Goal: Task Accomplishment & Management: Manage account settings

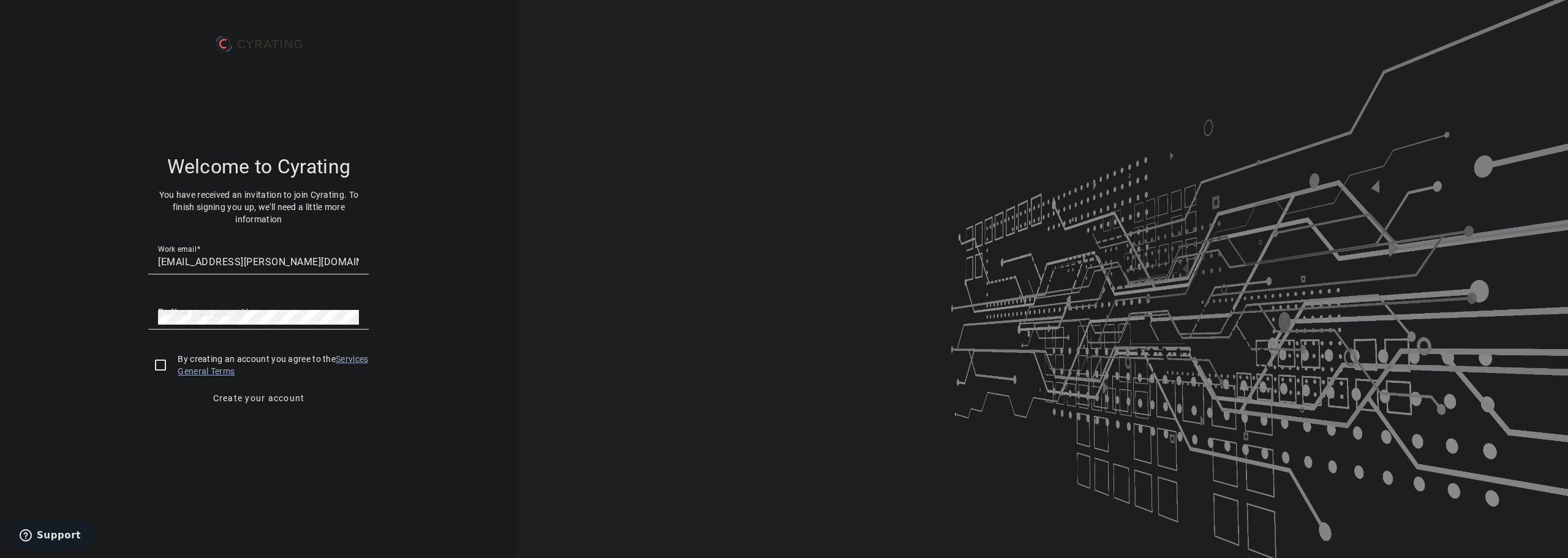
click at [237, 314] on mat-label "Define a password" at bounding box center [201, 312] width 86 height 11
click at [418, 281] on div "Welcome to Cyrating You have received an invitation to join Cyrating. To finish…" at bounding box center [258, 289] width 488 height 470
click at [229, 316] on mat-label "Define a password" at bounding box center [201, 312] width 86 height 11
click at [158, 366] on input "checkbox" at bounding box center [160, 365] width 25 height 25
checkbox input "true"
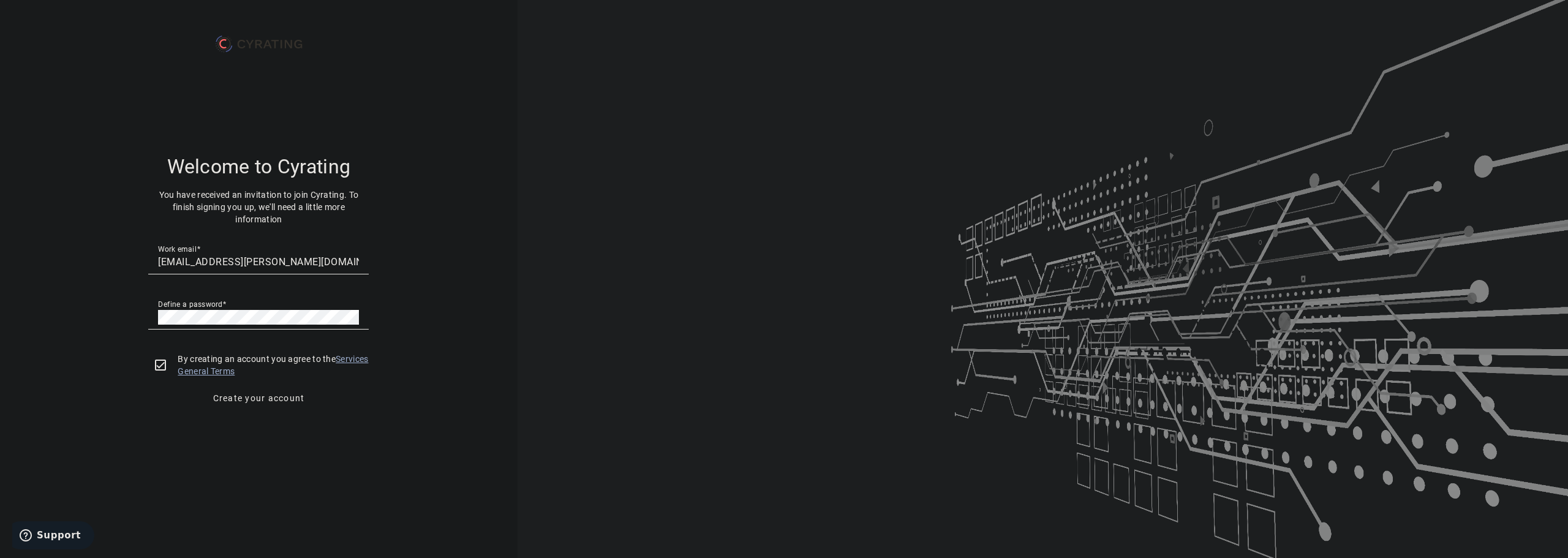
click at [280, 399] on span "Create your account" at bounding box center [259, 398] width 92 height 12
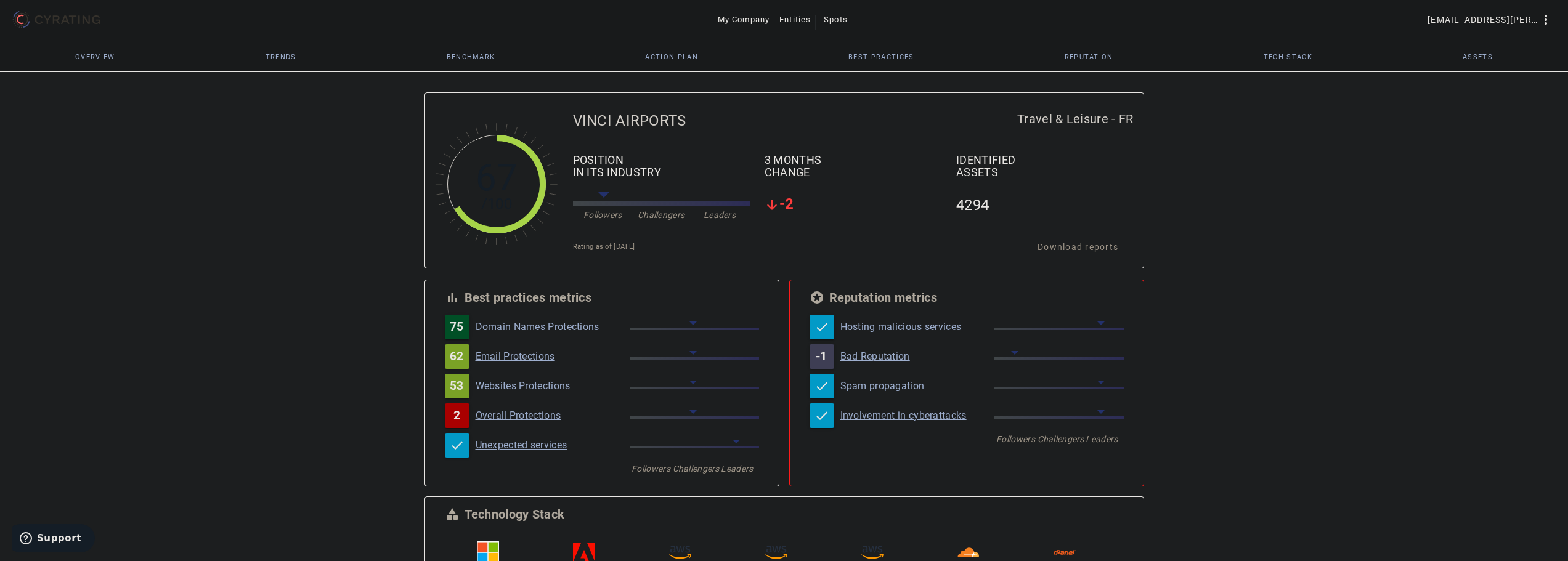
click at [1544, 18] on mat-icon "more_vert" at bounding box center [1546, 19] width 15 height 15
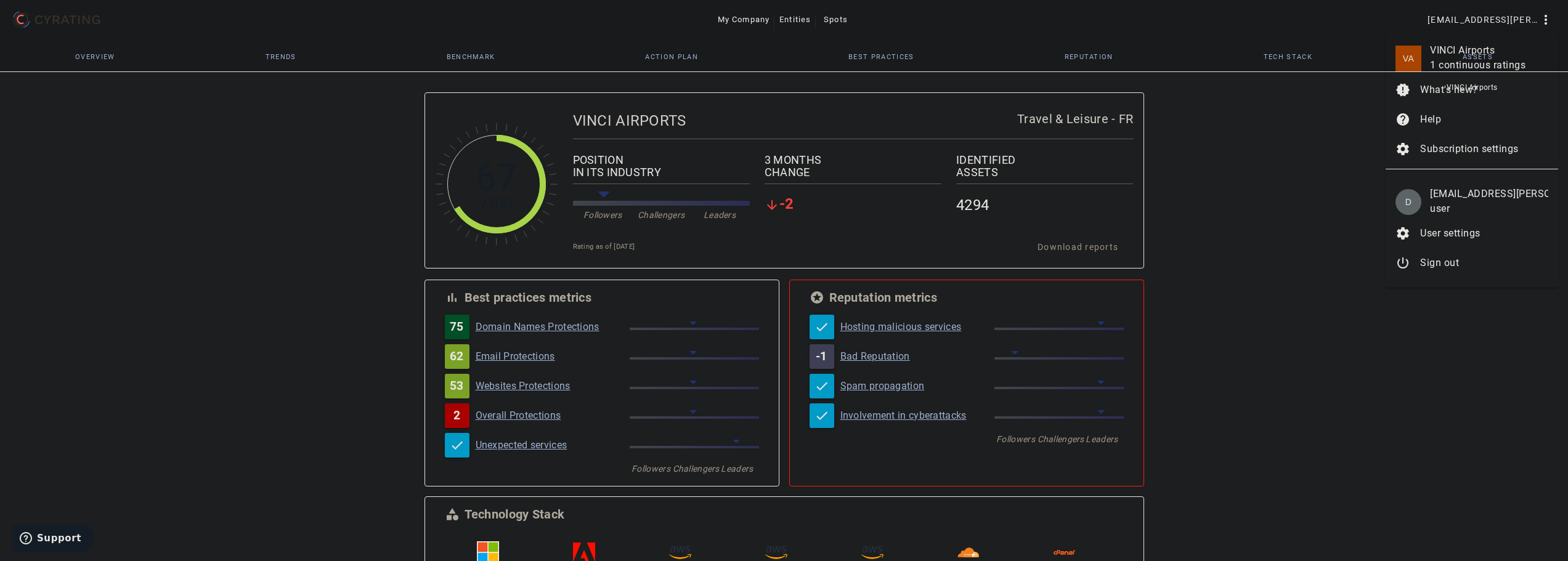
click at [1458, 60] on div "1 continuous ratings" at bounding box center [1490, 65] width 119 height 15
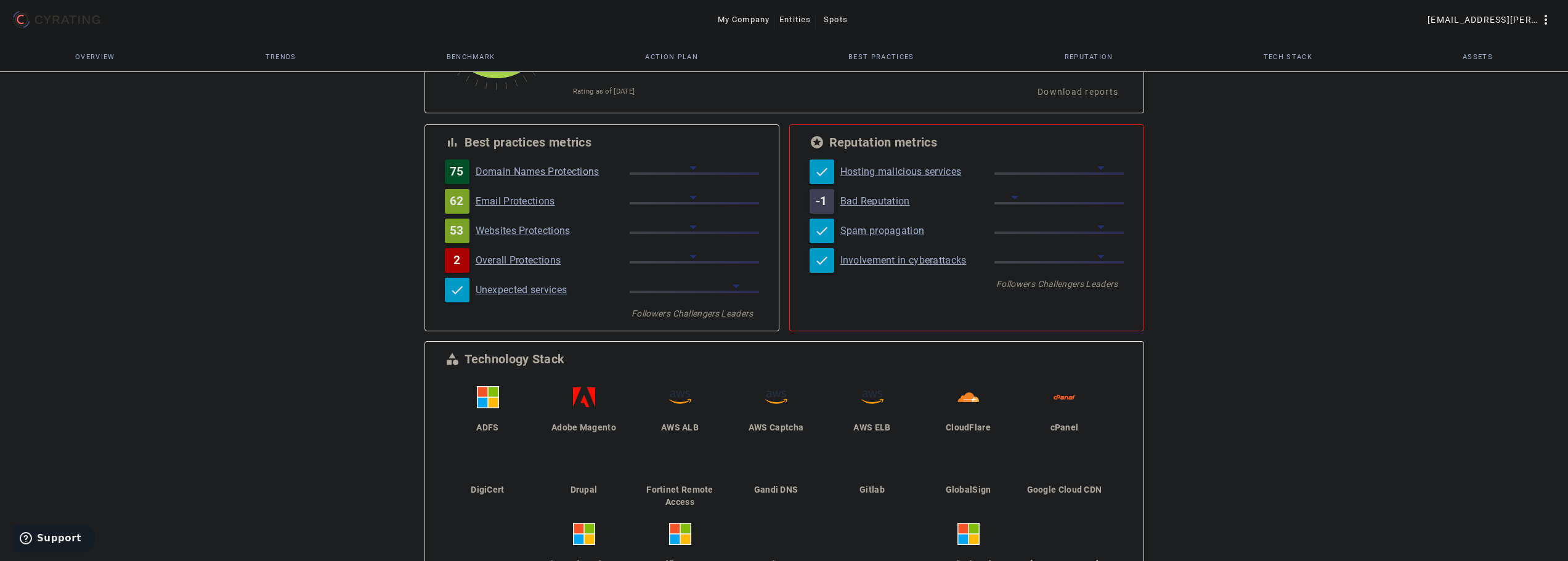
scroll to position [306, 0]
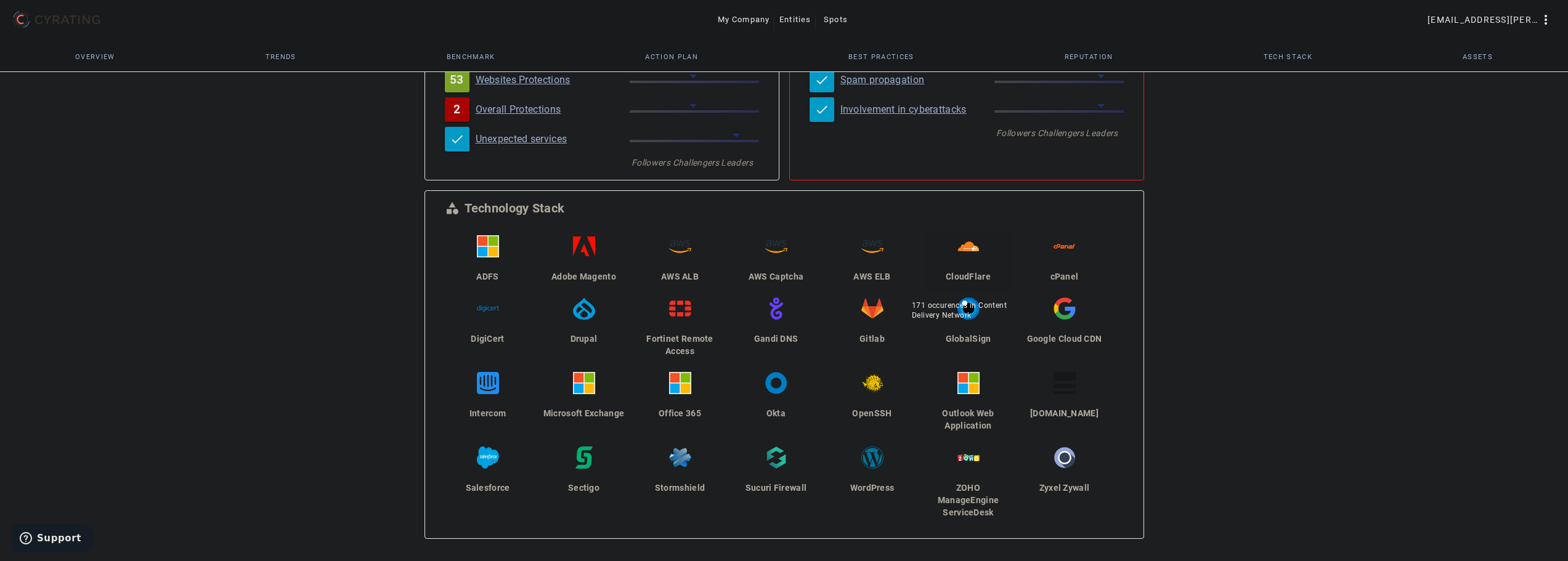
click at [983, 271] on span "CloudFlare" at bounding box center [968, 276] width 45 height 10
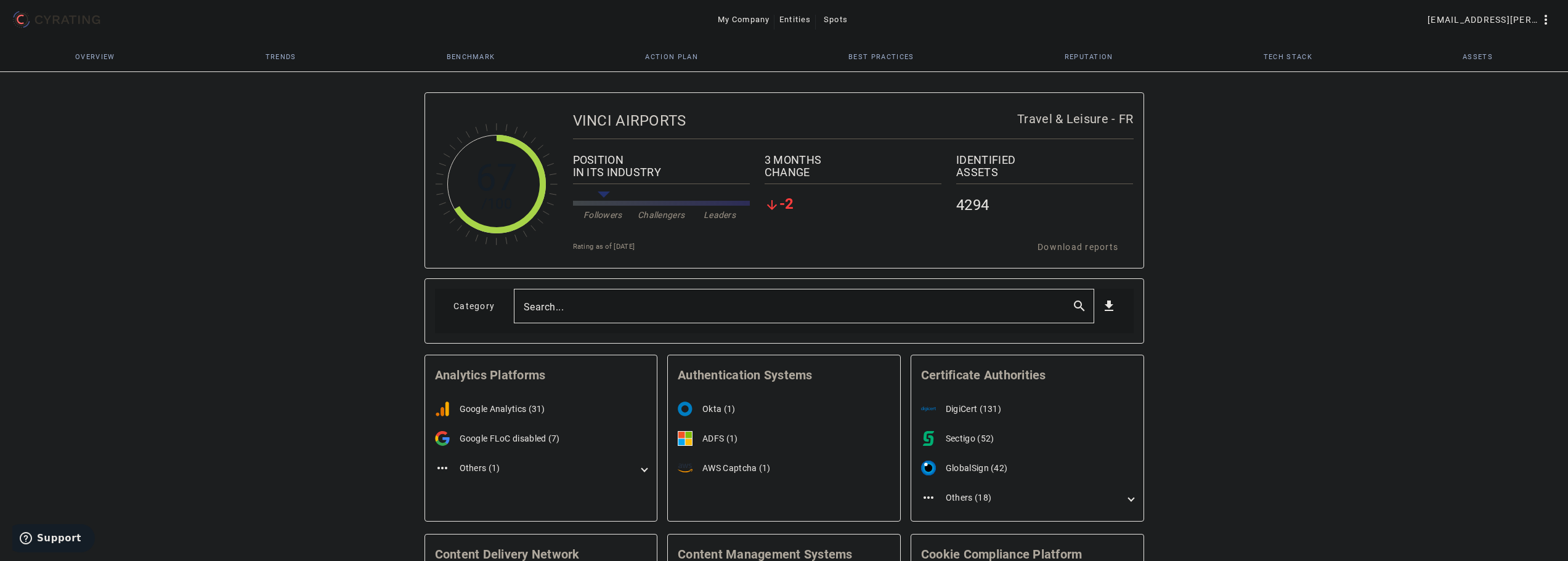
click at [799, 172] on div "CHANGE" at bounding box center [853, 172] width 177 height 12
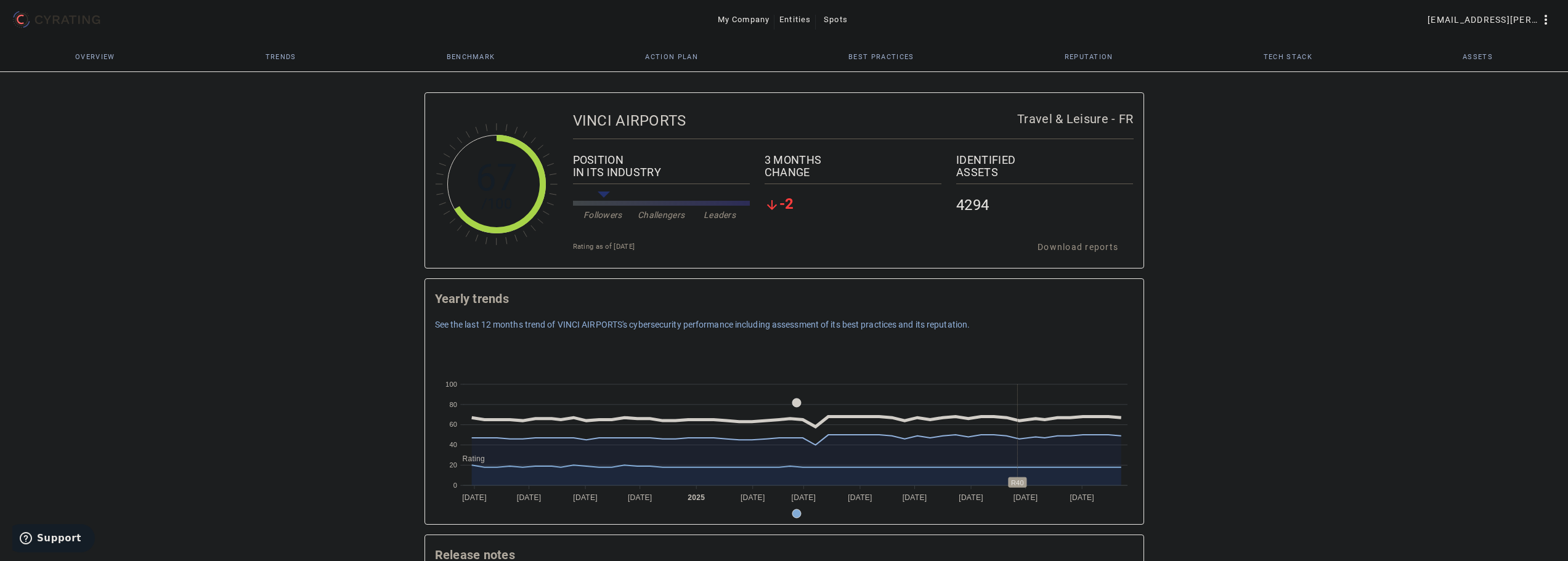
click at [282, 55] on span "Trends" at bounding box center [281, 57] width 31 height 7
click at [1090, 55] on span "Reputation" at bounding box center [1089, 57] width 48 height 7
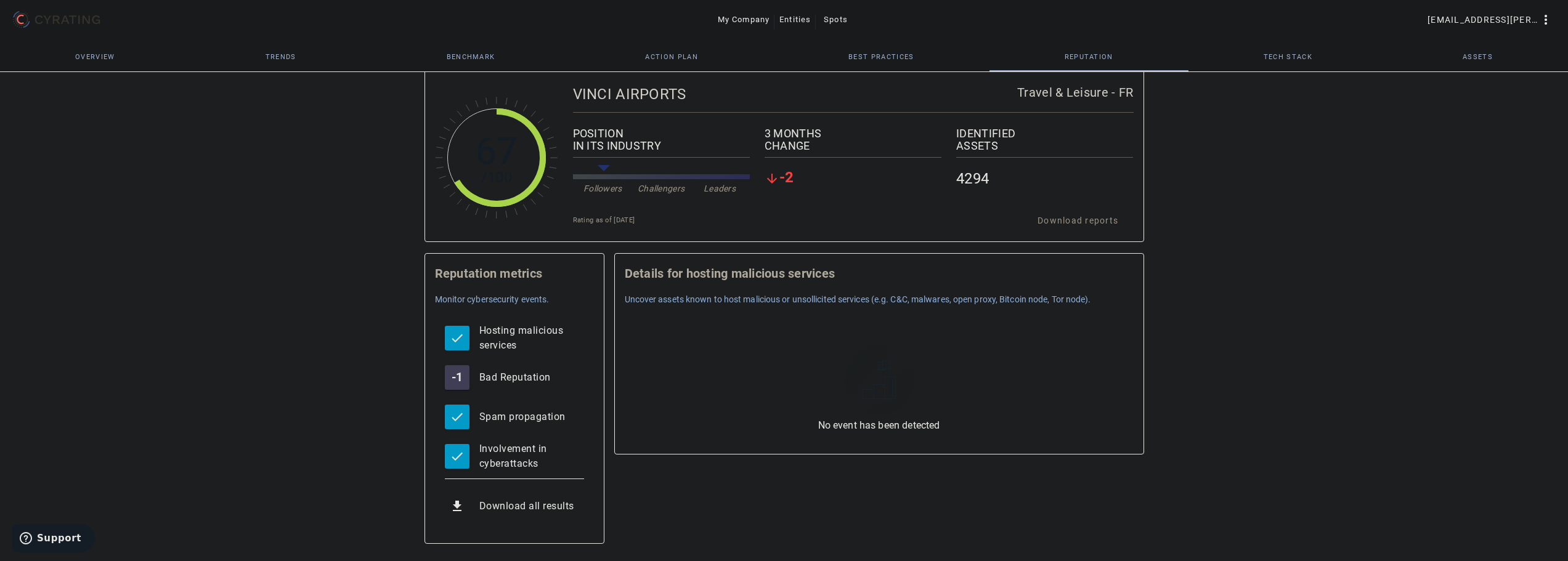
scroll to position [41, 0]
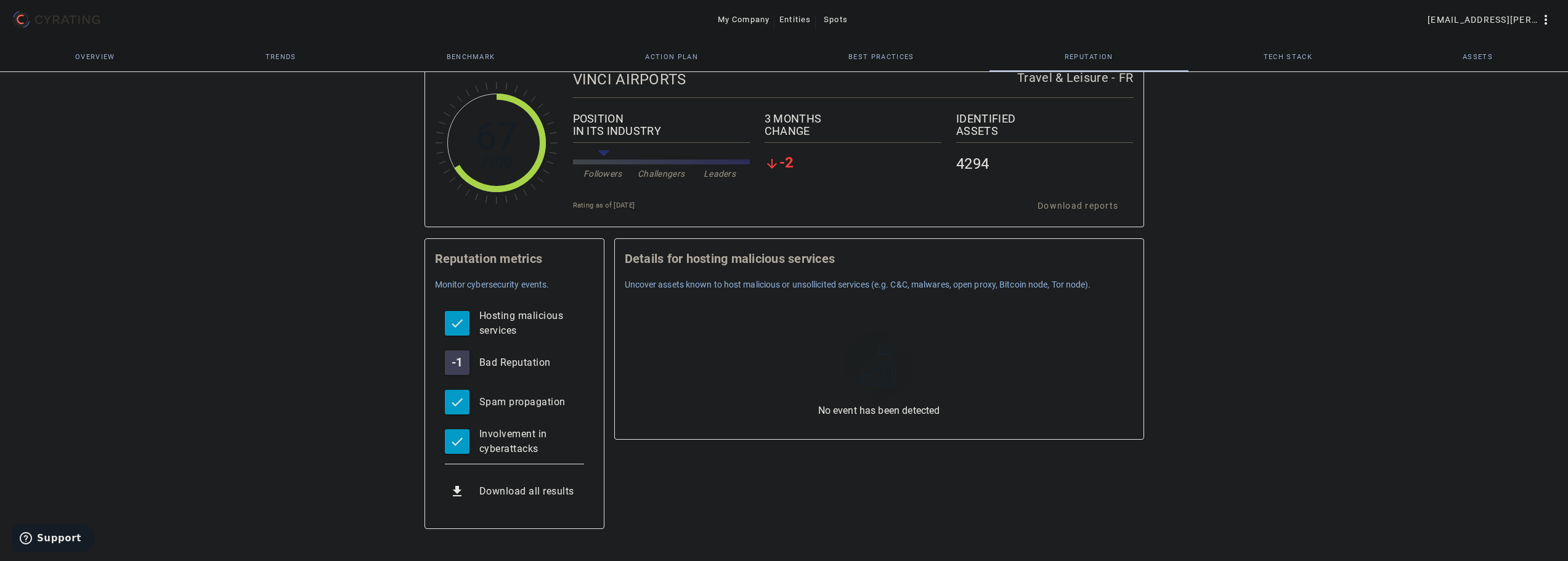
click at [673, 59] on span "Action Plan" at bounding box center [671, 57] width 53 height 7
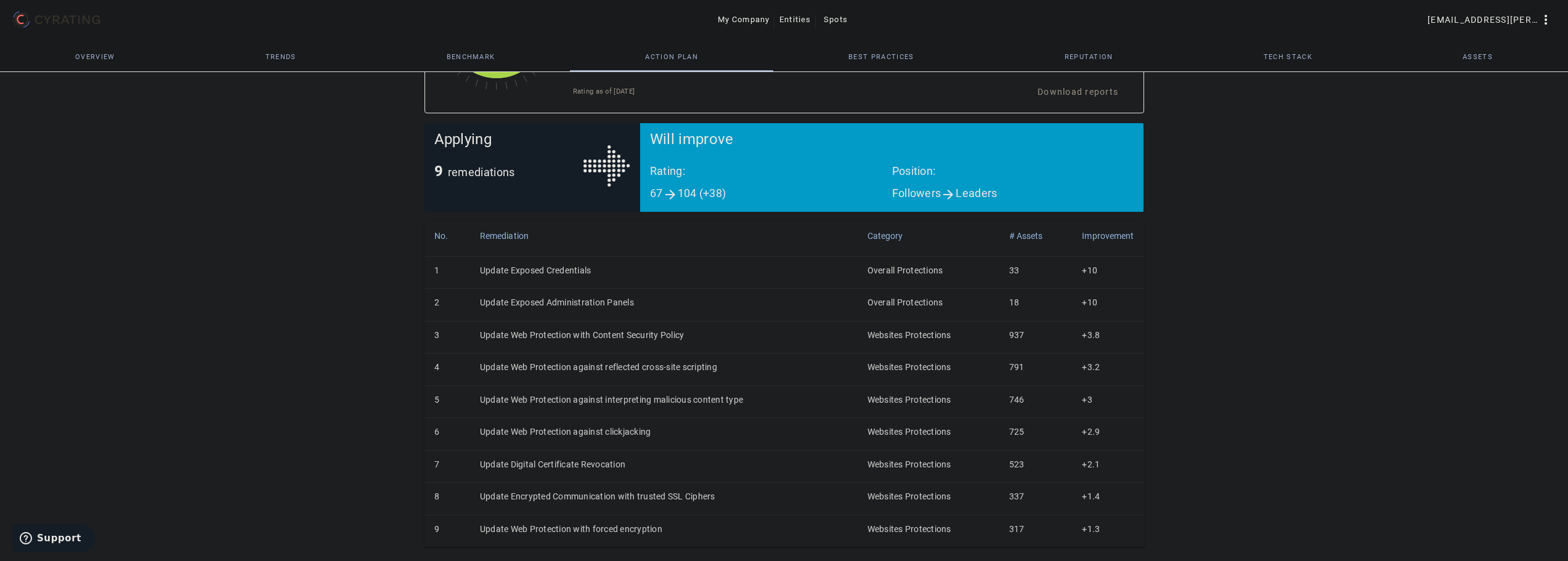
scroll to position [163, 0]
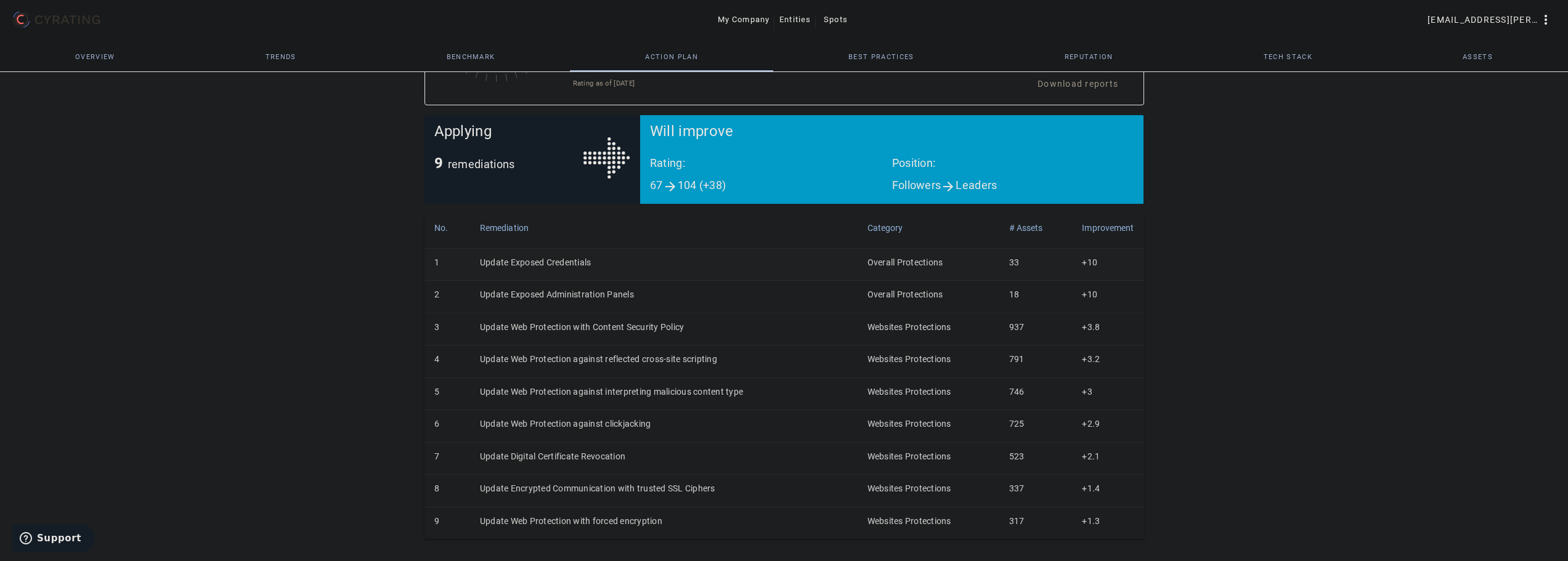
click at [566, 262] on td "Update Exposed Credentials" at bounding box center [664, 264] width 387 height 32
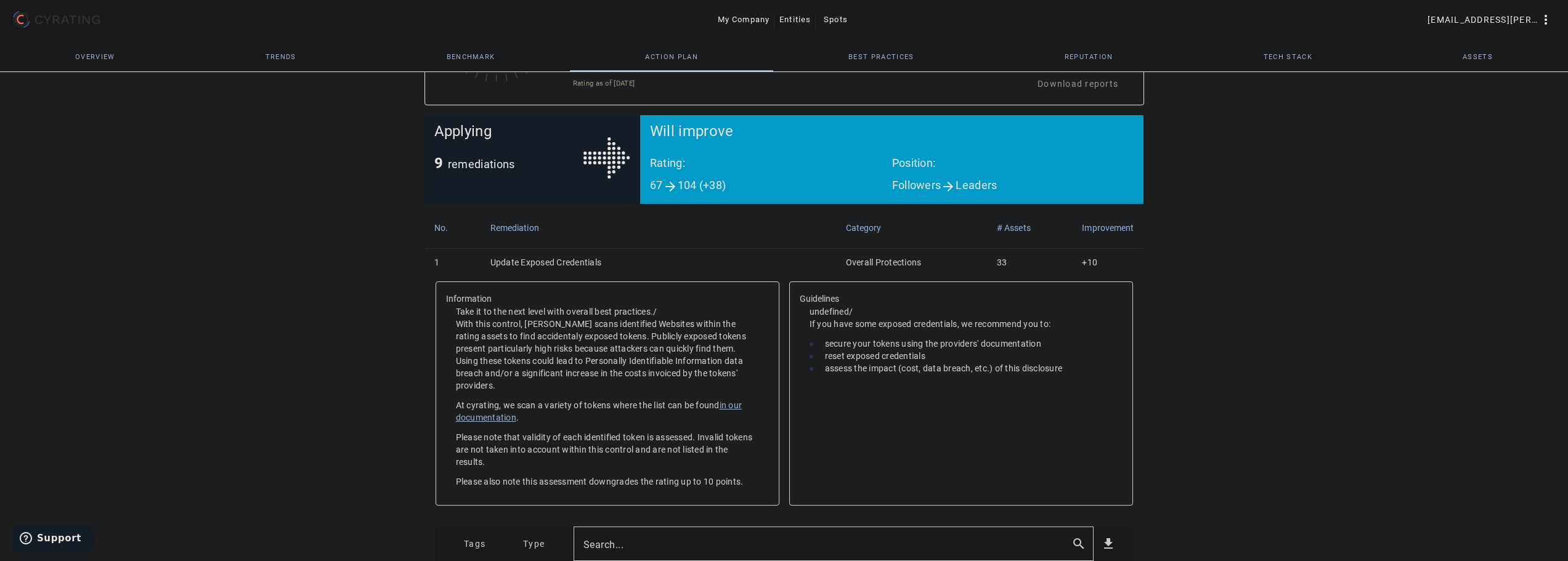
click at [499, 259] on td "Update Exposed Credentials" at bounding box center [658, 264] width 356 height 32
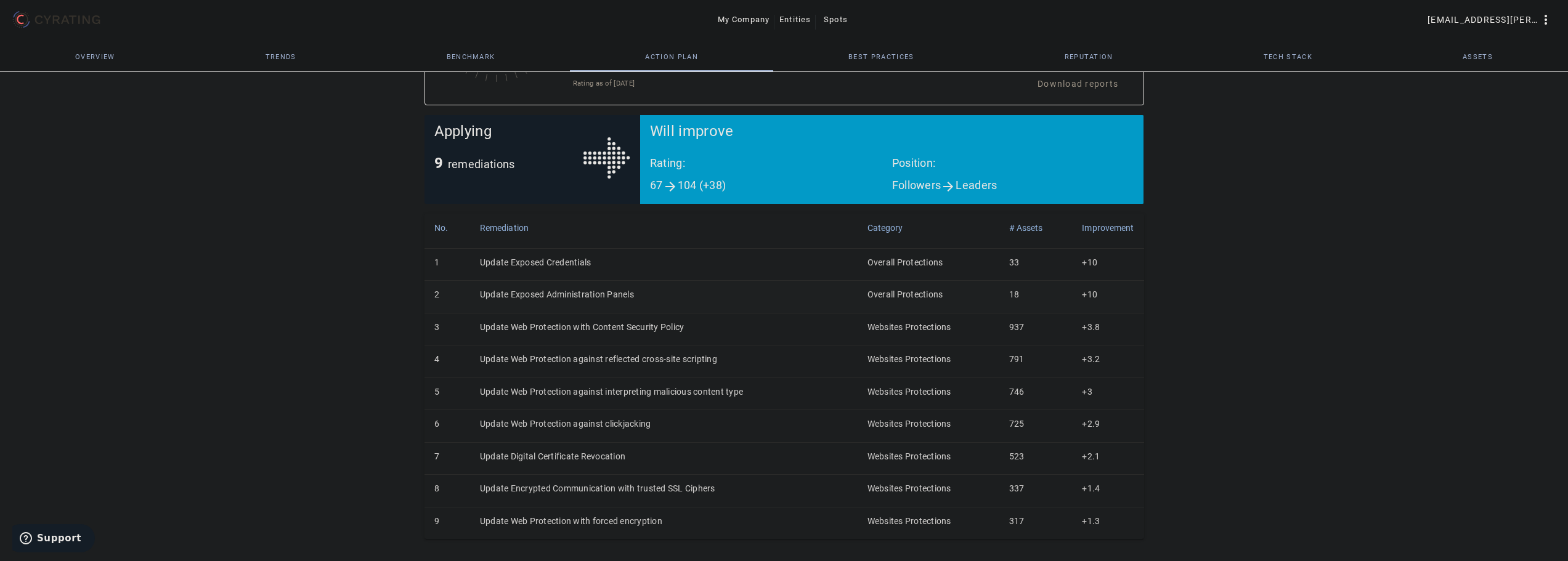
click at [549, 295] on td "Update Exposed Administration Panels" at bounding box center [664, 297] width 387 height 32
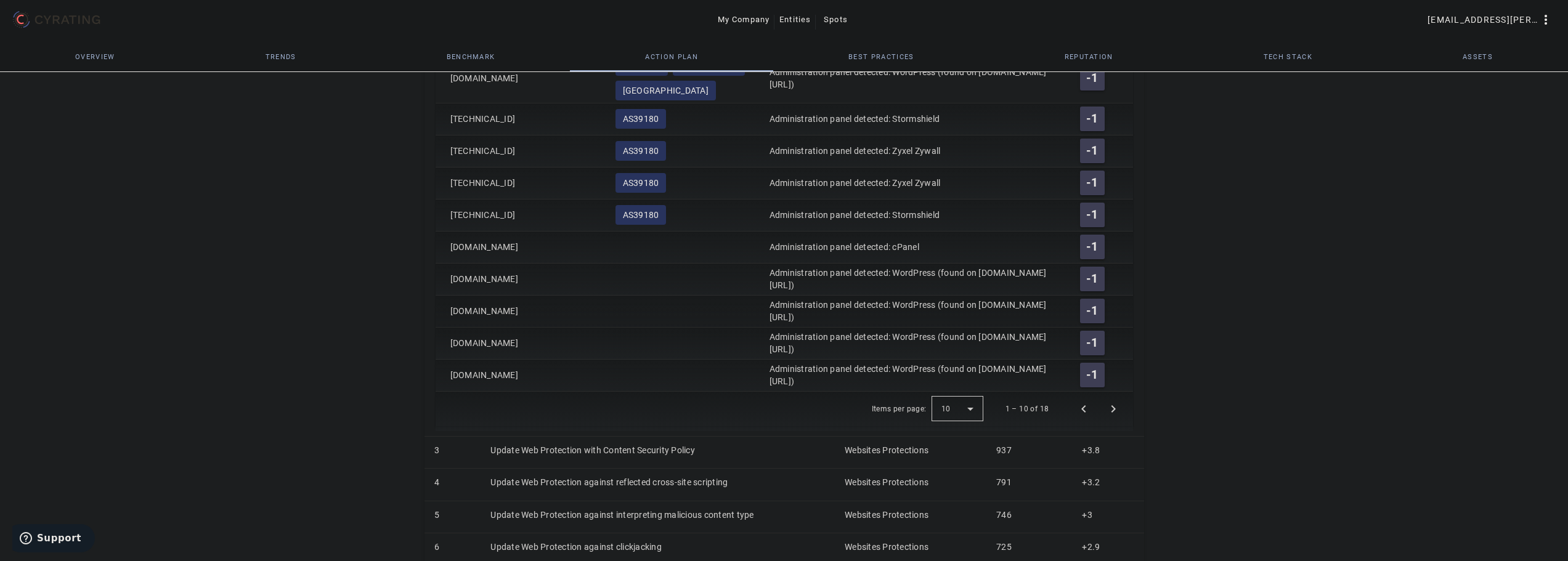
scroll to position [643, 0]
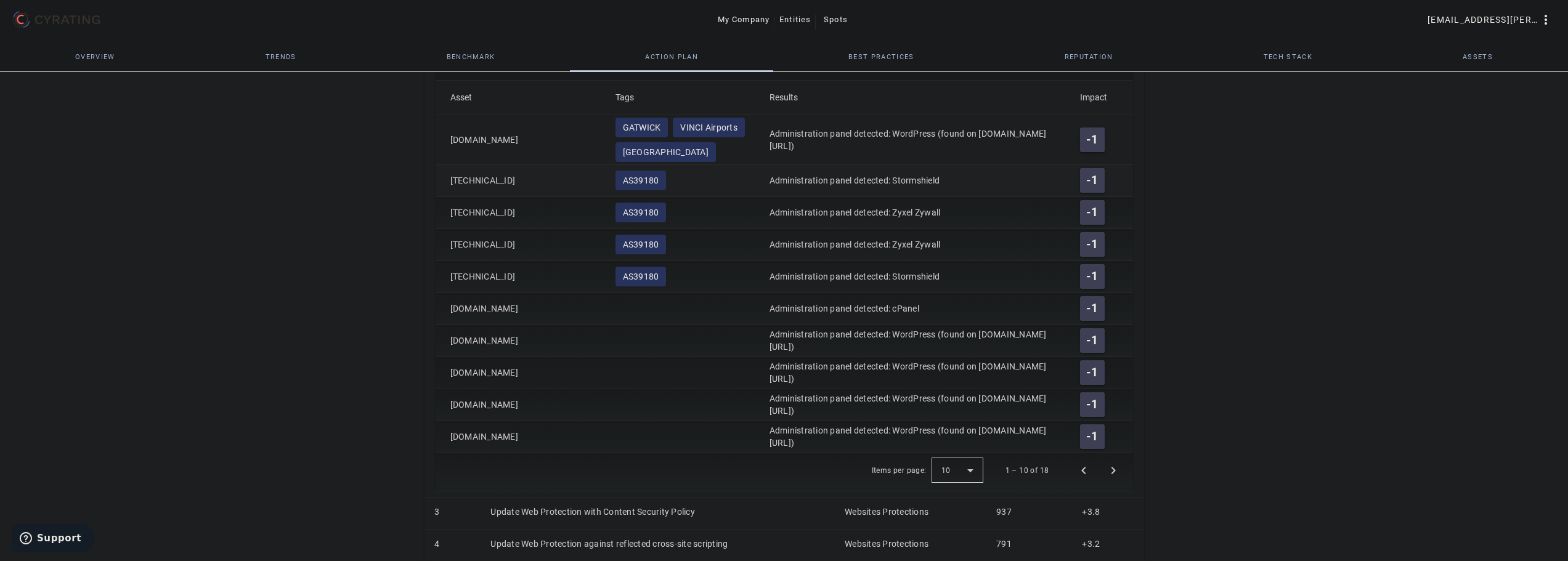
click at [487, 179] on mat-cell "[TECHNICAL_ID]" at bounding box center [521, 181] width 170 height 32
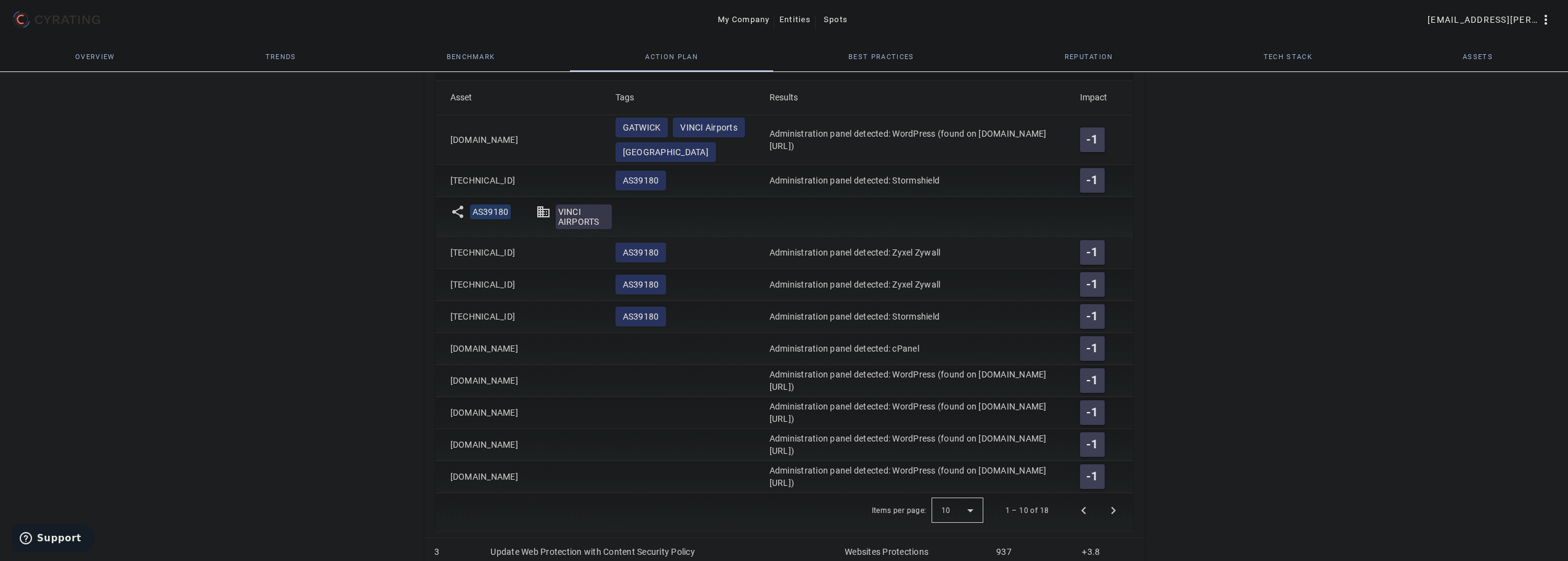
click at [491, 176] on mat-cell "[TECHNICAL_ID]" at bounding box center [521, 181] width 170 height 32
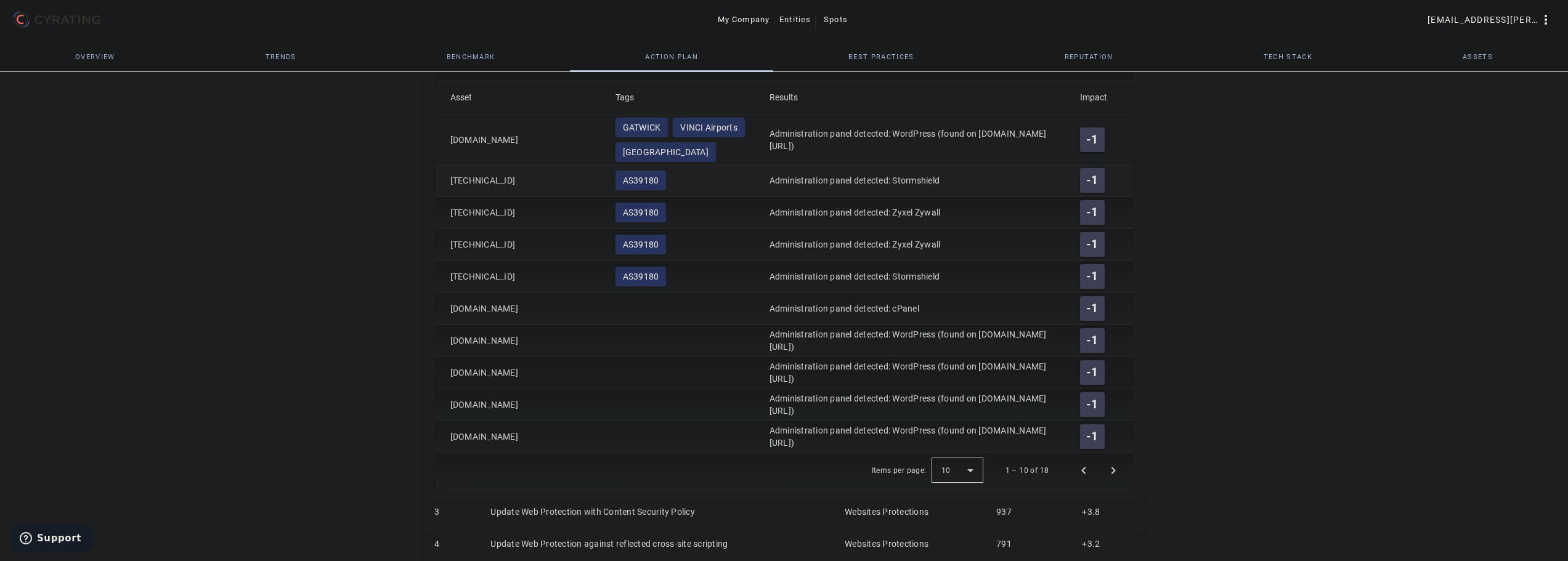
click at [491, 176] on mat-cell "[TECHNICAL_ID]" at bounding box center [521, 181] width 170 height 32
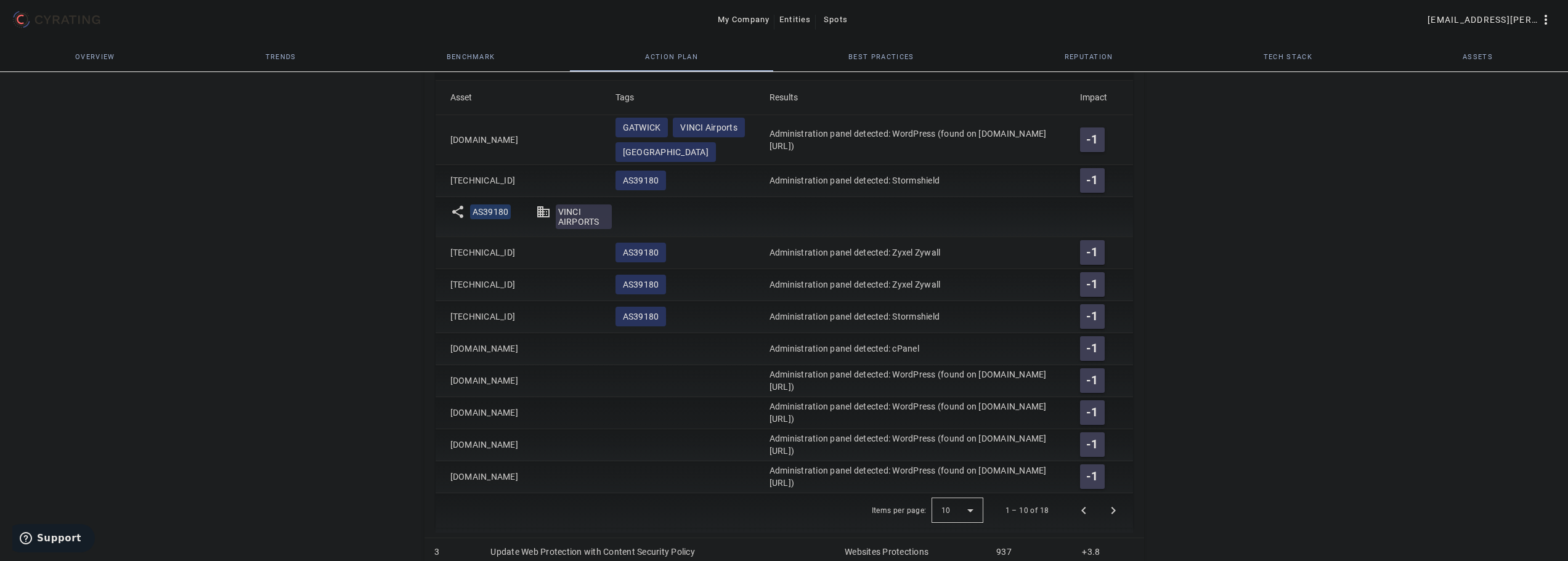
drag, startPoint x: 593, startPoint y: 350, endPoint x: 456, endPoint y: 359, distance: 137.3
click at [472, 359] on mat-cell "[DOMAIN_NAME]" at bounding box center [521, 349] width 170 height 32
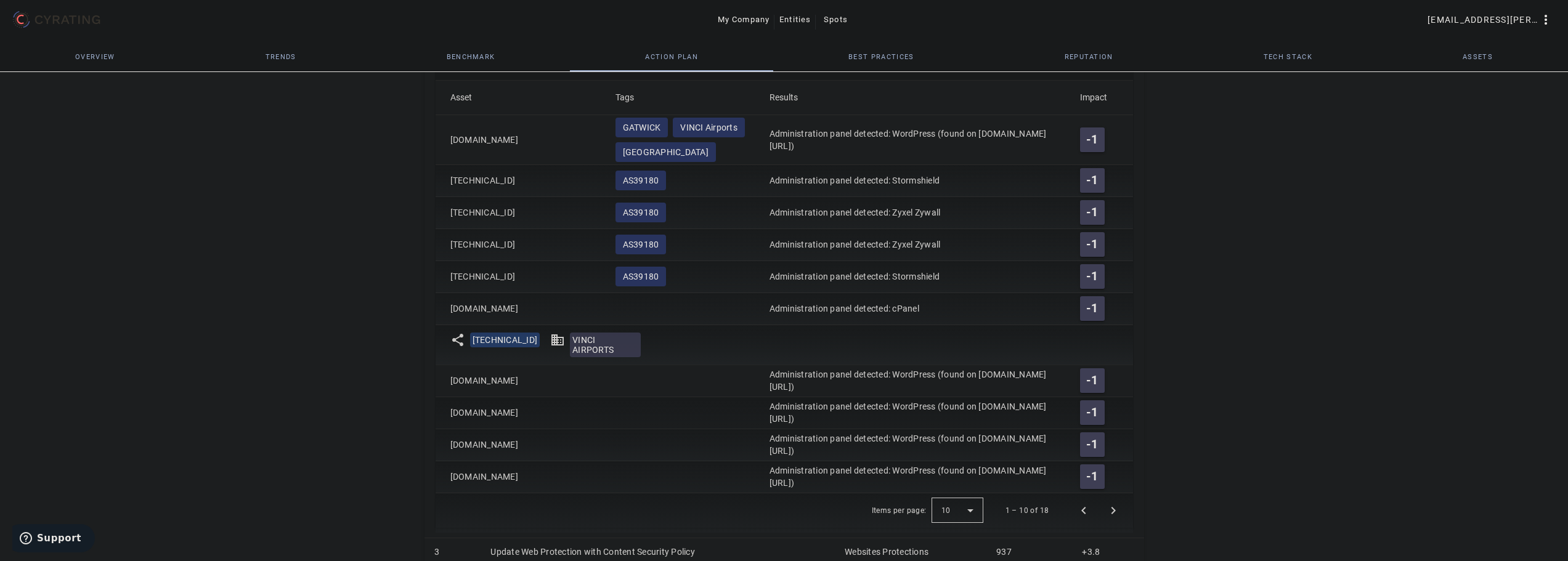
drag, startPoint x: 456, startPoint y: 359, endPoint x: 443, endPoint y: 346, distance: 18.4
click at [443, 346] on mat-cell "share [TECHNICAL_ID] domain VINCI AIRPORTS" at bounding box center [784, 345] width 698 height 40
drag, startPoint x: 532, startPoint y: 308, endPoint x: 451, endPoint y: 308, distance: 81.0
click at [451, 308] on mat-cell "[DOMAIN_NAME]" at bounding box center [521, 309] width 170 height 32
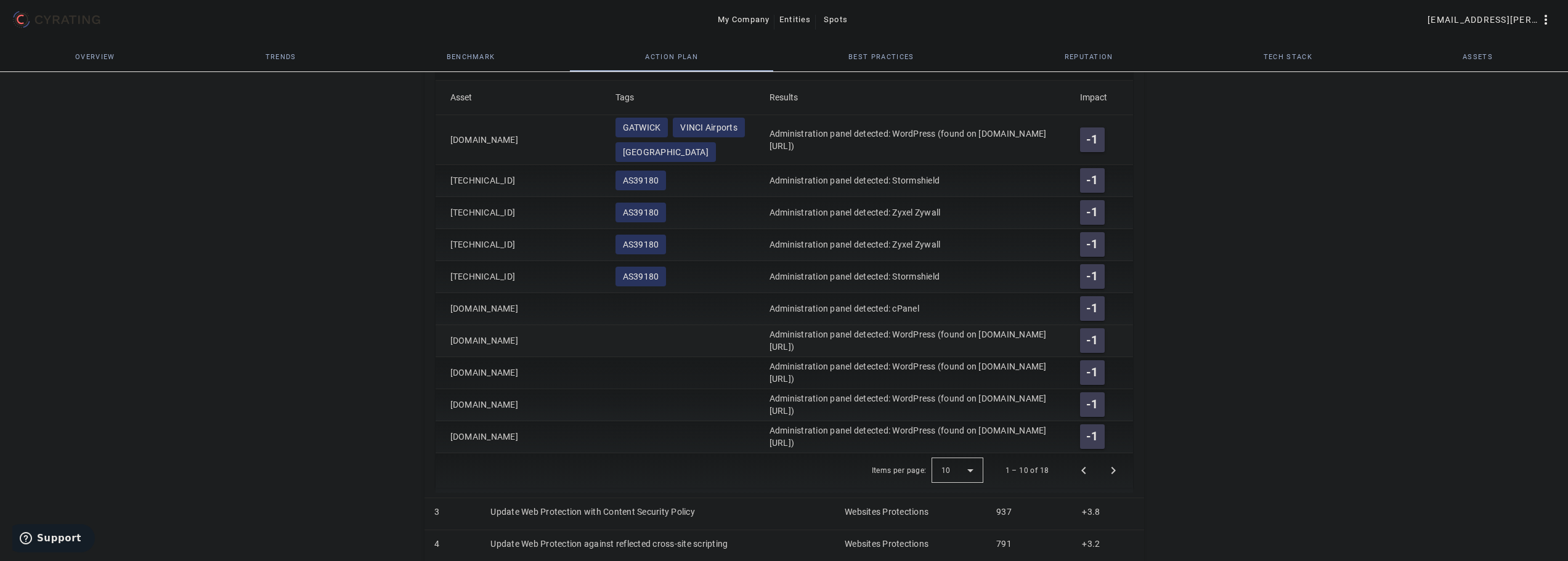
copy mat-cell "[DOMAIN_NAME]"
click at [247, 204] on div "67 /100 VINCI AIRPORTS Travel & Leisure - FR POSITION IN ITS INDUSTRY Followers…" at bounding box center [784, 86] width 1568 height 1319
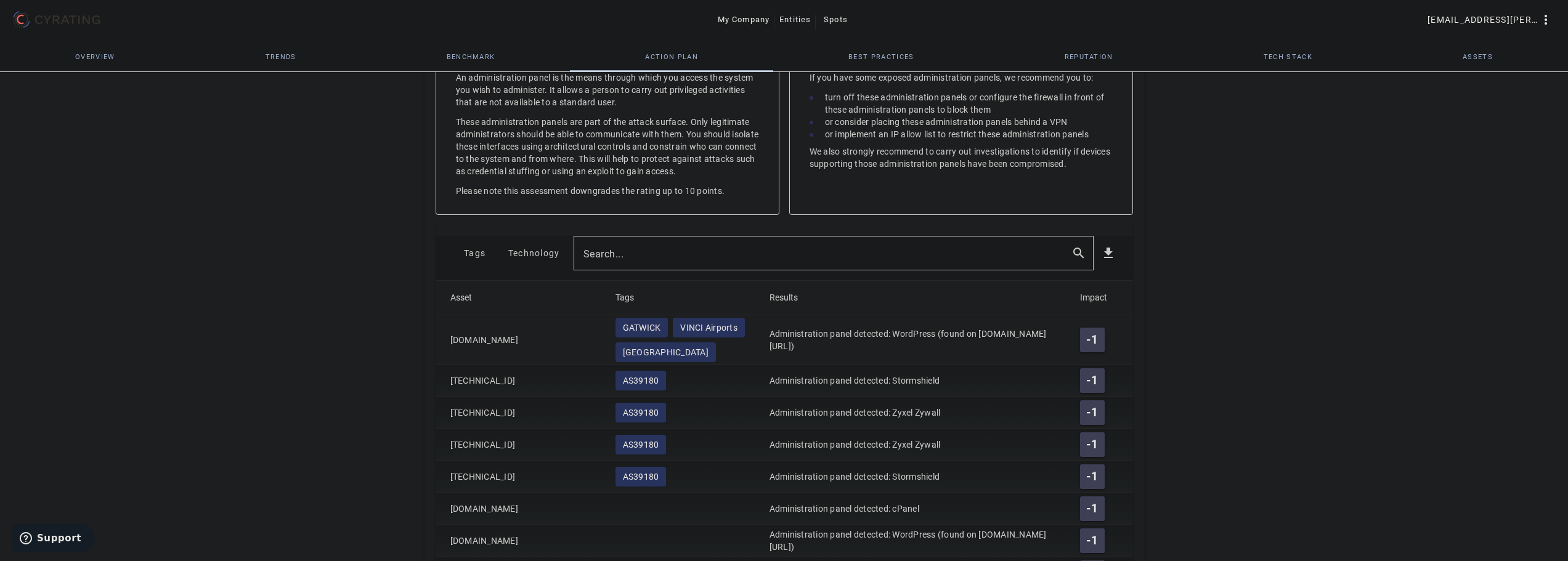
scroll to position [273, 0]
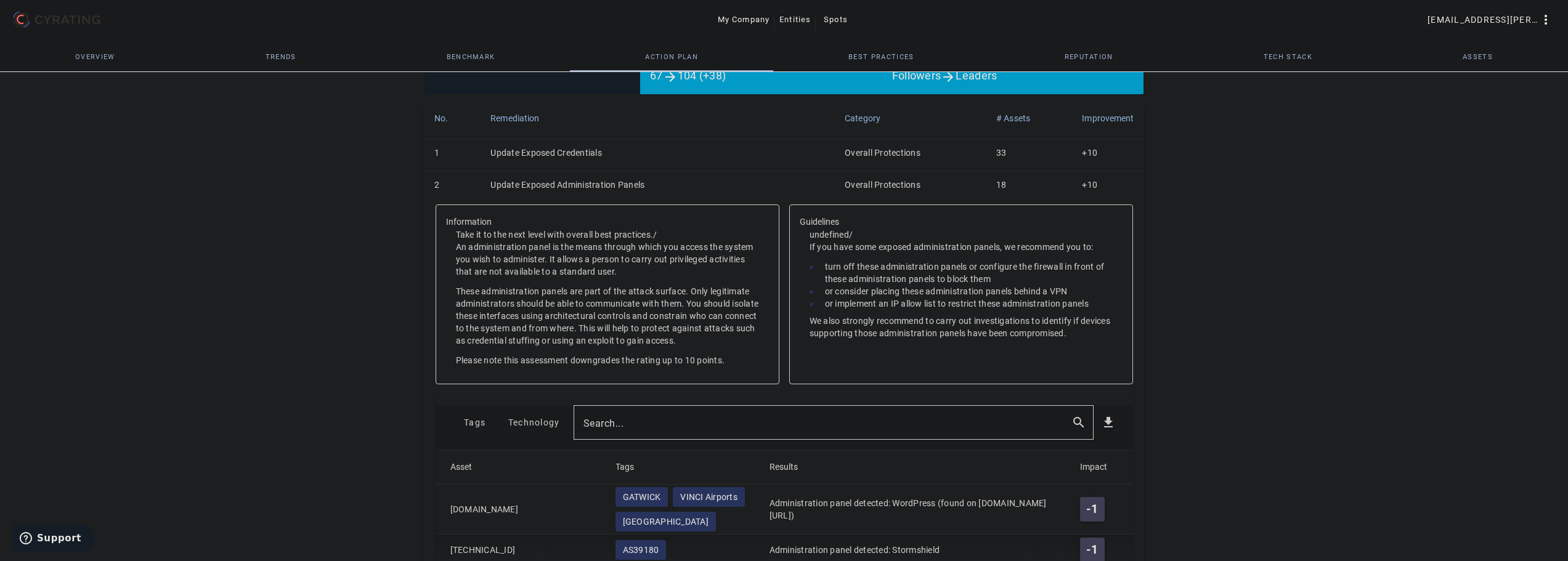
click at [447, 187] on td "2" at bounding box center [452, 187] width 57 height 32
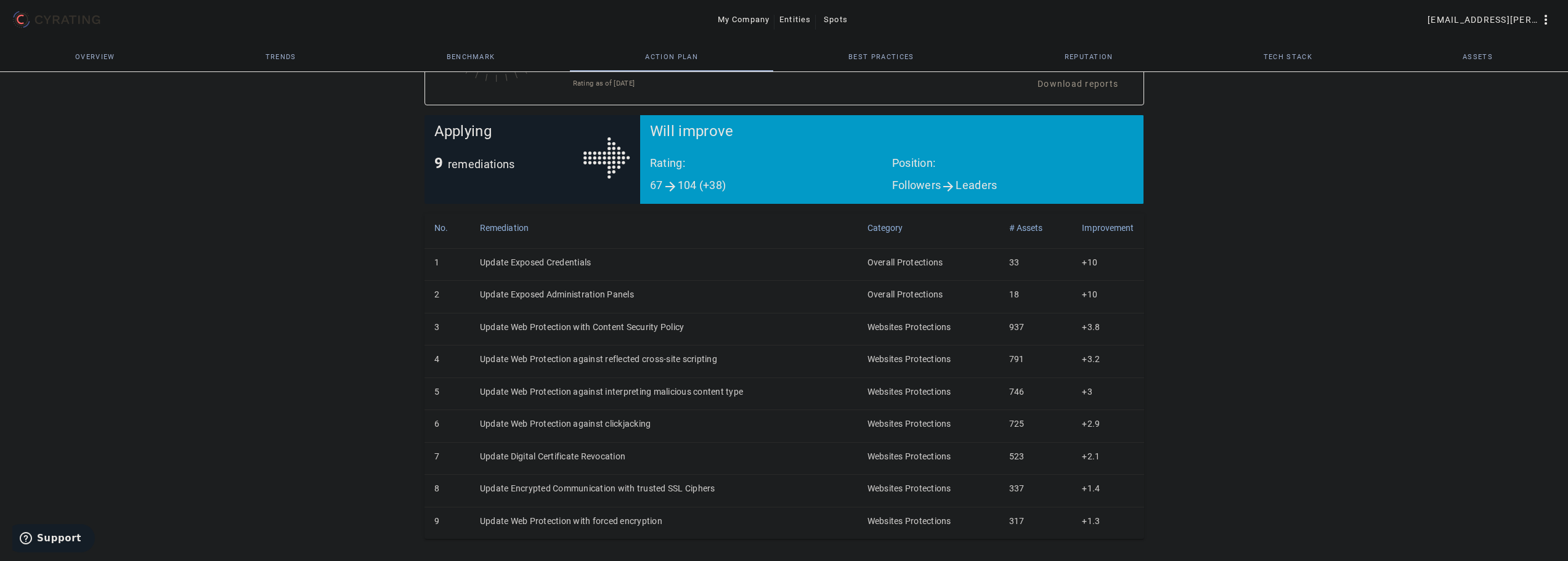
scroll to position [163, 0]
click at [534, 522] on td "Update Web Protection with forced encryption" at bounding box center [664, 523] width 387 height 32
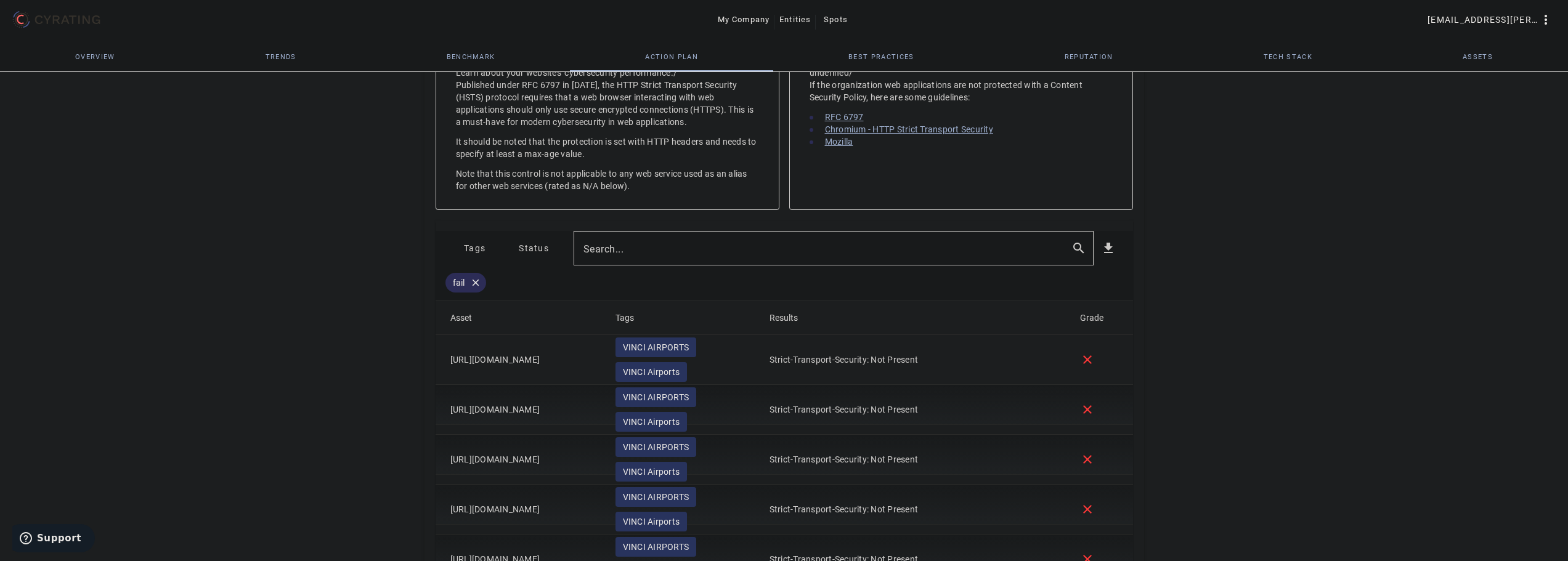
scroll to position [630, 0]
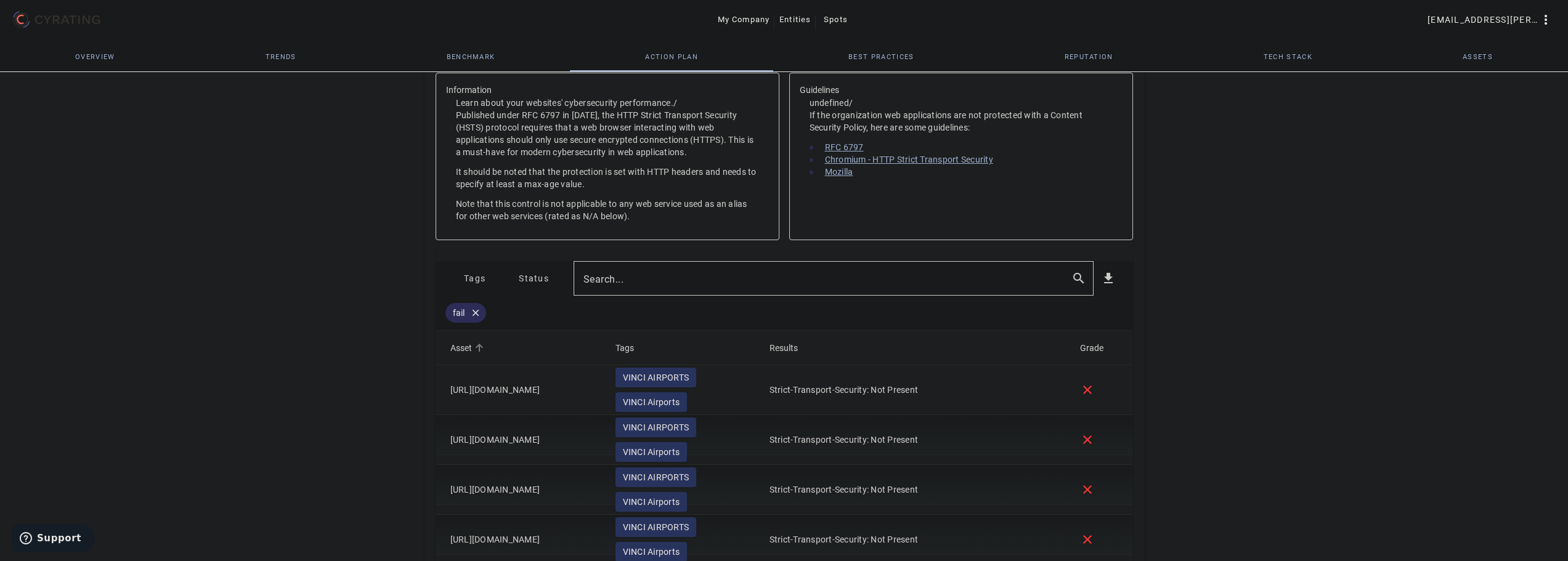
click at [473, 313] on mat-icon "close" at bounding box center [475, 313] width 21 height 11
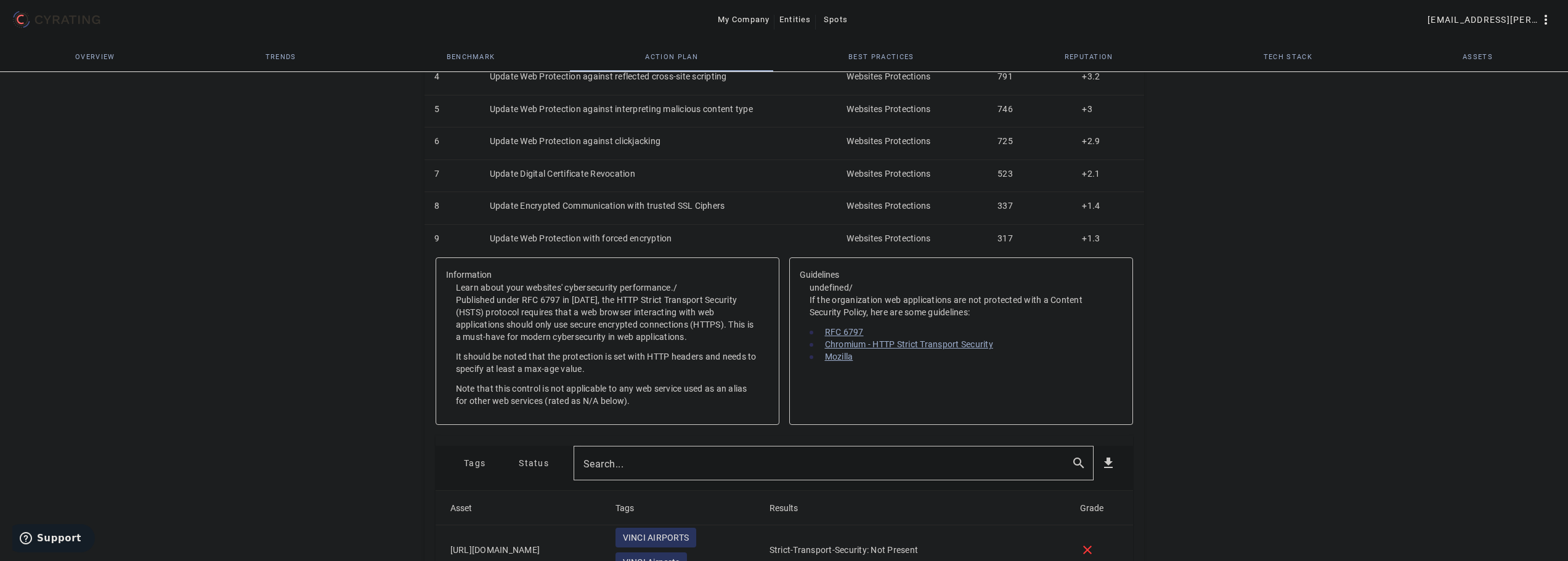
scroll to position [384, 0]
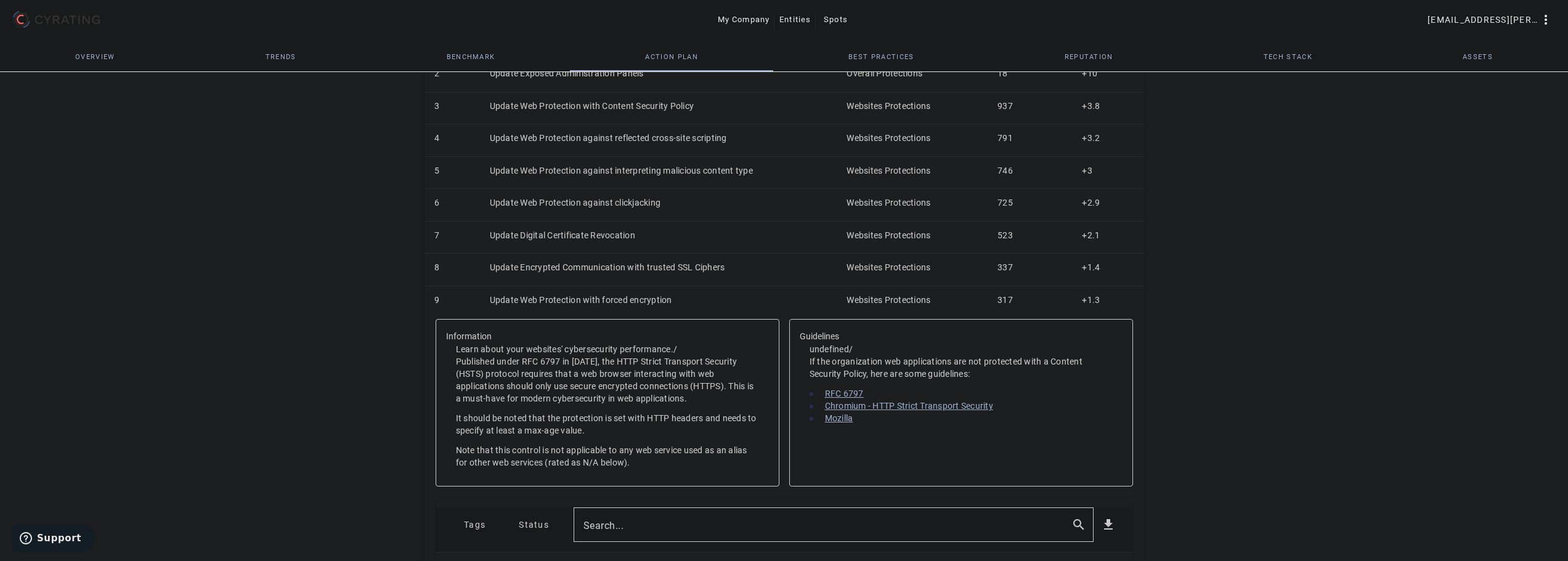
click at [572, 303] on td "Update Web Protection with forced encryption" at bounding box center [658, 302] width 357 height 32
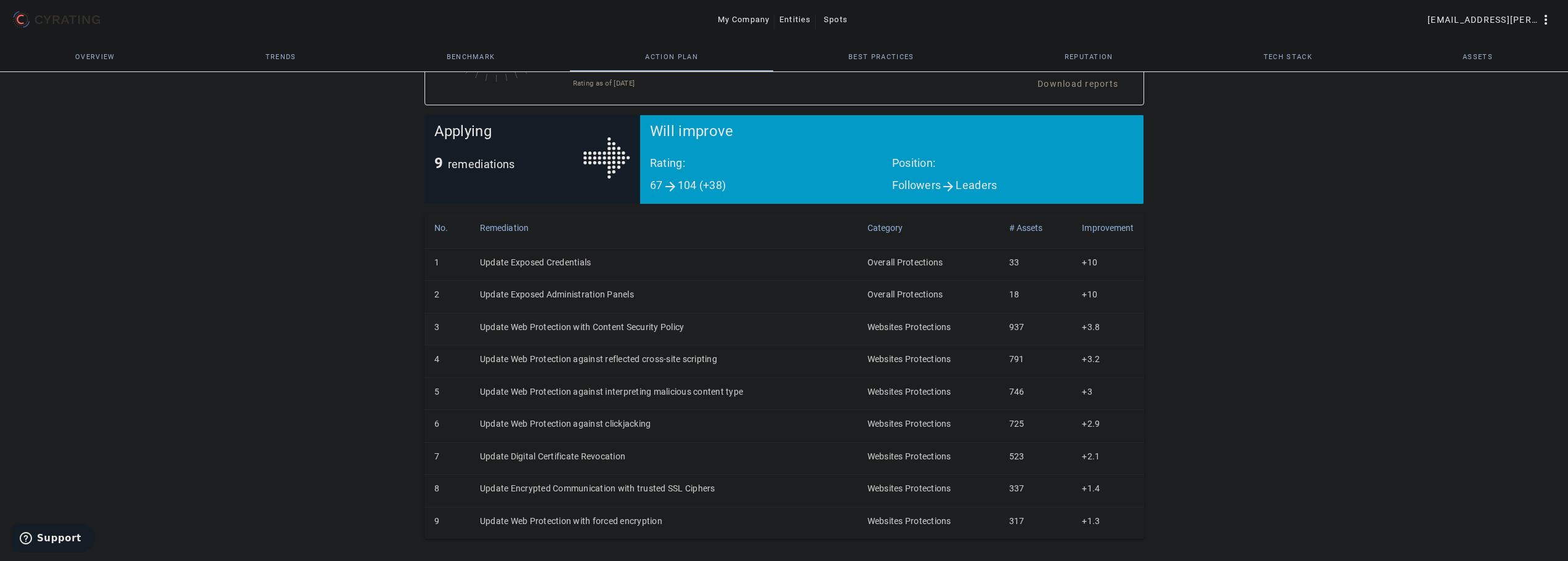
scroll to position [163, 0]
click at [583, 486] on td "Update Encrypted Communication with trusted SSL Ciphers" at bounding box center [664, 491] width 387 height 32
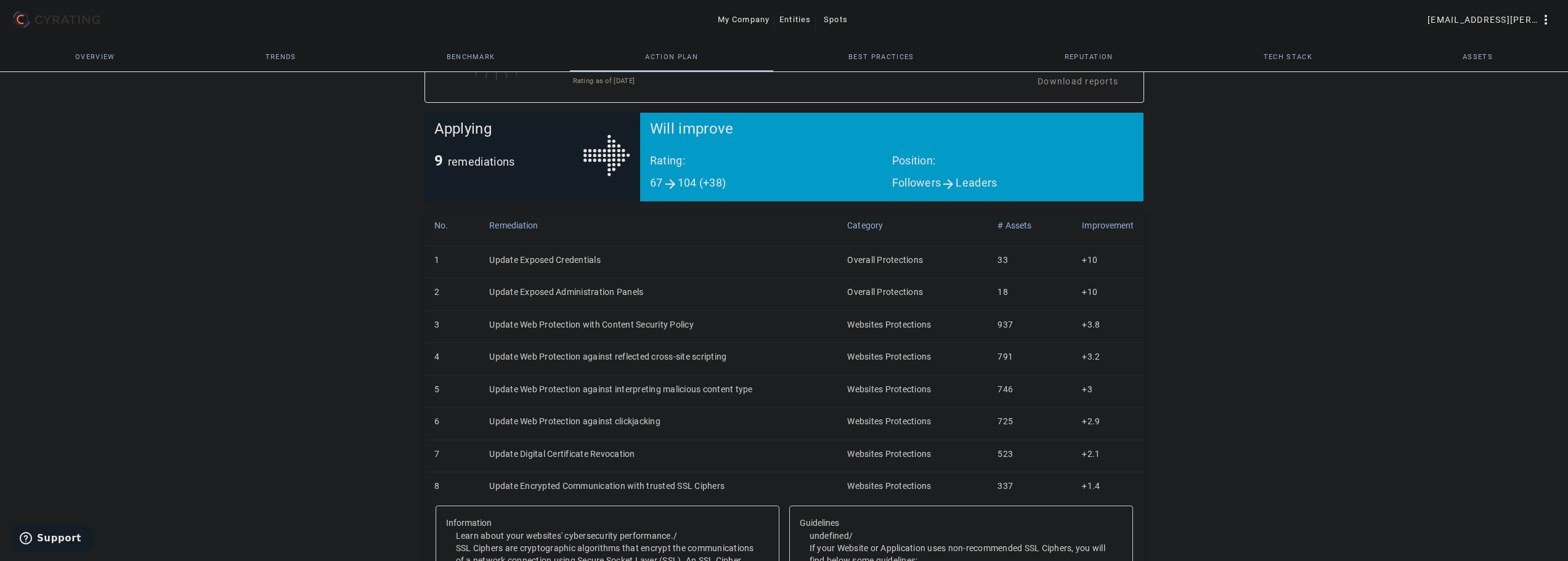
scroll to position [0, 0]
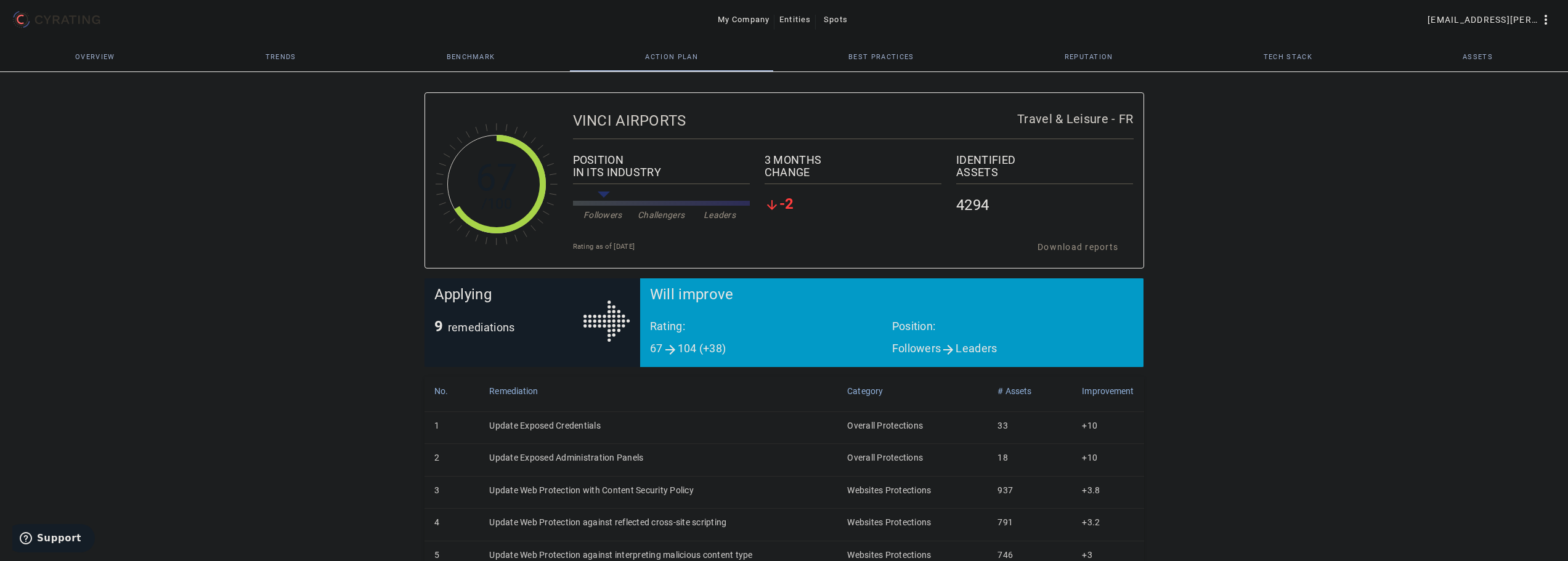
click at [900, 47] on span "Best practices" at bounding box center [881, 57] width 66 height 29
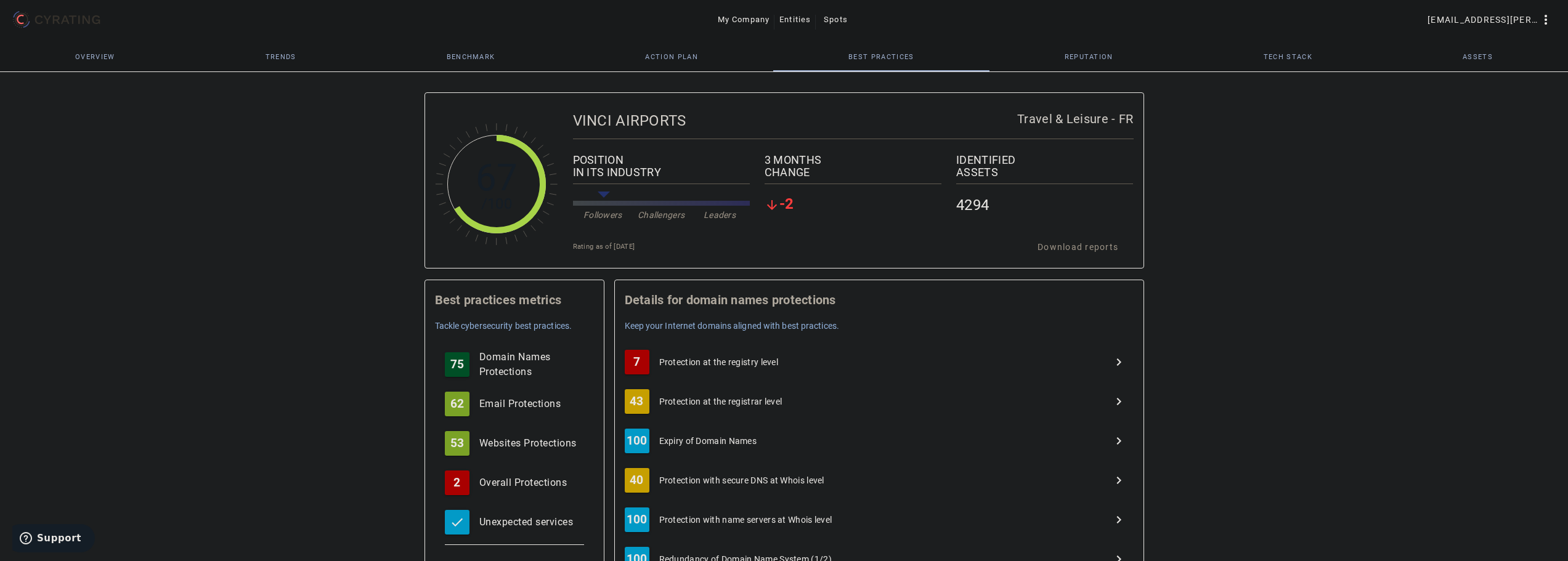
click at [87, 59] on span "Overview" at bounding box center [95, 57] width 40 height 7
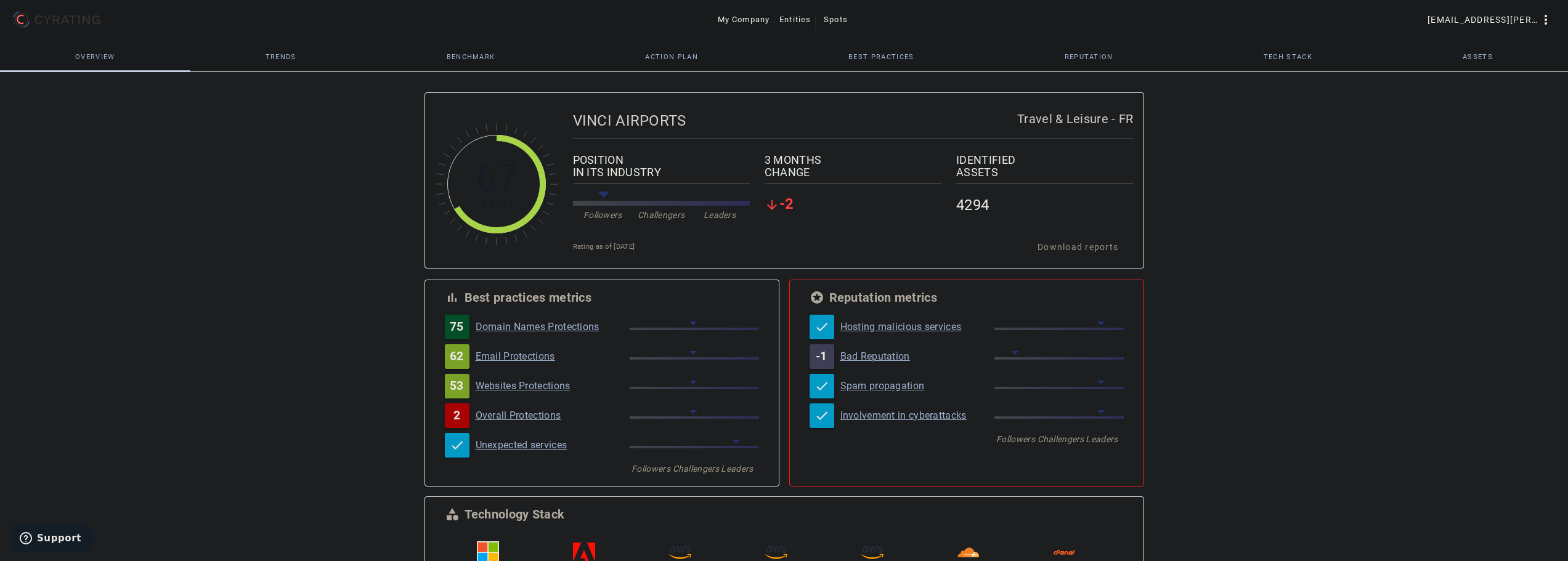
click at [536, 327] on link "Domain Names Protections" at bounding box center [553, 327] width 154 height 12
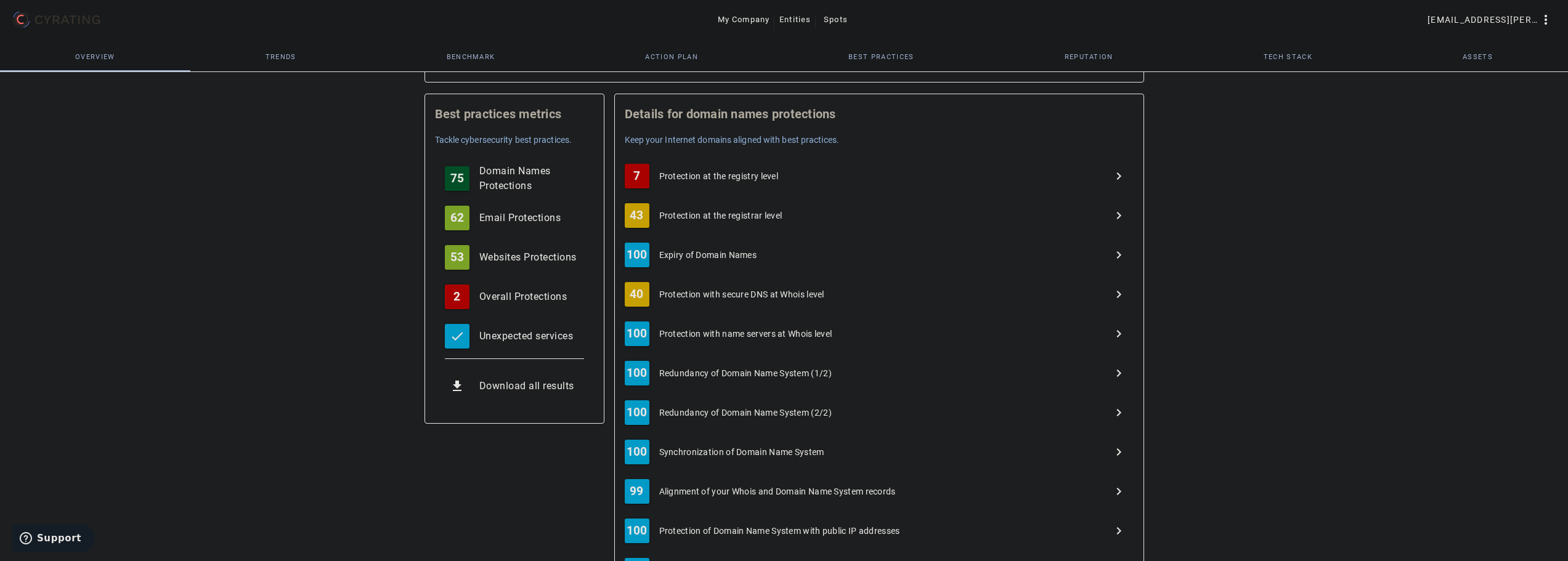
scroll to position [185, 0]
click at [768, 180] on span "Protection at the registry level" at bounding box center [719, 177] width 120 height 12
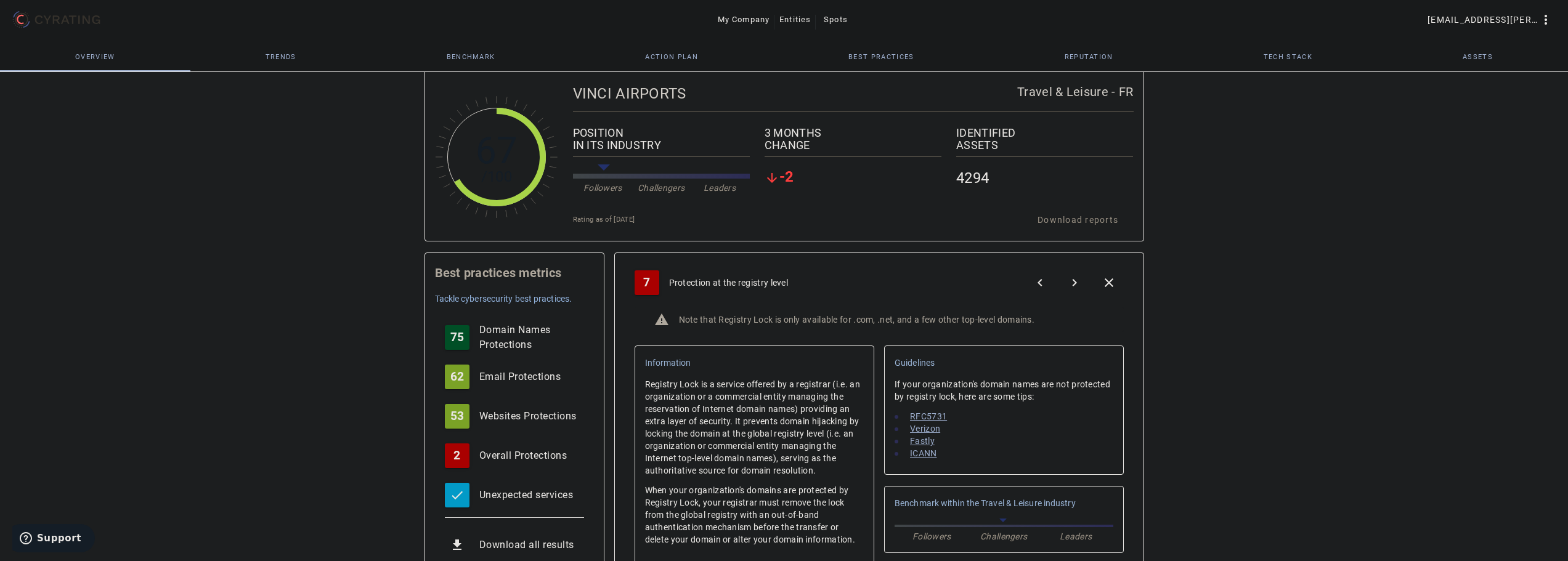
scroll to position [0, 0]
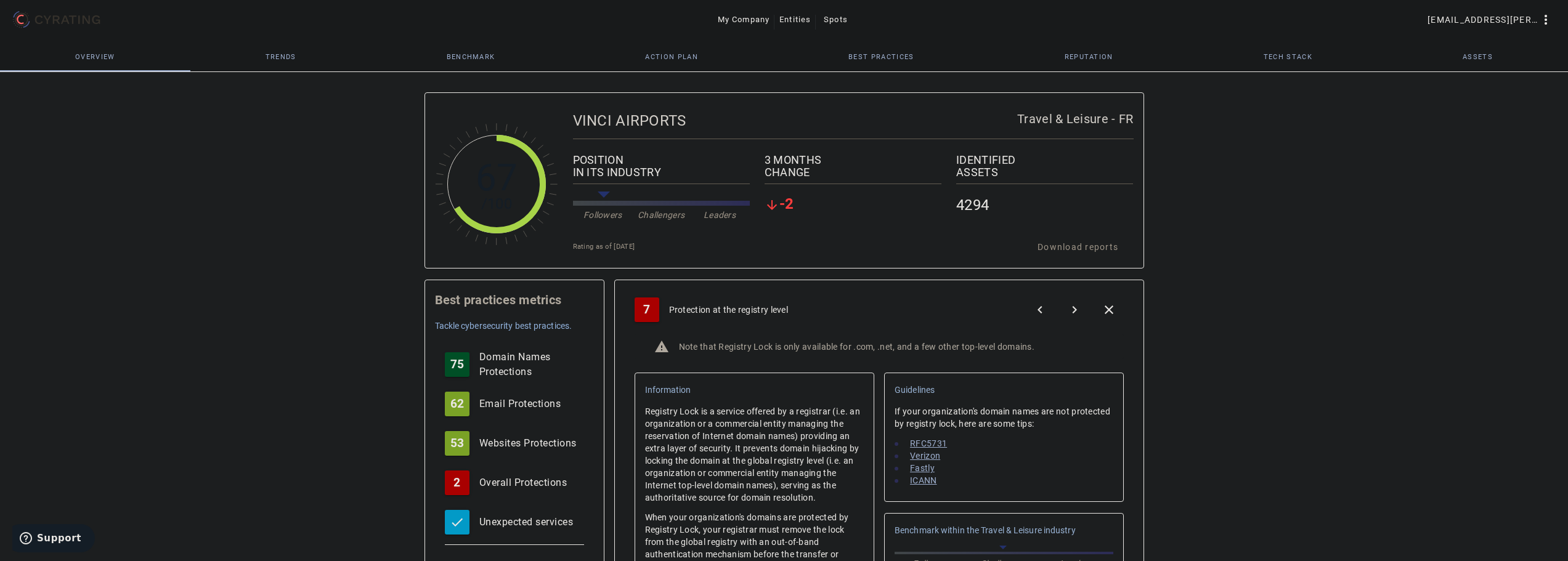
click at [803, 21] on span "Entities" at bounding box center [795, 19] width 31 height 20
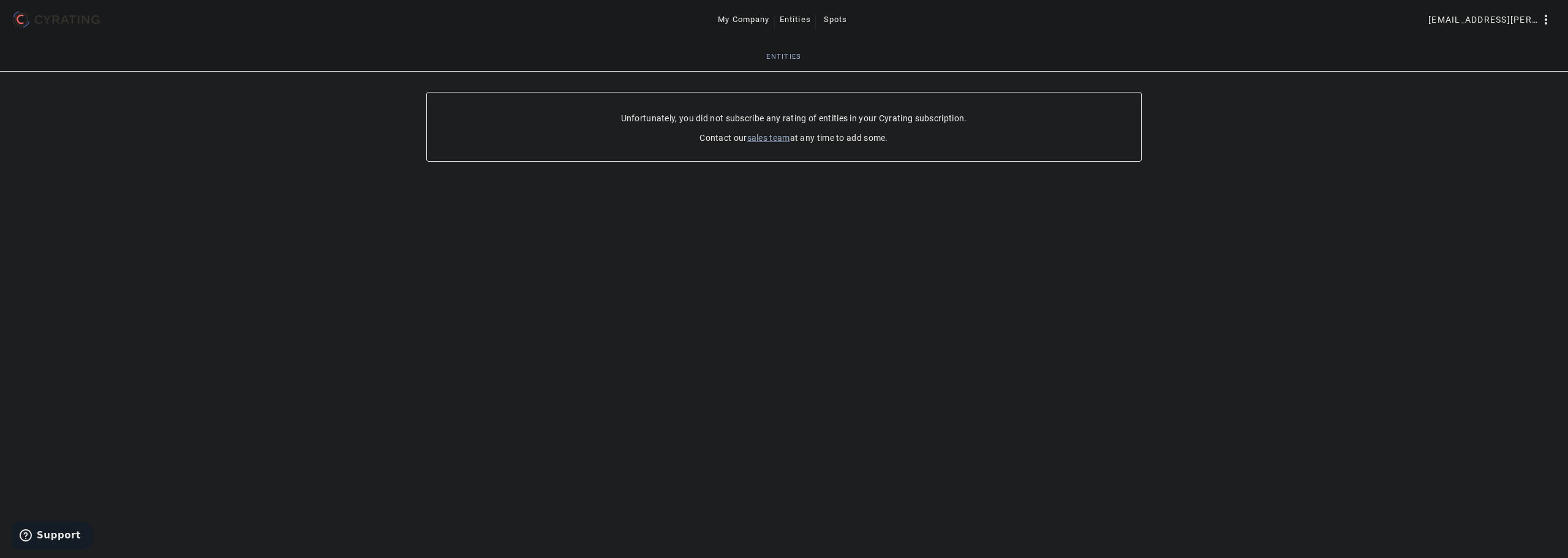
click at [743, 22] on span "My Company" at bounding box center [743, 19] width 52 height 20
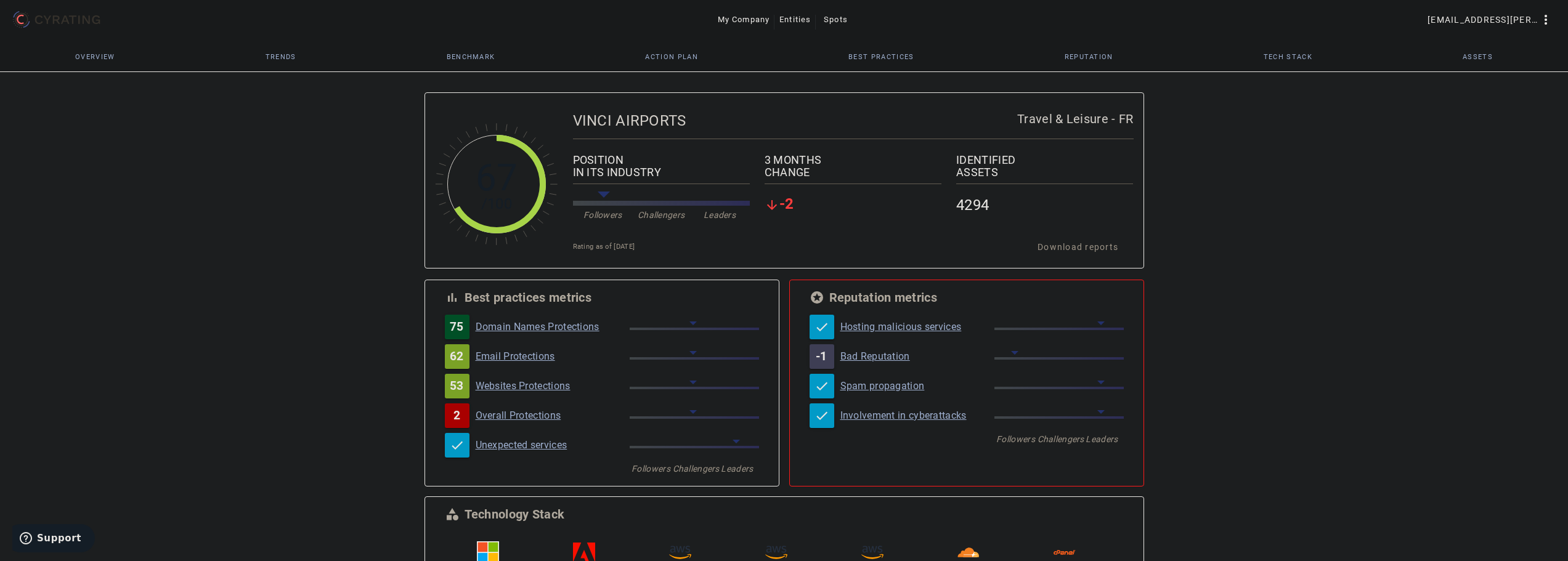
click at [96, 66] on span "Overview" at bounding box center [95, 57] width 40 height 29
click at [287, 64] on span "Trends" at bounding box center [281, 57] width 31 height 29
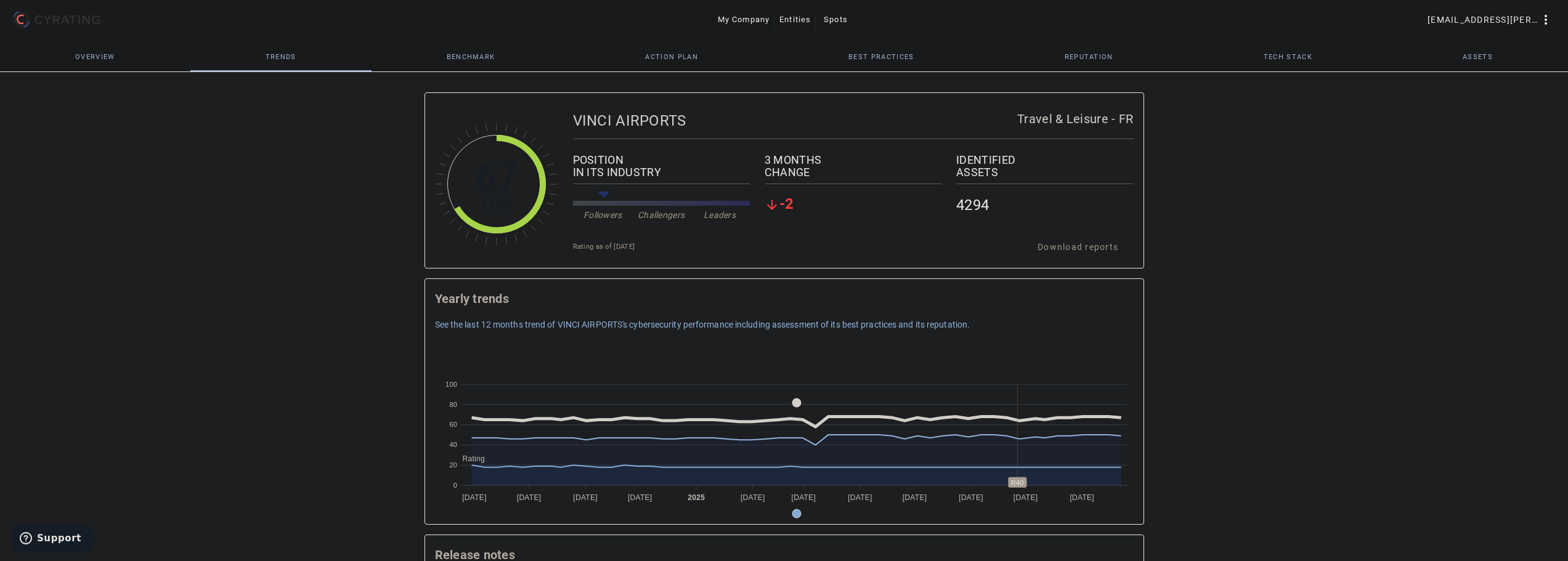
click at [936, 162] on div "3 MONTHS" at bounding box center [853, 160] width 177 height 12
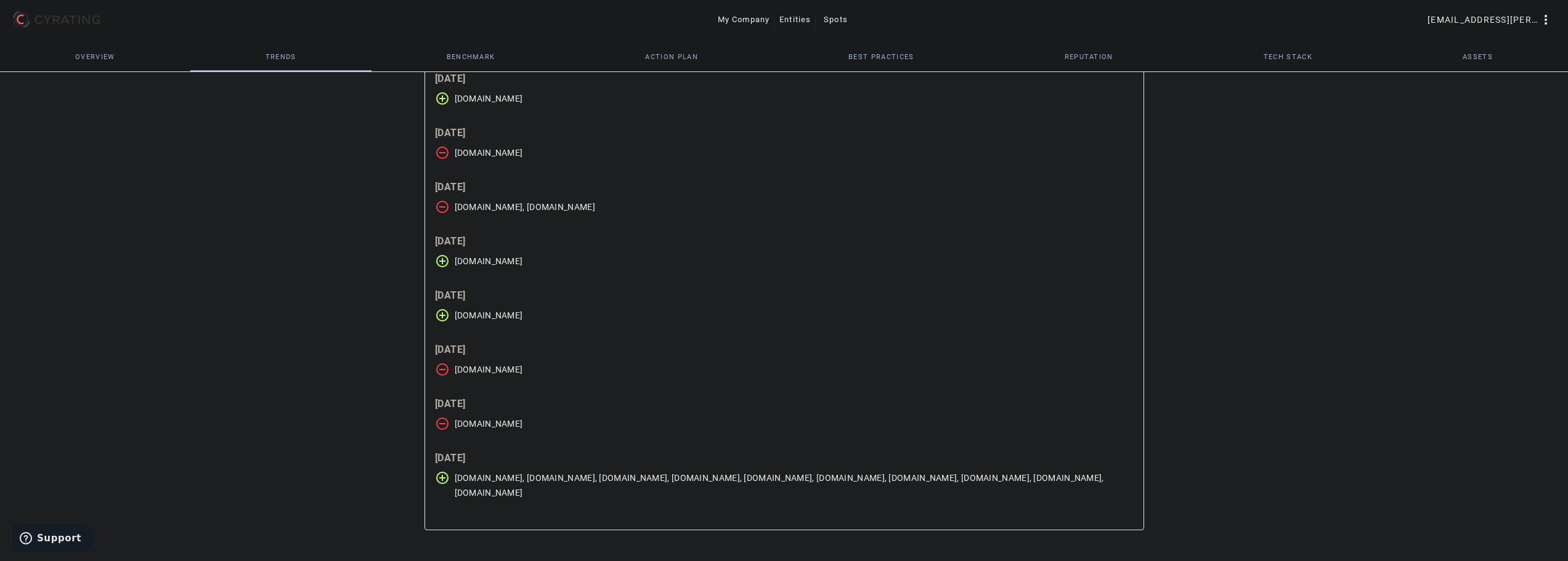
scroll to position [950, 0]
click at [515, 479] on span "[DOMAIN_NAME], [DOMAIN_NAME], [DOMAIN_NAME], [DOMAIN_NAME], [DOMAIN_NAME], [DOM…" at bounding box center [795, 485] width 679 height 29
click at [433, 472] on mat-card-content "[DATE] remove_circle_outlined [DOMAIN_NAME] [DATE] add_circle_outlined [DOMAIN_…" at bounding box center [784, 246] width 719 height 567
click at [440, 476] on mat-icon "add_circle_outlined" at bounding box center [442, 477] width 15 height 15
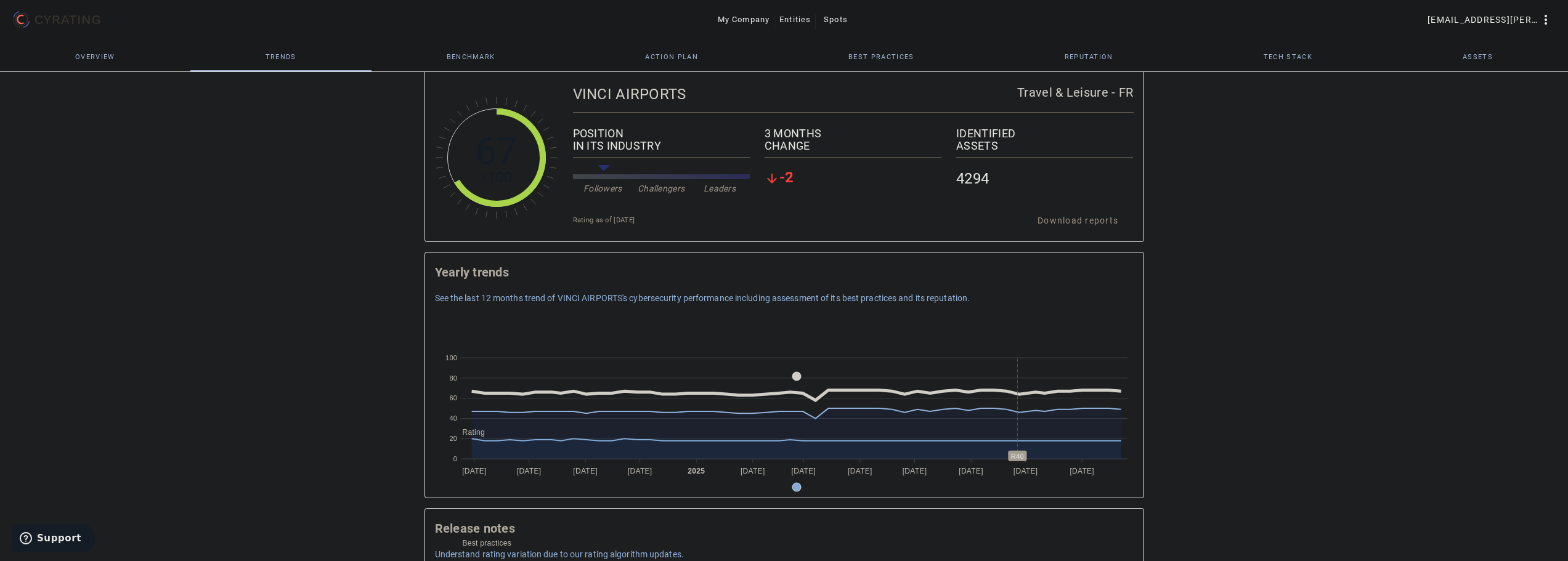
scroll to position [0, 0]
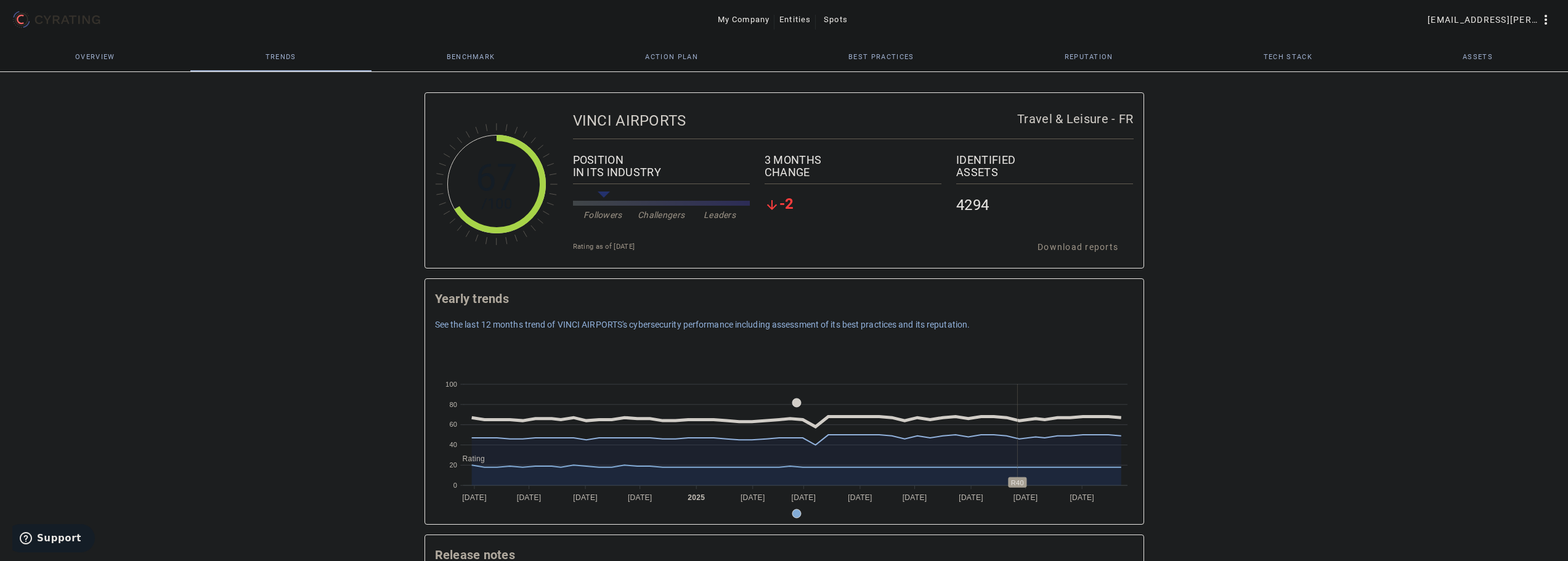
click at [484, 52] on span "Benchmark" at bounding box center [471, 57] width 48 height 29
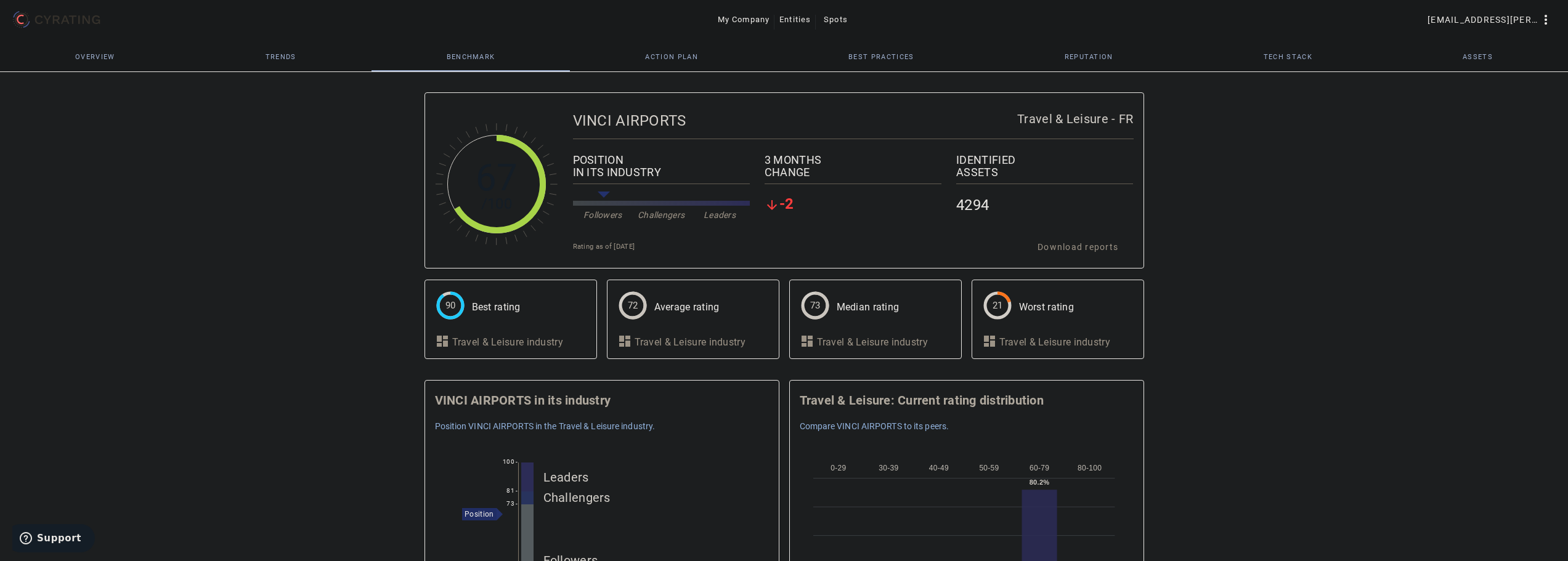
click at [657, 60] on span "Action Plan" at bounding box center [671, 57] width 53 height 7
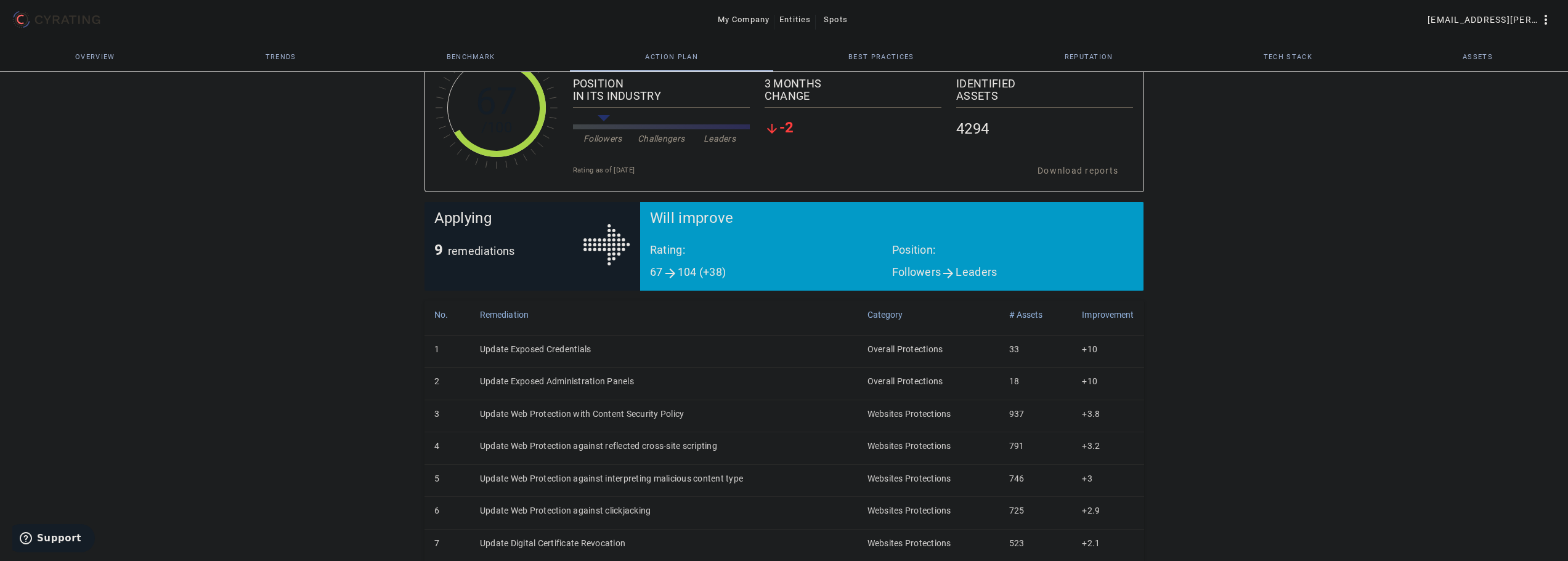
scroll to position [163, 0]
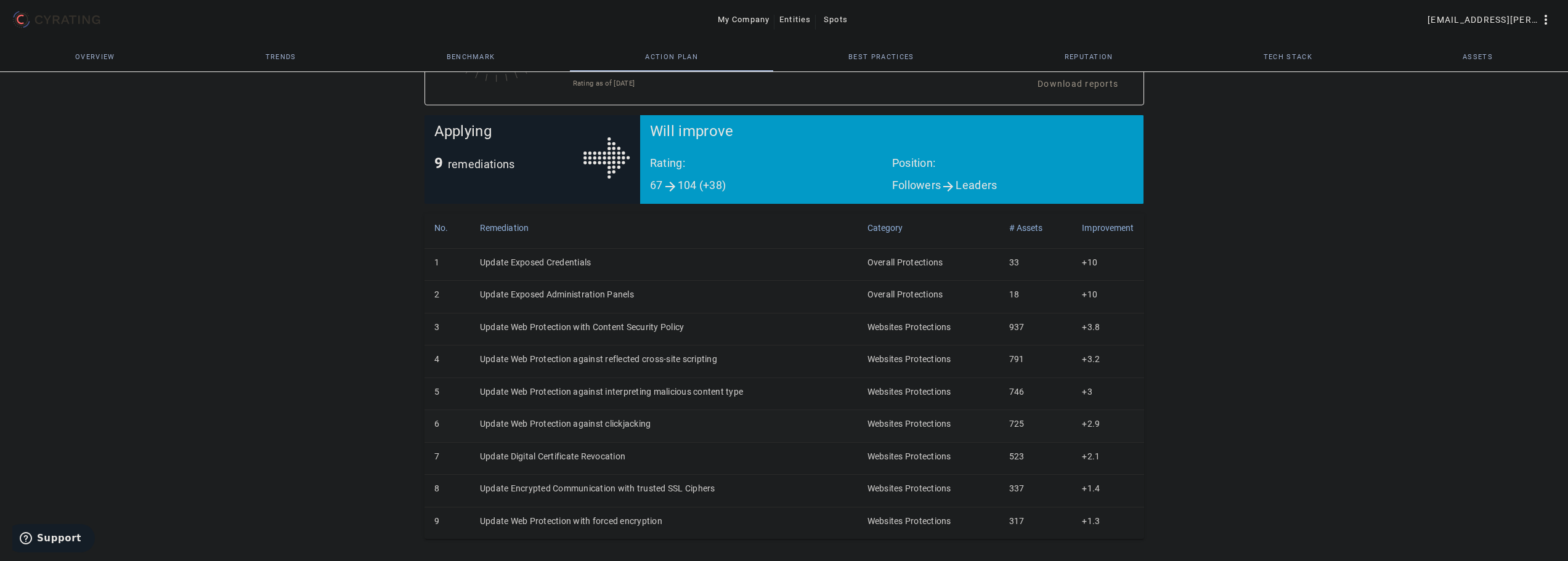
click at [536, 420] on td "Update Web Protection against clickjacking" at bounding box center [664, 426] width 387 height 32
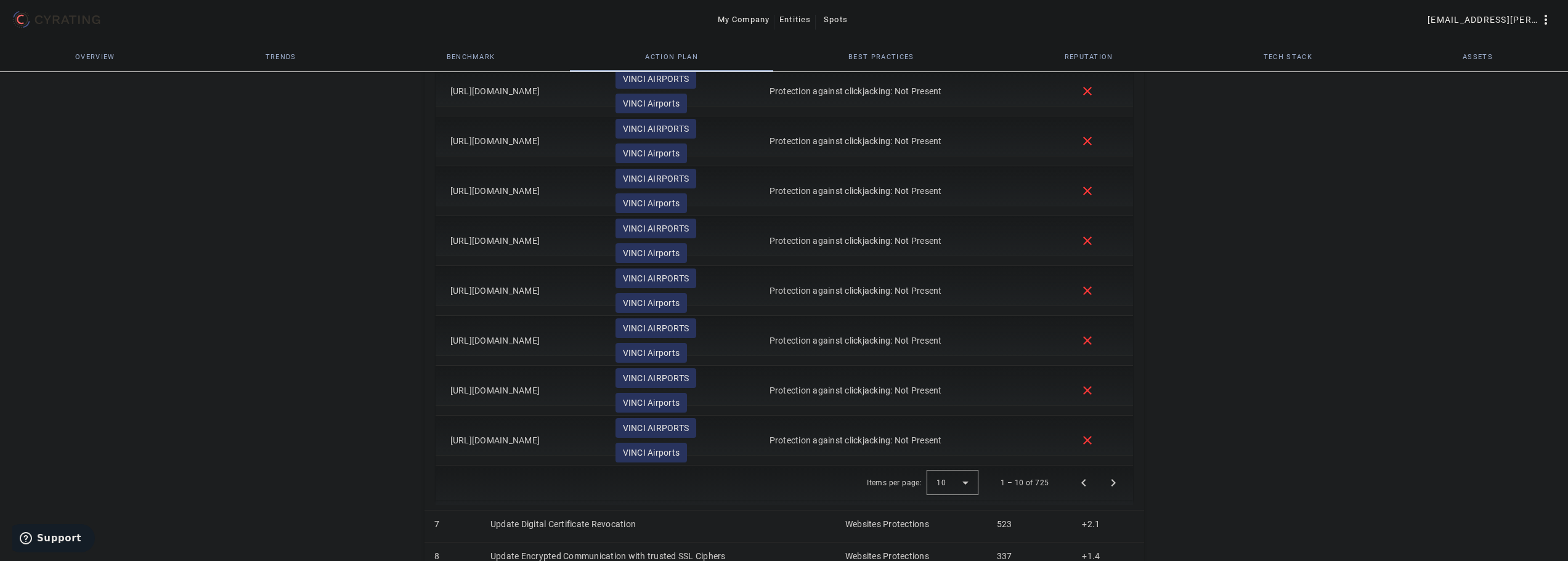
scroll to position [1093, 0]
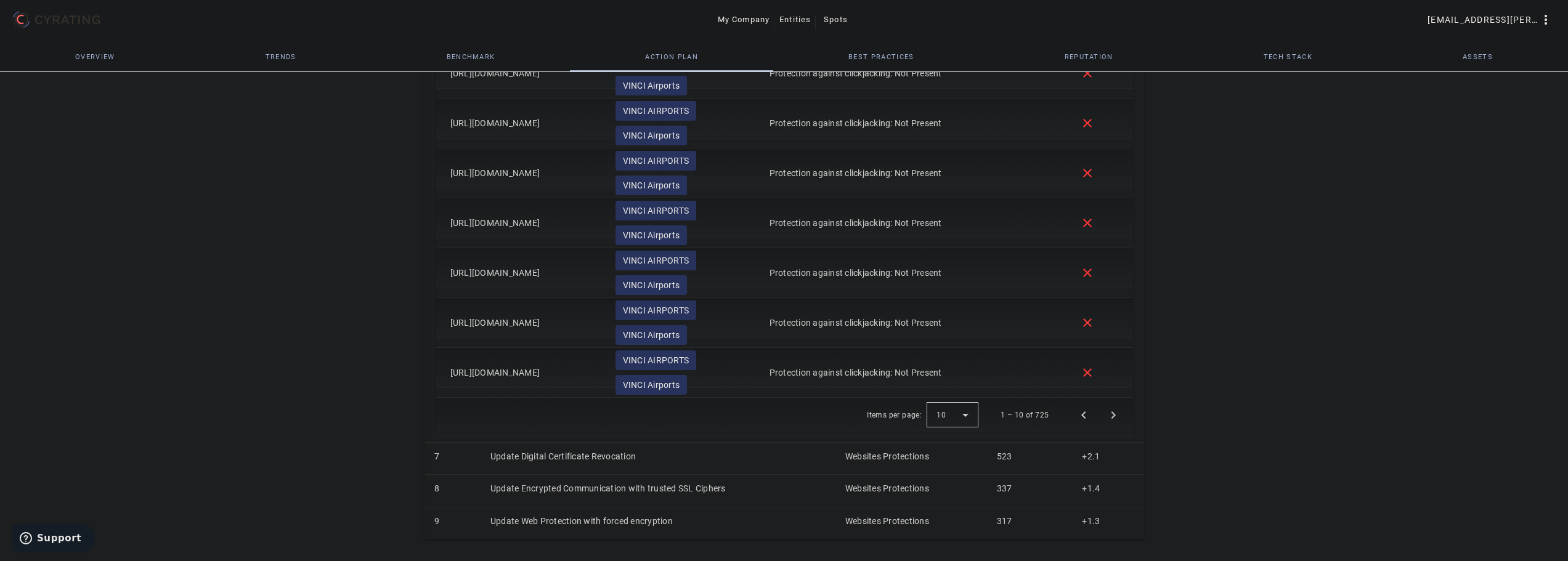
click at [948, 413] on div at bounding box center [952, 415] width 52 height 29
click at [940, 502] on span "100" at bounding box center [947, 506] width 18 height 15
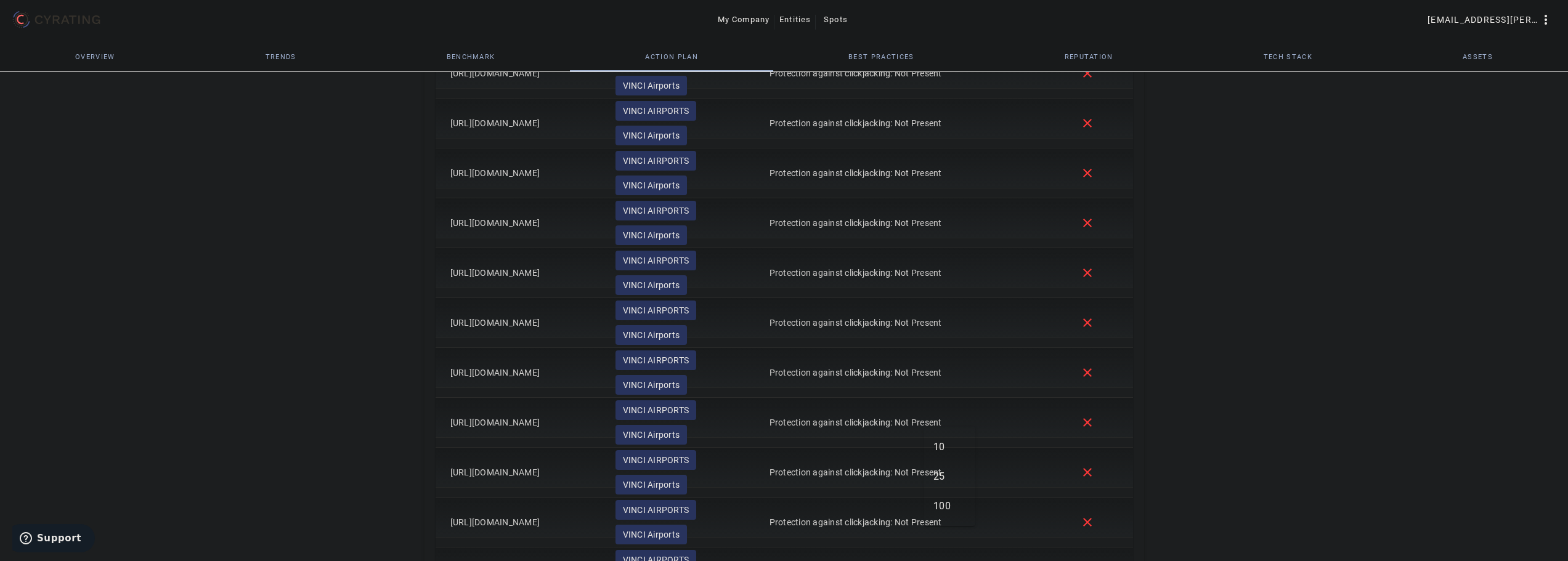
scroll to position [5706, 0]
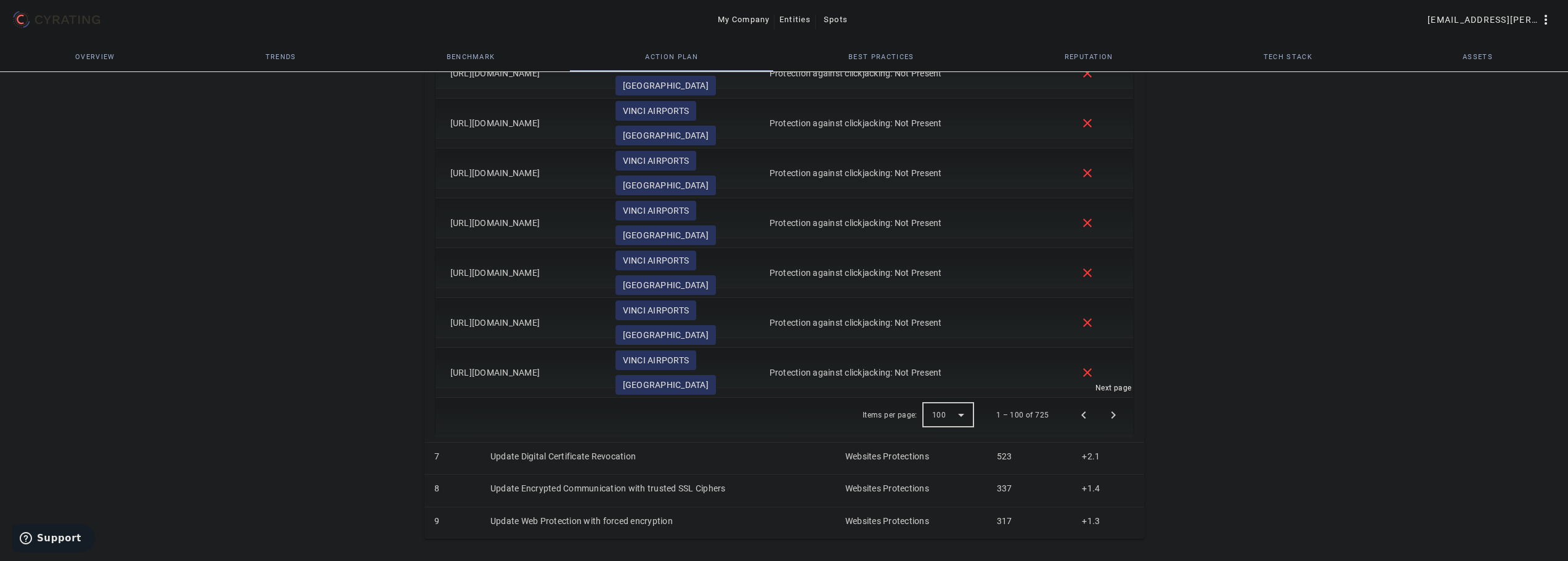
click at [1112, 417] on span "Next page" at bounding box center [1113, 415] width 29 height 29
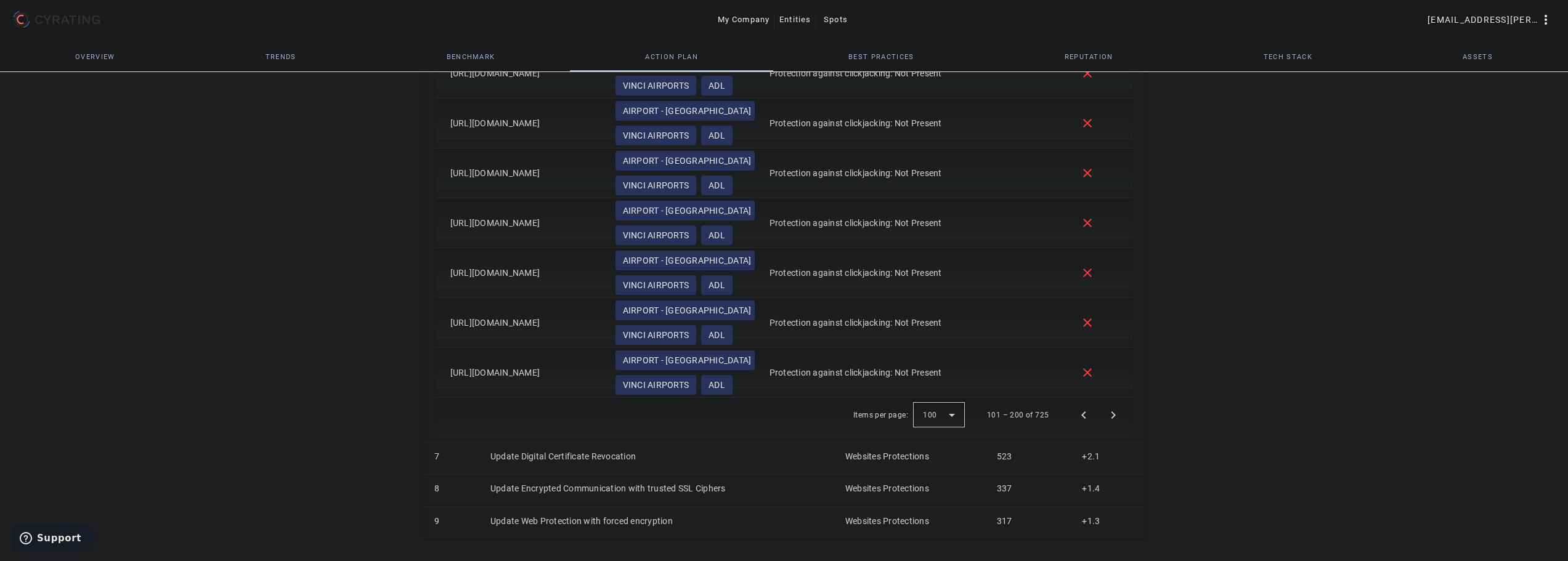
scroll to position [5583, 0]
click at [1086, 317] on mat-icon "close" at bounding box center [1087, 322] width 15 height 15
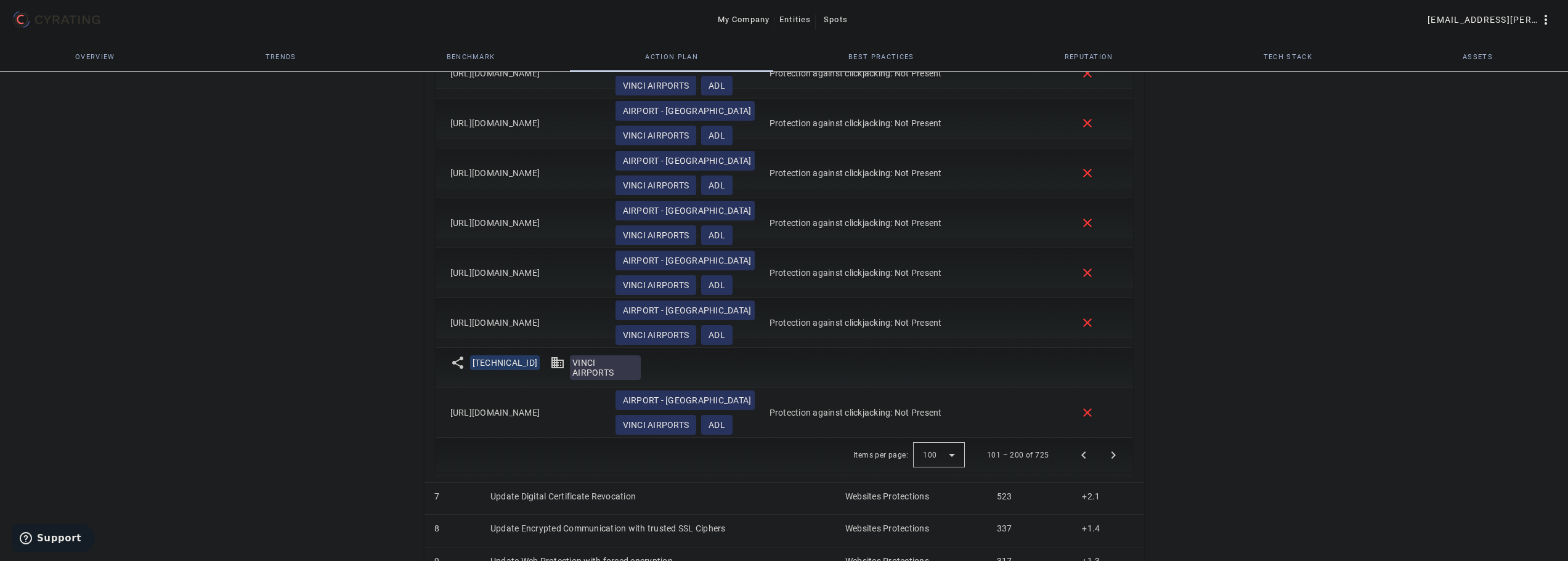
click at [1050, 316] on mat-cell "Protection against clickjacking: Not Present" at bounding box center [914, 323] width 310 height 50
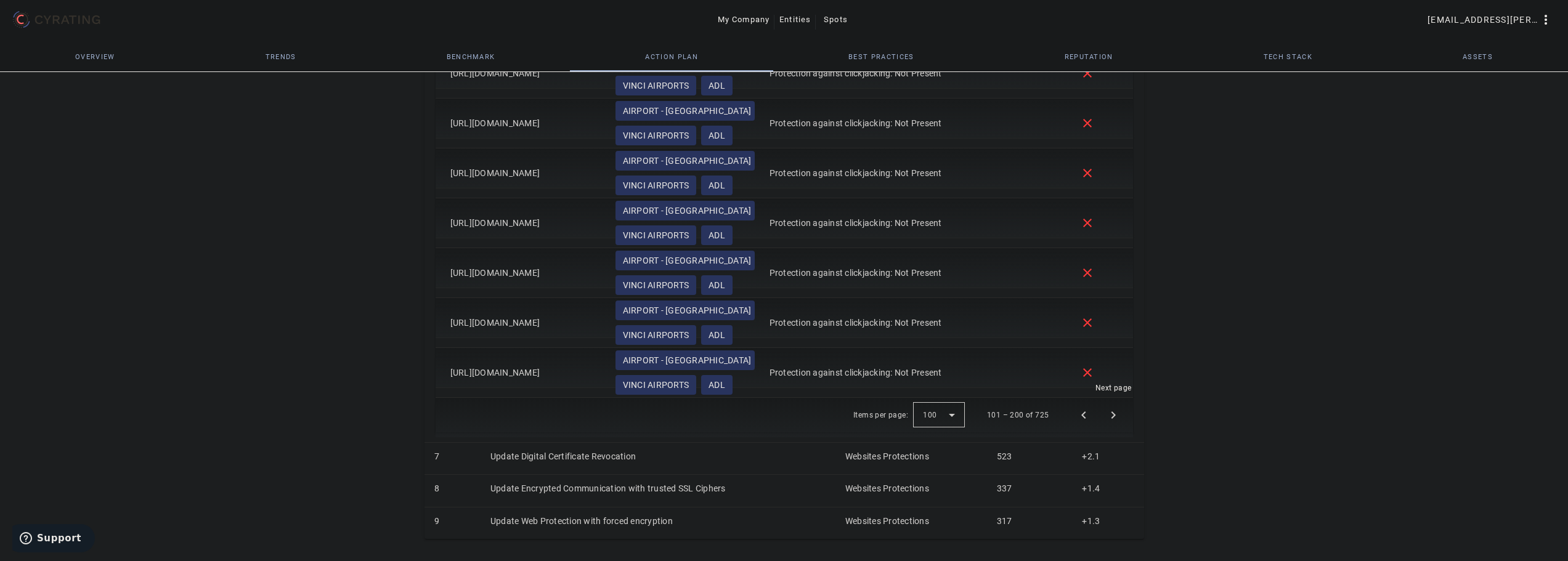
click at [1112, 418] on span "Next page" at bounding box center [1113, 415] width 29 height 29
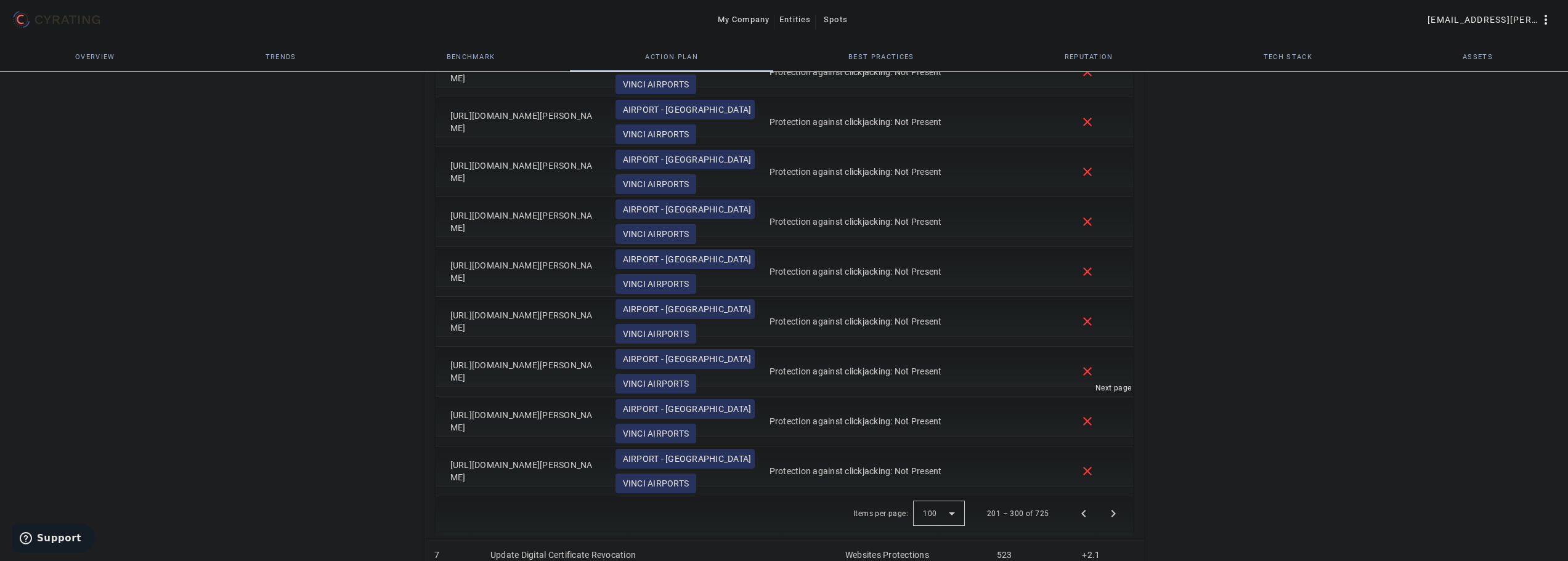
click at [1112, 418] on mat-cell "close" at bounding box center [1102, 422] width 63 height 50
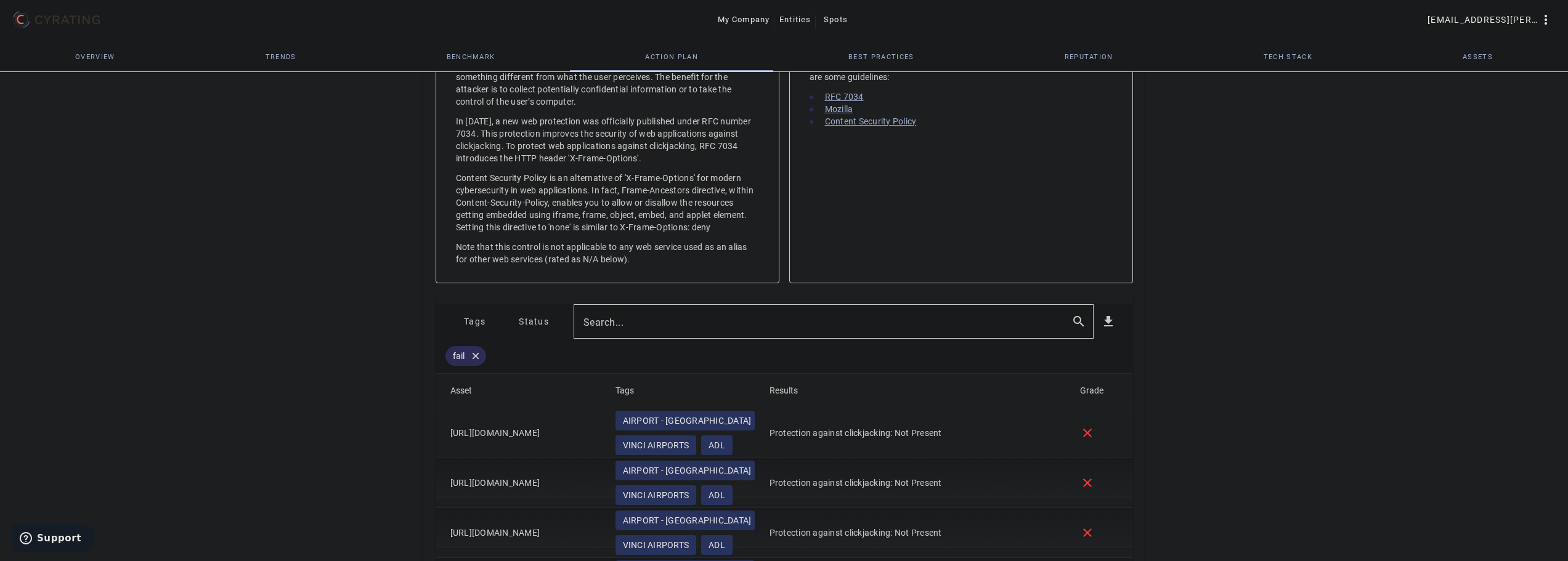
scroll to position [610, 0]
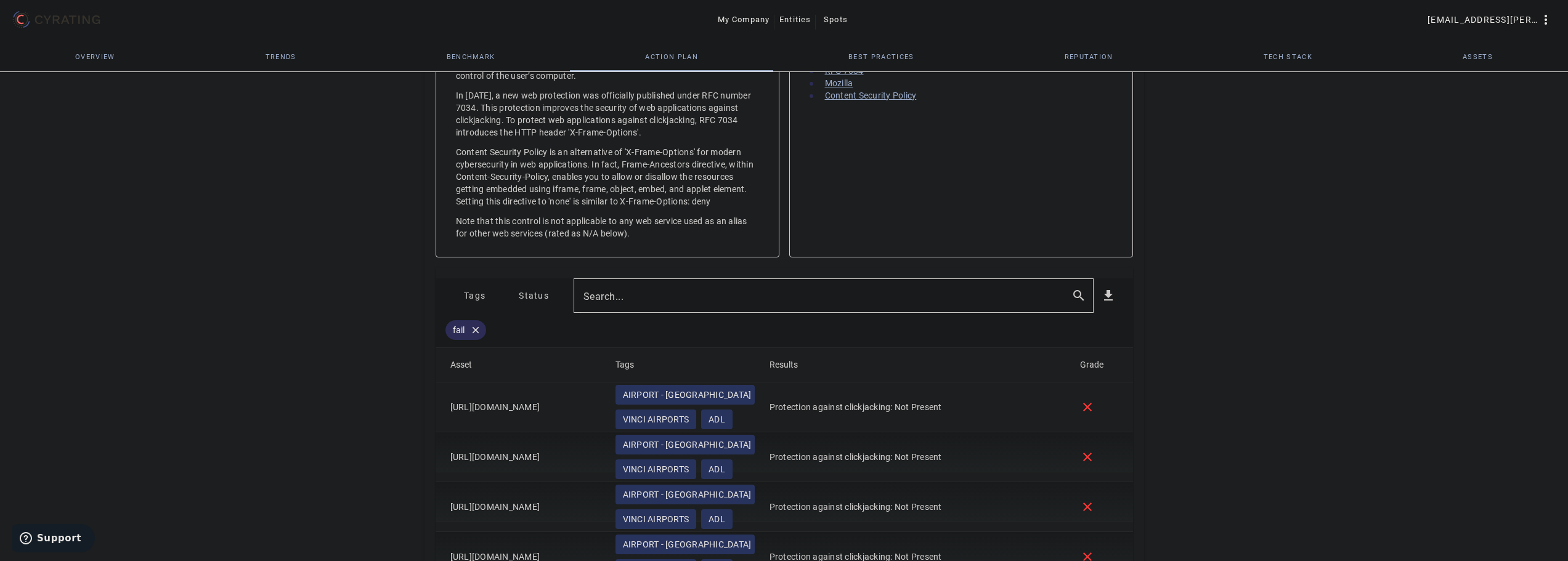
click at [658, 297] on input "Search..." at bounding box center [823, 295] width 478 height 15
type input "[DOMAIN_NAME]"
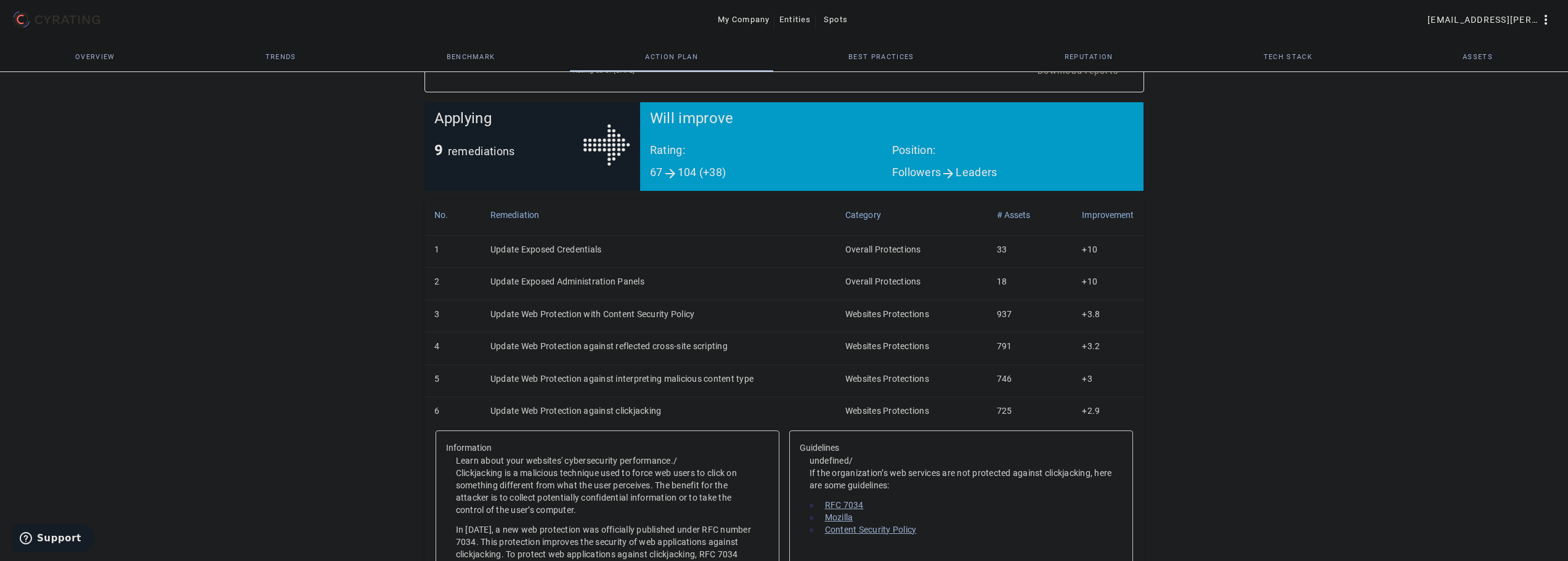
scroll to position [0, 0]
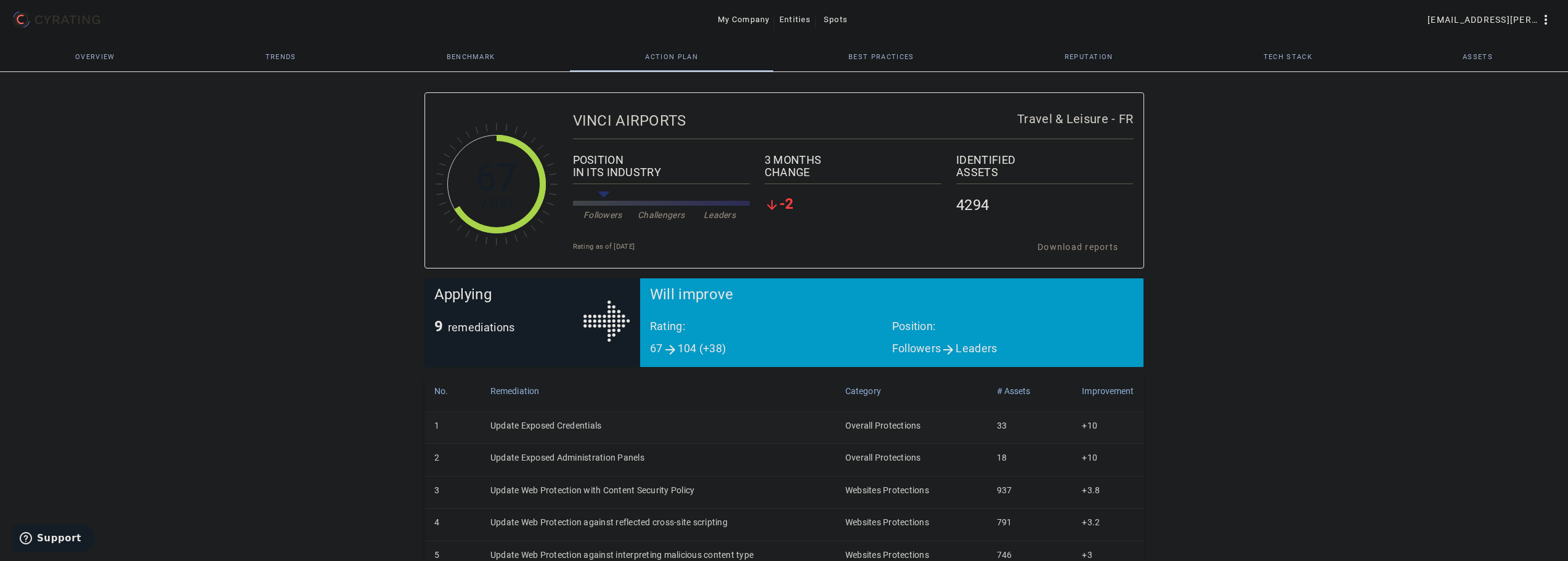
click at [573, 423] on td "Update Exposed Credentials" at bounding box center [658, 427] width 355 height 32
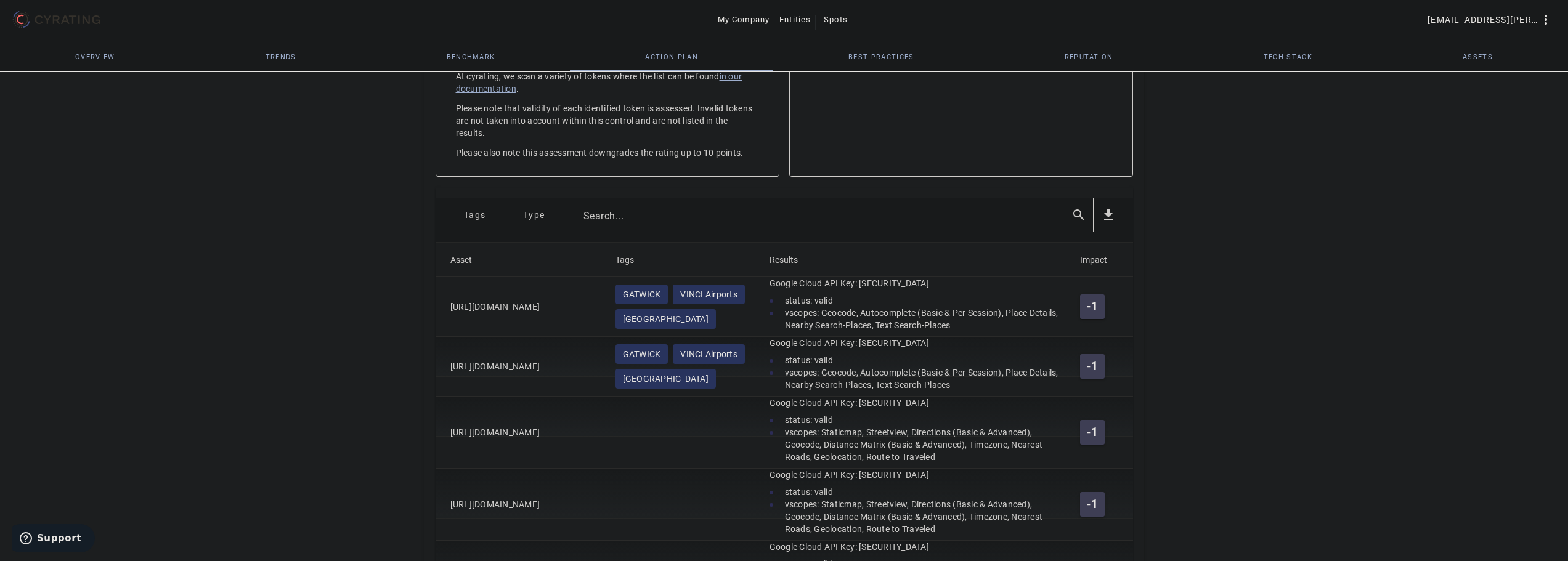
scroll to position [493, 0]
click at [714, 207] on input "Search..." at bounding box center [823, 214] width 478 height 15
type input "[DOMAIN_NAME]"
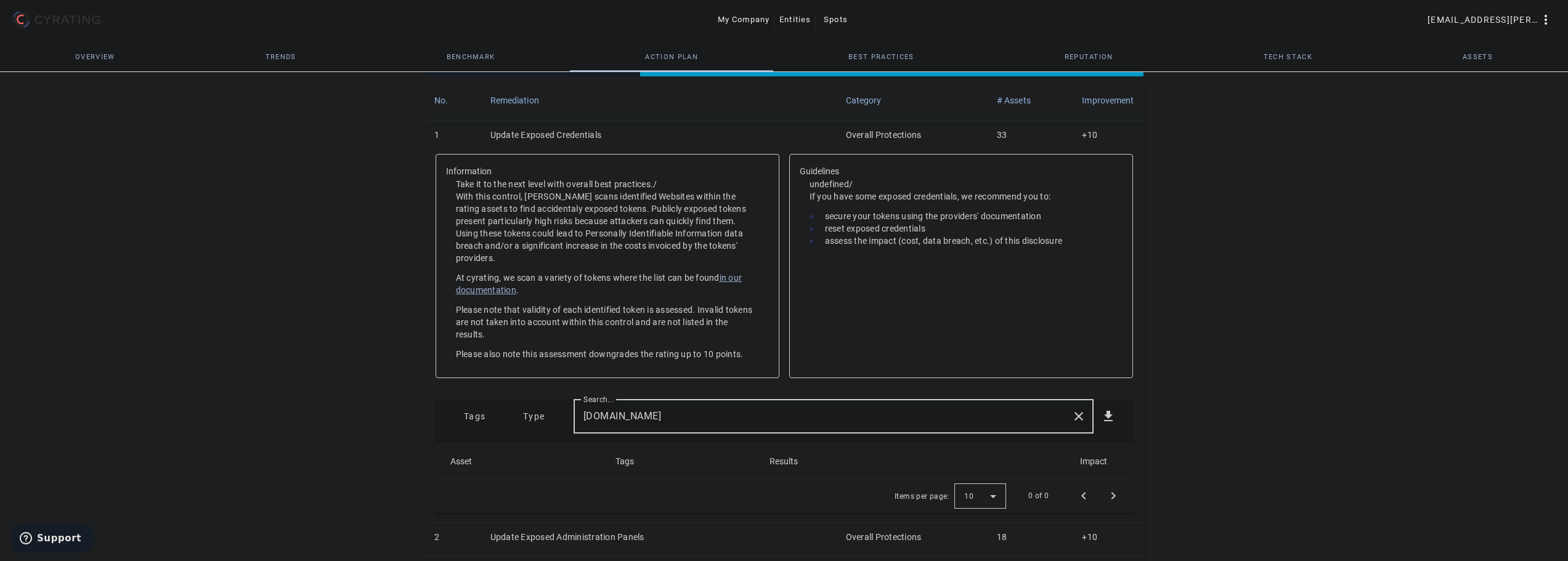
scroll to position [213, 0]
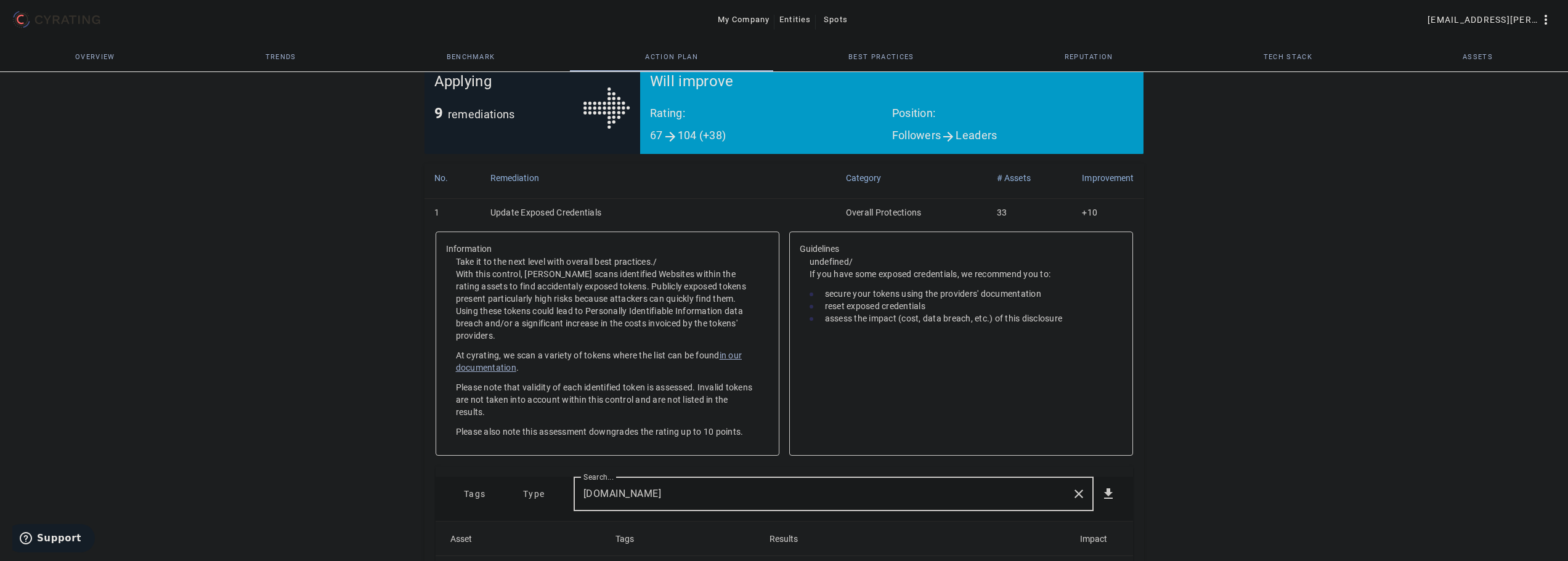
click at [536, 216] on td "Update Exposed Credentials" at bounding box center [658, 214] width 356 height 32
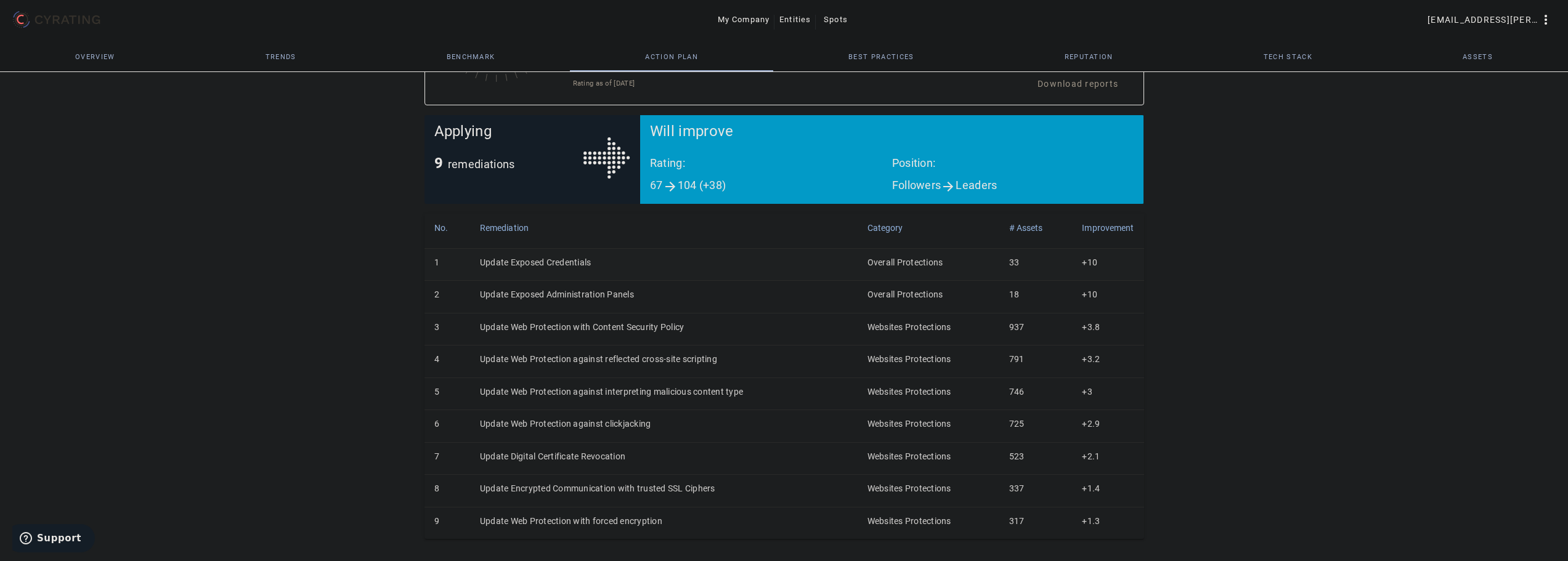
scroll to position [163, 0]
click at [533, 290] on td "Update Exposed Administration Panels" at bounding box center [664, 297] width 387 height 32
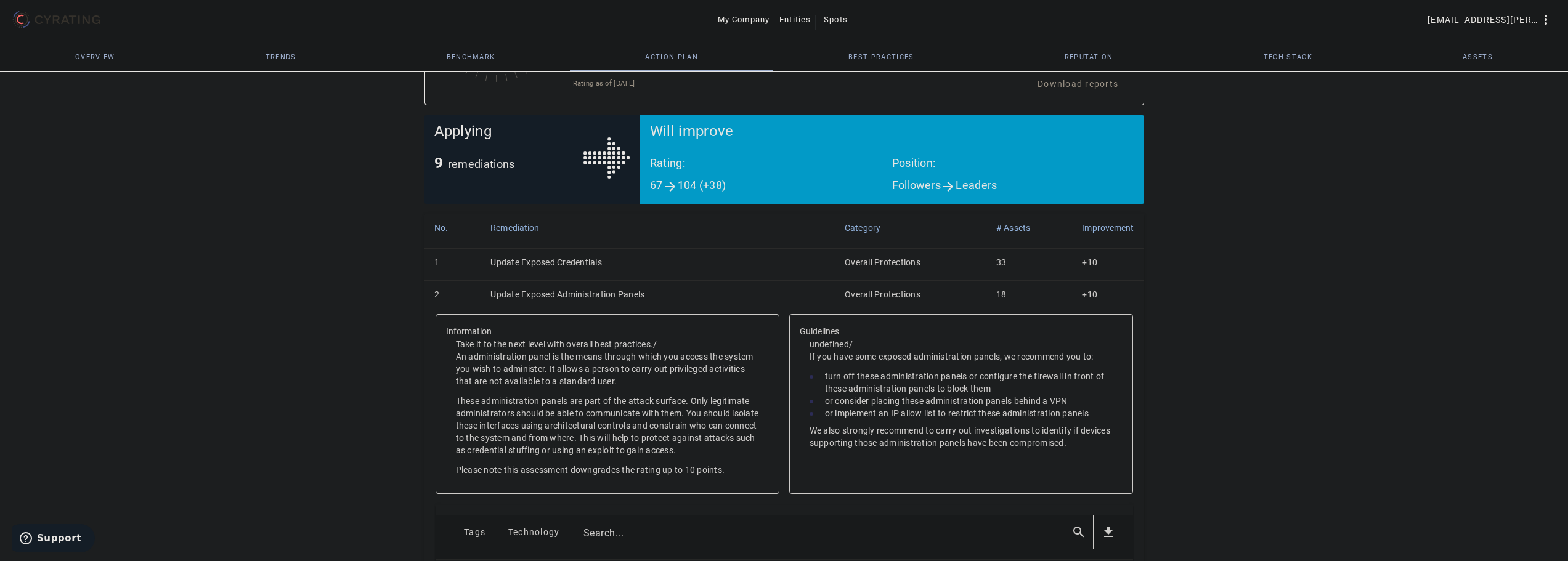
scroll to position [213, 0]
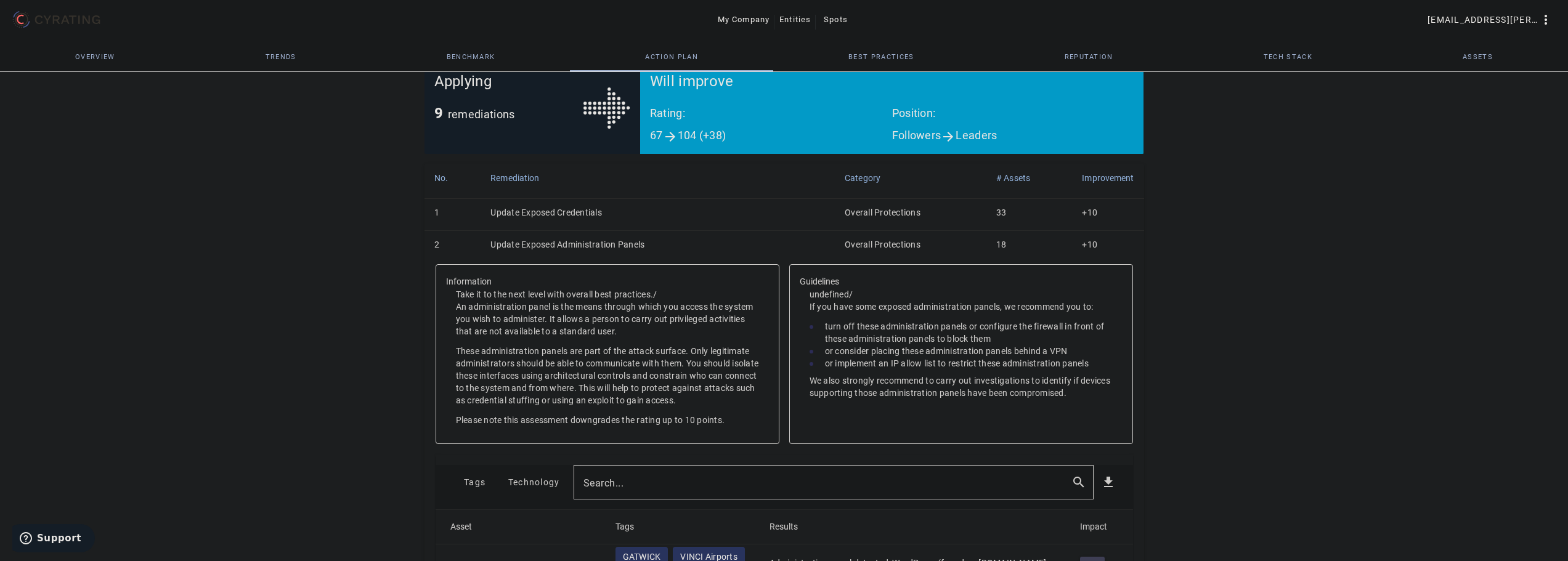
click at [638, 481] on input "Search..." at bounding box center [823, 482] width 478 height 15
type input "[DOMAIN_NAME]"
click at [580, 249] on td "Update Exposed Administration Panels" at bounding box center [658, 247] width 354 height 32
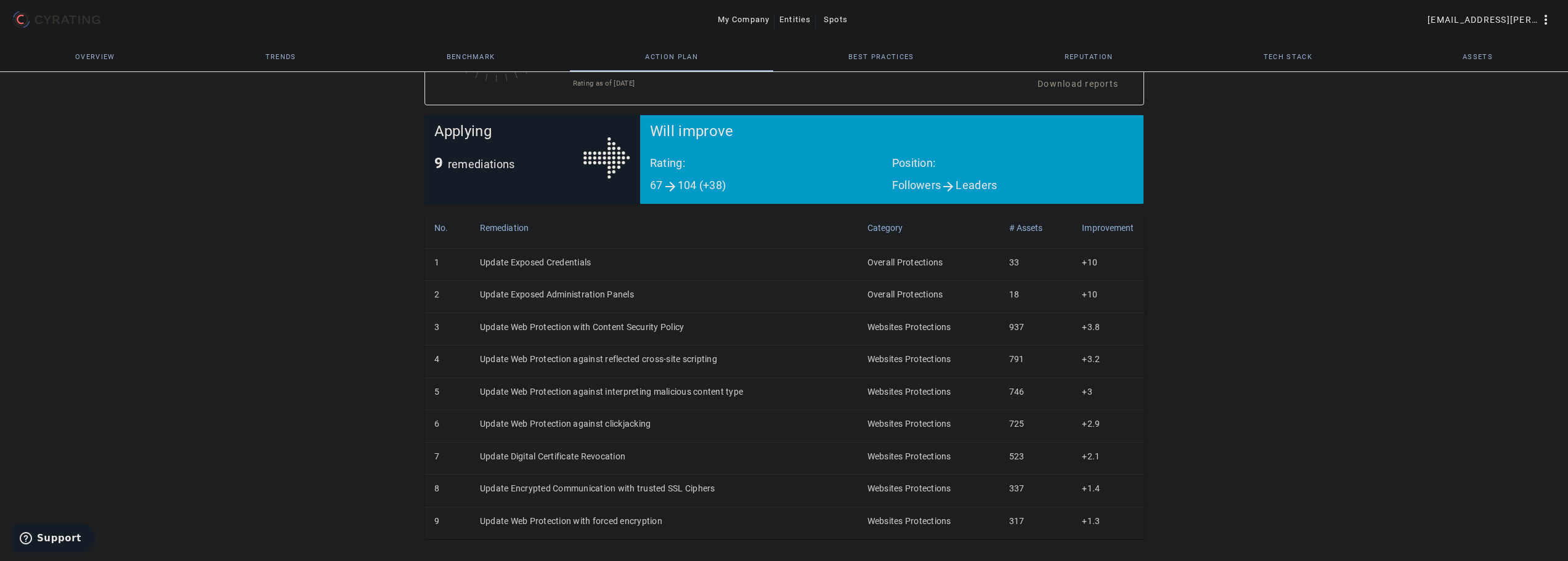
scroll to position [163, 0]
click at [556, 326] on td "Update Web Protection with Content Security Policy" at bounding box center [664, 329] width 387 height 32
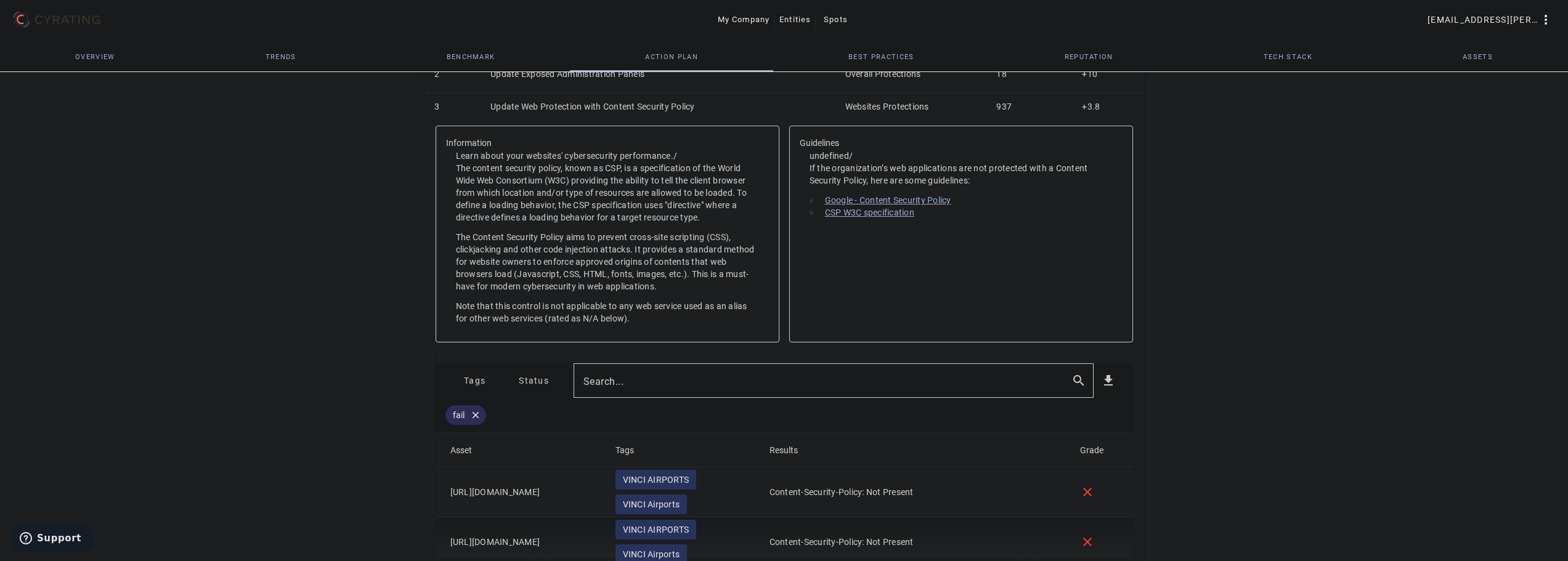
scroll to position [398, 0]
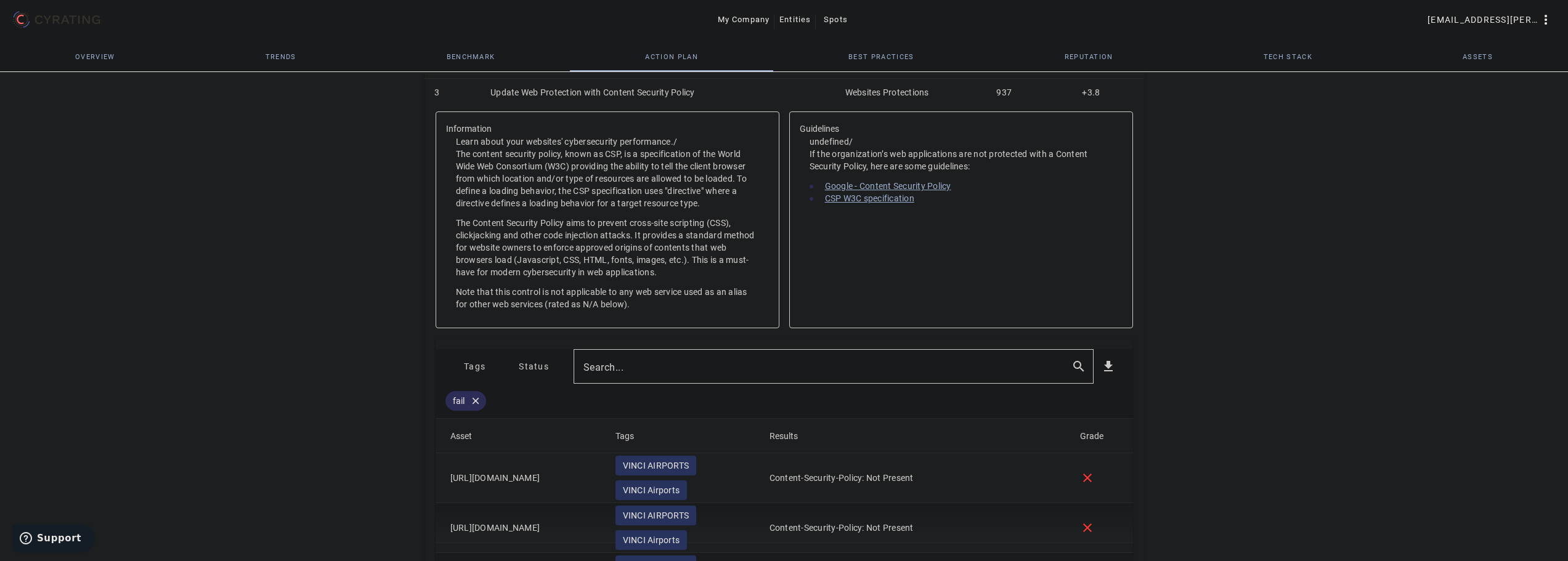
click at [661, 372] on input "Search..." at bounding box center [823, 366] width 478 height 15
type input "[DOMAIN_NAME]"
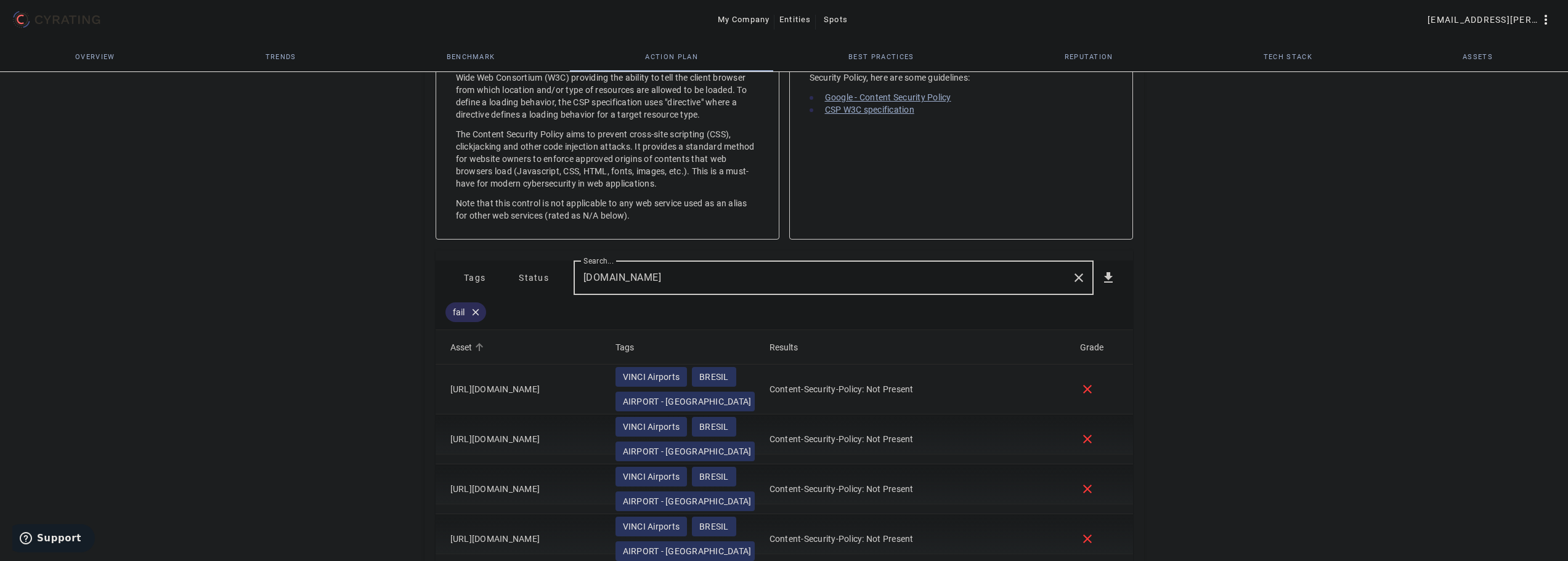
scroll to position [477, 0]
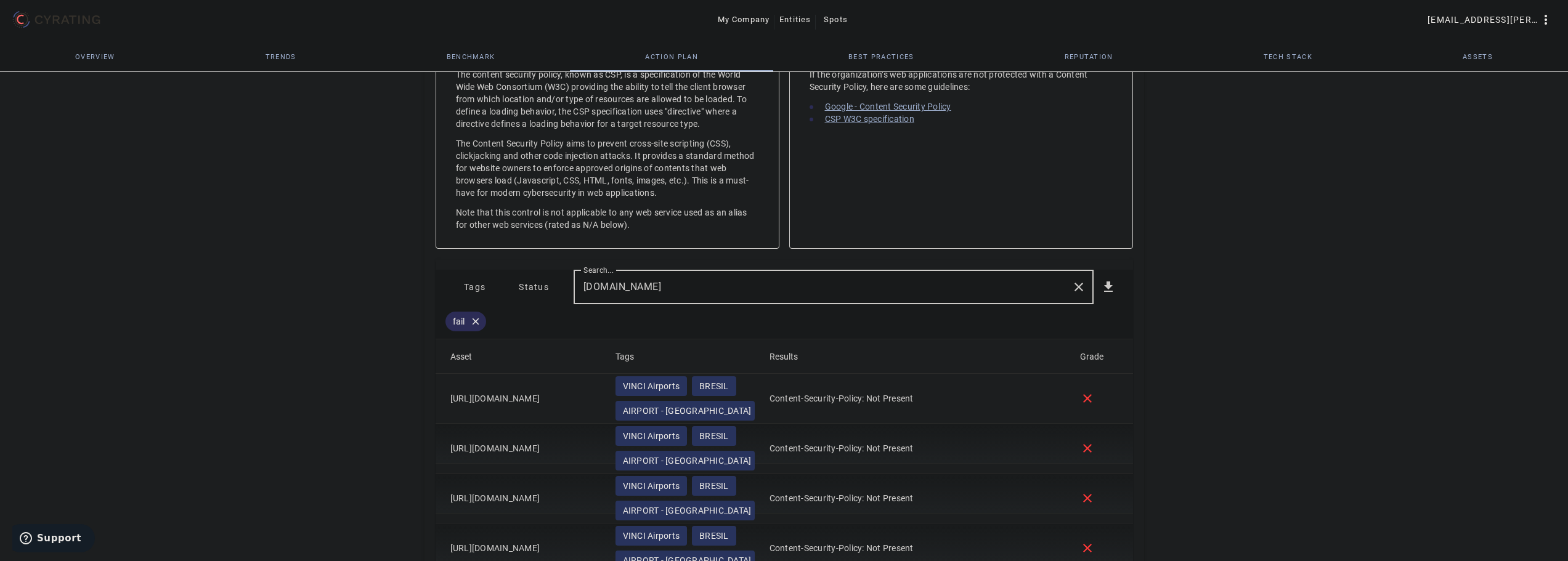
click at [464, 285] on span "Tags" at bounding box center [475, 287] width 22 height 20
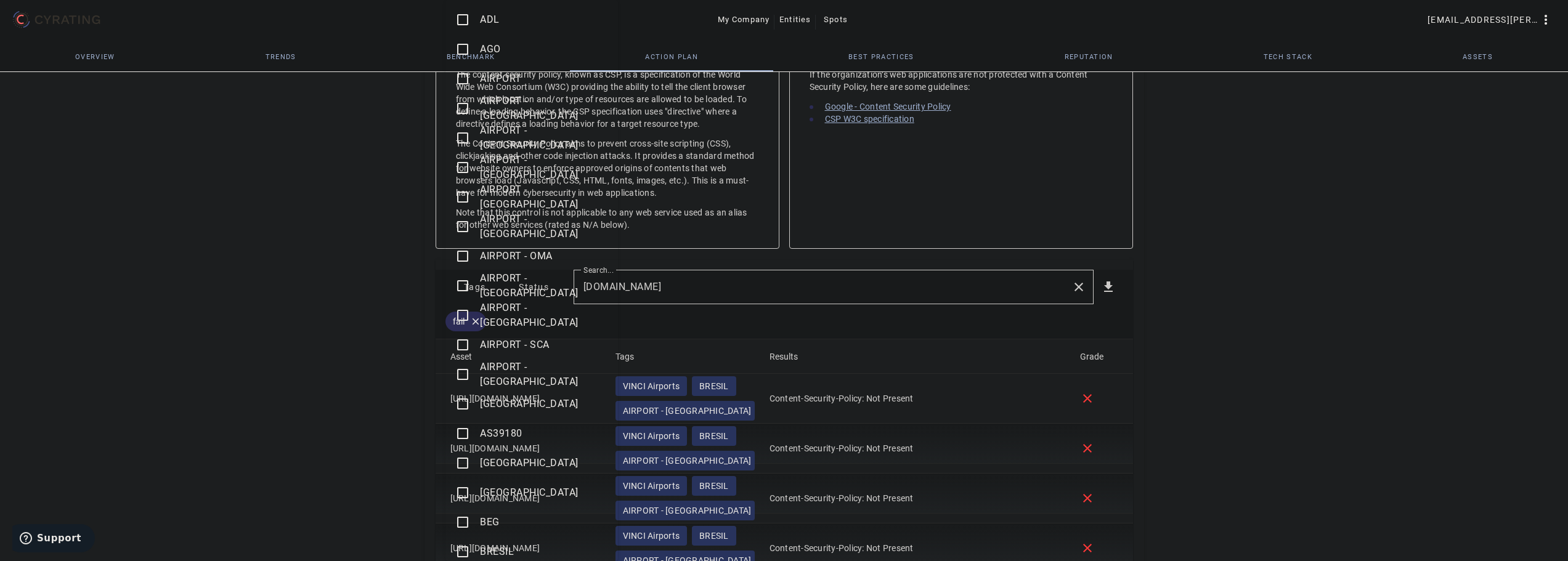
click at [1075, 296] on div at bounding box center [784, 280] width 1568 height 561
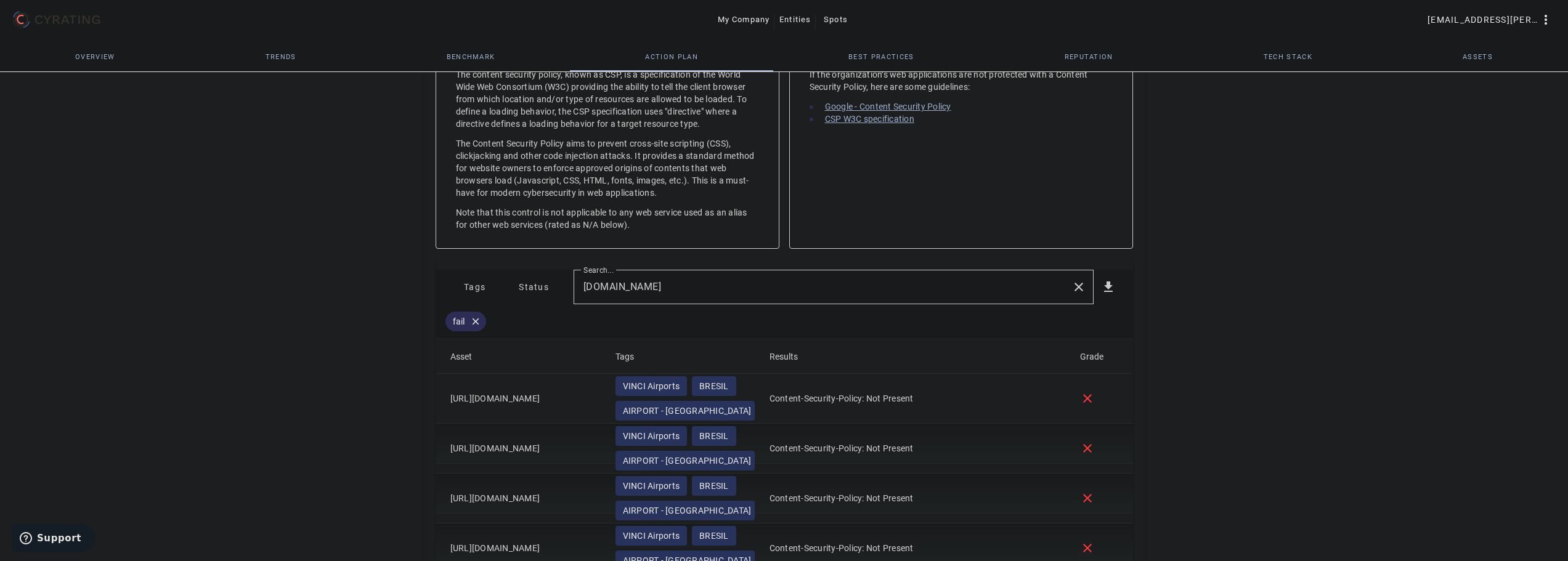
click at [1084, 287] on mat-icon "close" at bounding box center [1079, 287] width 15 height 15
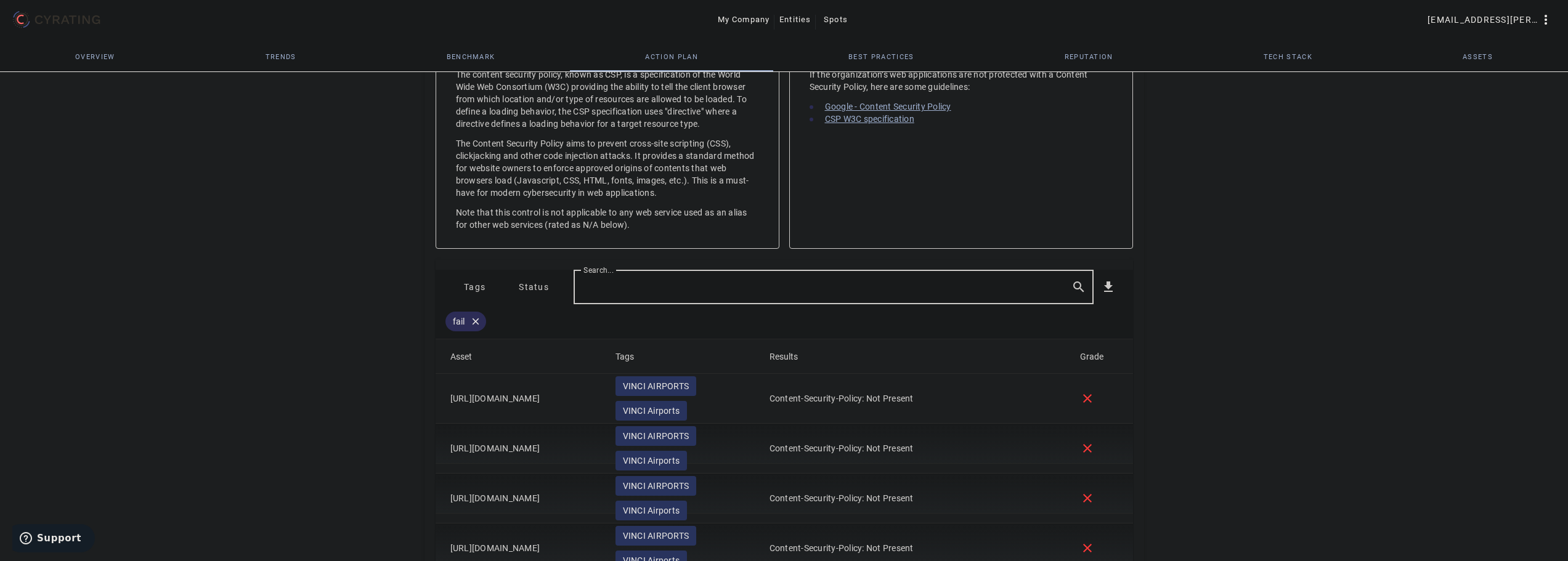
click at [464, 278] on span "Tags" at bounding box center [475, 287] width 22 height 20
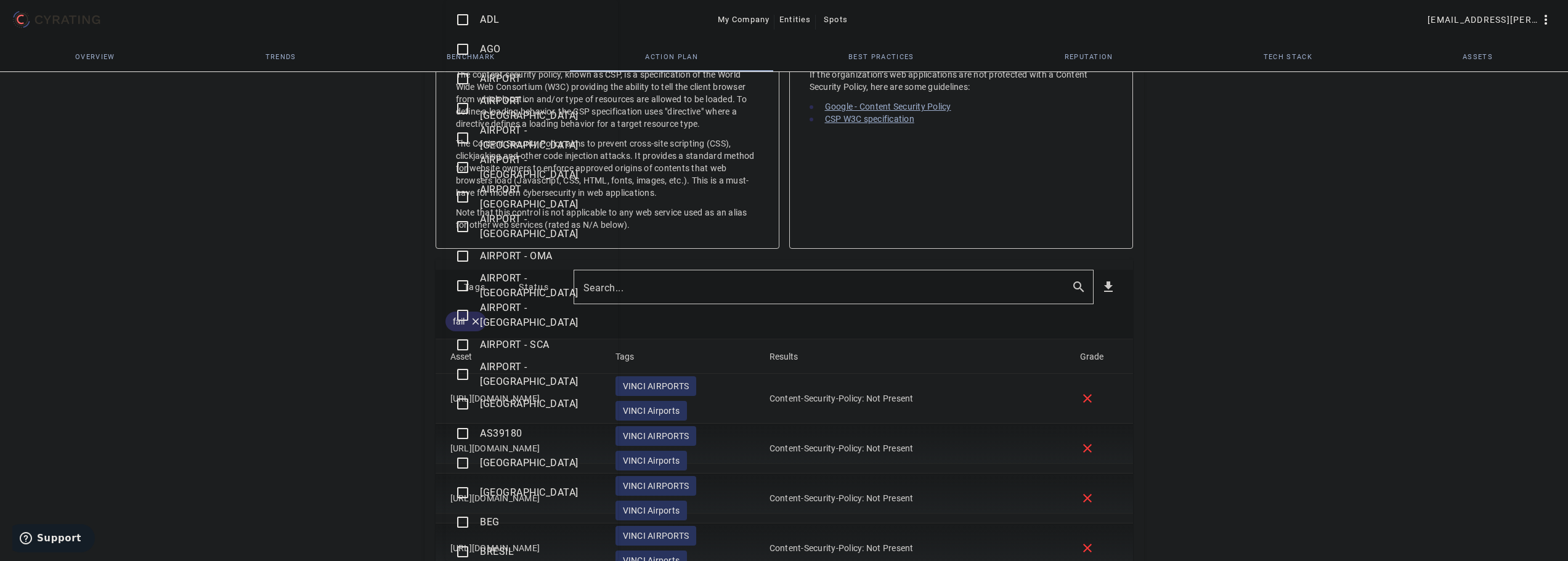
scroll to position [123, 0]
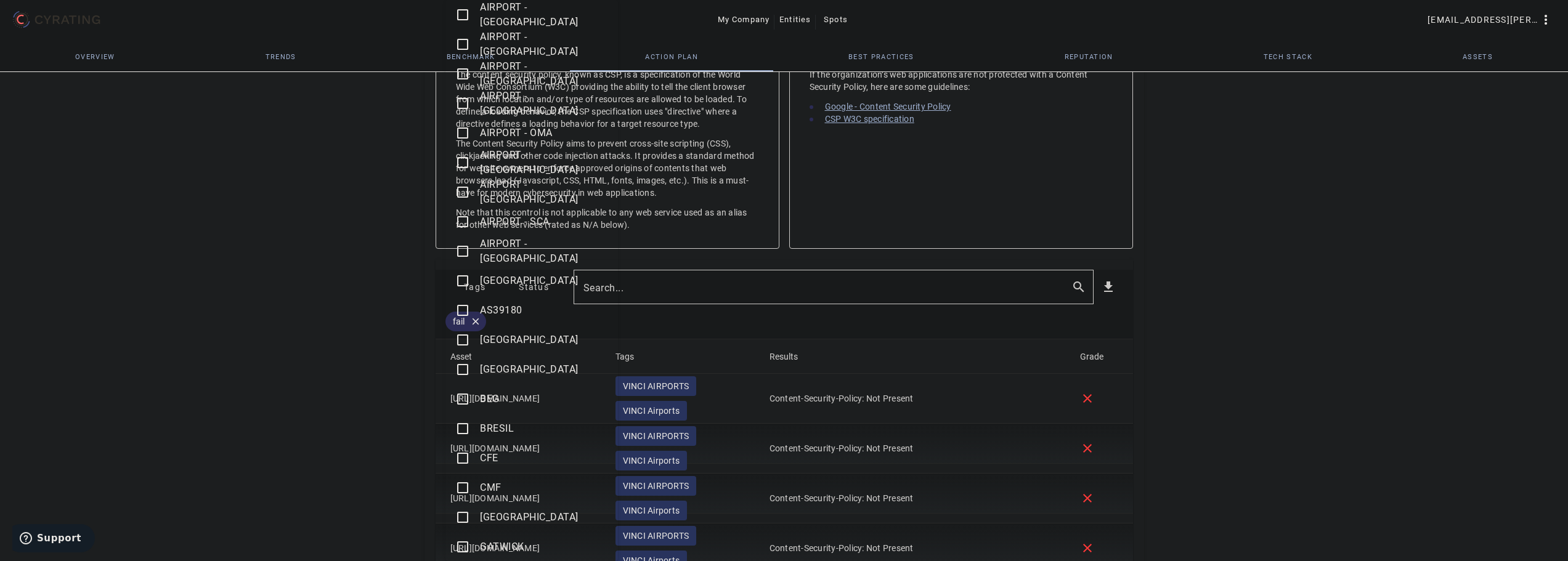
drag, startPoint x: 464, startPoint y: 428, endPoint x: 443, endPoint y: 429, distance: 21.0
click at [464, 428] on mat-icon "check_box_outline_blank" at bounding box center [463, 428] width 15 height 15
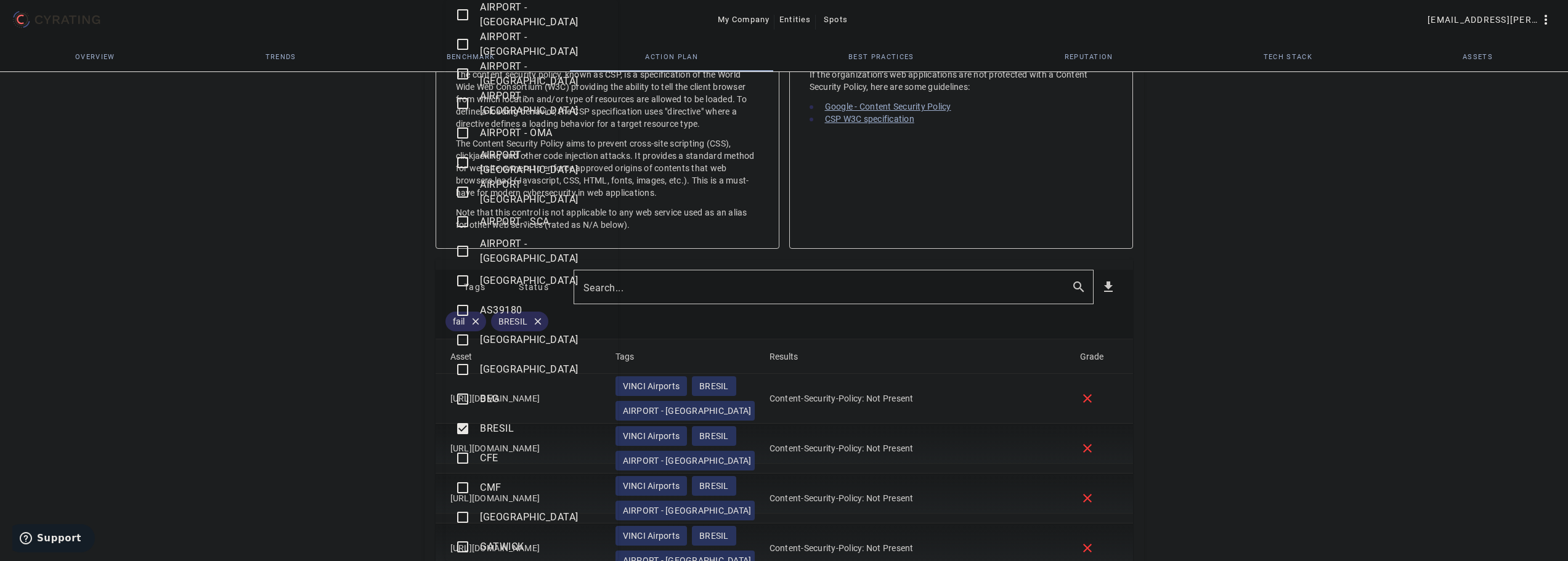
click at [322, 376] on div at bounding box center [784, 280] width 1568 height 561
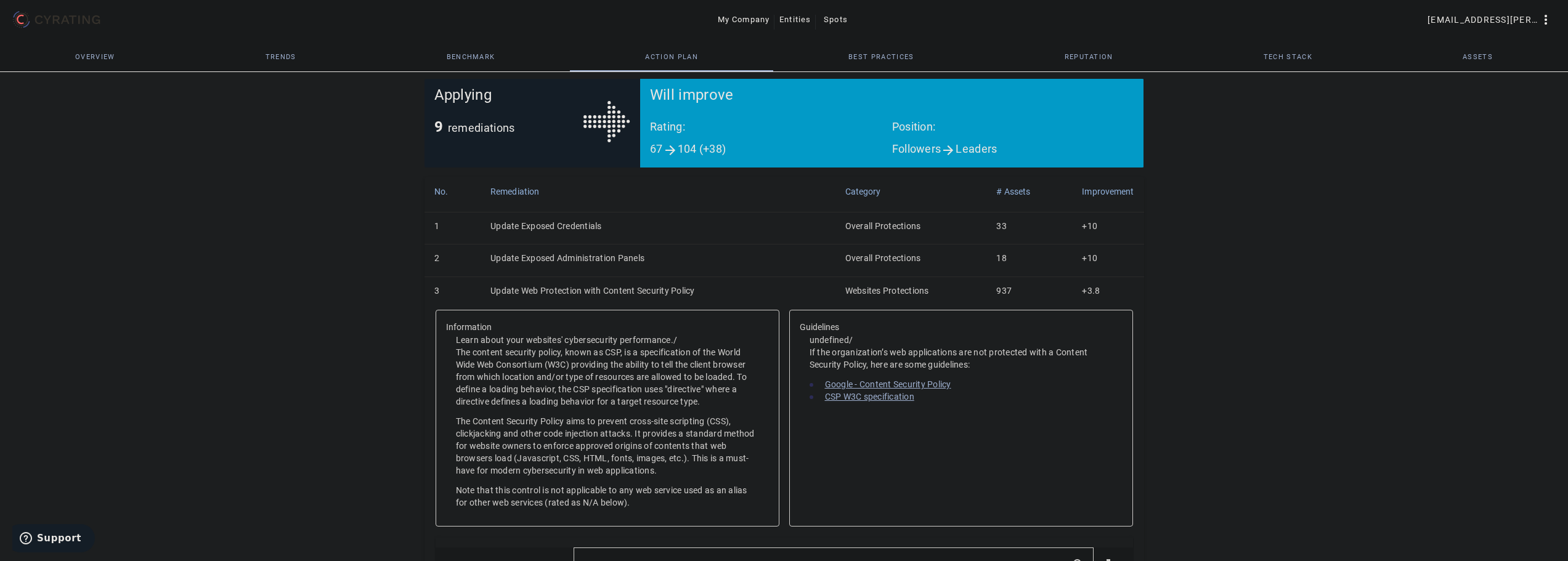
scroll to position [199, 0]
click at [642, 296] on td "Update Web Protection with Content Security Policy" at bounding box center [658, 293] width 355 height 32
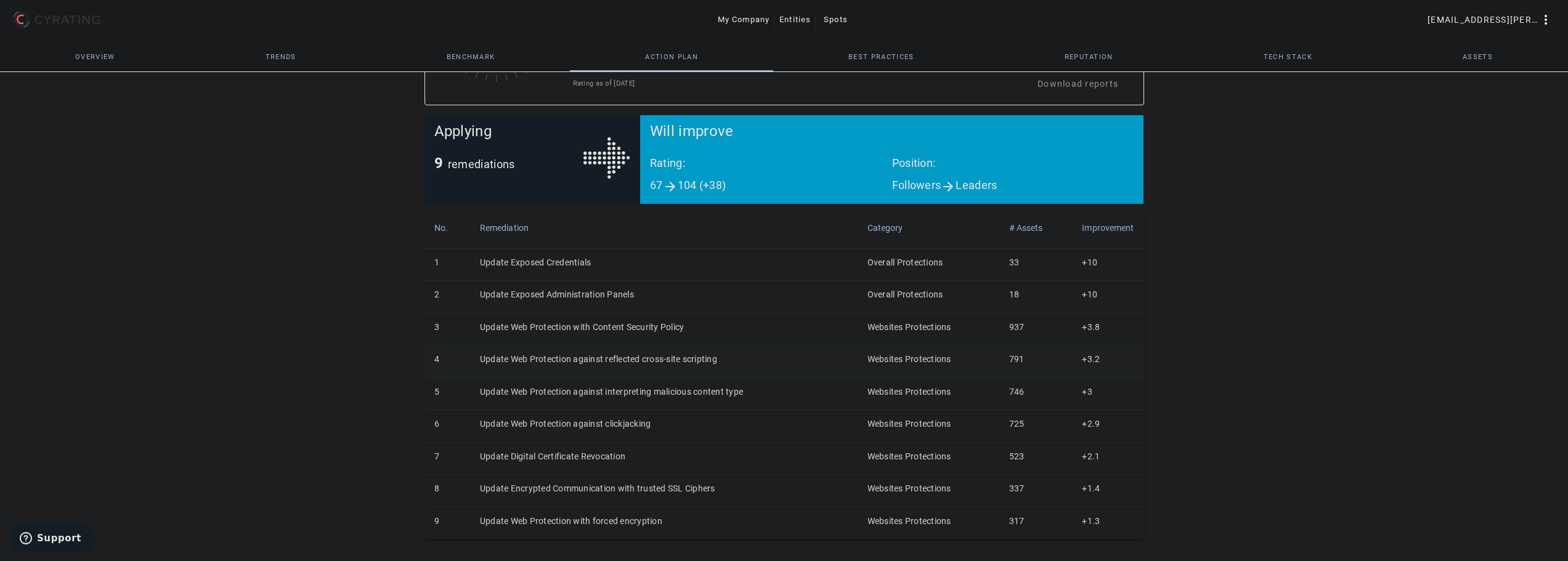
click at [543, 359] on td "Update Web Protection against reflected cross-site scripting" at bounding box center [664, 362] width 387 height 32
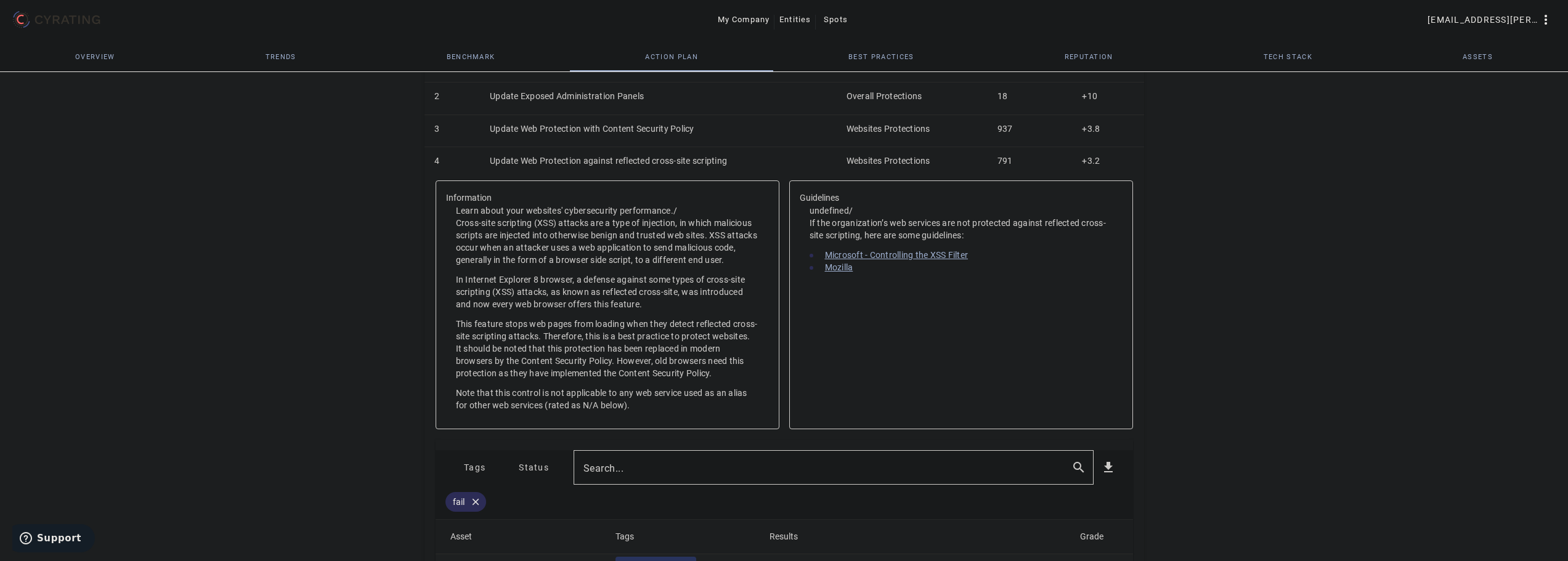
scroll to position [569, 0]
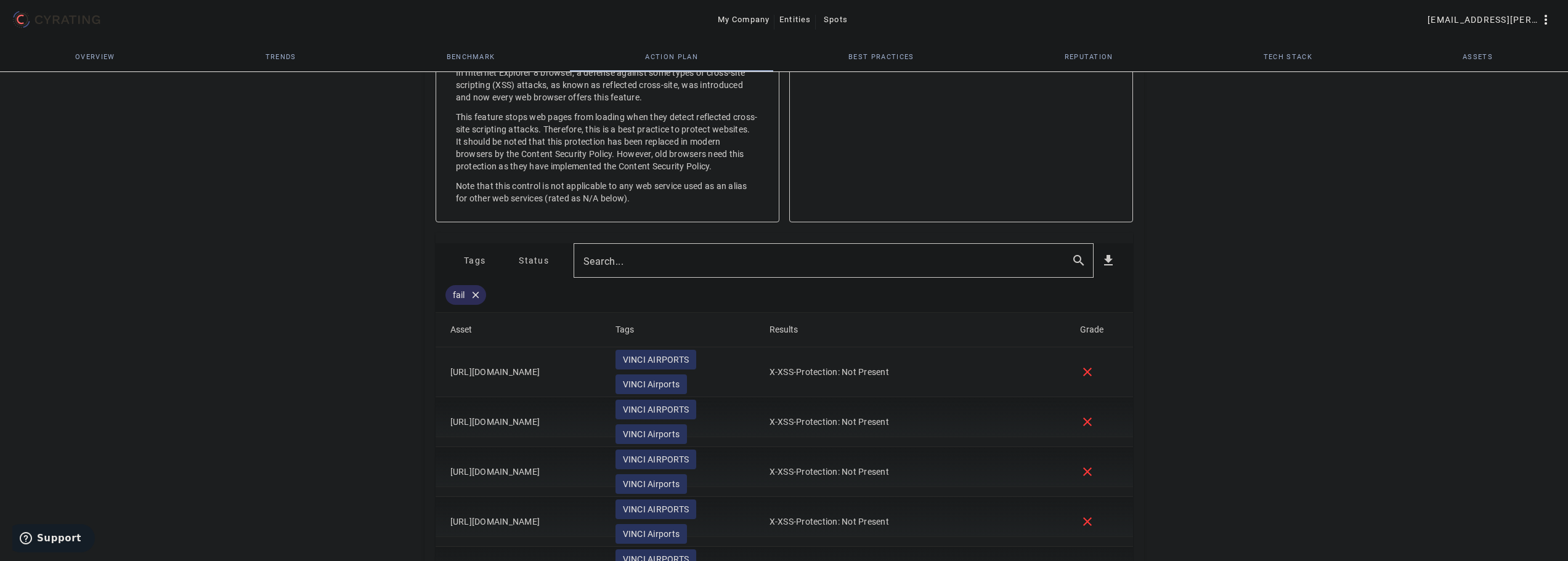
click at [473, 271] on span "Tags" at bounding box center [475, 260] width 22 height 20
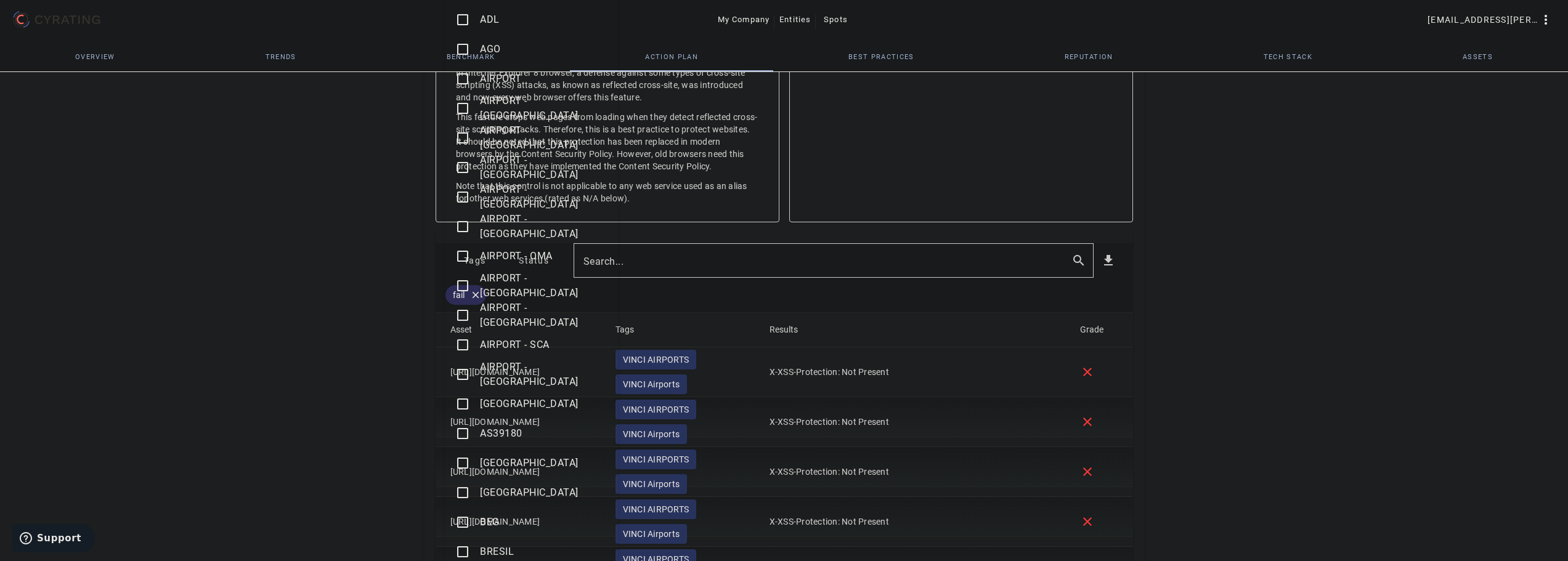
drag, startPoint x: 464, startPoint y: 551, endPoint x: 438, endPoint y: 517, distance: 42.8
click at [464, 551] on mat-icon "check_box_outline_blank" at bounding box center [463, 551] width 15 height 15
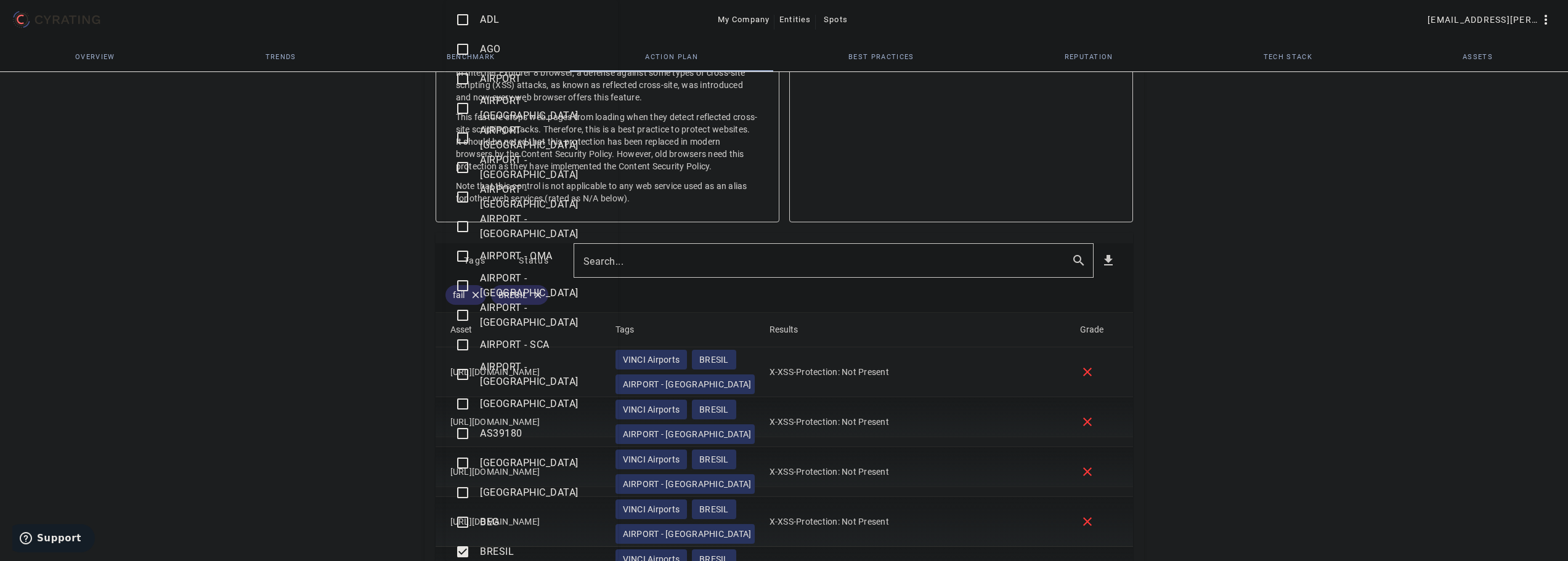
click at [381, 430] on div at bounding box center [784, 280] width 1568 height 561
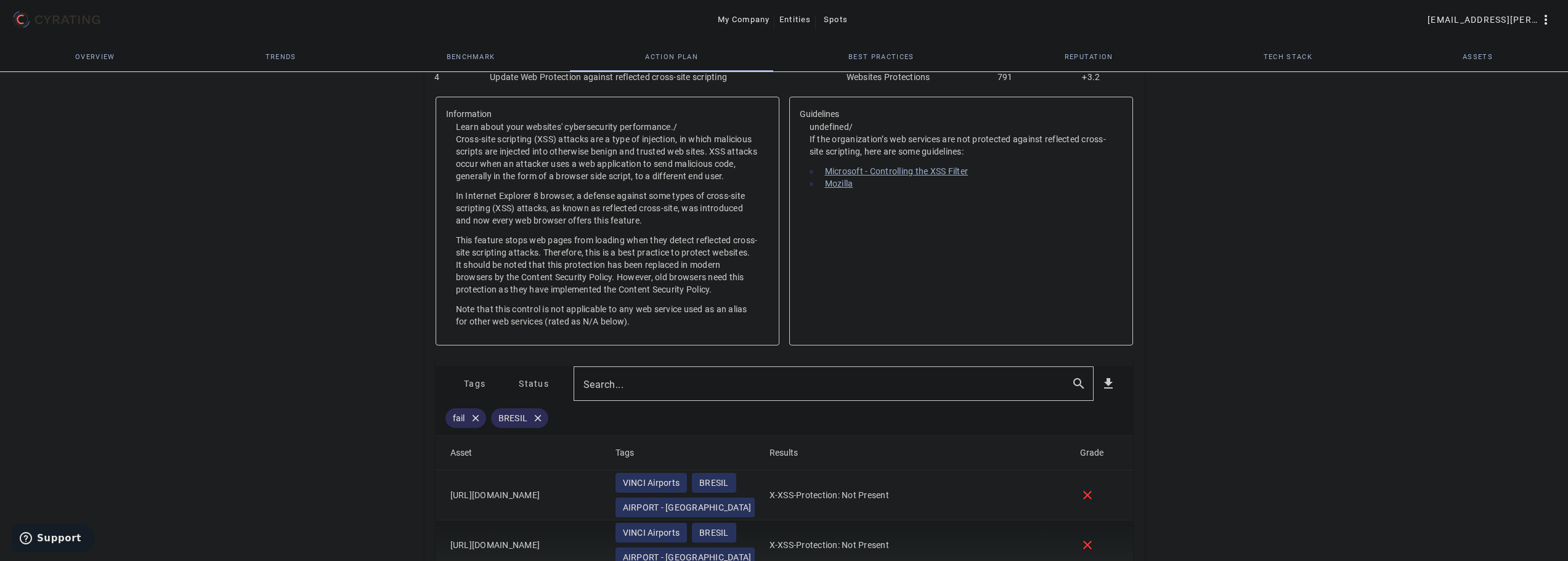
scroll to position [76, 0]
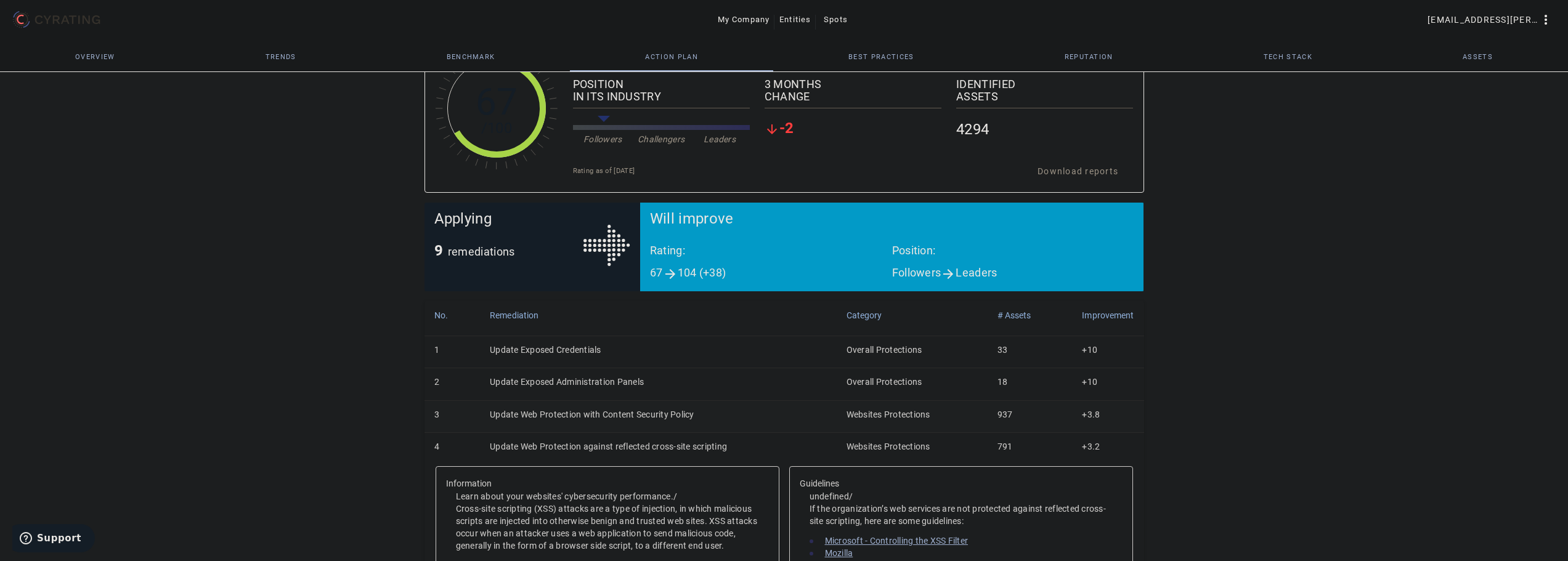
click at [537, 412] on td "Update Web Protection with Content Security Policy" at bounding box center [658, 416] width 356 height 32
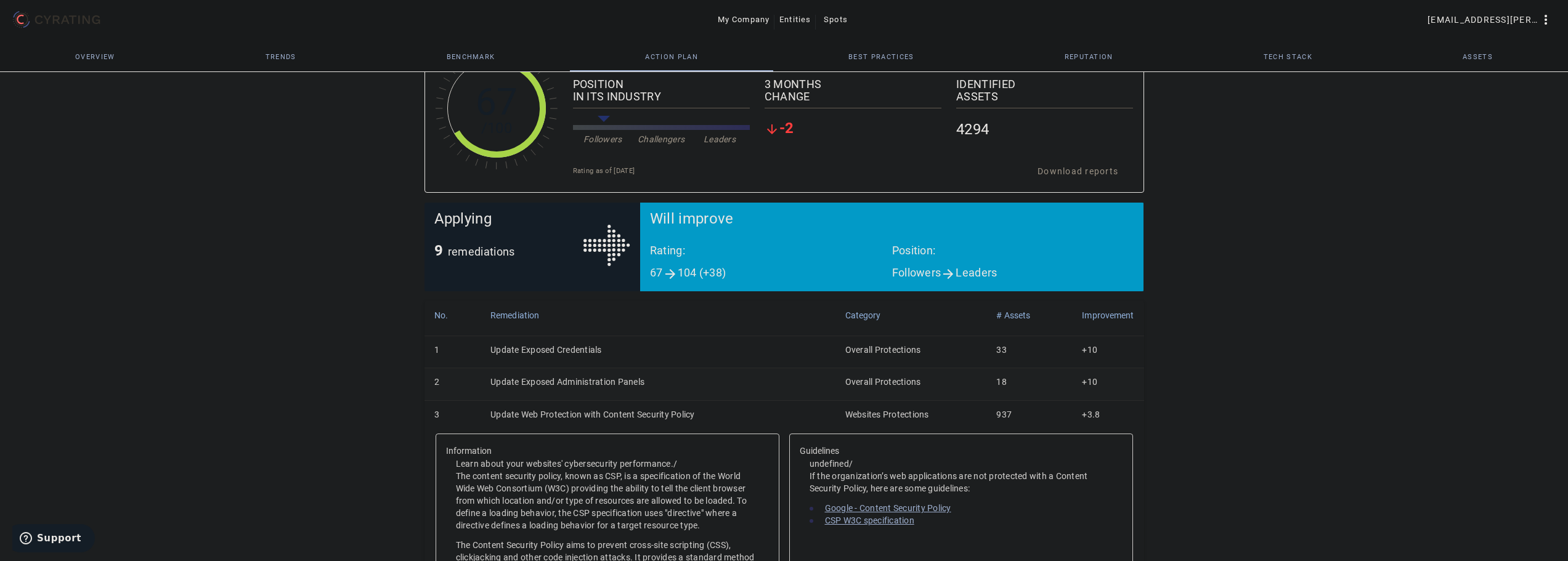
click at [594, 382] on td "Update Exposed Administration Panels" at bounding box center [658, 384] width 355 height 32
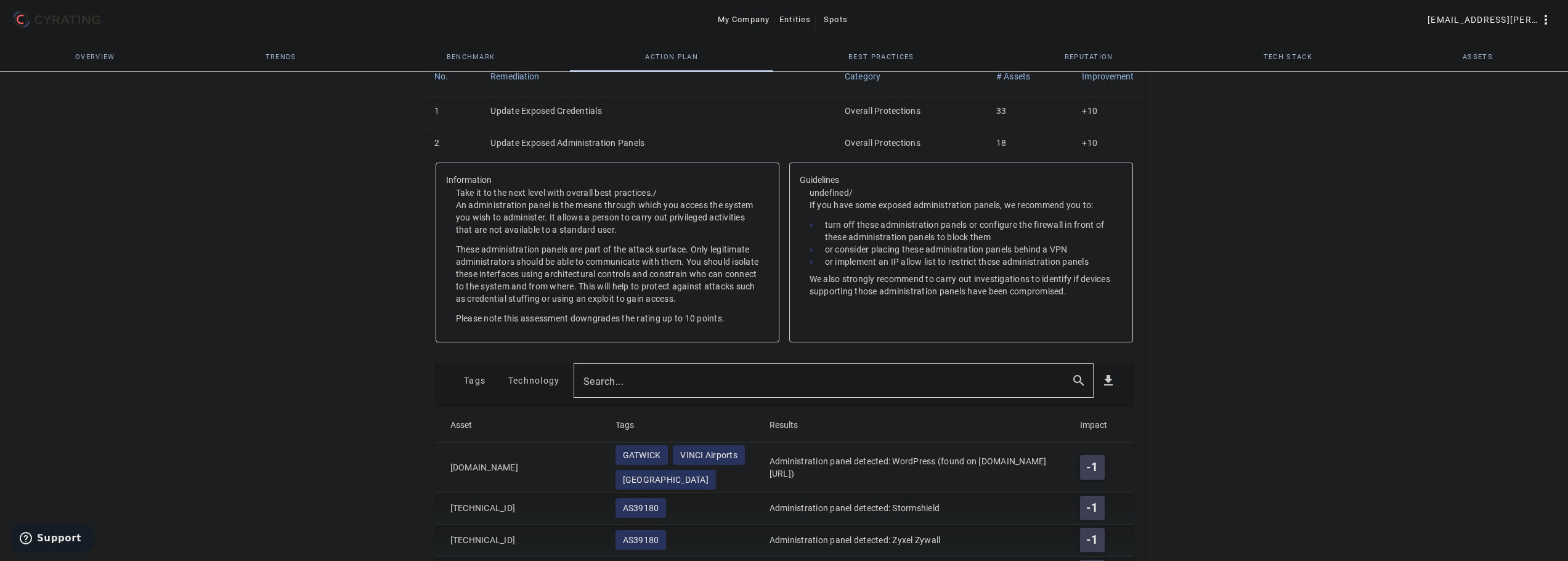
scroll to position [322, 0]
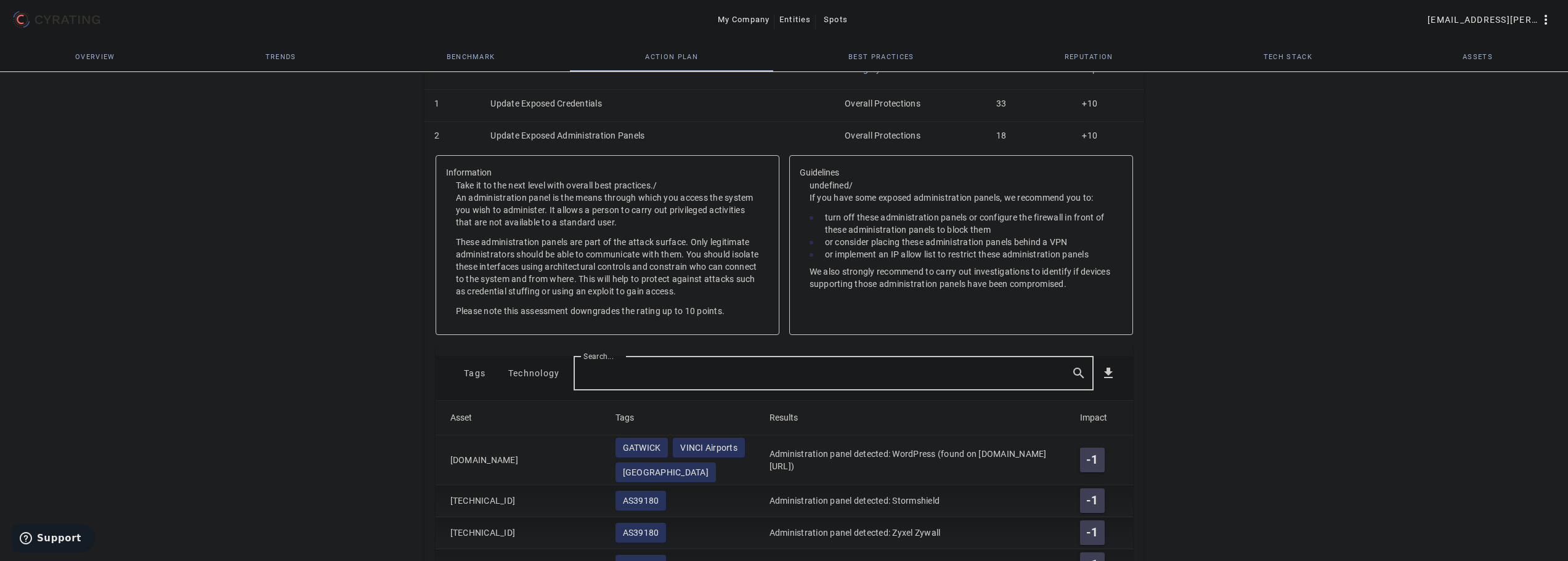
click at [627, 376] on input "Search..." at bounding box center [823, 373] width 478 height 15
click at [489, 371] on span at bounding box center [475, 373] width 59 height 29
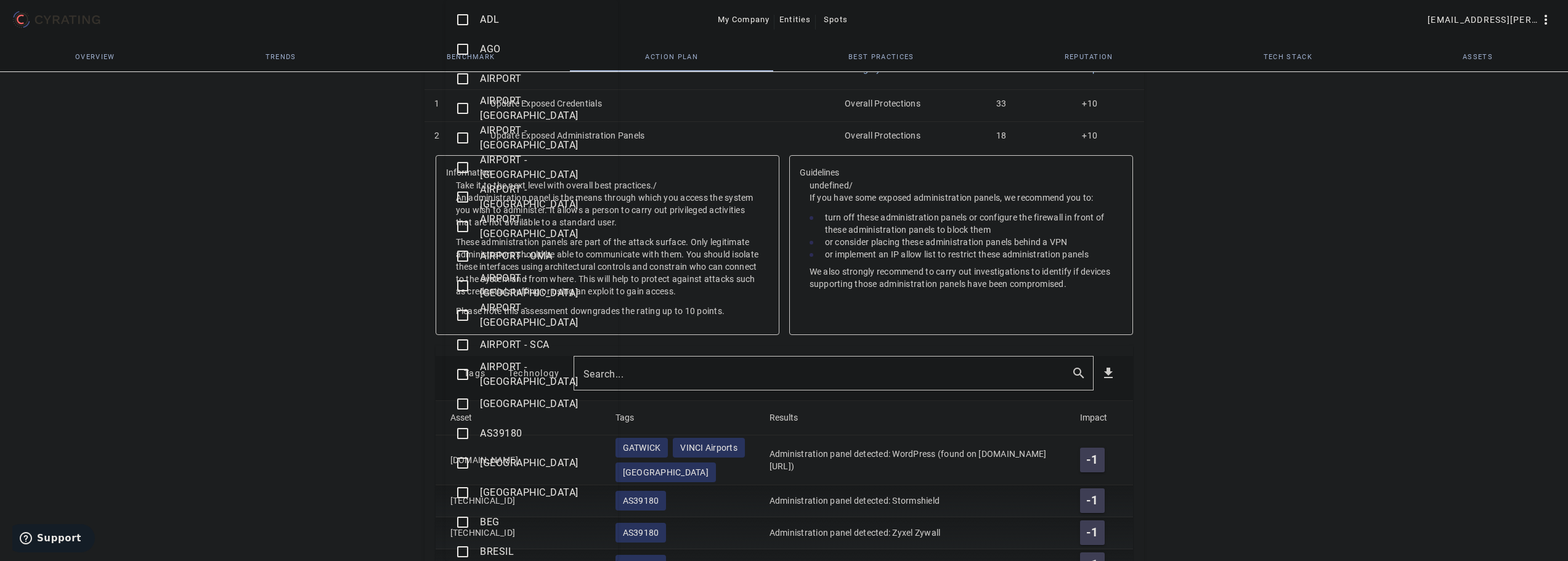
click at [462, 547] on mat-icon "check_box_outline_blank" at bounding box center [463, 551] width 15 height 15
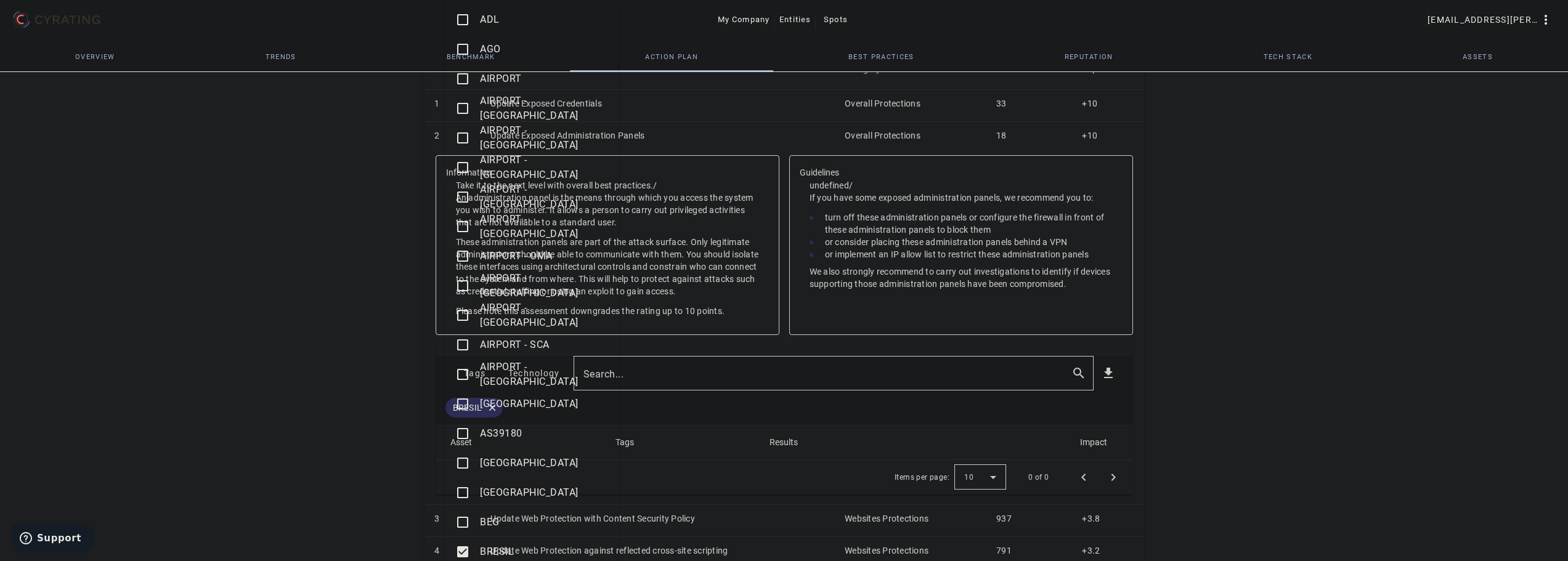
click at [347, 463] on div at bounding box center [784, 280] width 1568 height 561
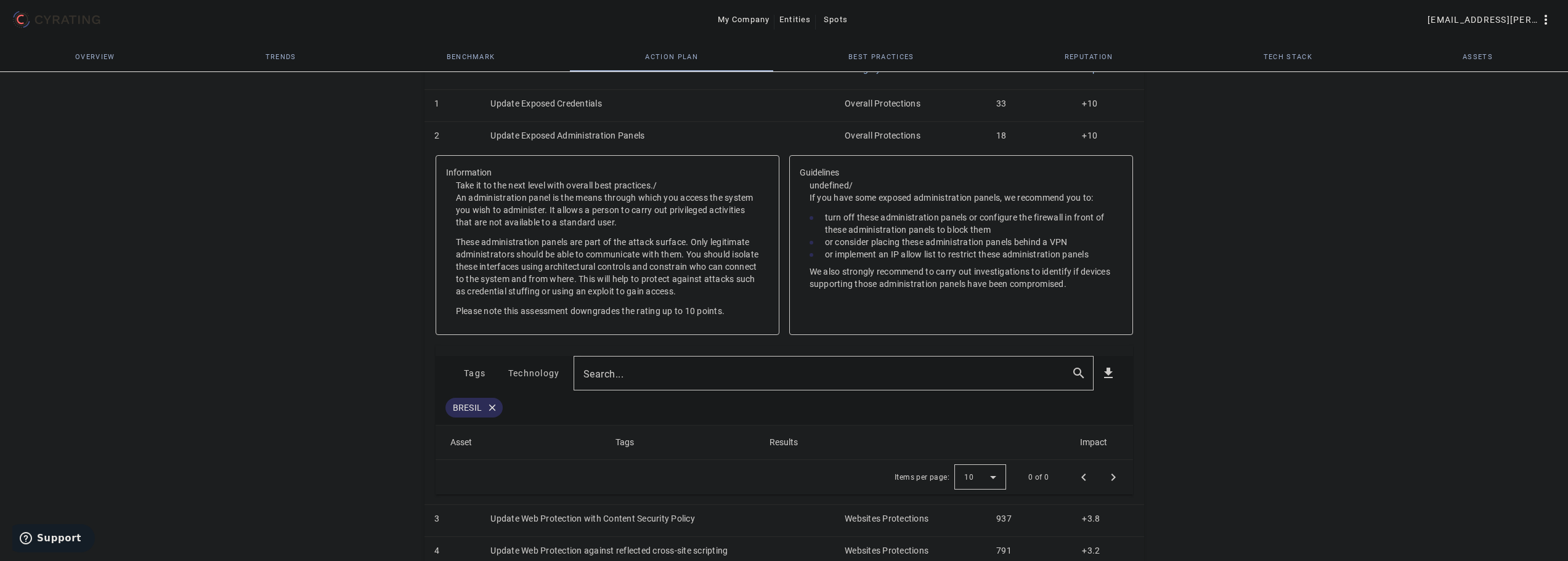
click at [546, 130] on td "Update Exposed Administration Panels" at bounding box center [658, 138] width 354 height 32
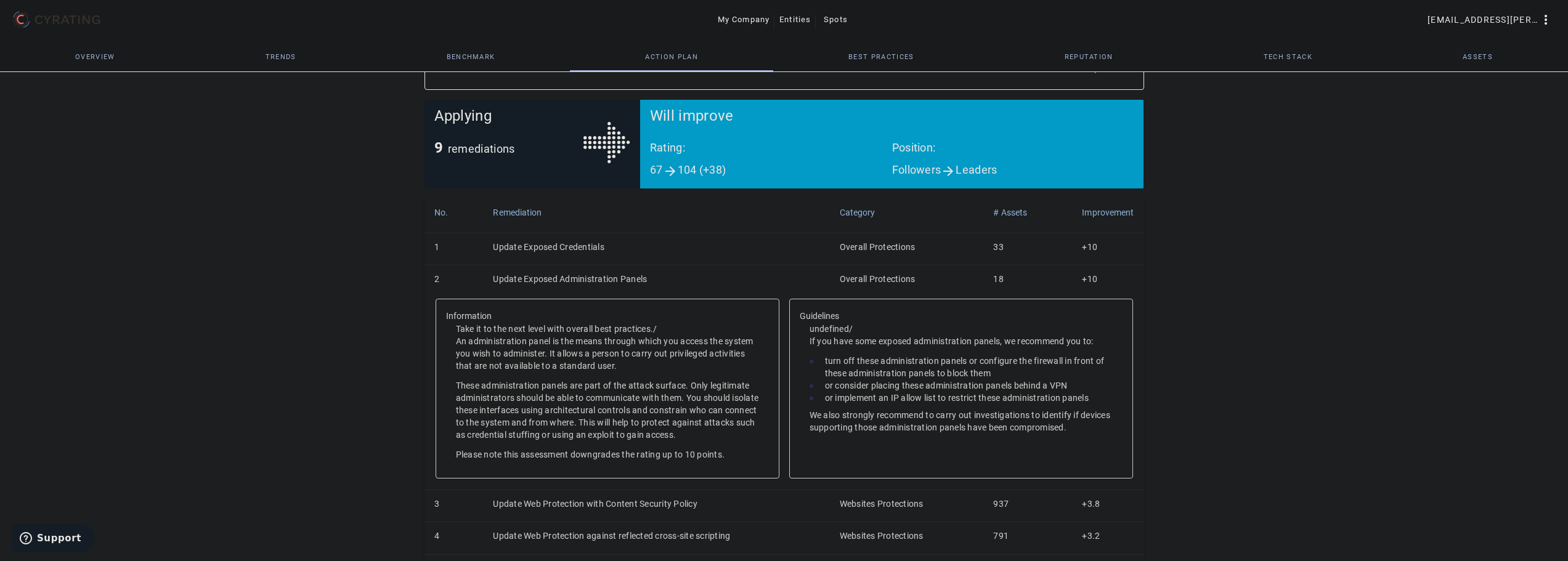
scroll to position [163, 0]
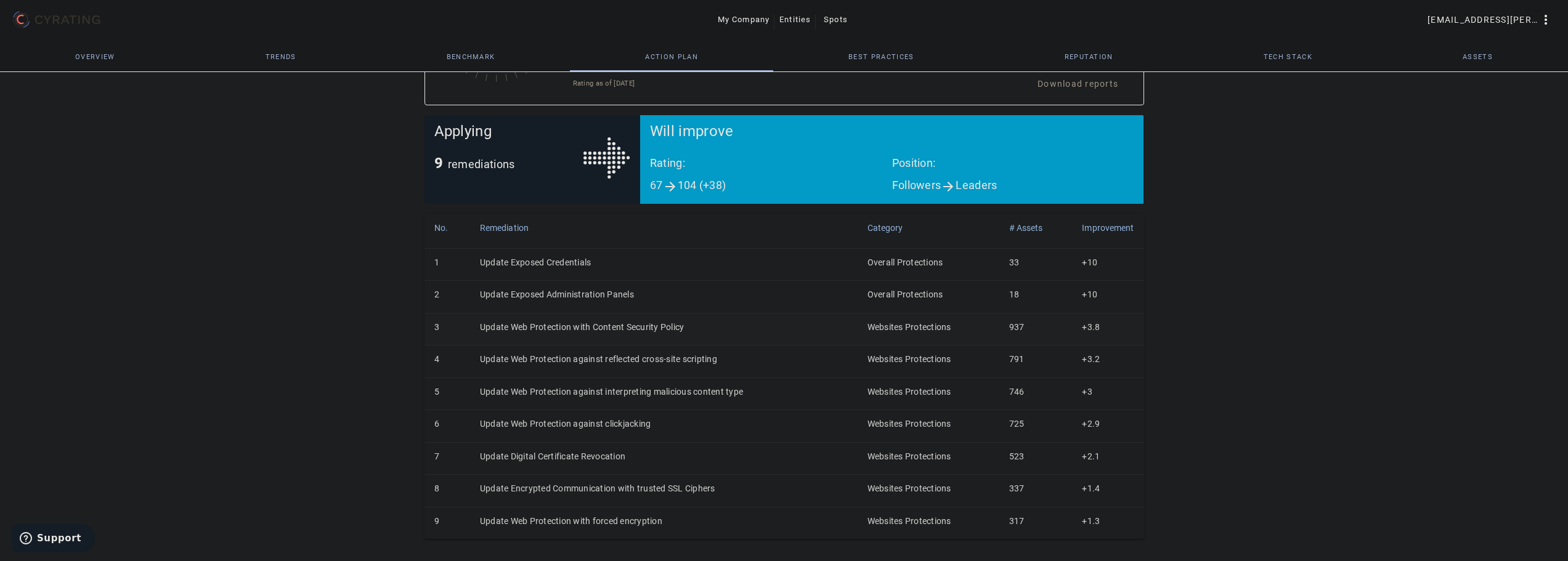
click at [547, 328] on td "Update Web Protection with Content Security Policy" at bounding box center [664, 329] width 387 height 32
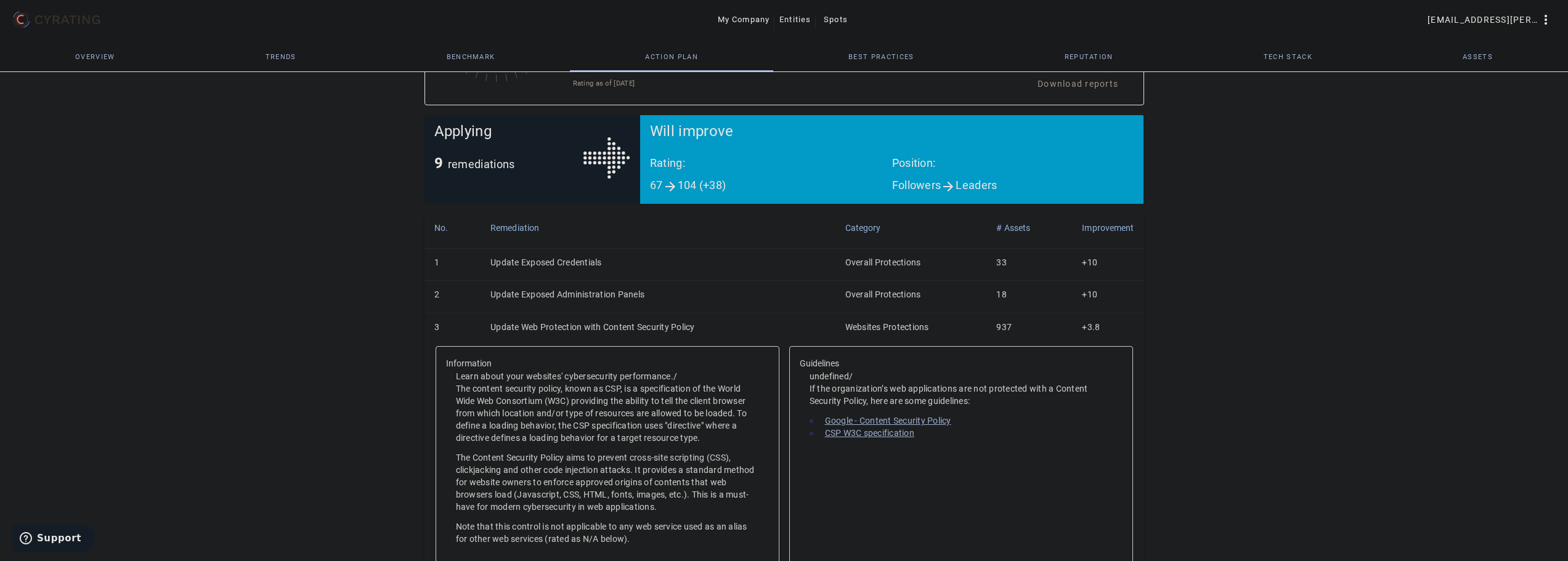
scroll to position [322, 0]
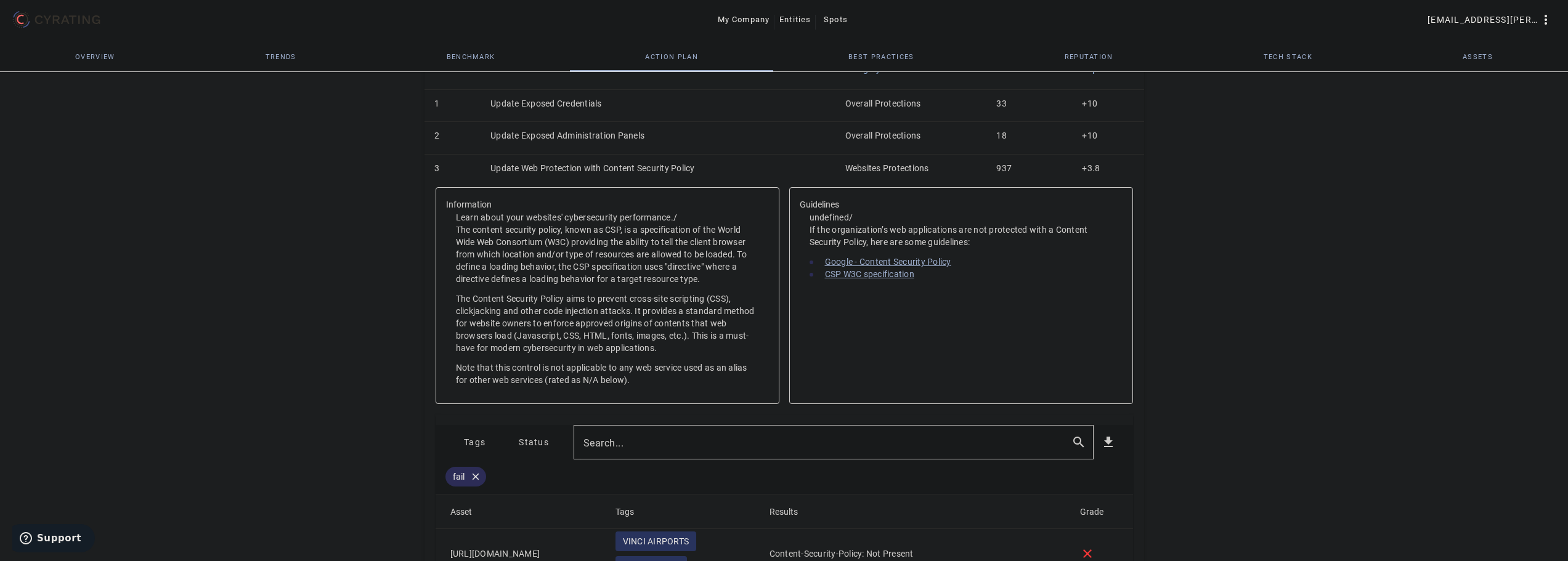
click at [481, 444] on span "Tags" at bounding box center [475, 442] width 22 height 20
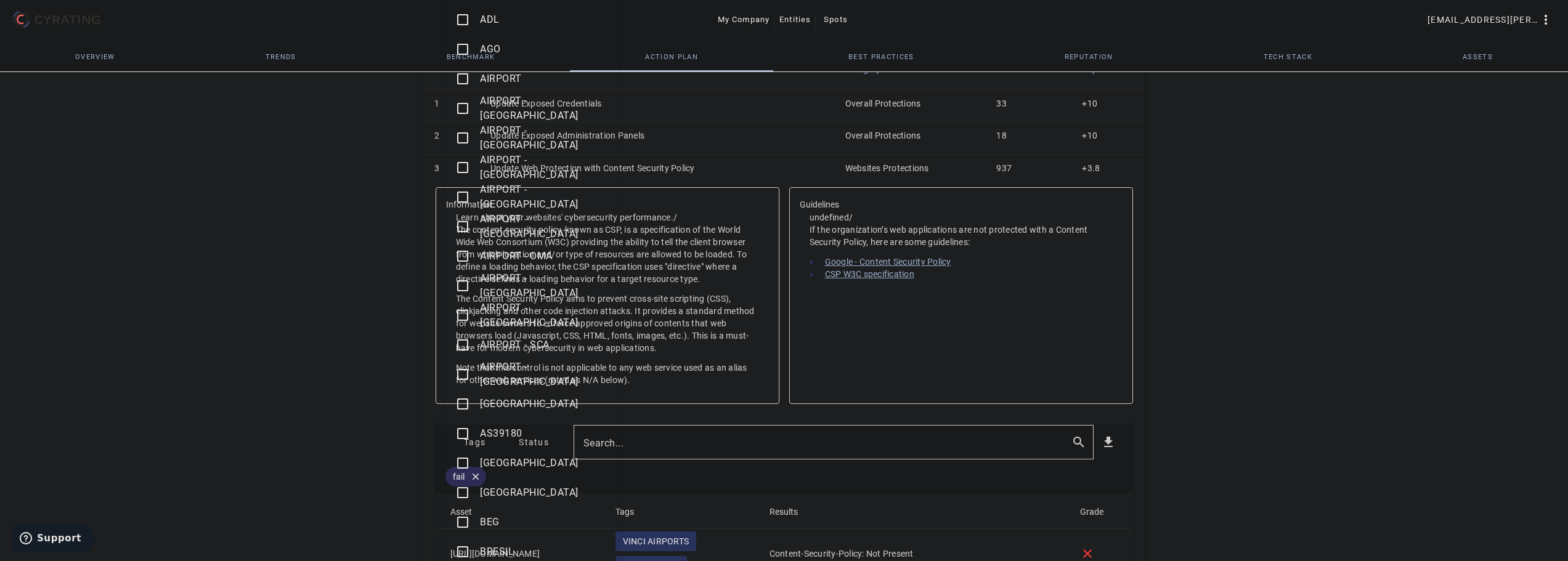
click at [496, 555] on span "BRESIL" at bounding box center [496, 551] width 34 height 11
click at [375, 455] on div at bounding box center [784, 280] width 1568 height 561
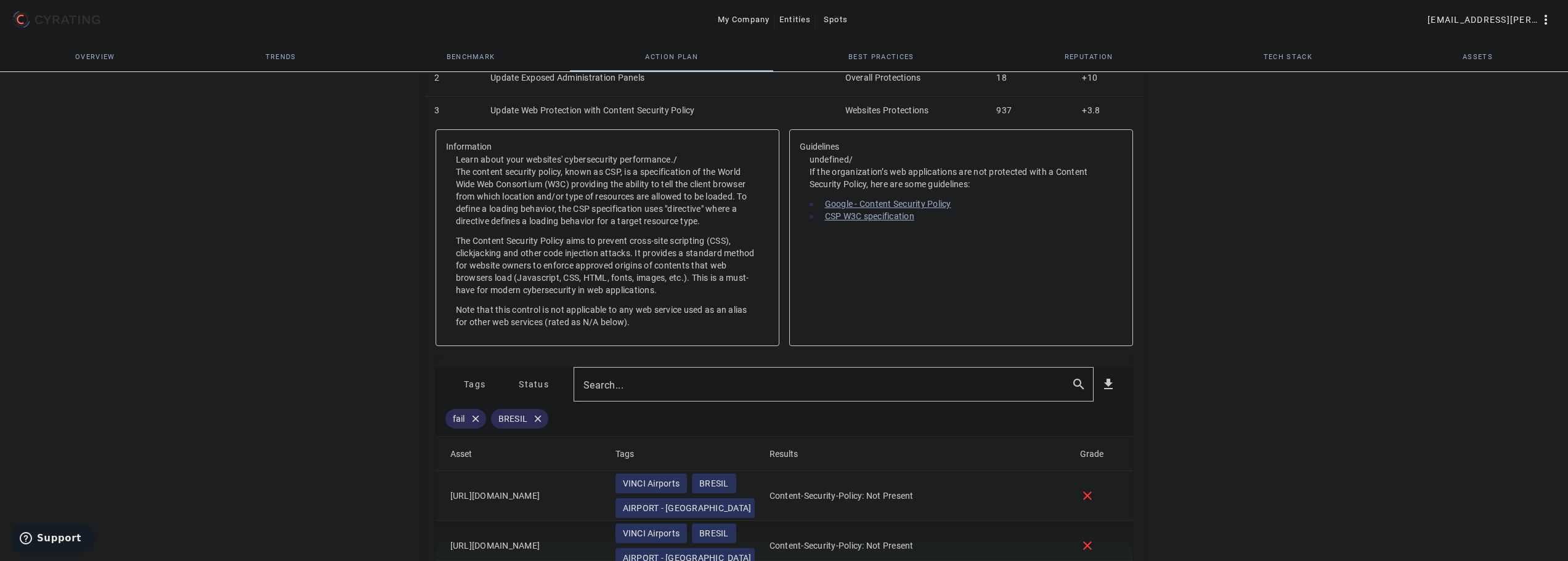
scroll to position [569, 0]
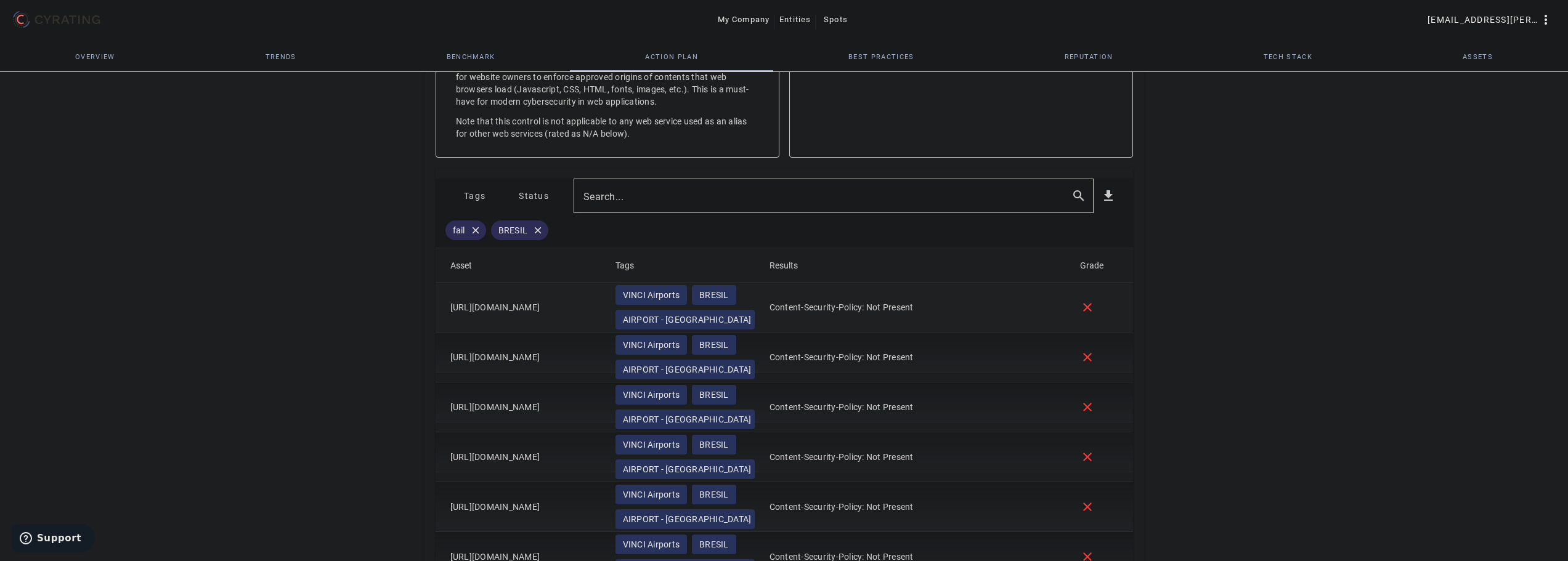
click at [473, 309] on mat-cell "[URL][DOMAIN_NAME]" at bounding box center [521, 308] width 170 height 50
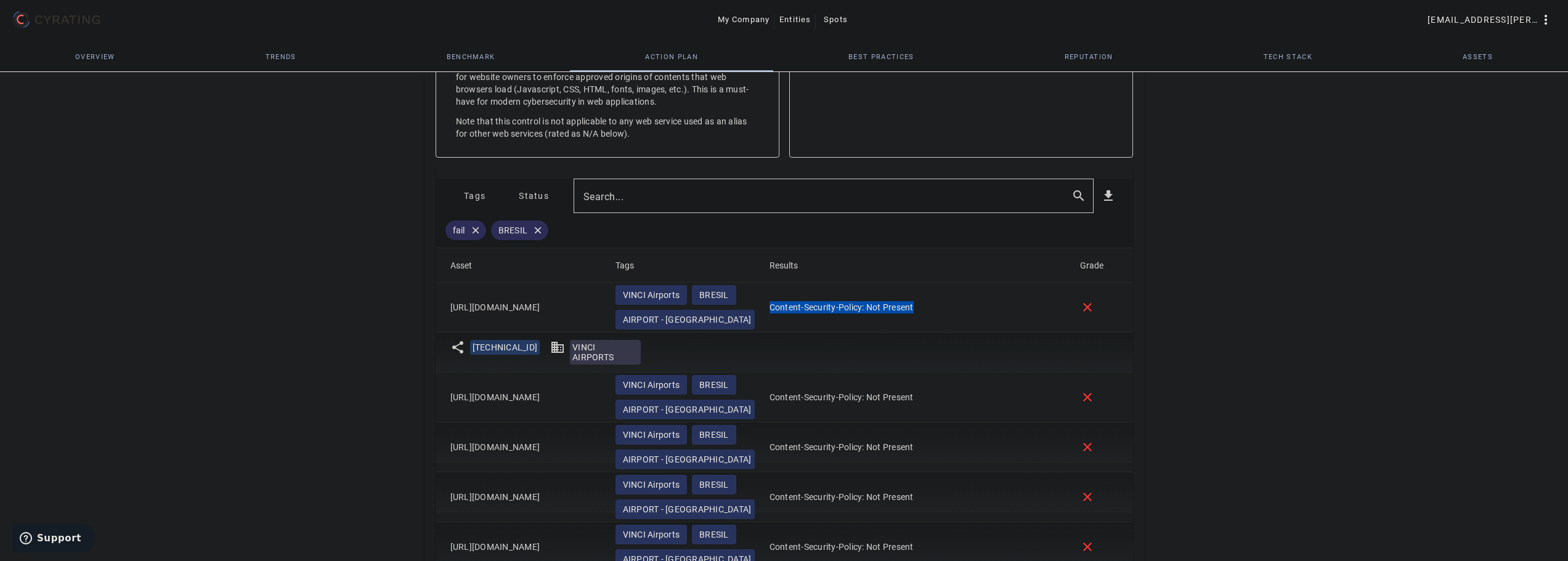
drag, startPoint x: 922, startPoint y: 304, endPoint x: 760, endPoint y: 306, distance: 162.0
click at [760, 306] on mat-cell "Content-Security-Policy: Not Present" at bounding box center [914, 308] width 310 height 50
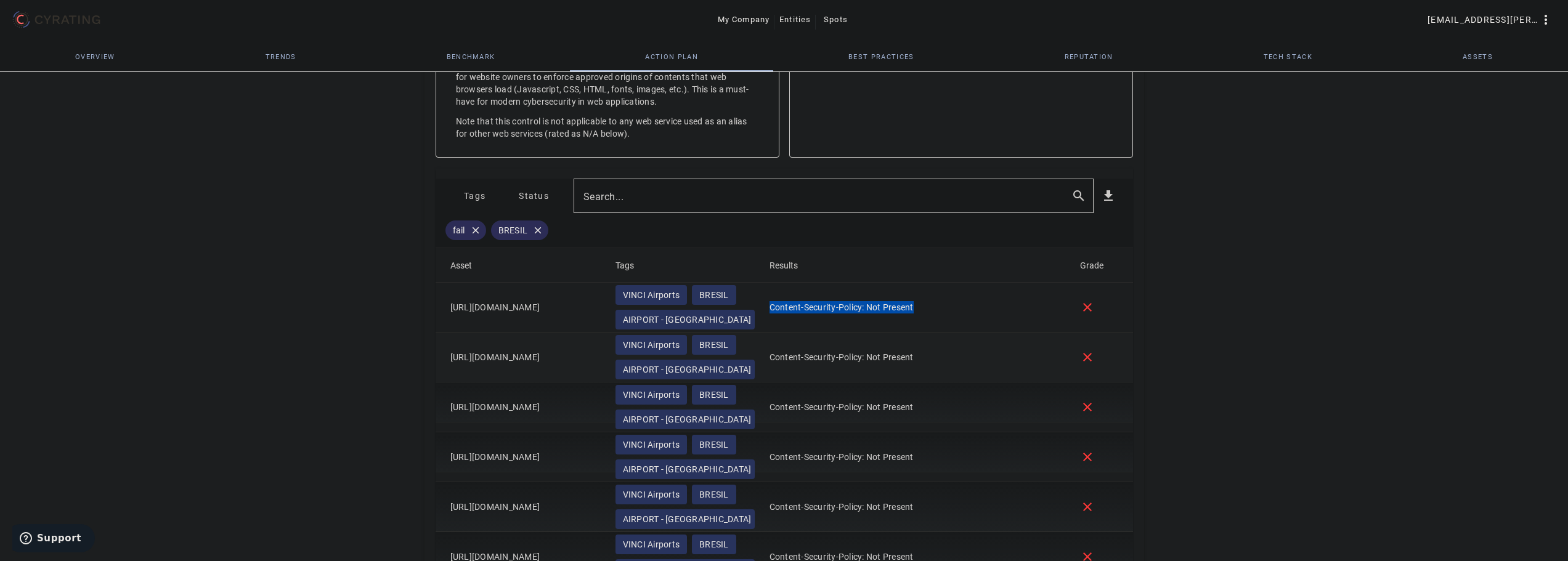
copy mat-cell "Content-Security-Policy: Not Present"
drag, startPoint x: 571, startPoint y: 308, endPoint x: 449, endPoint y: 304, distance: 122.1
click at [449, 304] on mat-cell "[URL][DOMAIN_NAME]" at bounding box center [521, 308] width 170 height 50
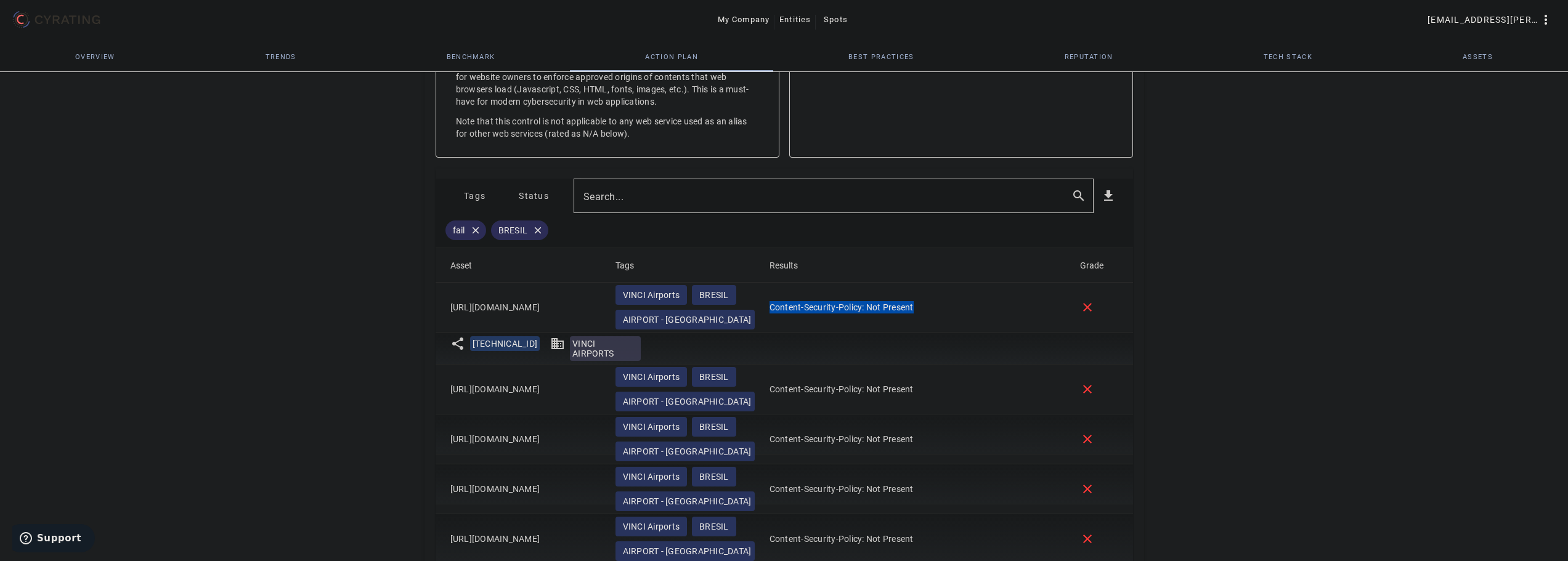
copy mat-cell "[URL][DOMAIN_NAME]"
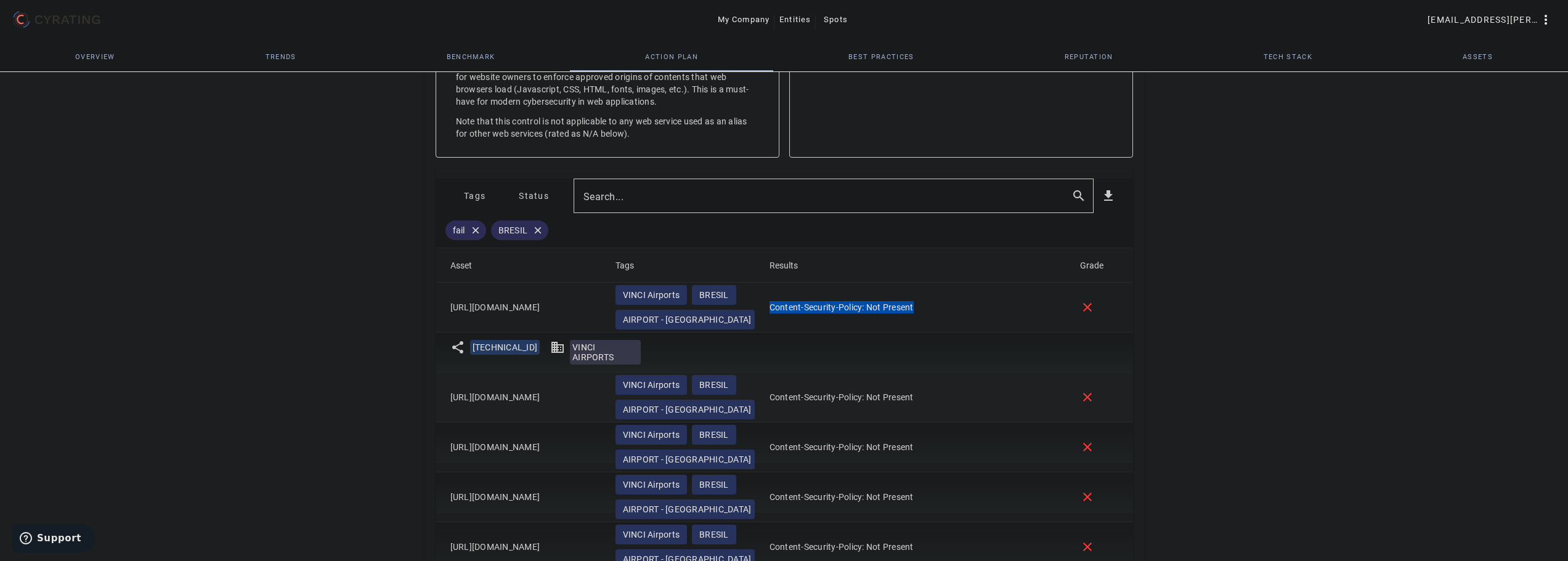
drag, startPoint x: 577, startPoint y: 388, endPoint x: 443, endPoint y: 384, distance: 134.1
click at [443, 384] on mat-cell "[URL][DOMAIN_NAME]" at bounding box center [521, 397] width 170 height 50
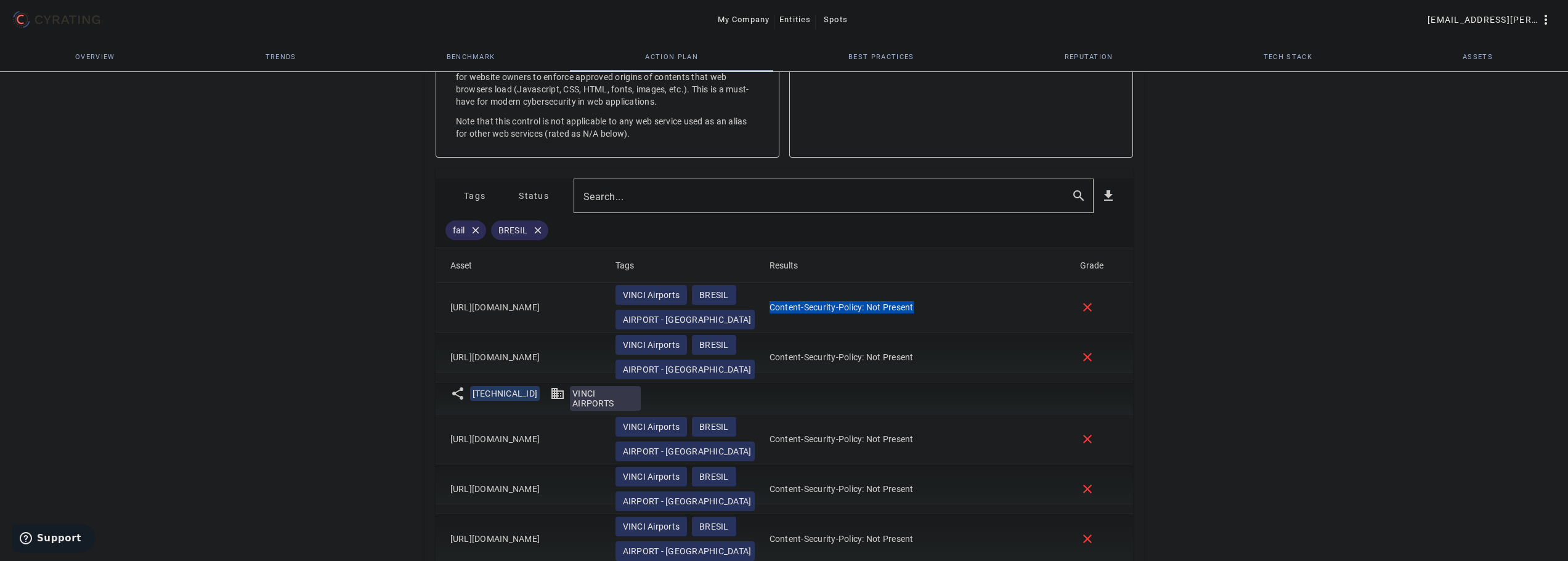
copy mat-cell "[URL][DOMAIN_NAME]"
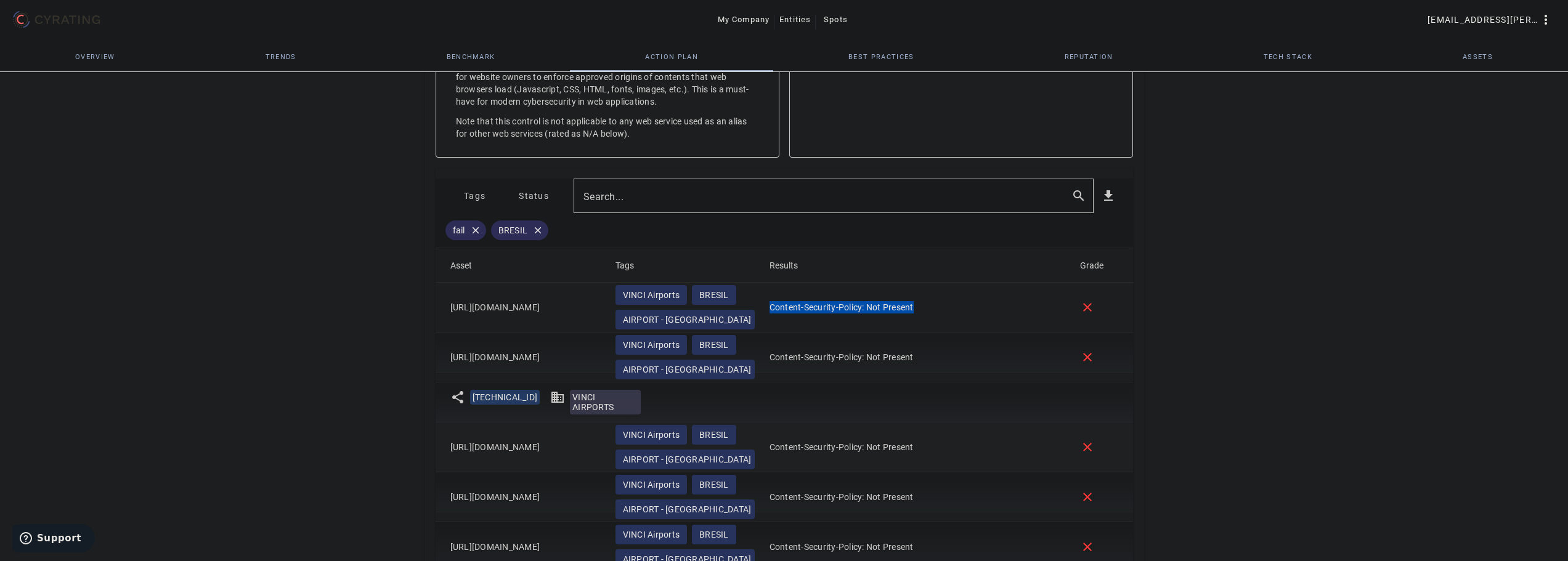
drag, startPoint x: 459, startPoint y: 436, endPoint x: 447, endPoint y: 434, distance: 12.2
click at [447, 434] on mat-cell "[URL][DOMAIN_NAME]" at bounding box center [521, 447] width 170 height 50
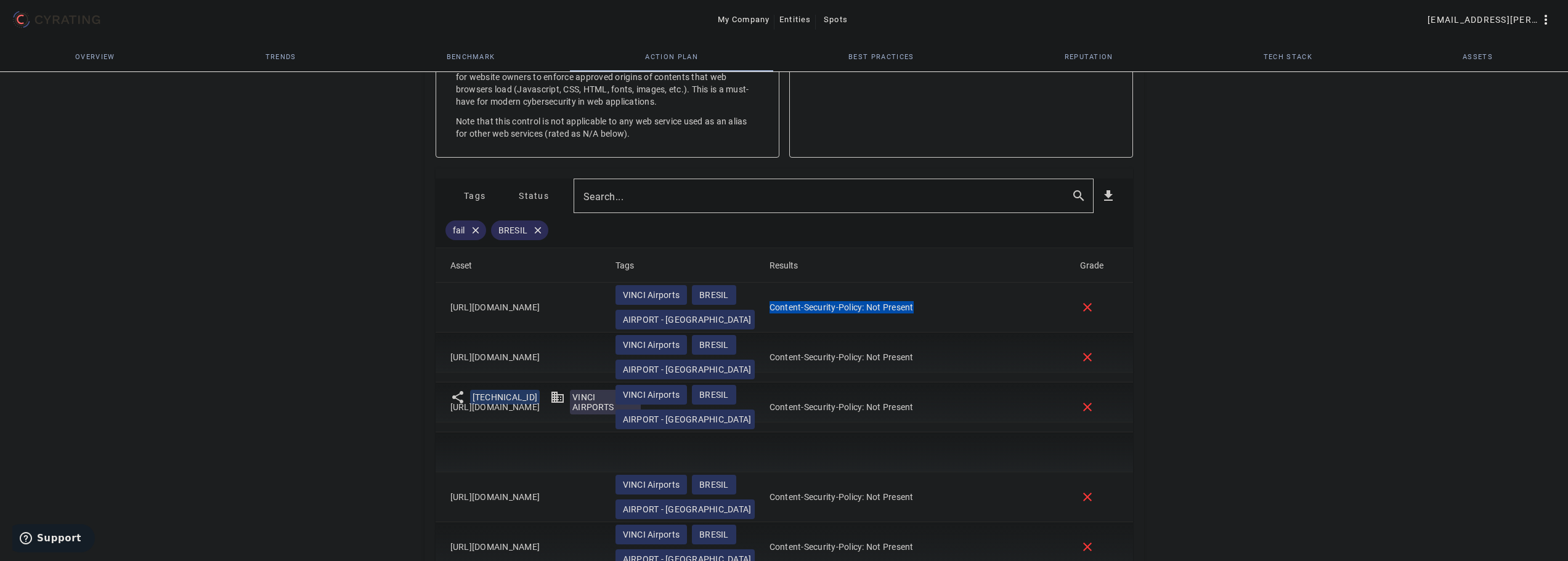
copy mat-cell "[URL][DOMAIN_NAME]"
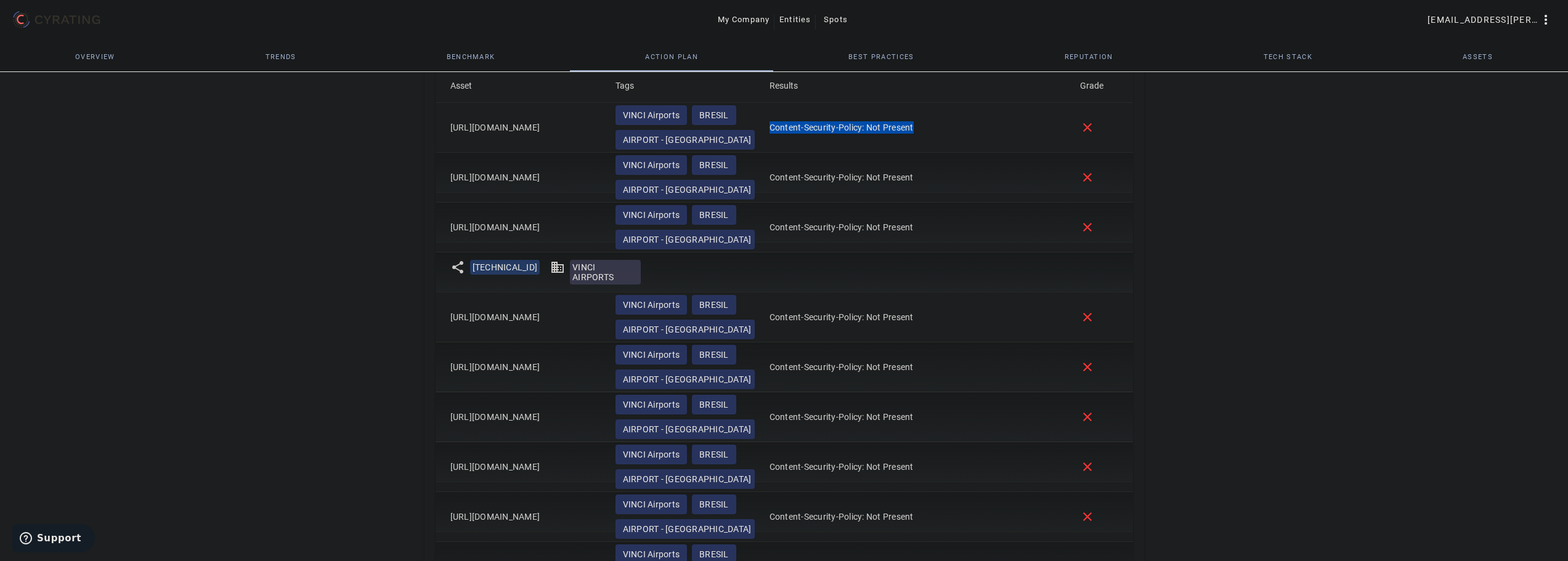
scroll to position [753, 0]
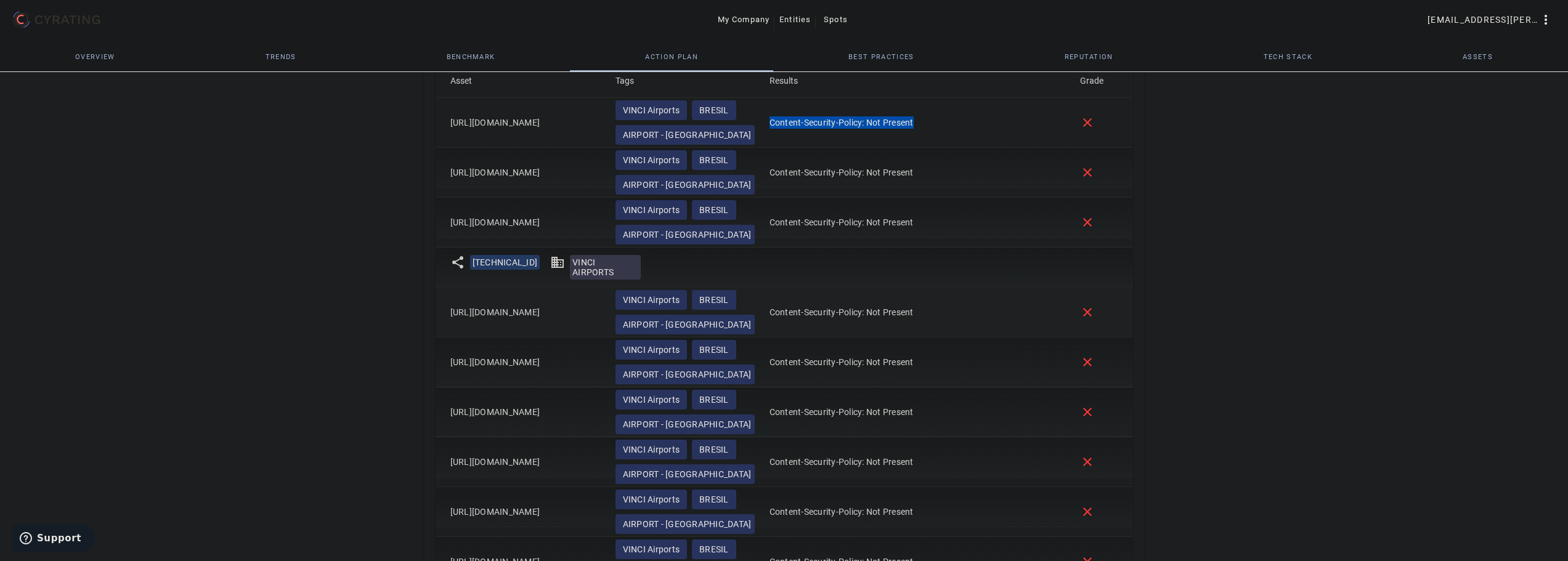
drag, startPoint x: 589, startPoint y: 311, endPoint x: 449, endPoint y: 309, distance: 140.0
click at [451, 308] on mat-cell "[URL][DOMAIN_NAME]" at bounding box center [521, 313] width 170 height 50
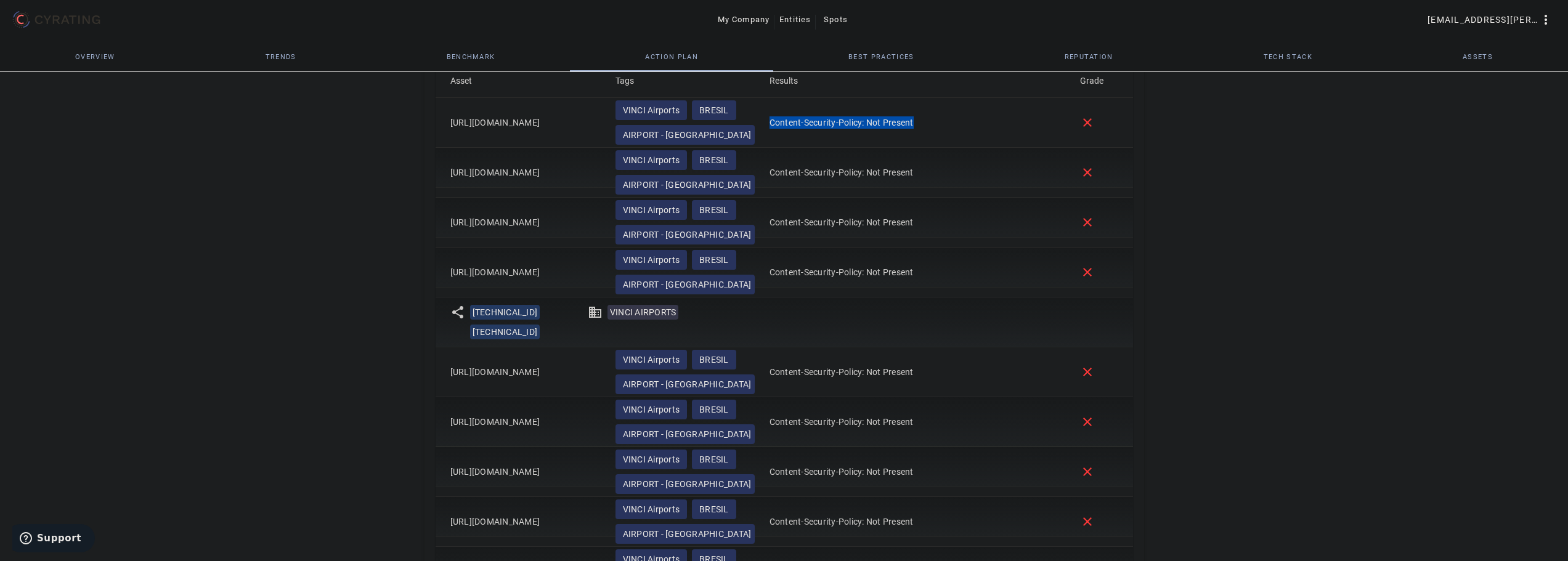
copy mat-cell "[URL][DOMAIN_NAME]"
drag, startPoint x: 595, startPoint y: 373, endPoint x: 433, endPoint y: 380, distance: 162.2
click at [445, 371] on mat-cell "[URL][DOMAIN_NAME]" at bounding box center [521, 372] width 170 height 50
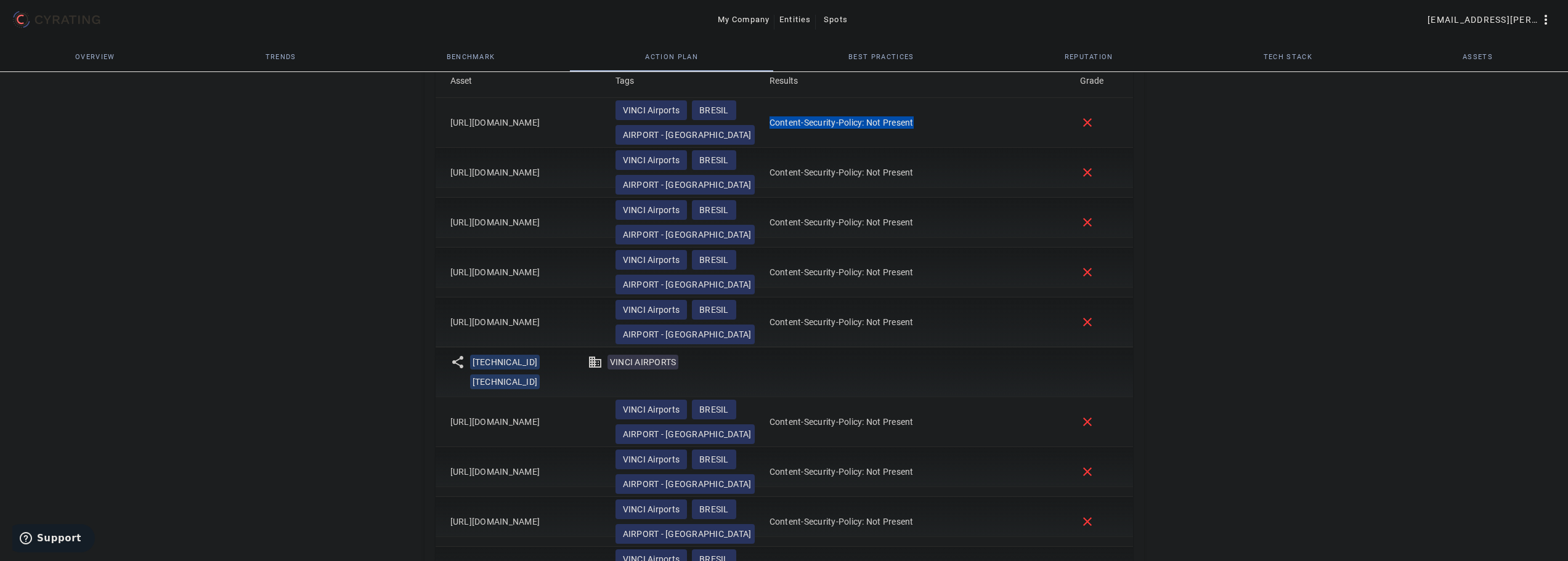
copy mat-cell "[URL][DOMAIN_NAME]"
drag, startPoint x: 477, startPoint y: 420, endPoint x: 437, endPoint y: 413, distance: 40.6
click at [437, 413] on mat-cell "[URL][DOMAIN_NAME]" at bounding box center [521, 422] width 170 height 50
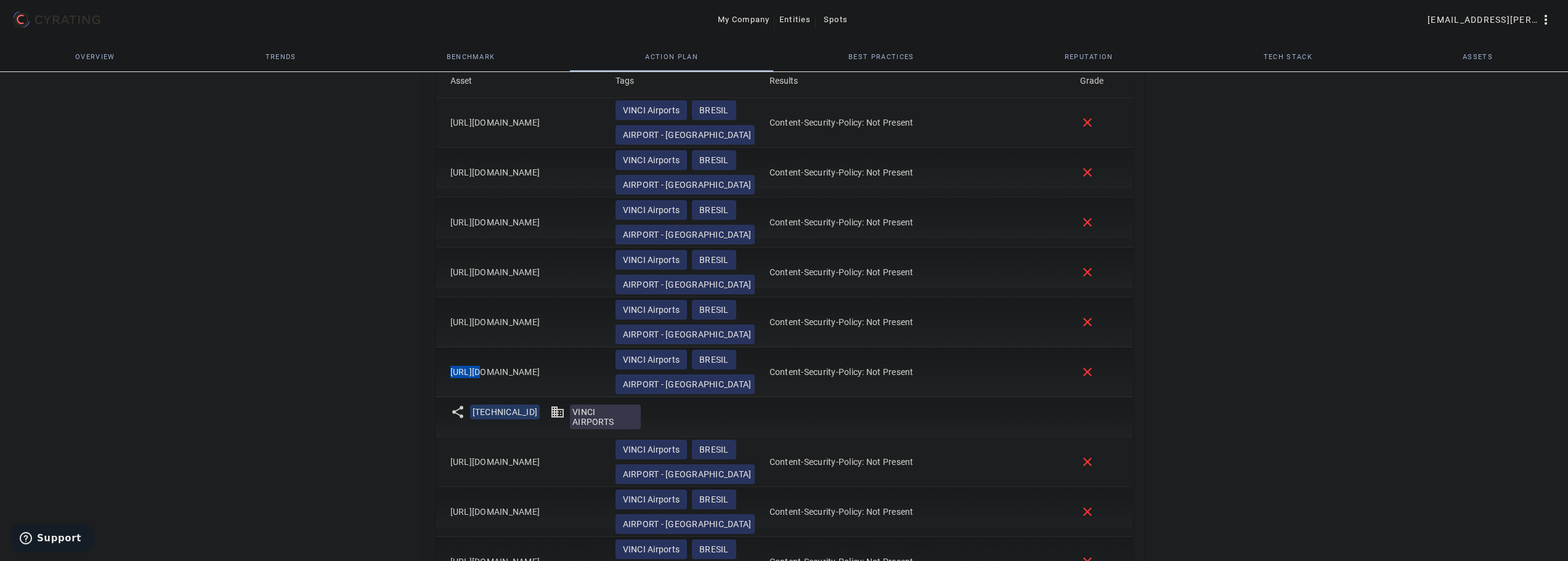
drag, startPoint x: 449, startPoint y: 373, endPoint x: 442, endPoint y: 367, distance: 9.2
click at [442, 367] on mat-cell "[URL][DOMAIN_NAME]" at bounding box center [521, 372] width 170 height 50
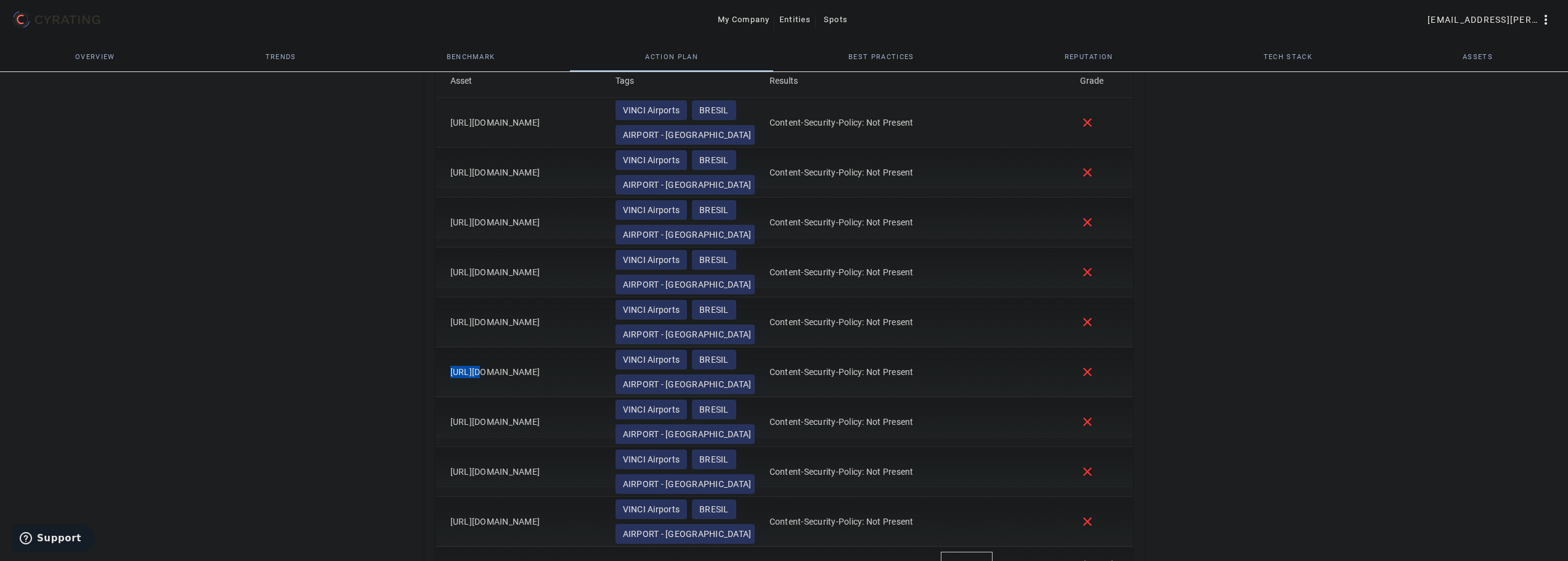
copy mat-cell "[URL][DOMAIN_NAME]"
drag, startPoint x: 464, startPoint y: 425, endPoint x: 438, endPoint y: 415, distance: 27.9
click at [438, 415] on mat-cell "[URL][DOMAIN_NAME]" at bounding box center [521, 422] width 170 height 50
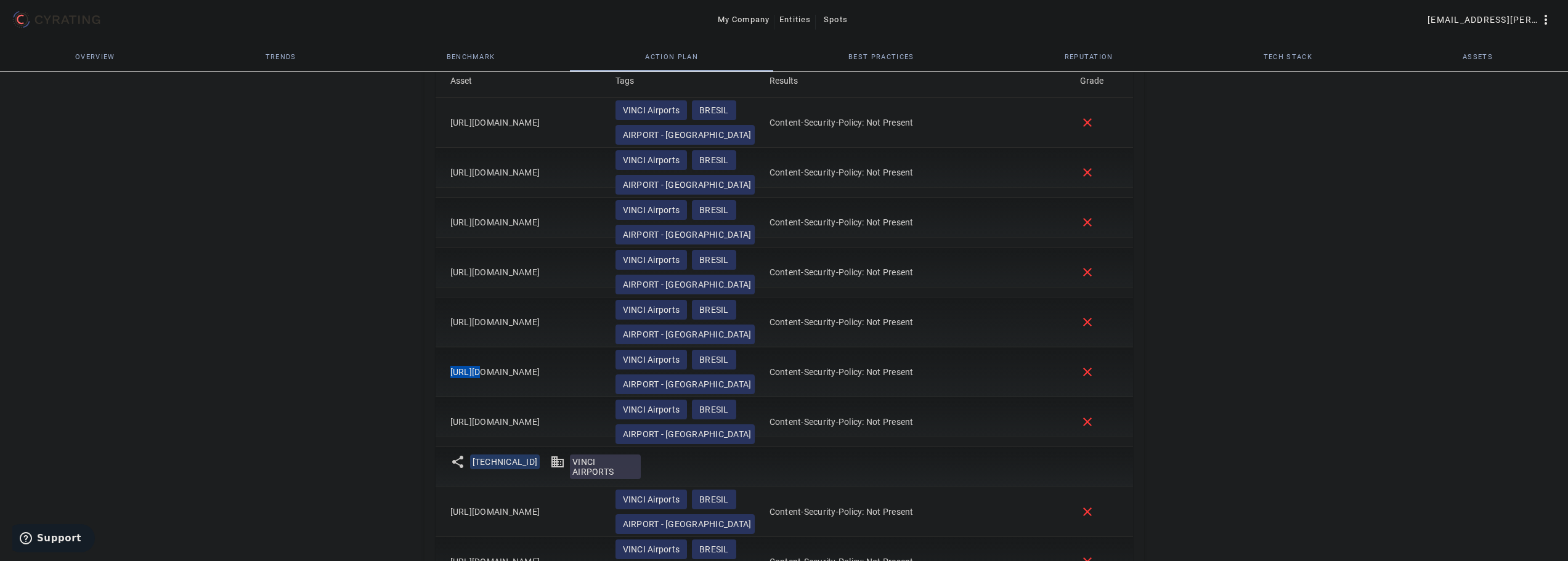
copy mat-cell "[URL][DOMAIN_NAME]"
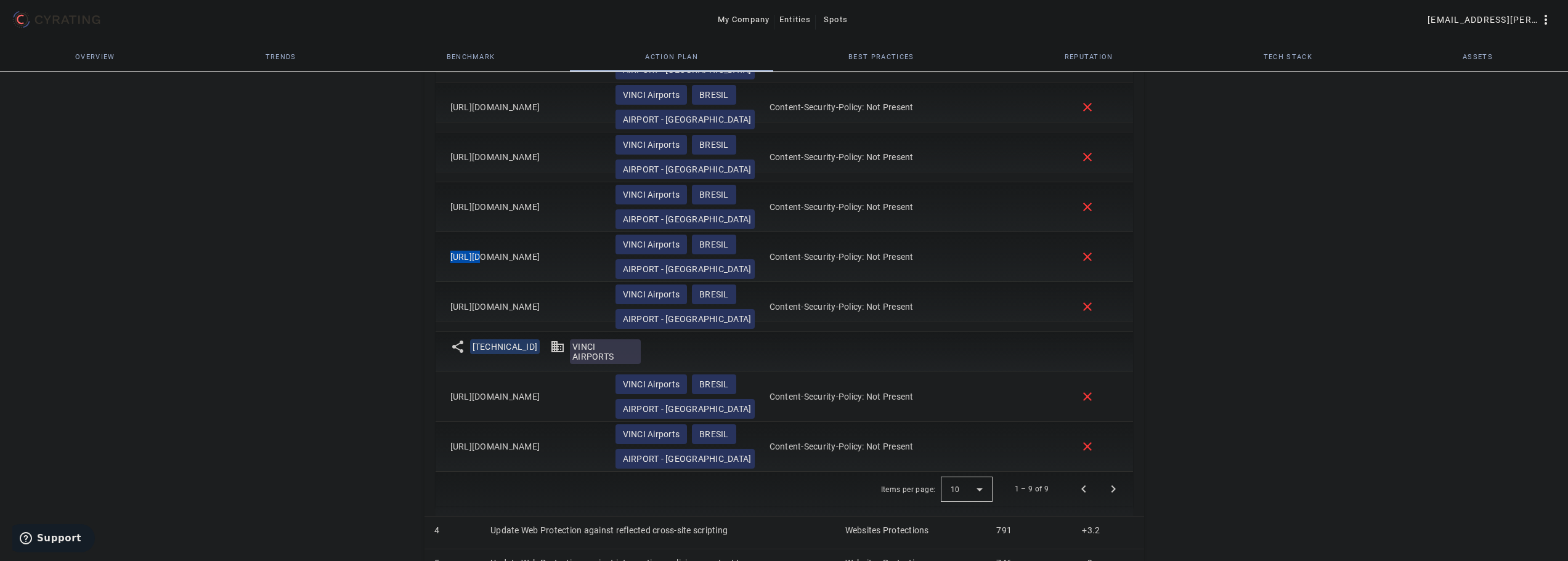
scroll to position [876, 0]
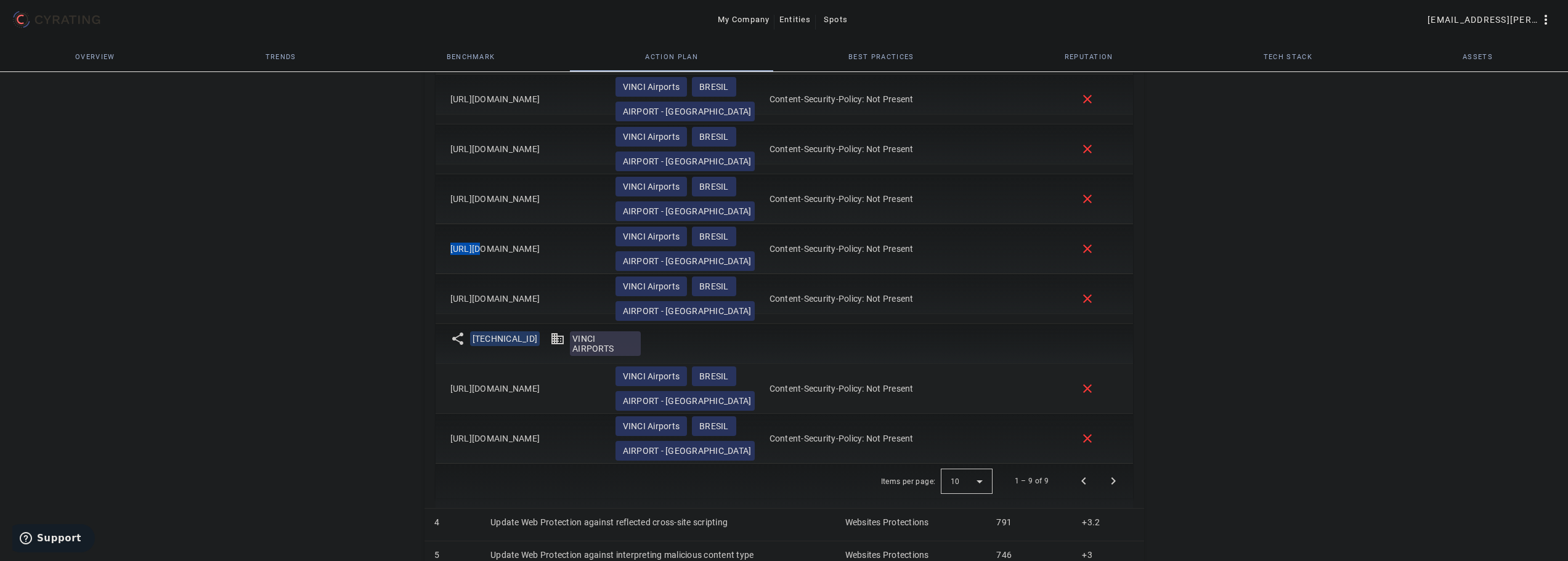
drag, startPoint x: 475, startPoint y: 392, endPoint x: 445, endPoint y: 380, distance: 32.3
click at [445, 380] on mat-cell "[URL][DOMAIN_NAME]" at bounding box center [521, 389] width 170 height 50
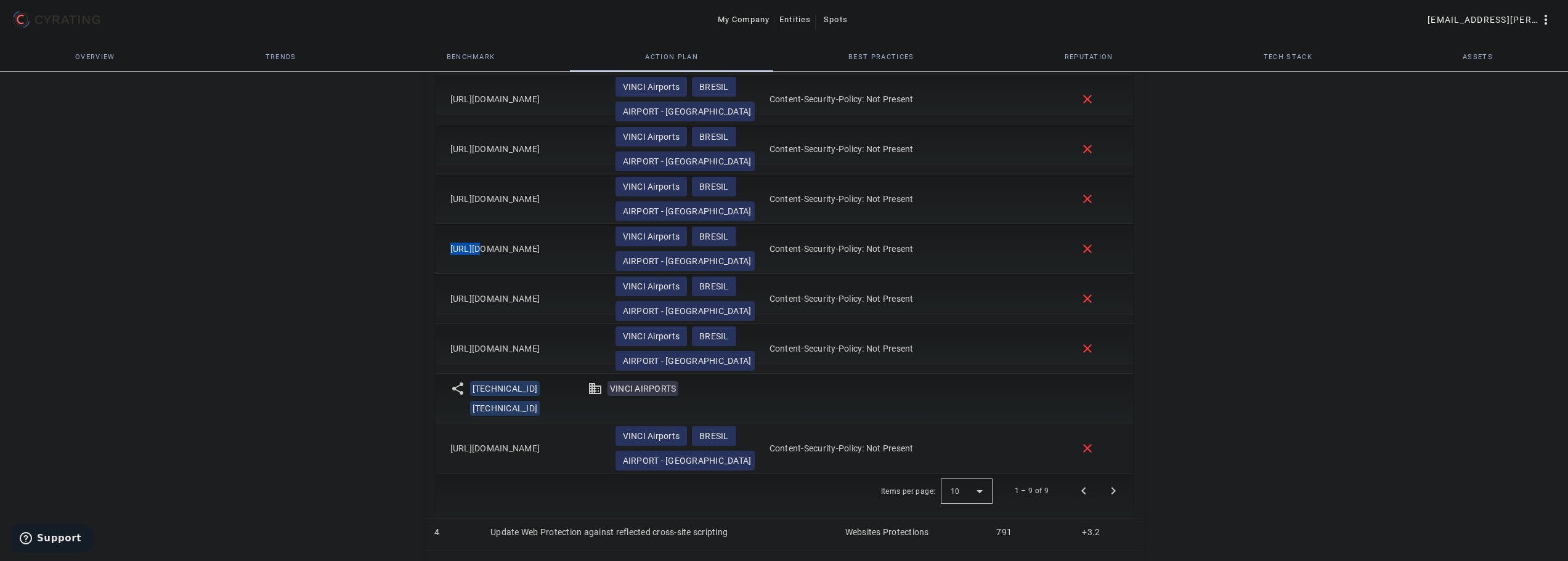
copy mat-cell "[URL][DOMAIN_NAME]"
drag, startPoint x: 565, startPoint y: 444, endPoint x: 442, endPoint y: 447, distance: 123.0
click at [442, 447] on mat-cell "[URL][DOMAIN_NAME]" at bounding box center [521, 448] width 170 height 50
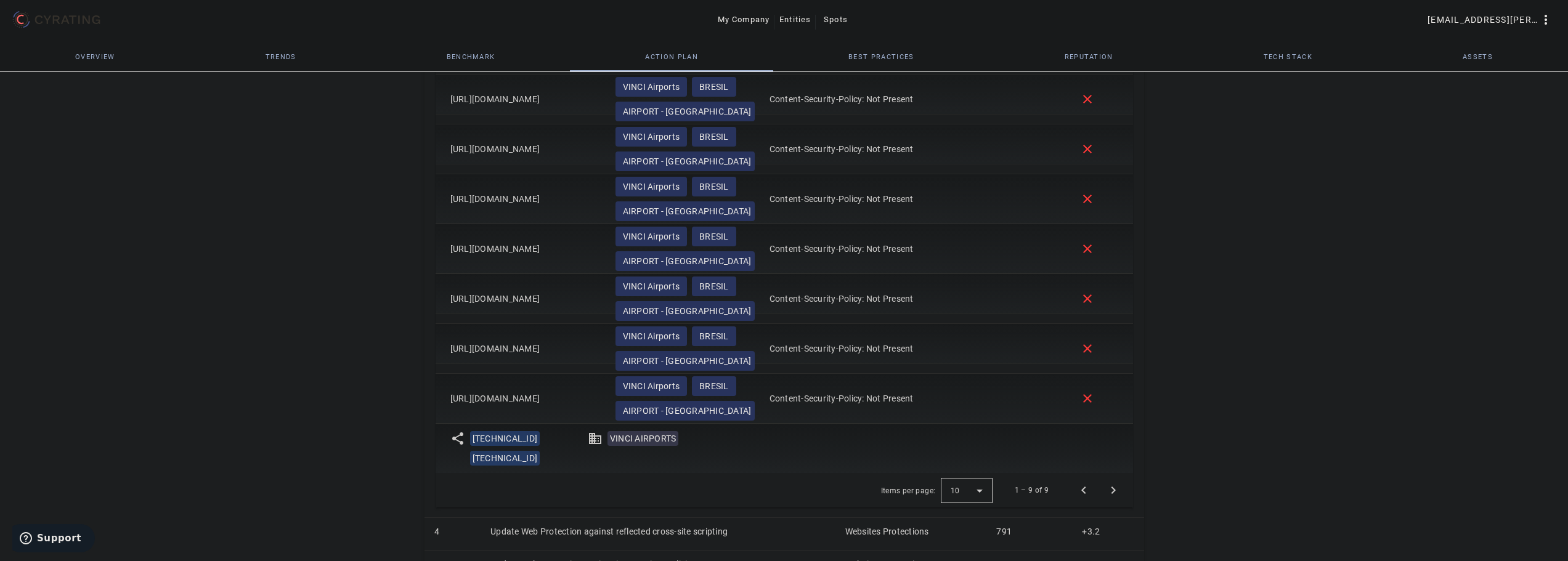
drag, startPoint x: 276, startPoint y: 350, endPoint x: 295, endPoint y: 348, distance: 19.1
drag, startPoint x: 462, startPoint y: 256, endPoint x: 447, endPoint y: 245, distance: 18.6
click at [447, 245] on mat-cell "[URL][DOMAIN_NAME]" at bounding box center [521, 249] width 170 height 50
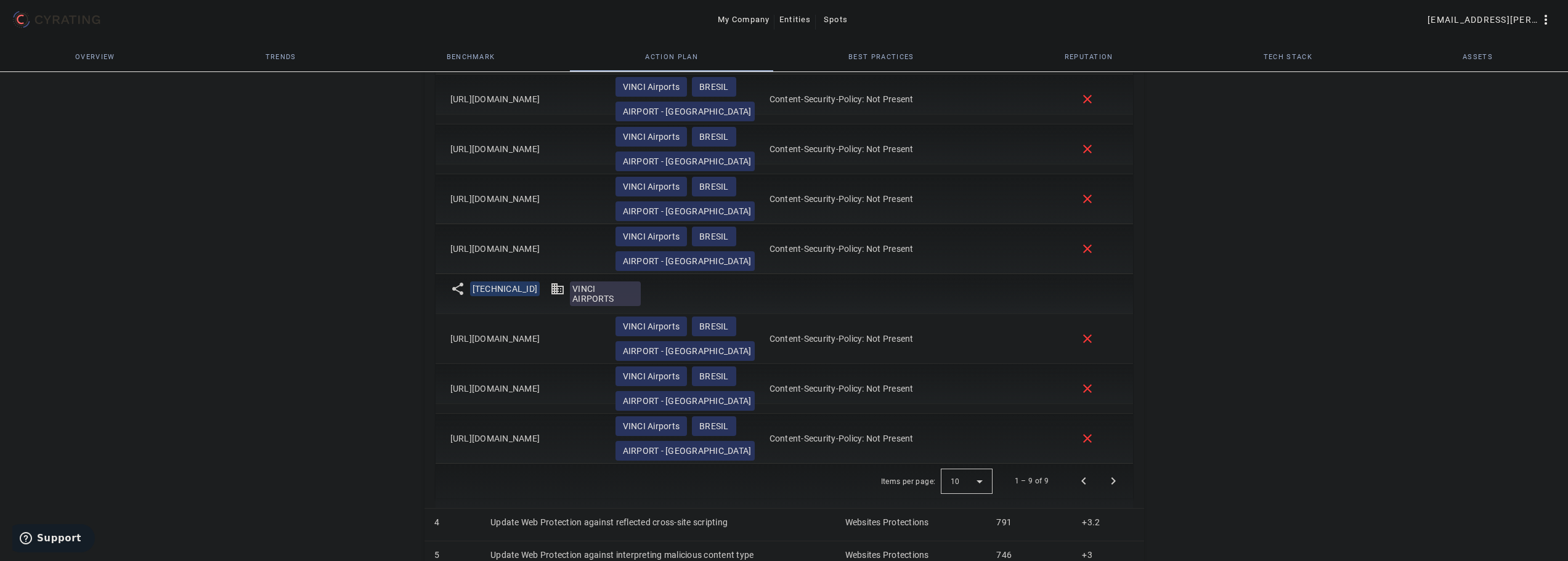
drag, startPoint x: 531, startPoint y: 438, endPoint x: 449, endPoint y: 439, distance: 82.0
click at [449, 439] on mat-cell "[URL][DOMAIN_NAME]" at bounding box center [521, 439] width 170 height 50
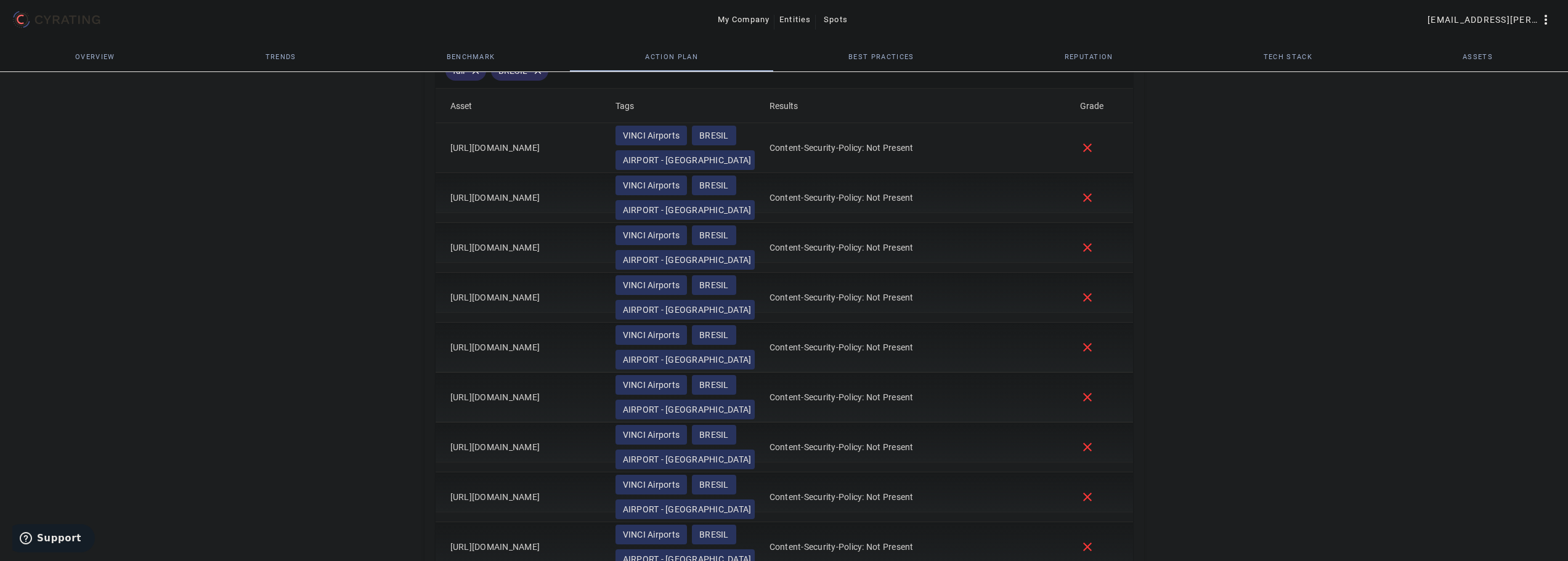
scroll to position [507, 0]
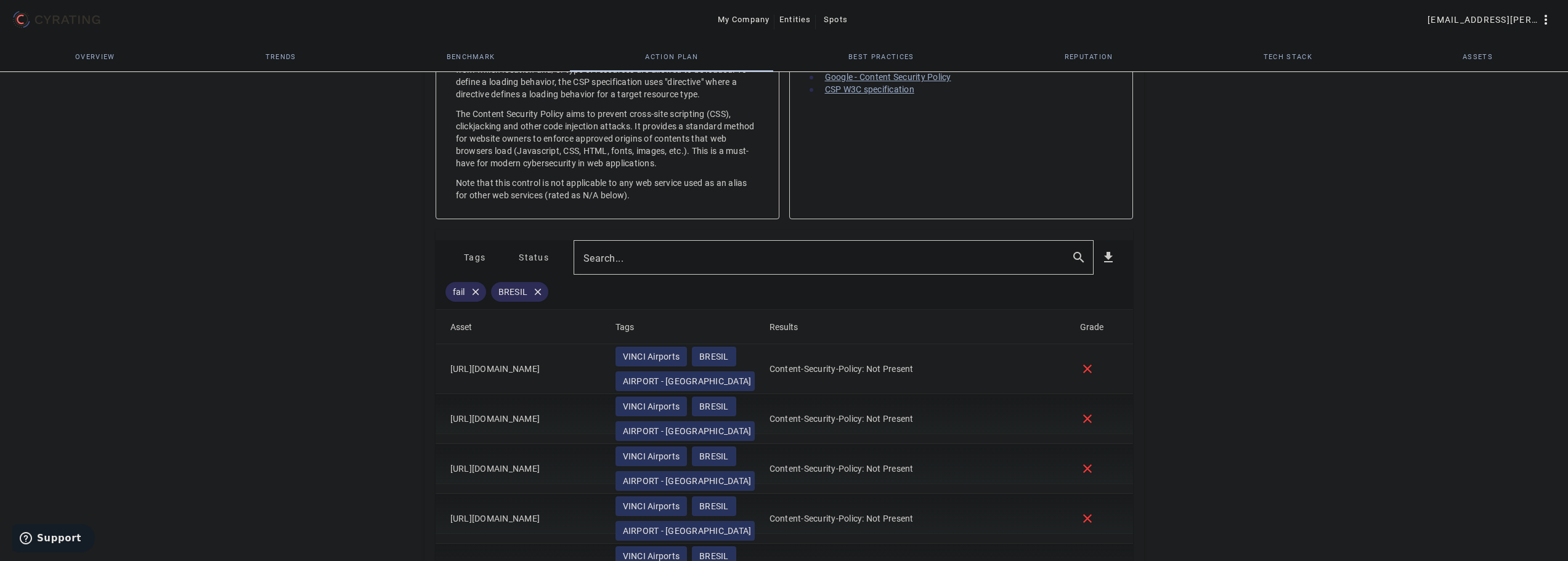
click at [310, 317] on div "67 /100 VINCI AIRPORTS Travel & Leisure - FR POSITION IN ITS INDUSTRY Followers…" at bounding box center [784, 332] width 1568 height 1541
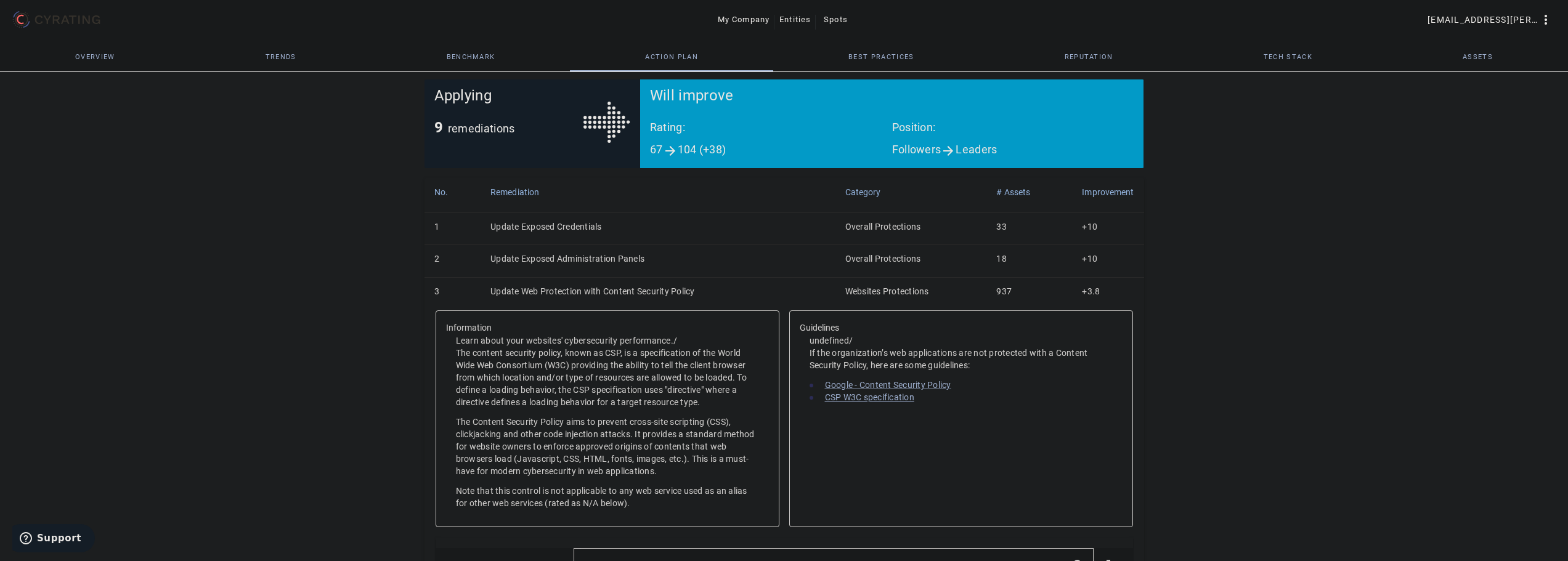
drag, startPoint x: 533, startPoint y: 293, endPoint x: 506, endPoint y: 309, distance: 31.4
click at [533, 292] on td "Update Web Protection with Content Security Policy" at bounding box center [658, 293] width 355 height 32
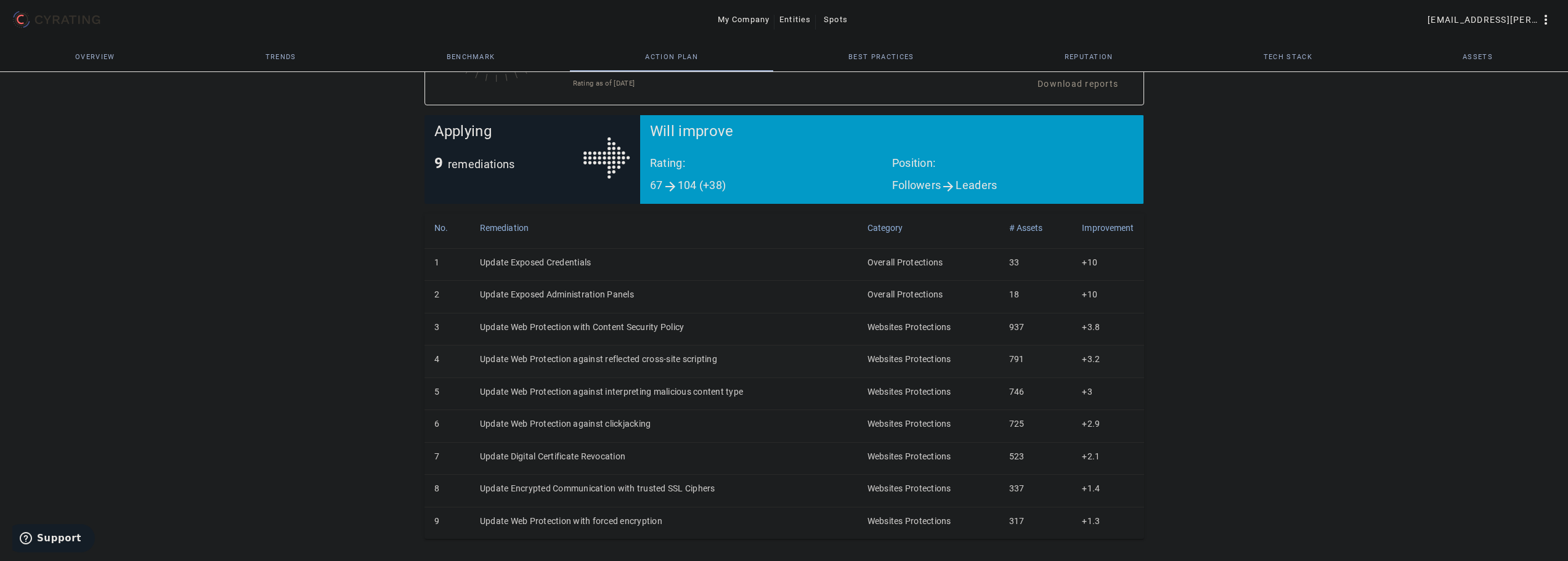
click at [535, 359] on td "Update Web Protection against reflected cross-site scripting" at bounding box center [664, 362] width 387 height 32
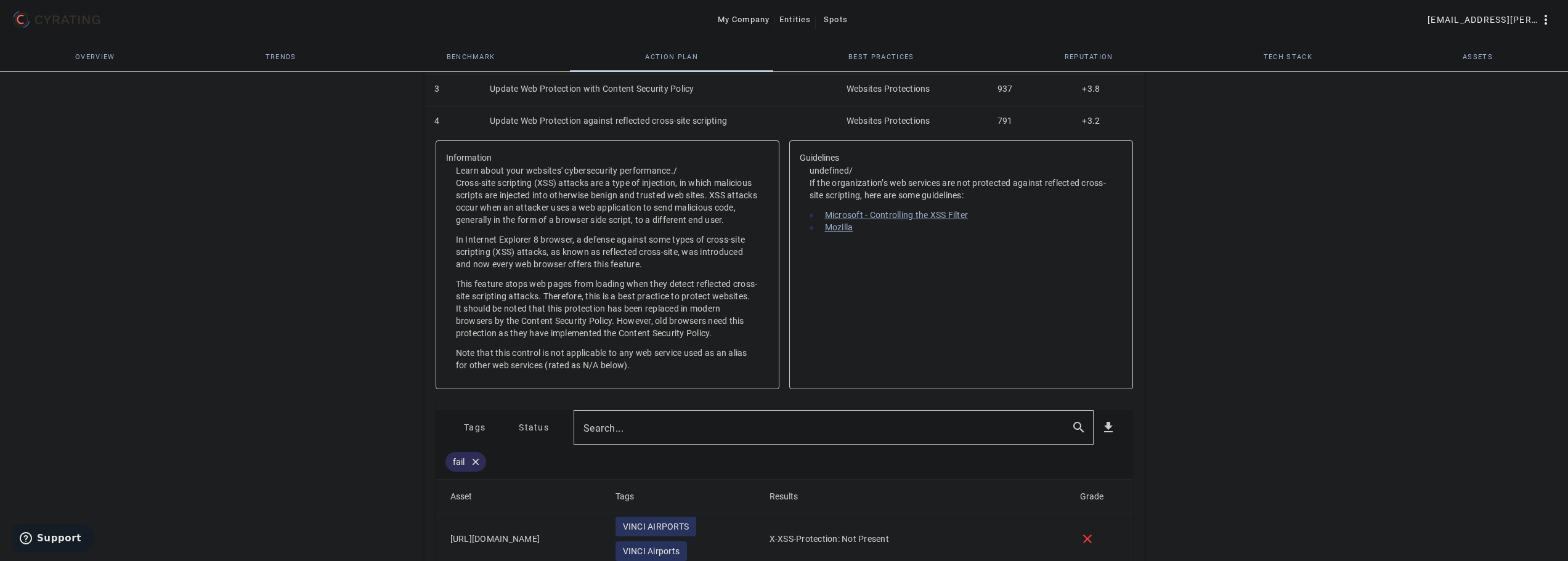
scroll to position [569, 0]
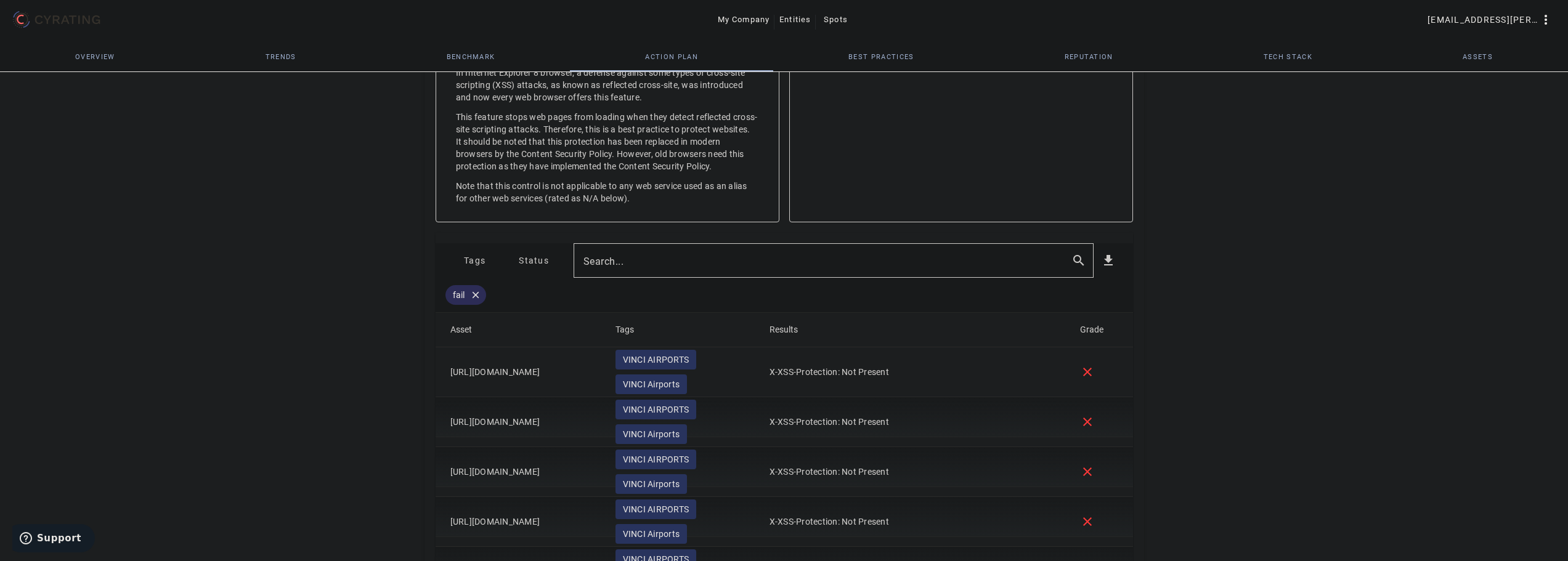
click at [470, 262] on span "Tags" at bounding box center [475, 260] width 22 height 20
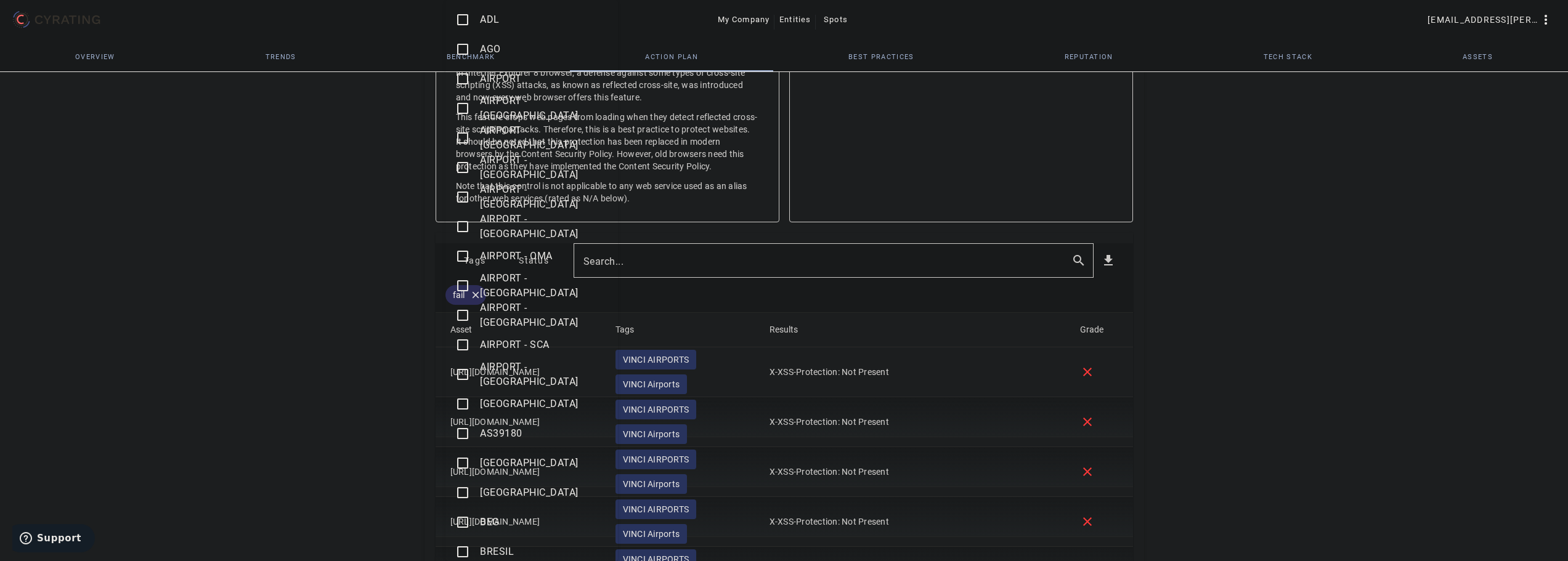
click at [461, 551] on mat-icon "check_box_outline_blank" at bounding box center [463, 551] width 15 height 15
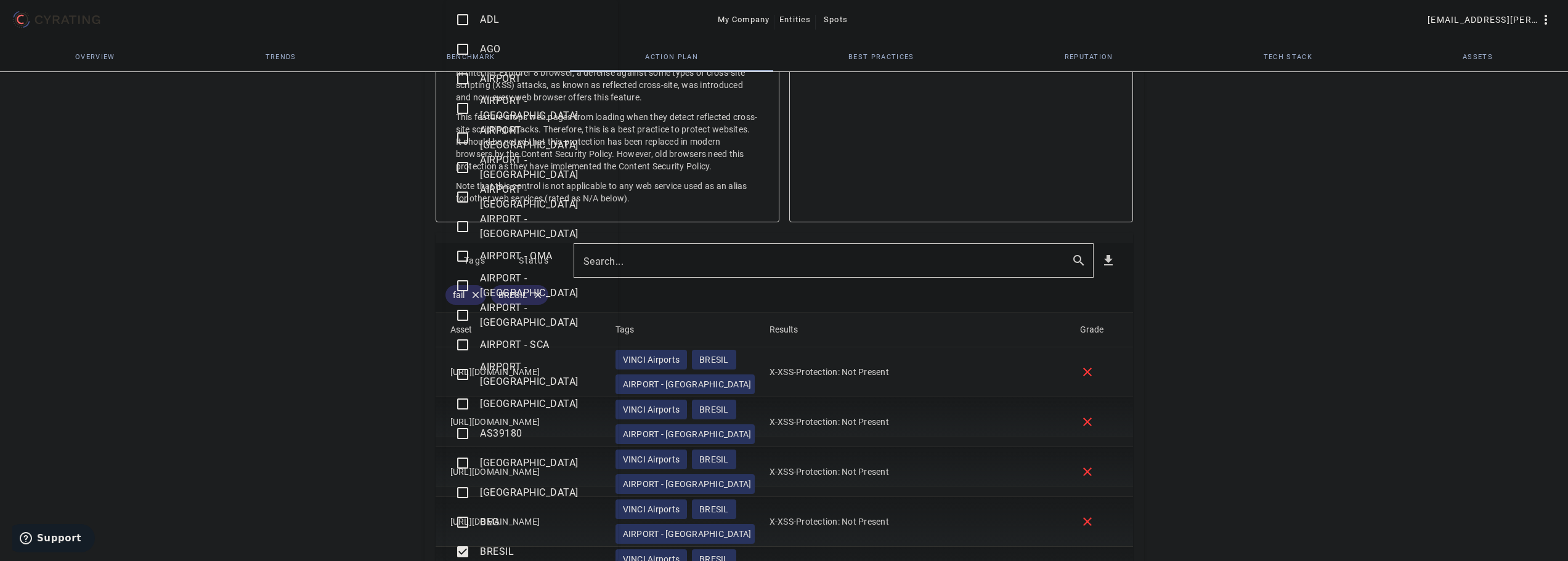
click at [335, 355] on div at bounding box center [784, 280] width 1568 height 561
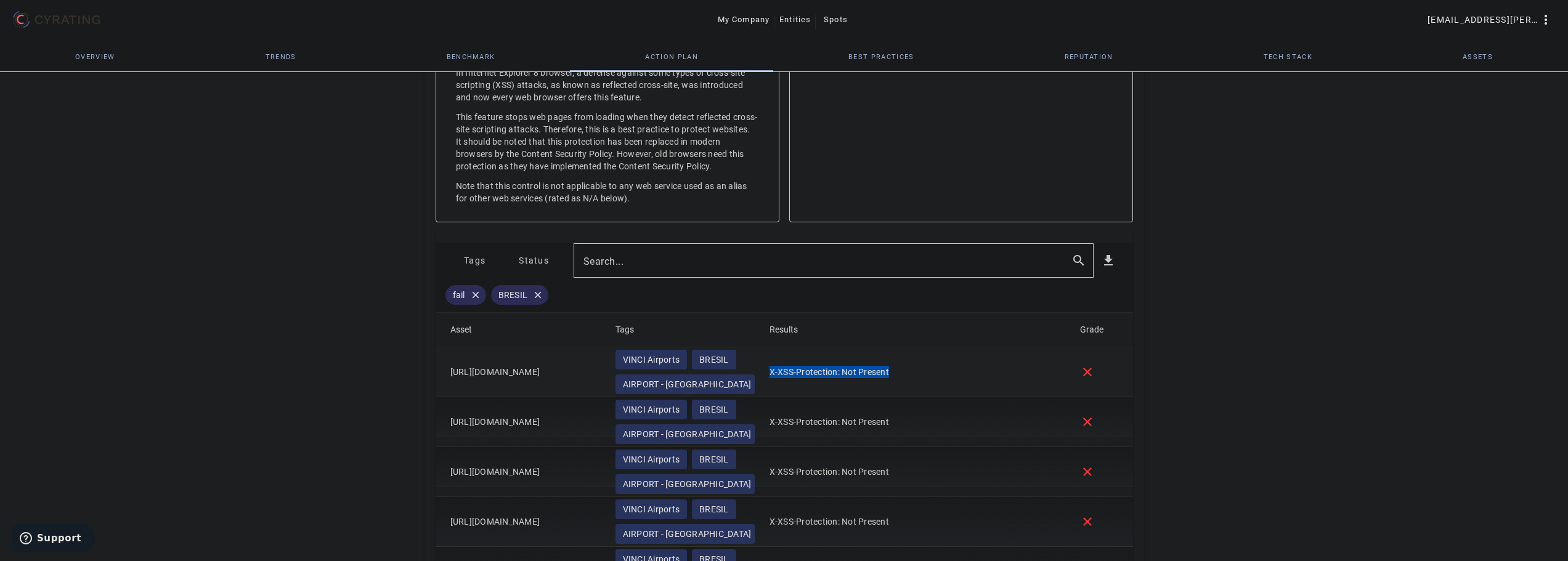
drag, startPoint x: 824, startPoint y: 385, endPoint x: 769, endPoint y: 386, distance: 55.0
click at [769, 386] on mat-cell "X-XSS-Protection: Not Present" at bounding box center [914, 372] width 310 height 50
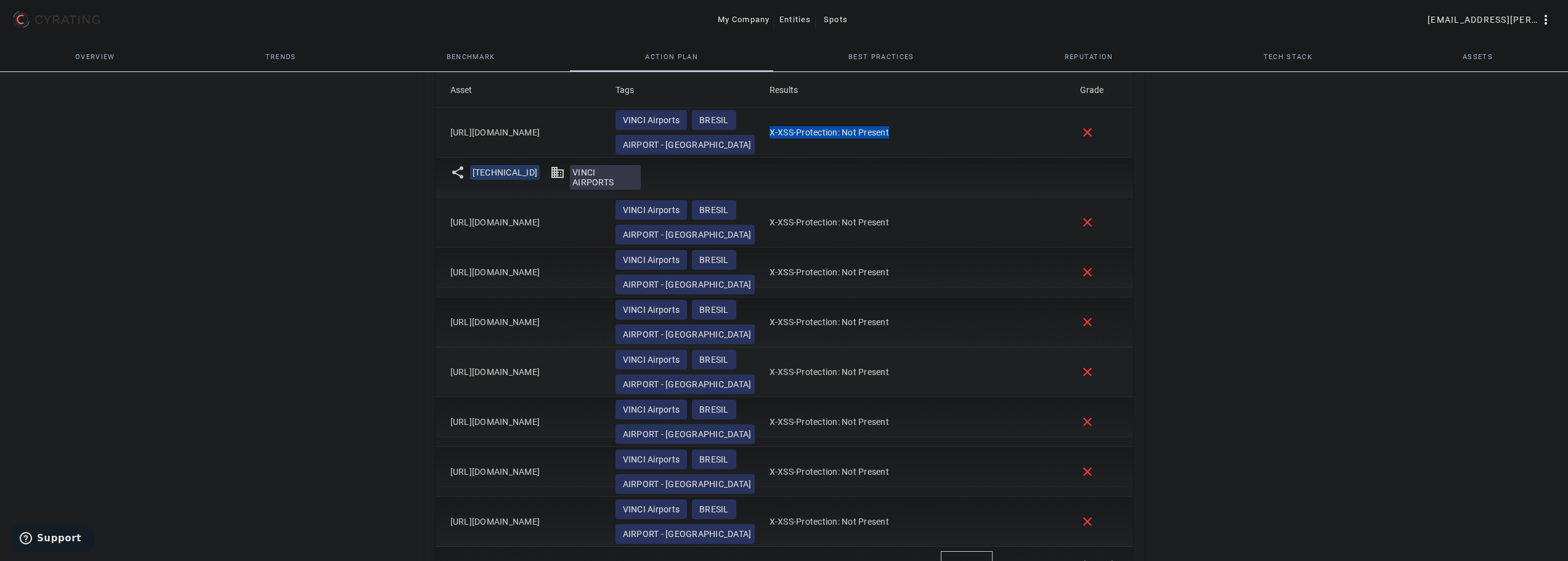
scroll to position [778, 0]
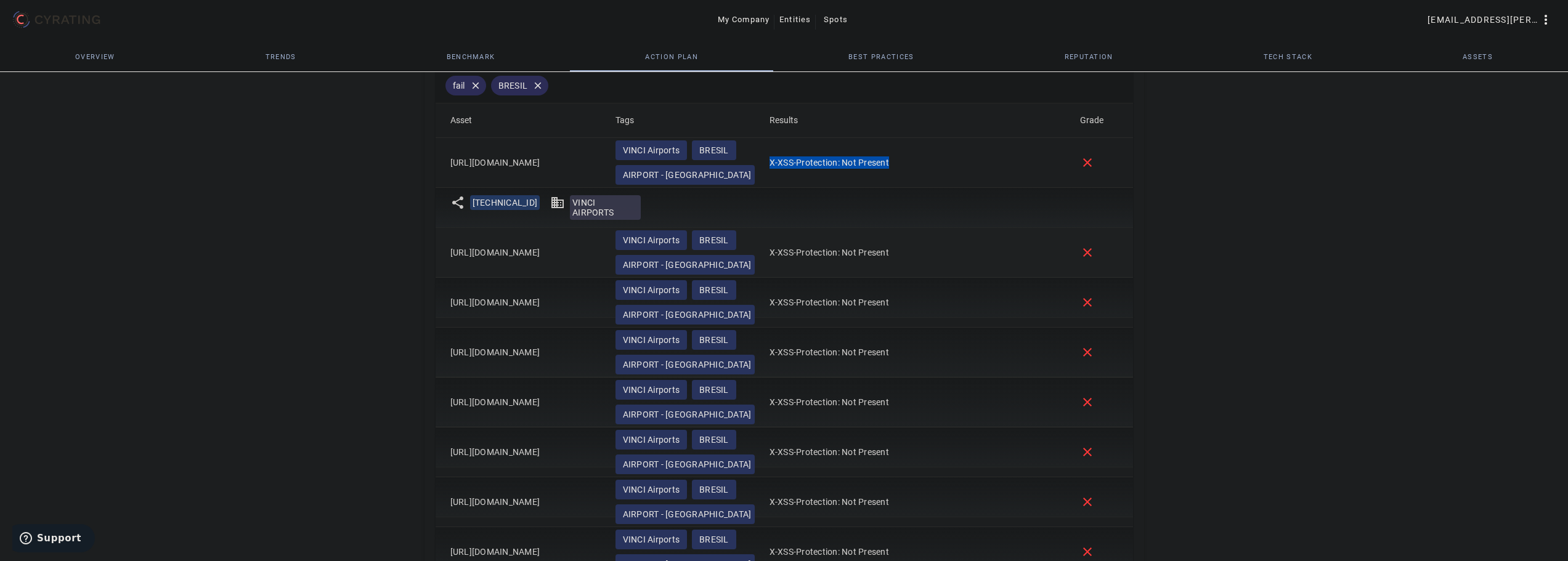
drag, startPoint x: 601, startPoint y: 378, endPoint x: 445, endPoint y: 250, distance: 201.8
click at [445, 250] on mat-table "Asset Tags Results Grade [URL][DOMAIN_NAME] VINCI Airports [GEOGRAPHIC_DATA] - …" at bounding box center [784, 340] width 698 height 474
click at [354, 296] on div "67 /100 VINCI AIRPORTS Travel & Leisure - FR POSITION IN ITS INDUSTRY Followers…" at bounding box center [784, 48] width 1568 height 1514
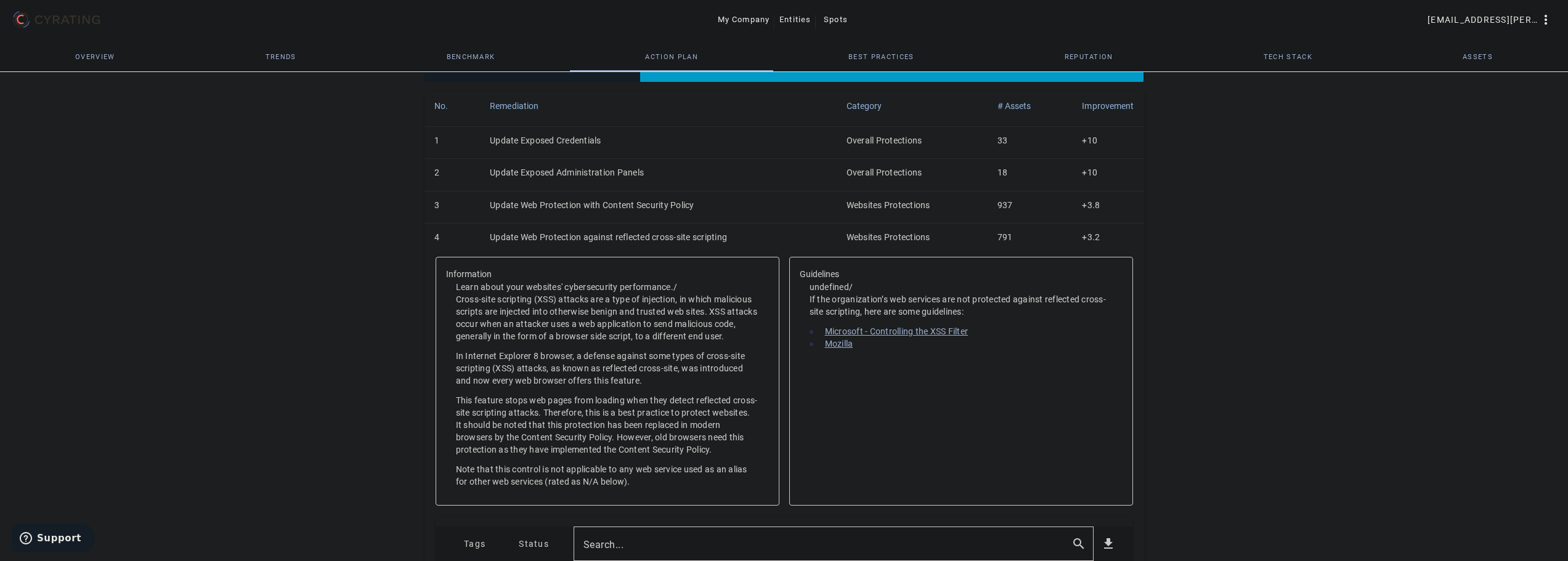
click at [579, 234] on td "Update Web Protection against reflected cross-site scripting" at bounding box center [658, 239] width 356 height 32
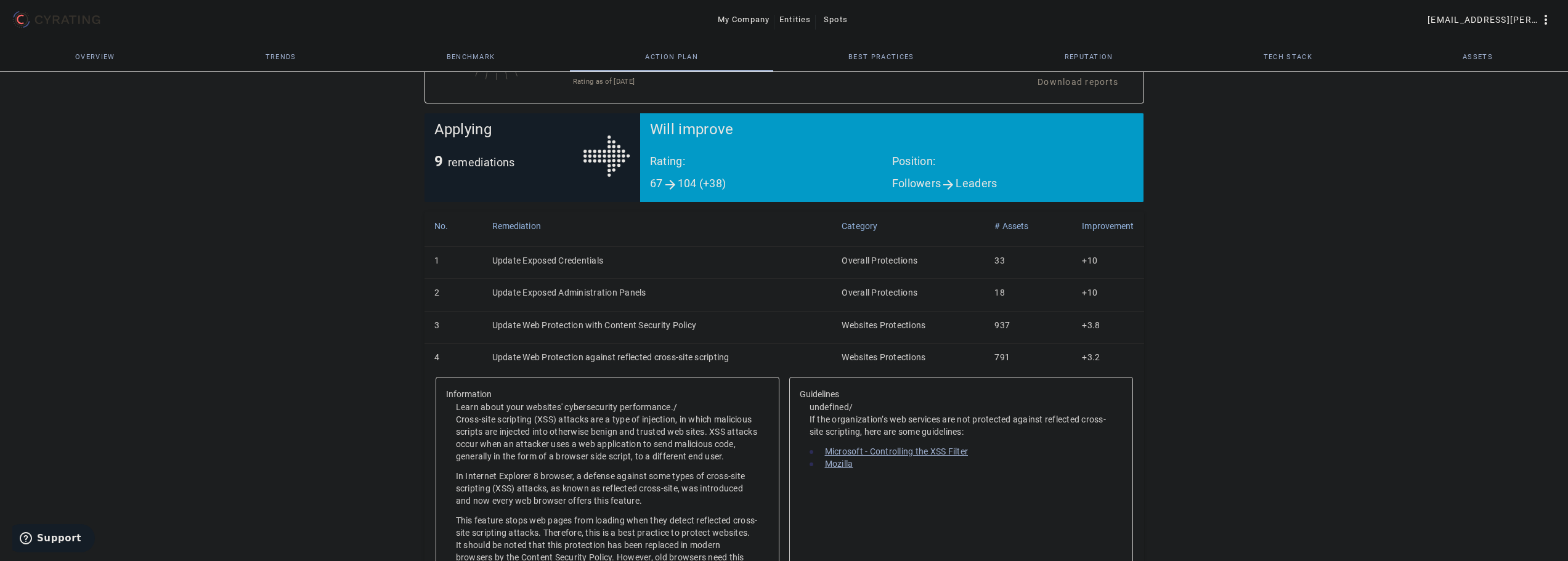
scroll to position [163, 0]
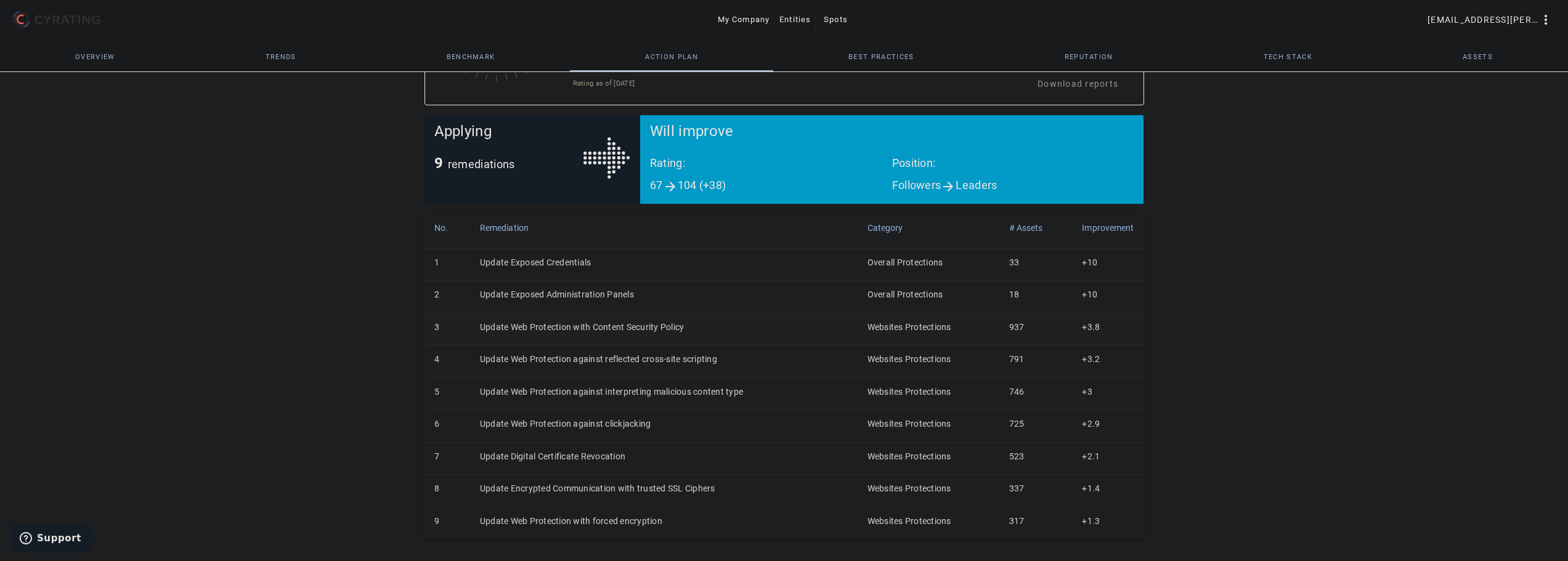
click at [566, 329] on td "Update Web Protection with Content Security Policy" at bounding box center [664, 329] width 387 height 32
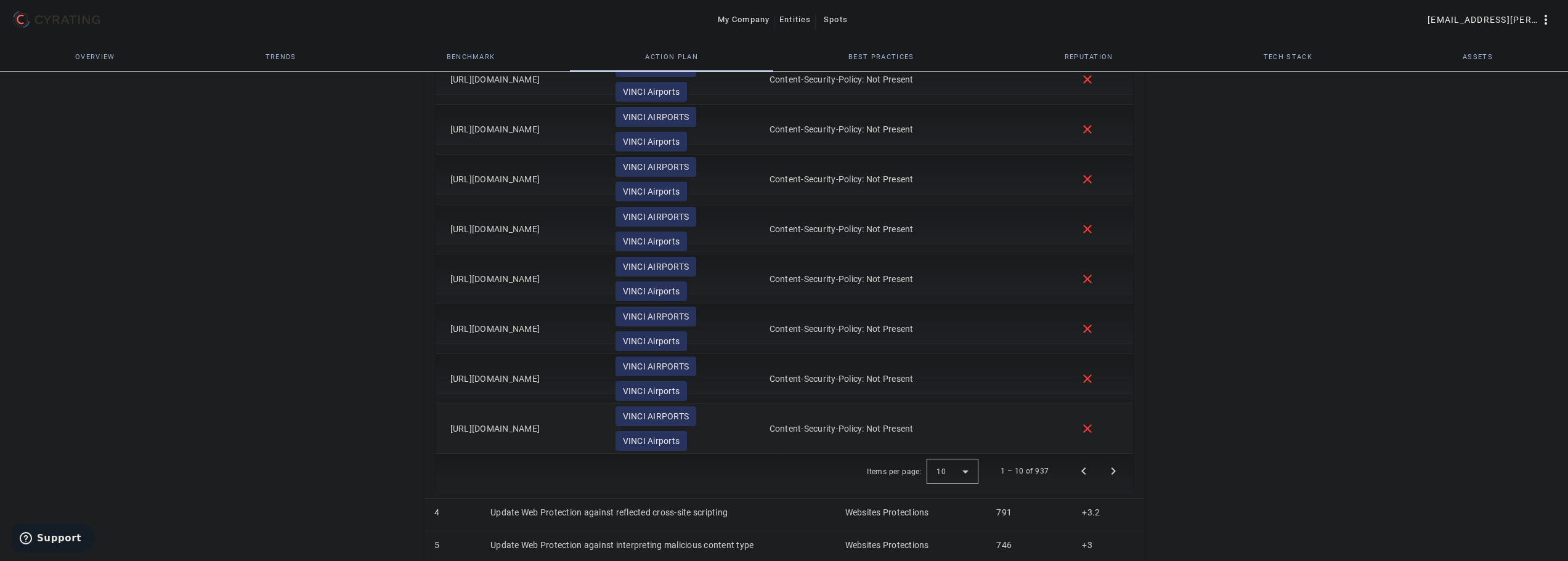
scroll to position [901, 0]
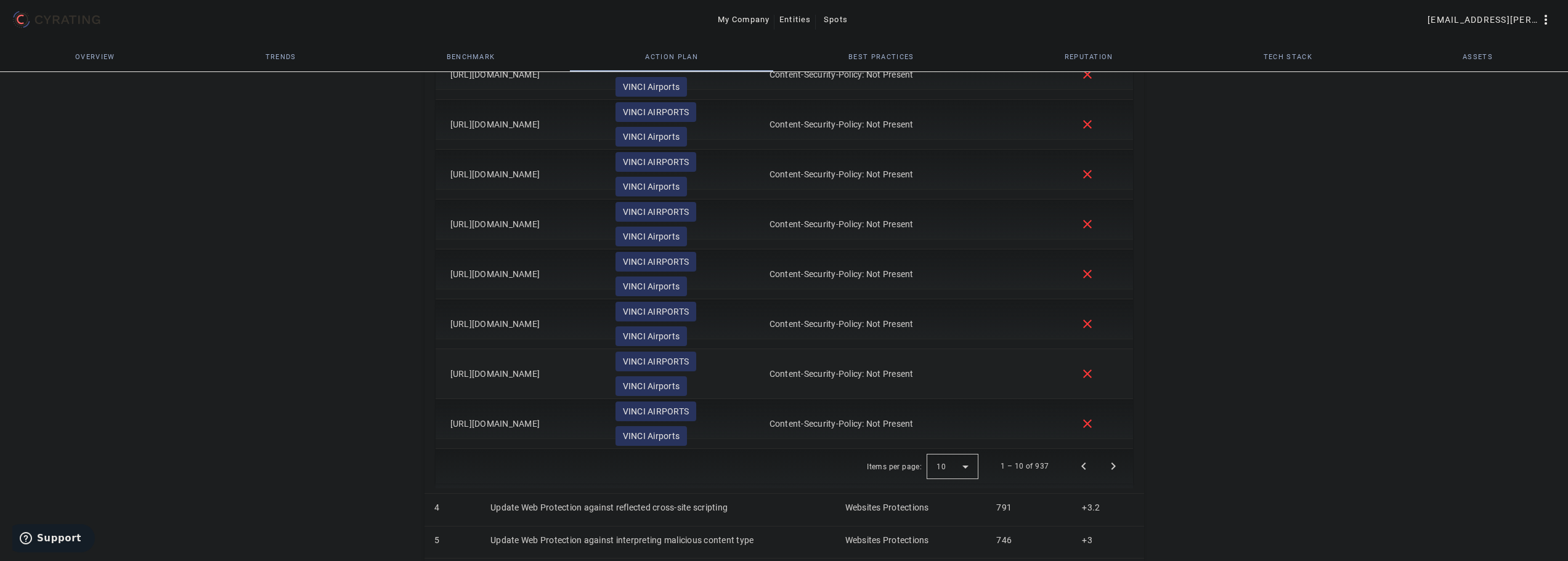
drag, startPoint x: 590, startPoint y: 432, endPoint x: 577, endPoint y: 383, distance: 50.7
click at [577, 383] on mat-table "Asset Tags Results Grade [URL][DOMAIN_NAME] VINCI AIRPORTS VINCI Airports Conte…" at bounding box center [784, 182] width 698 height 533
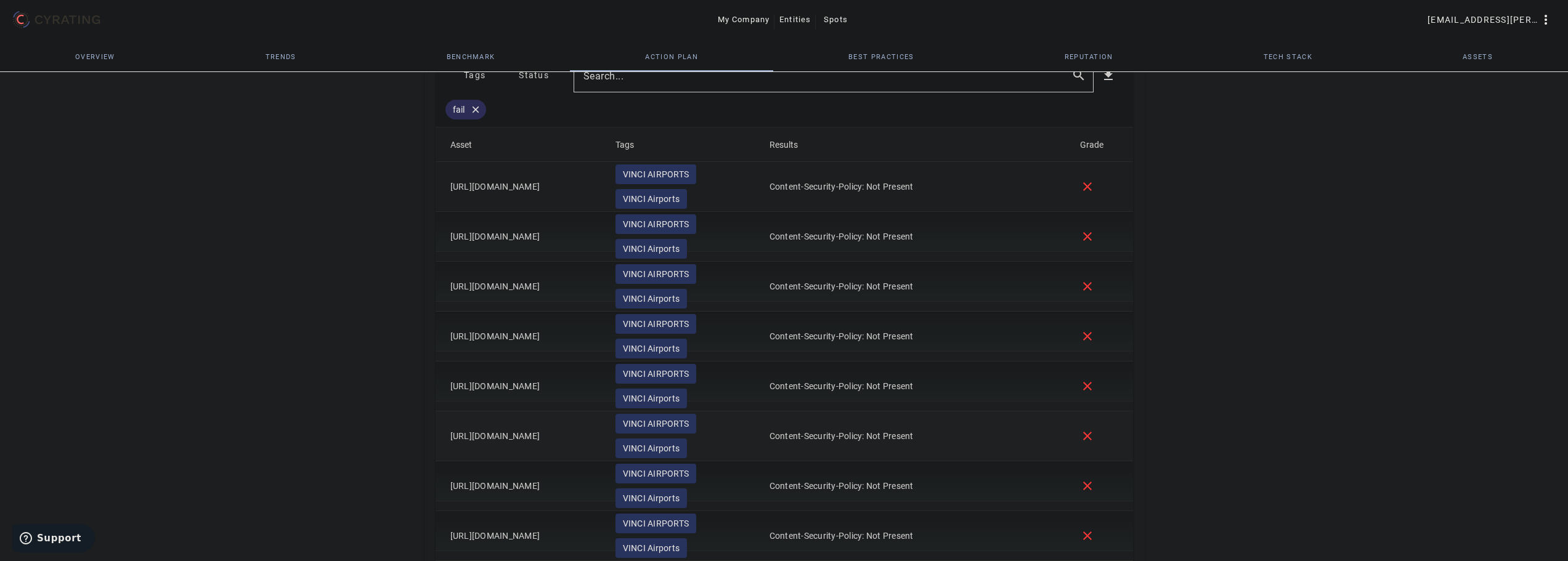
scroll to position [532, 0]
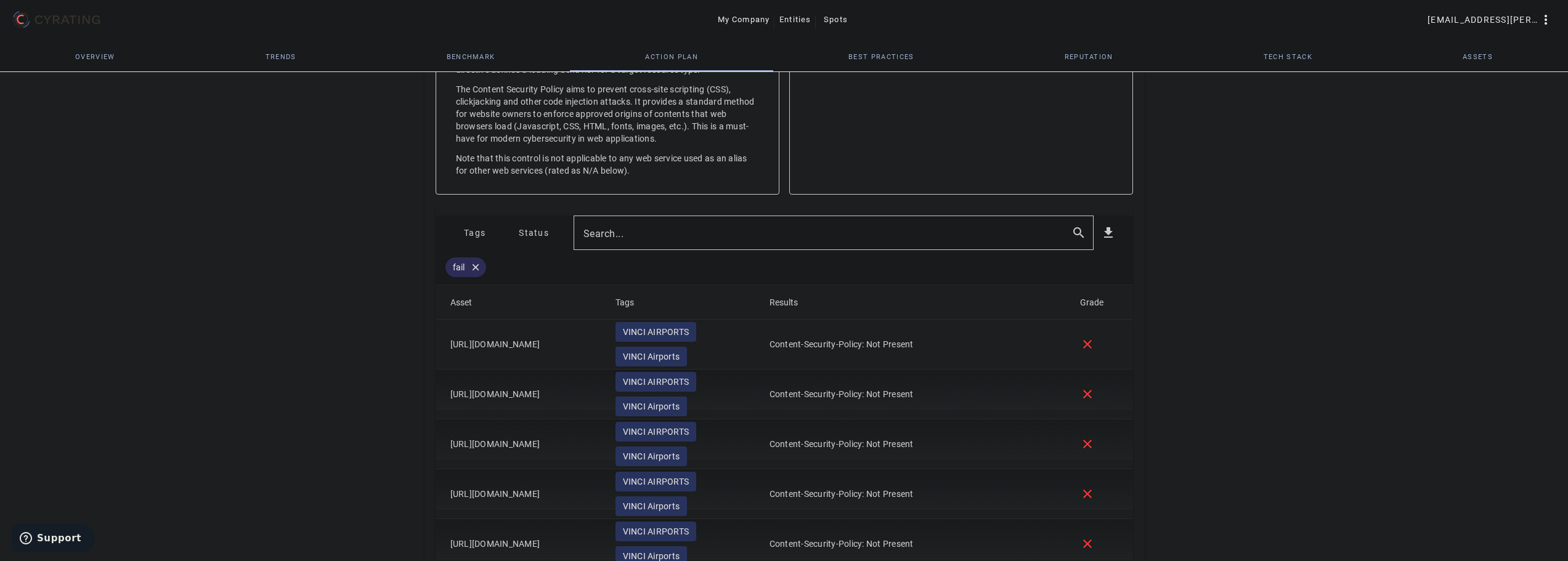
click at [468, 225] on span "Tags" at bounding box center [475, 232] width 22 height 20
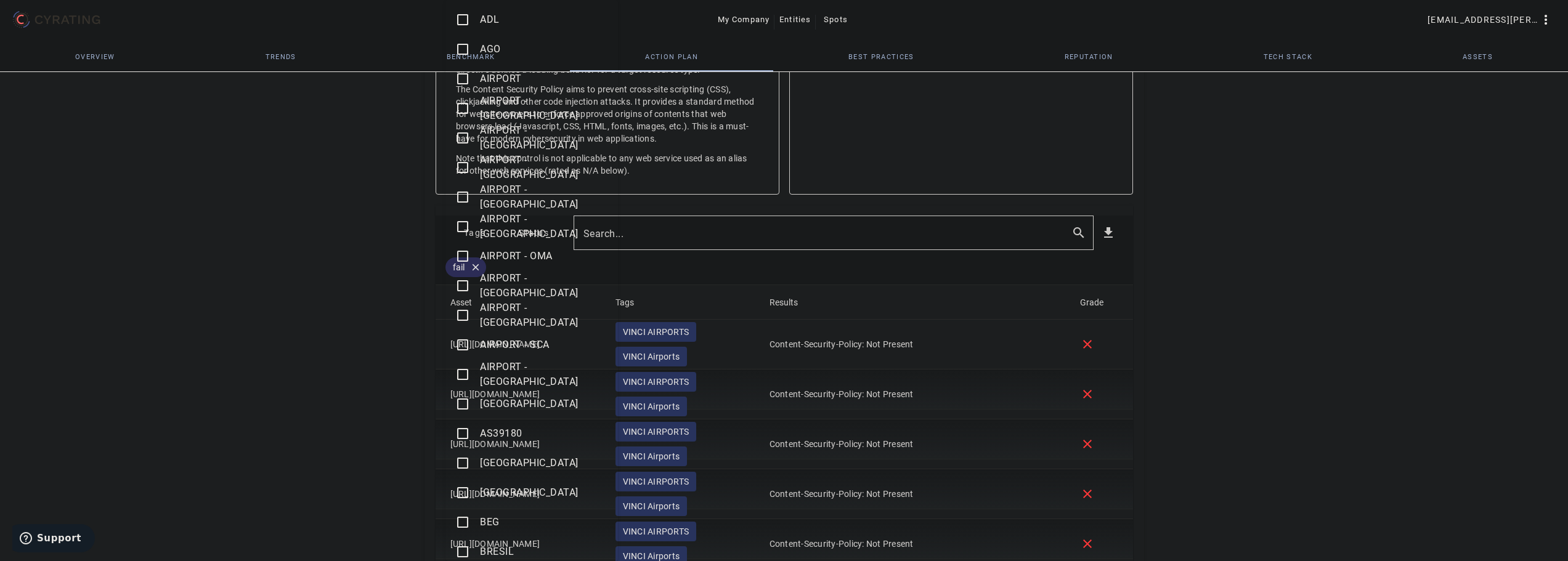
click at [458, 551] on mat-icon "check_box_outline_blank" at bounding box center [463, 551] width 15 height 15
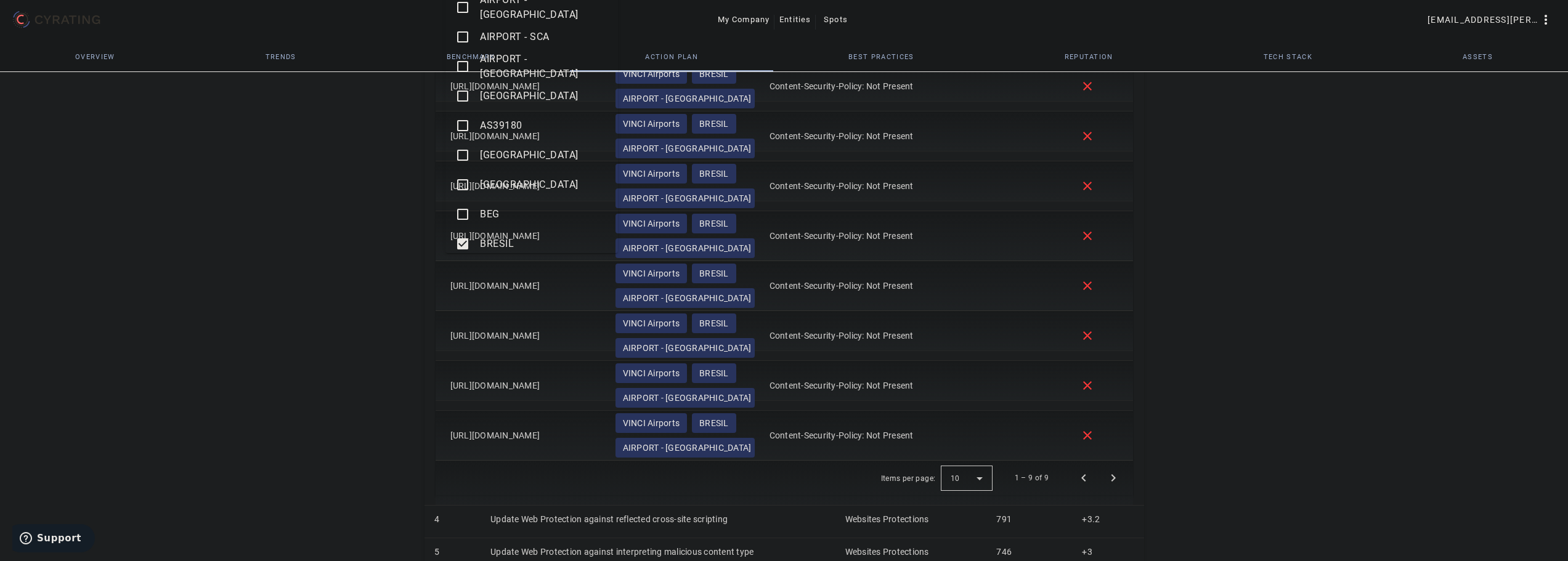
click at [347, 413] on div at bounding box center [784, 280] width 1568 height 561
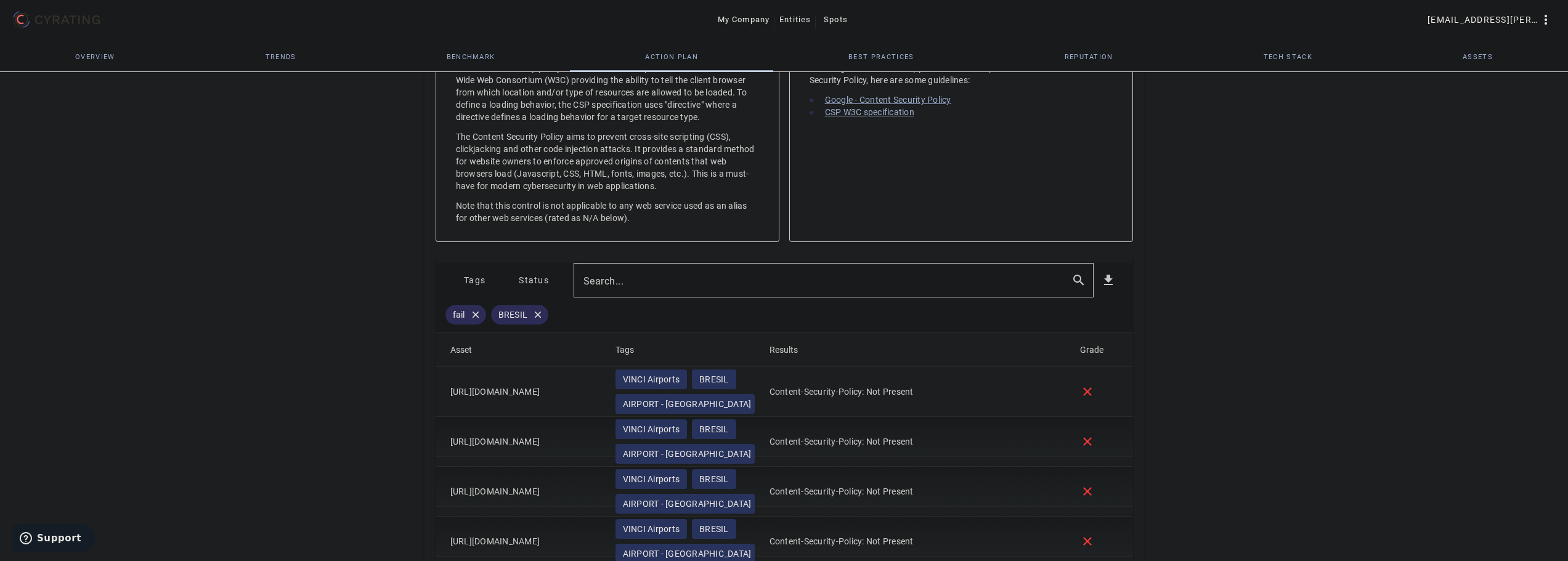
click at [268, 390] on div "67 /100 VINCI AIRPORTS Travel & Leisure - FR POSITION IN ITS INDUSTRY Followers…" at bounding box center [784, 330] width 1568 height 1491
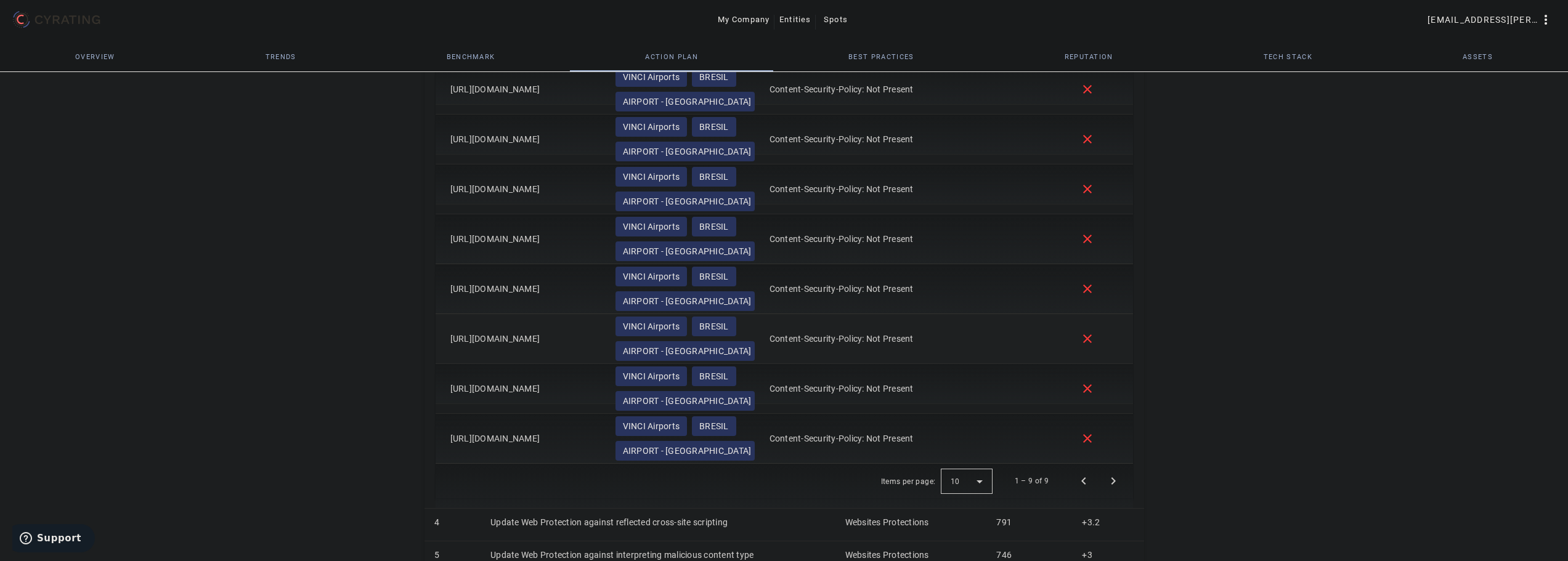
scroll to position [730, 0]
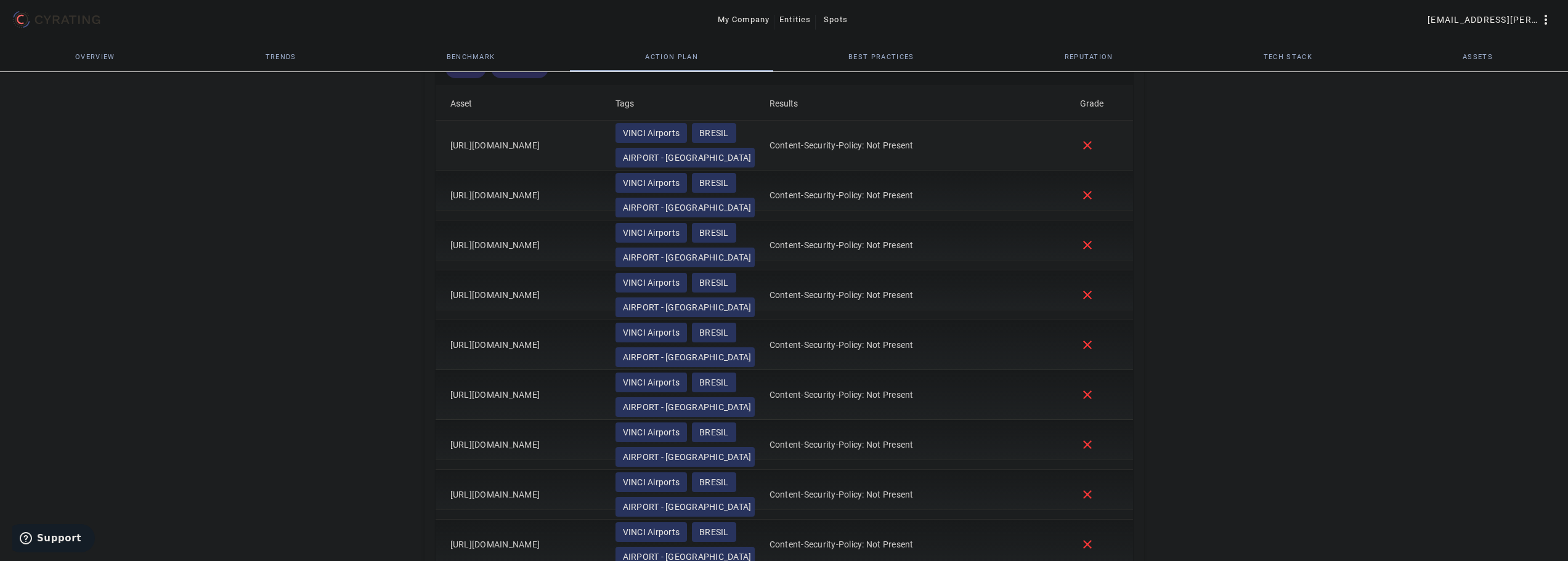
drag, startPoint x: 600, startPoint y: 369, endPoint x: 446, endPoint y: 143, distance: 273.5
click at [446, 143] on mat-table "Asset Tags Results Grade [URL][DOMAIN_NAME] VINCI Airports BRESIL AIRPORT - [GE…" at bounding box center [784, 327] width 698 height 483
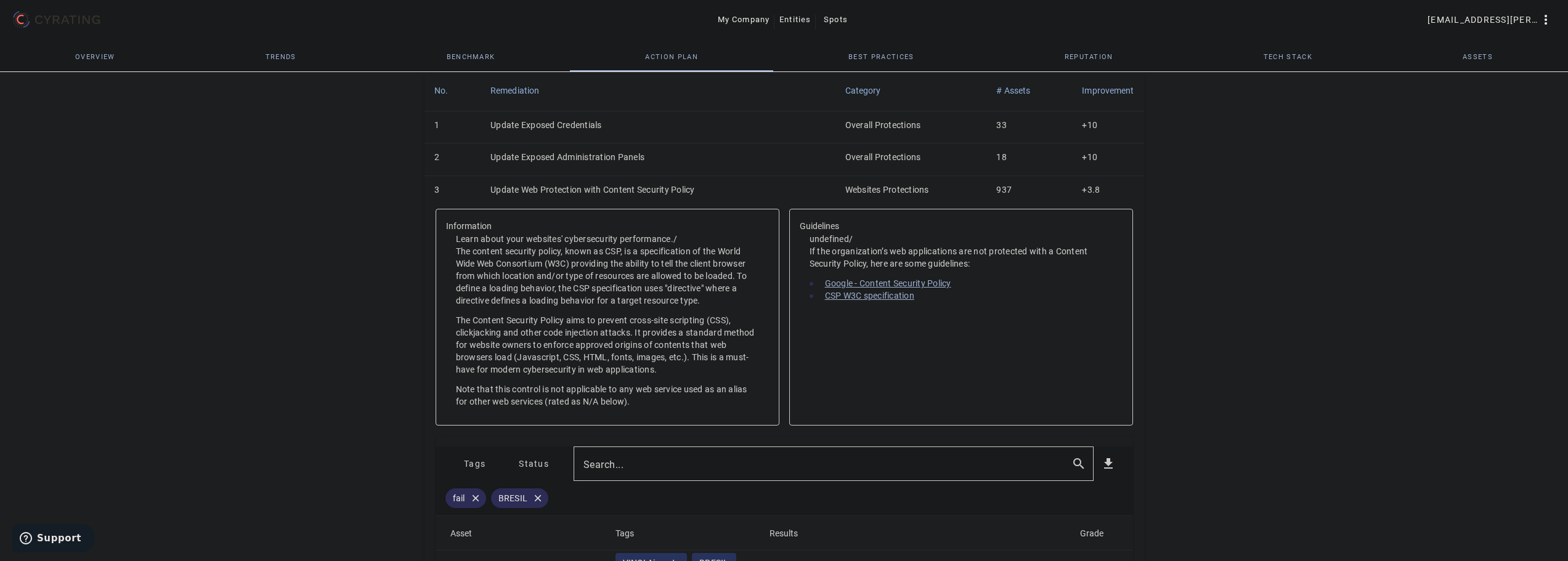
scroll to position [299, 0]
click at [531, 192] on td "Update Web Protection with Content Security Policy" at bounding box center [658, 193] width 355 height 32
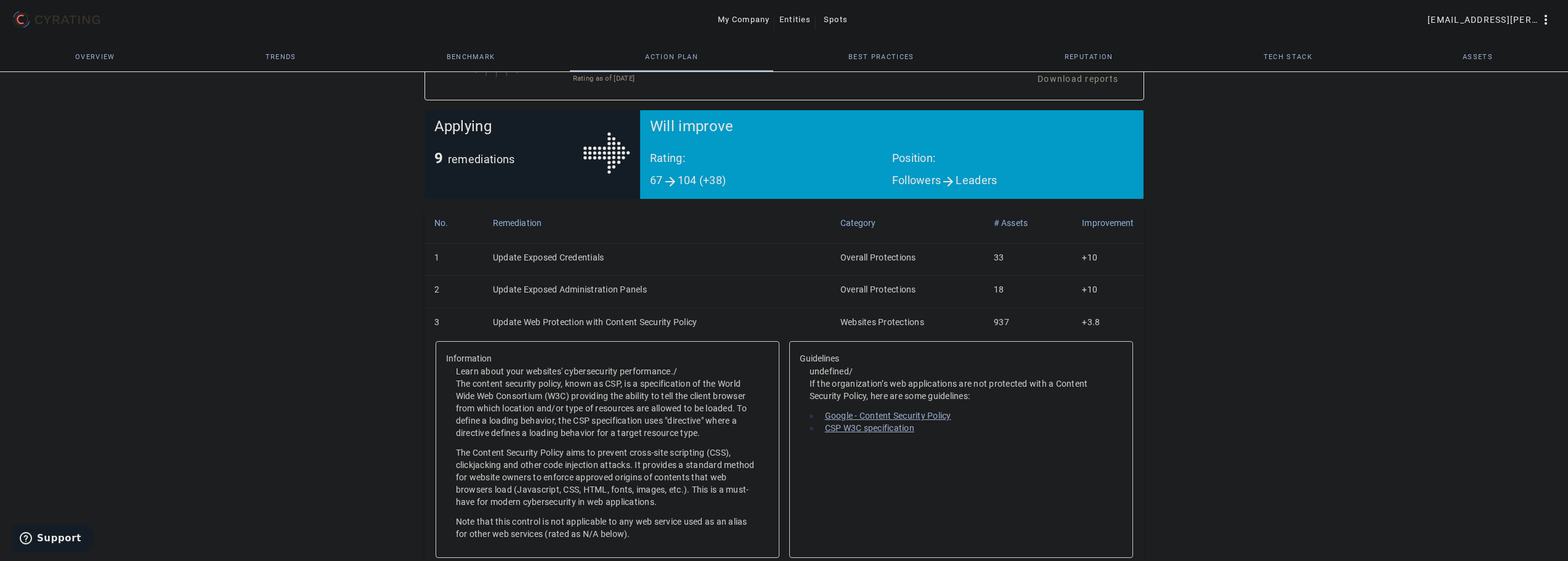
scroll to position [163, 0]
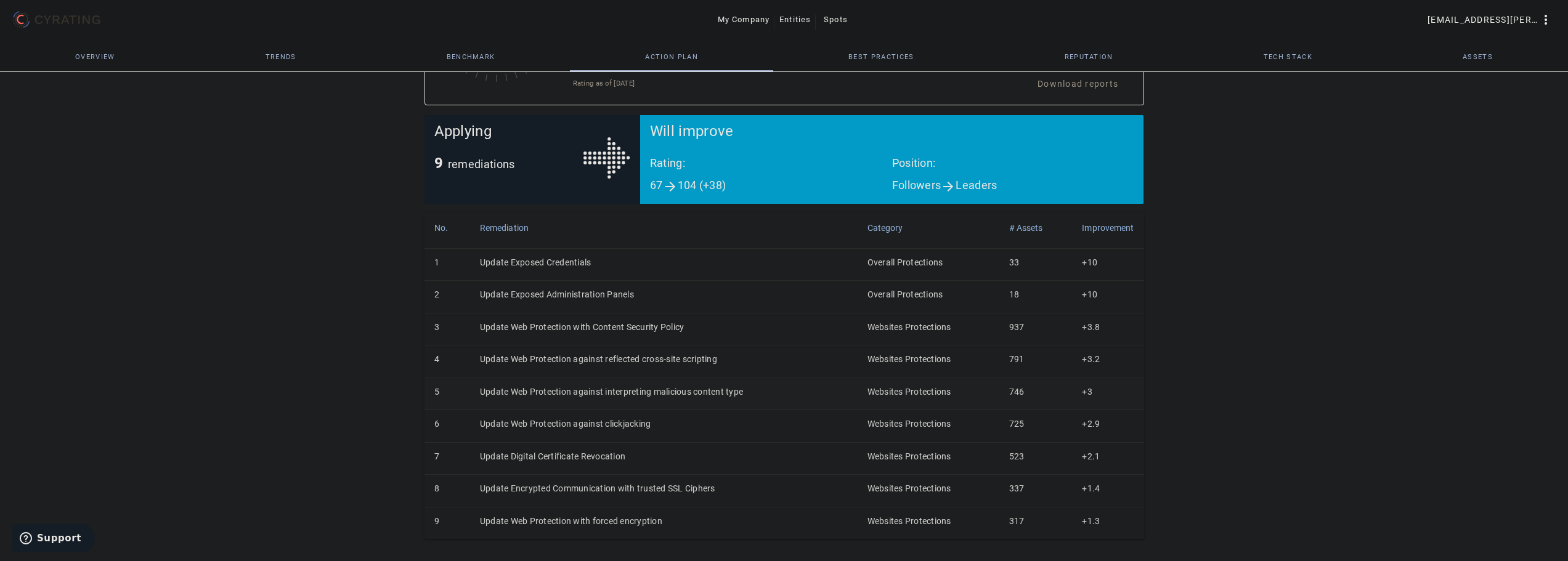
click at [496, 390] on td "Update Web Protection against interpreting malicious content type" at bounding box center [664, 394] width 387 height 32
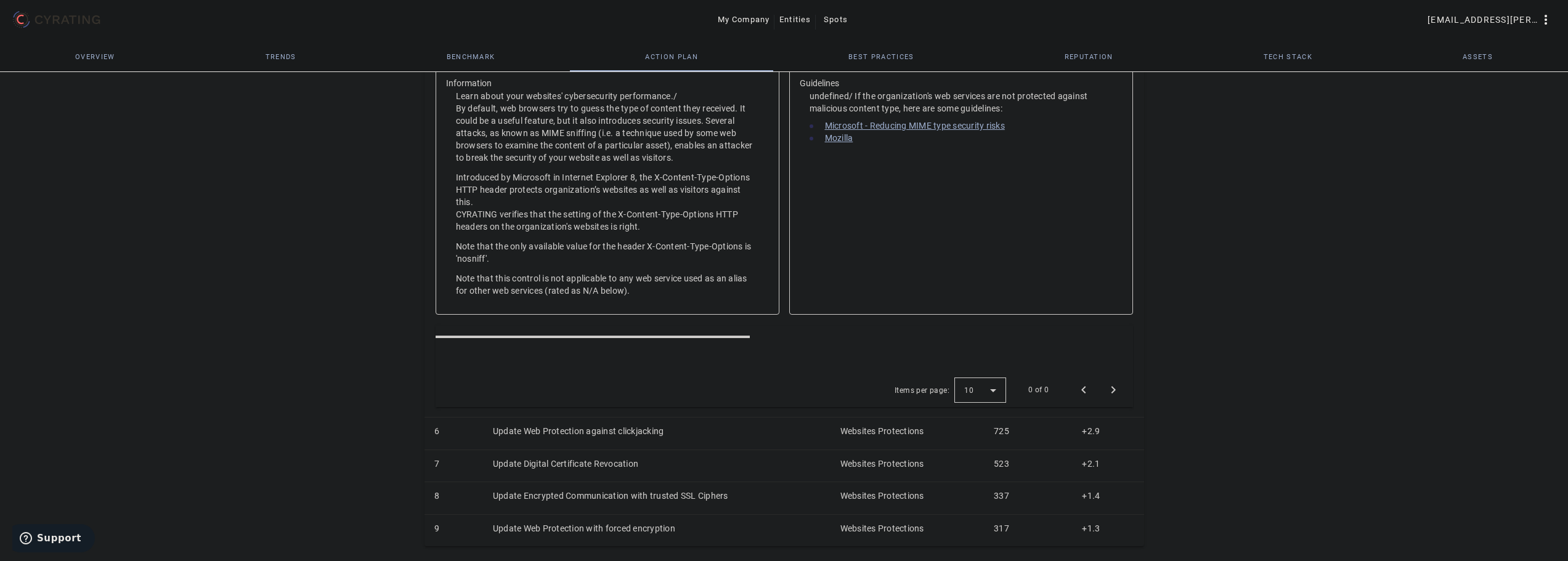
scroll to position [515, 0]
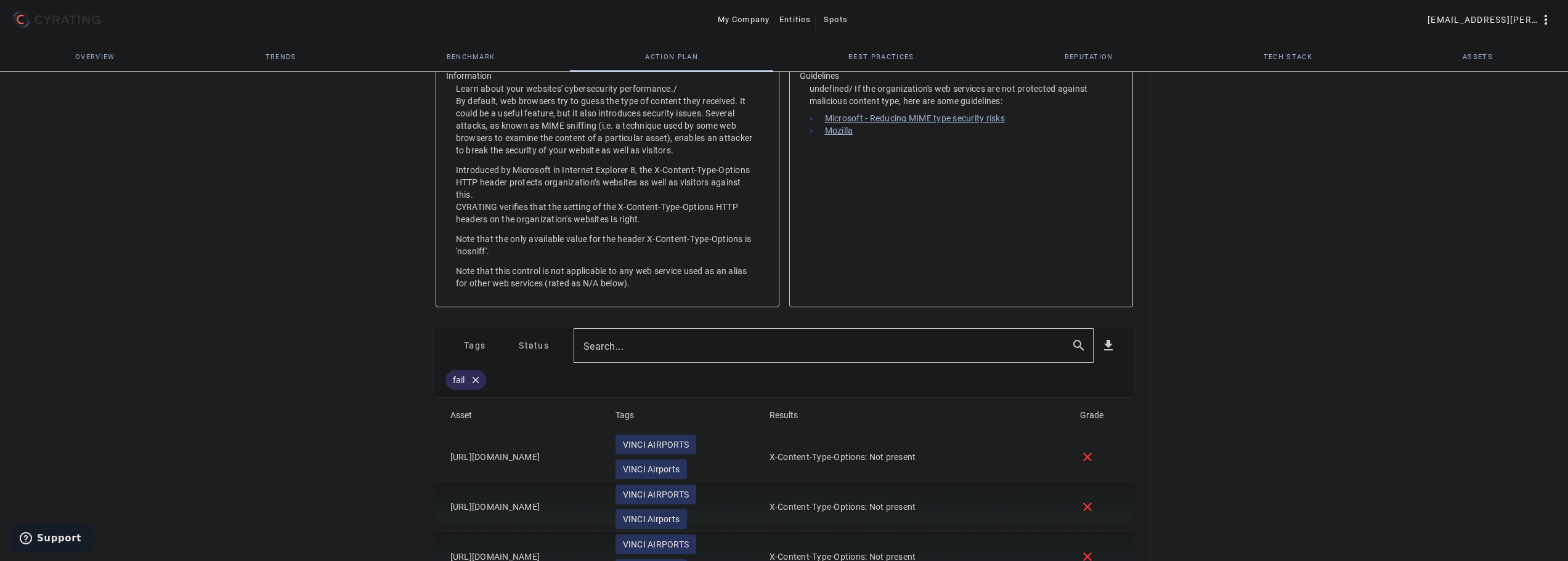
click at [471, 345] on span "Tags" at bounding box center [475, 345] width 22 height 20
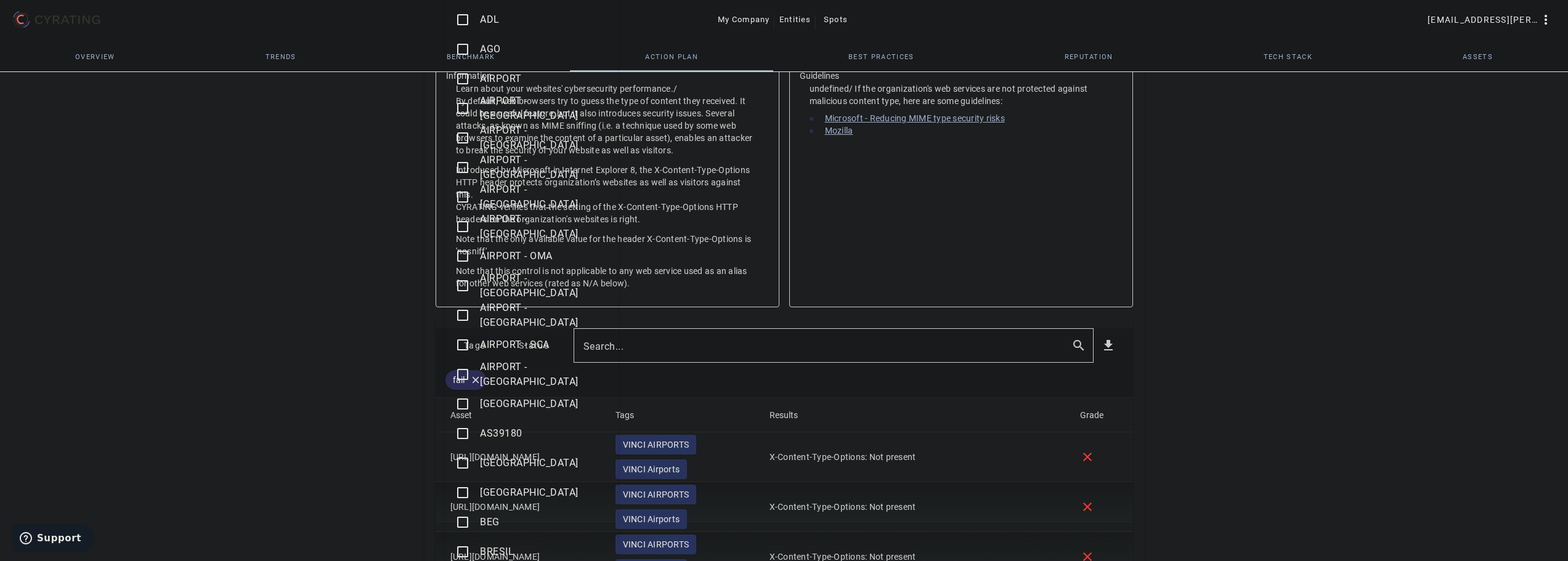
click at [468, 551] on mat-icon "check_box_outline_blank" at bounding box center [463, 551] width 15 height 15
click at [387, 477] on div at bounding box center [784, 280] width 1568 height 561
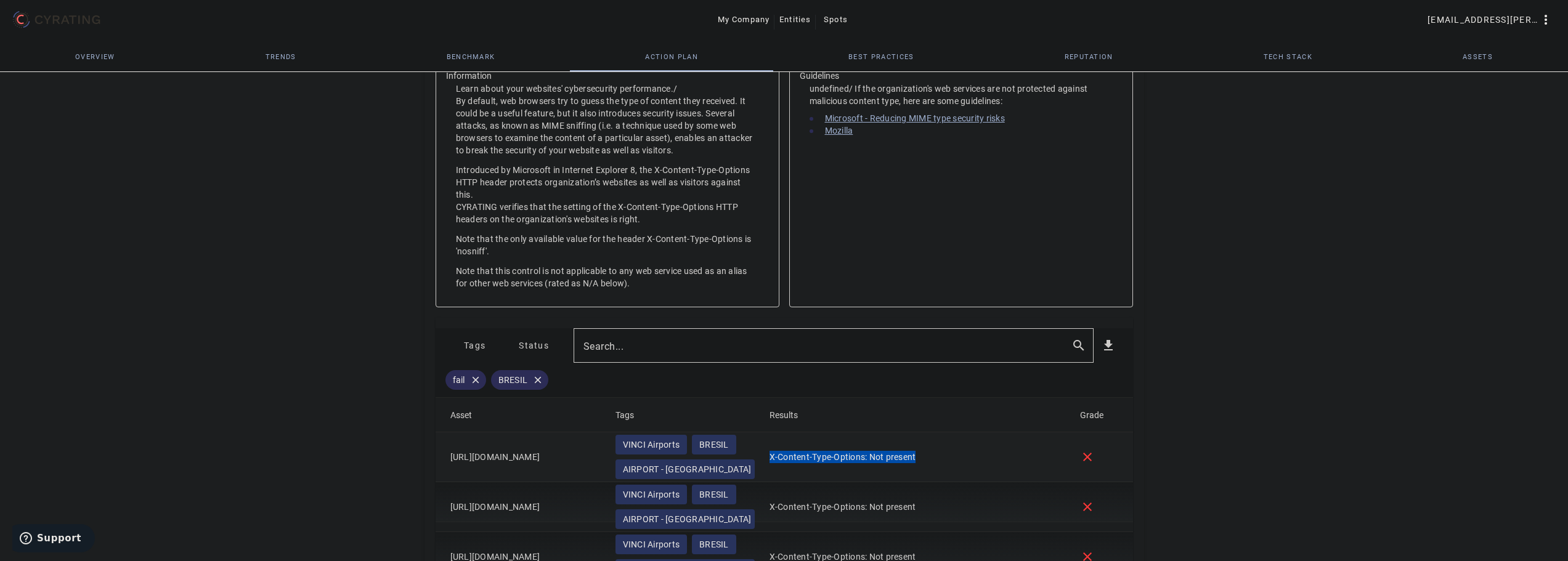
drag, startPoint x: 923, startPoint y: 458, endPoint x: 770, endPoint y: 458, distance: 153.0
click at [770, 458] on mat-cell "X-Content-Type-Options: Not present" at bounding box center [914, 457] width 310 height 50
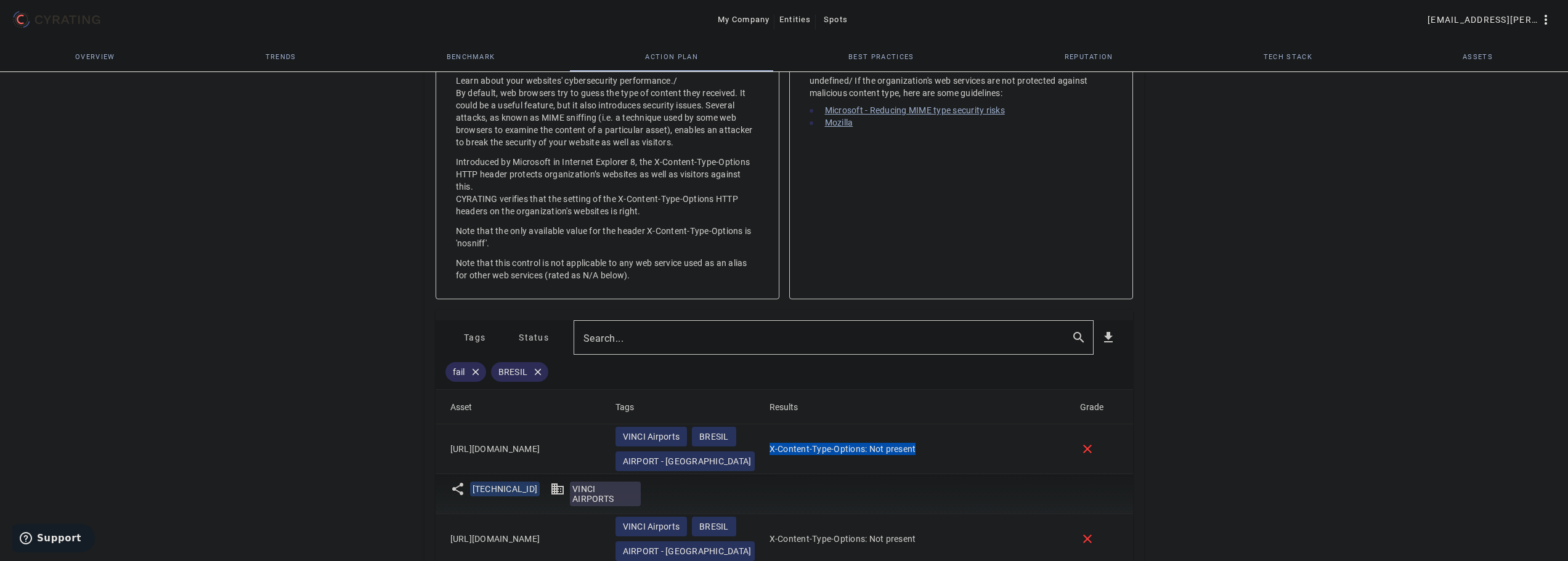
scroll to position [822, 0]
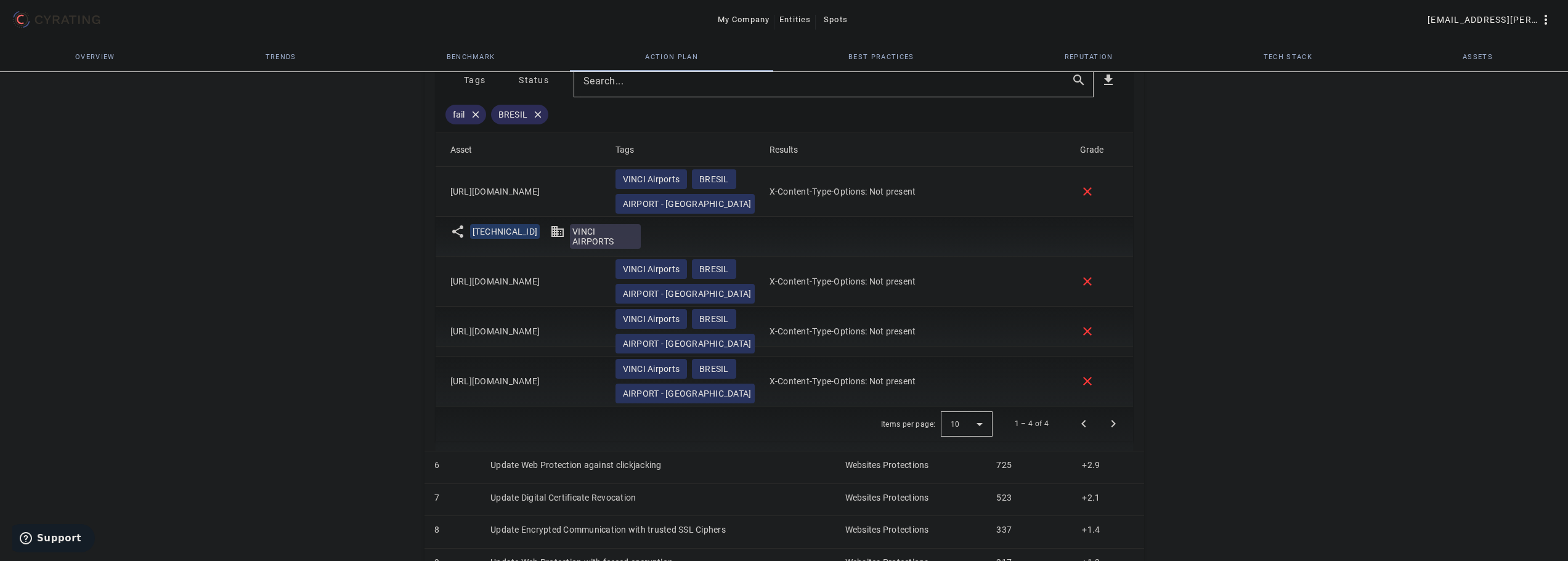
scroll to position [760, 0]
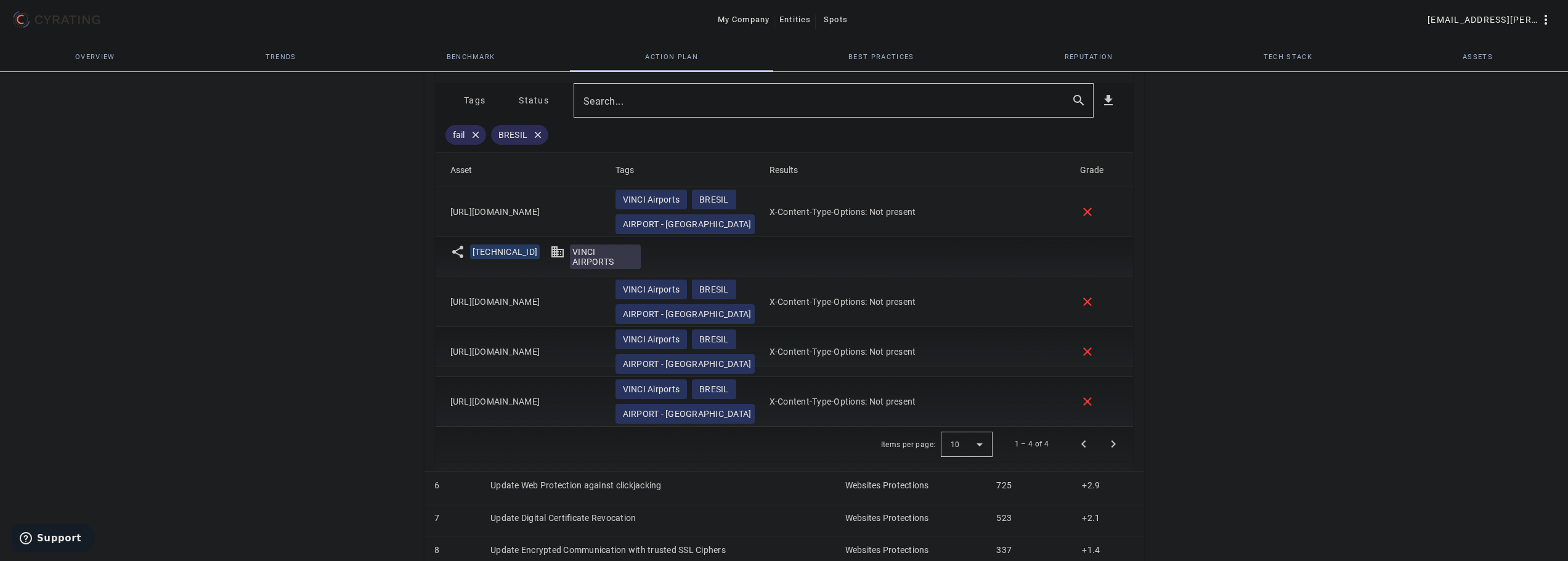
drag, startPoint x: 493, startPoint y: 351, endPoint x: 438, endPoint y: 205, distance: 156.0
click at [438, 205] on mat-table "Asset Tags Results Grade [URL][DOMAIN_NAME] VINCI Airports BRESIL AIRPORT - [GE…" at bounding box center [784, 290] width 698 height 274
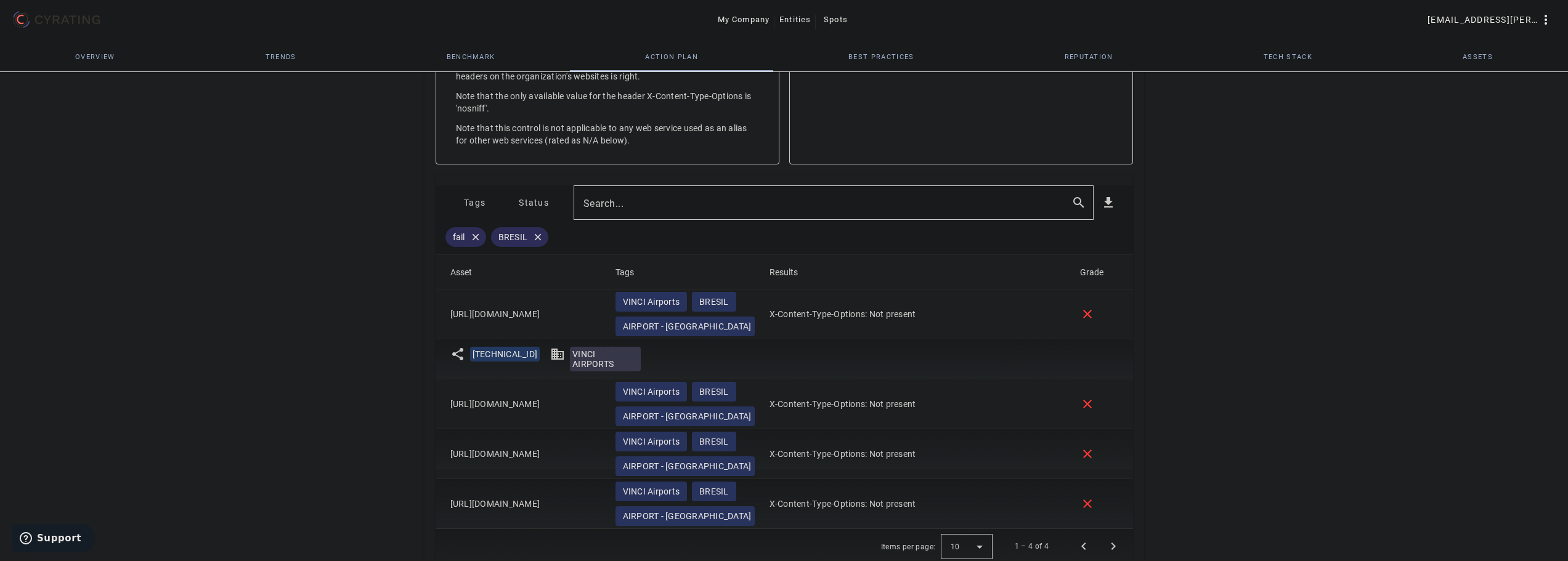
scroll to position [822, 0]
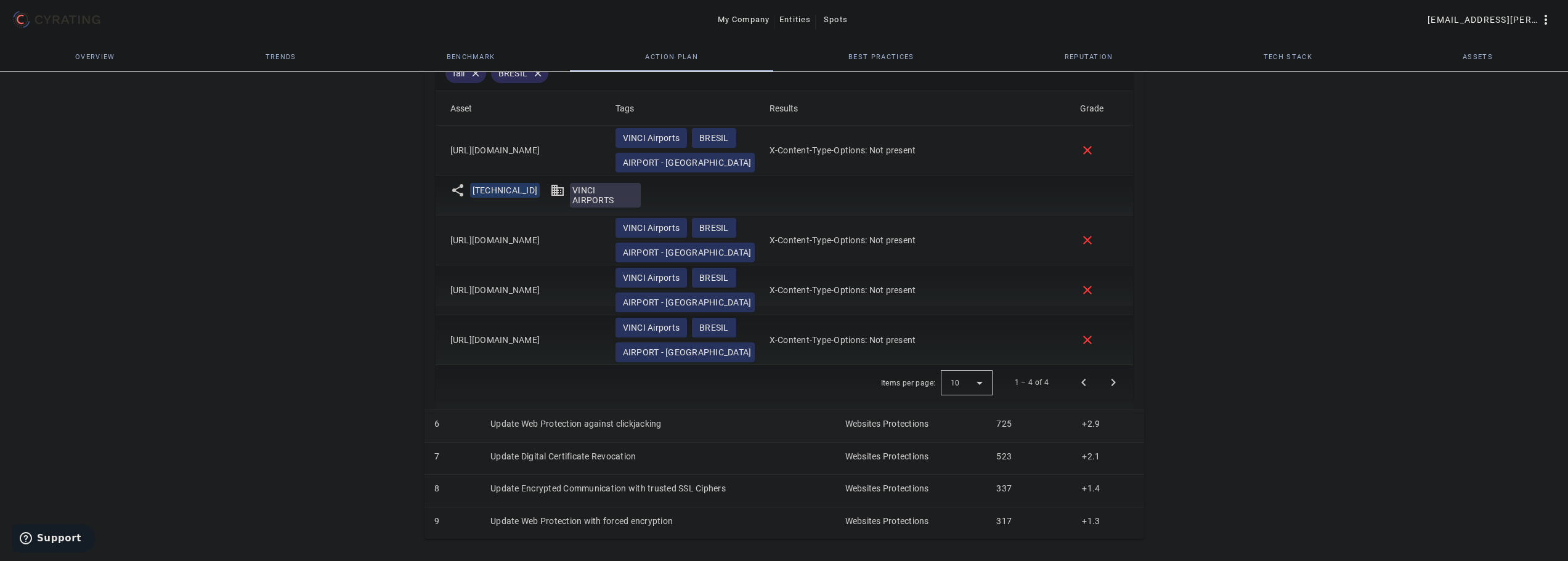
click at [556, 425] on td "Update Web Protection against clickjacking" at bounding box center [658, 426] width 355 height 32
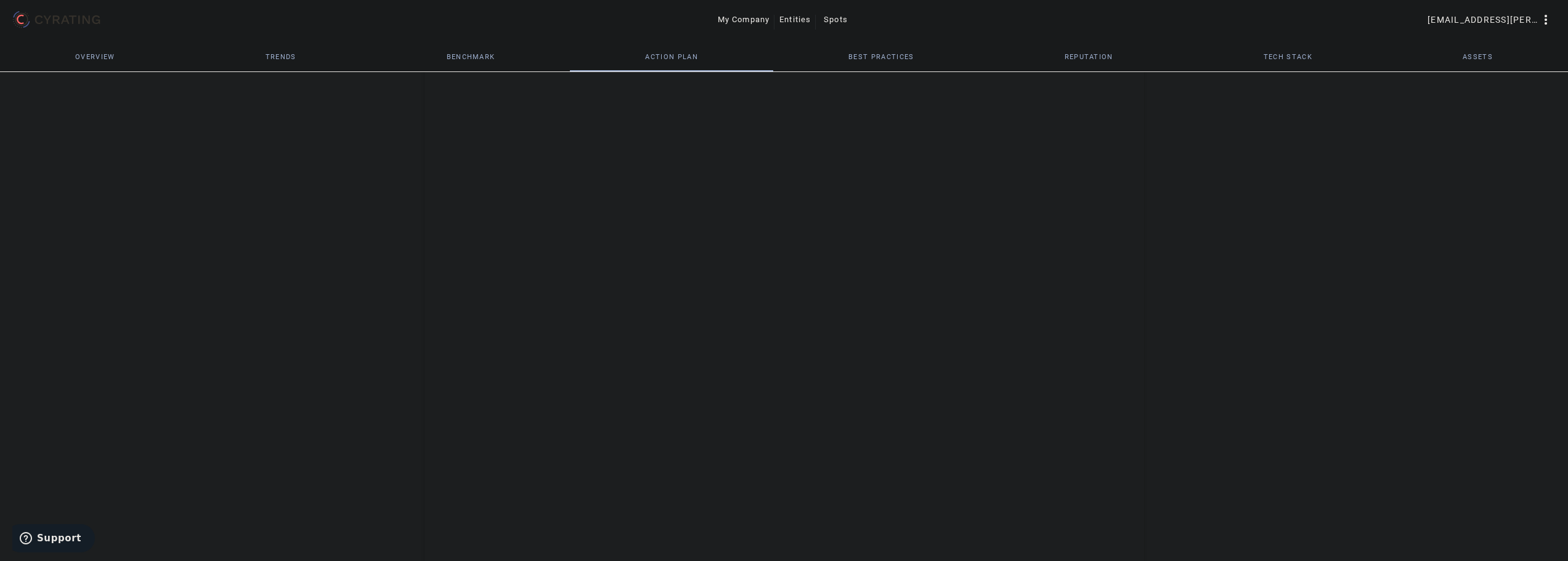
scroll to position [424, 0]
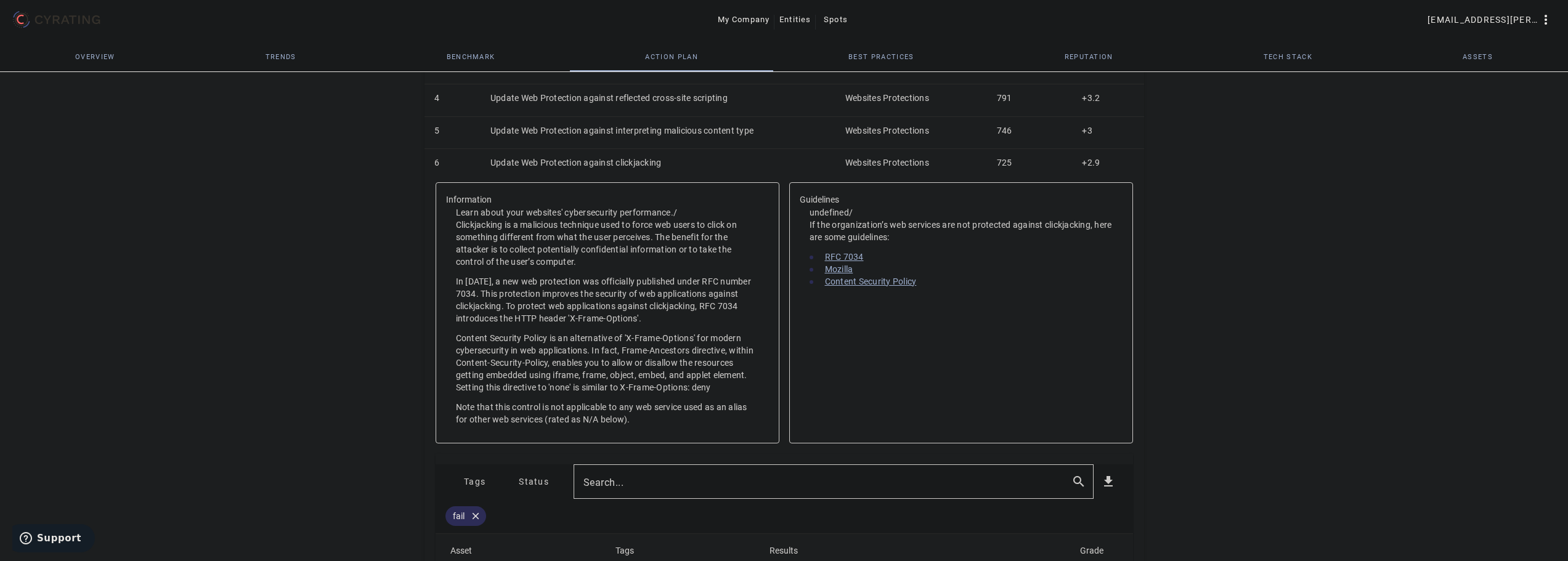
click at [473, 481] on span "Tags" at bounding box center [475, 481] width 22 height 20
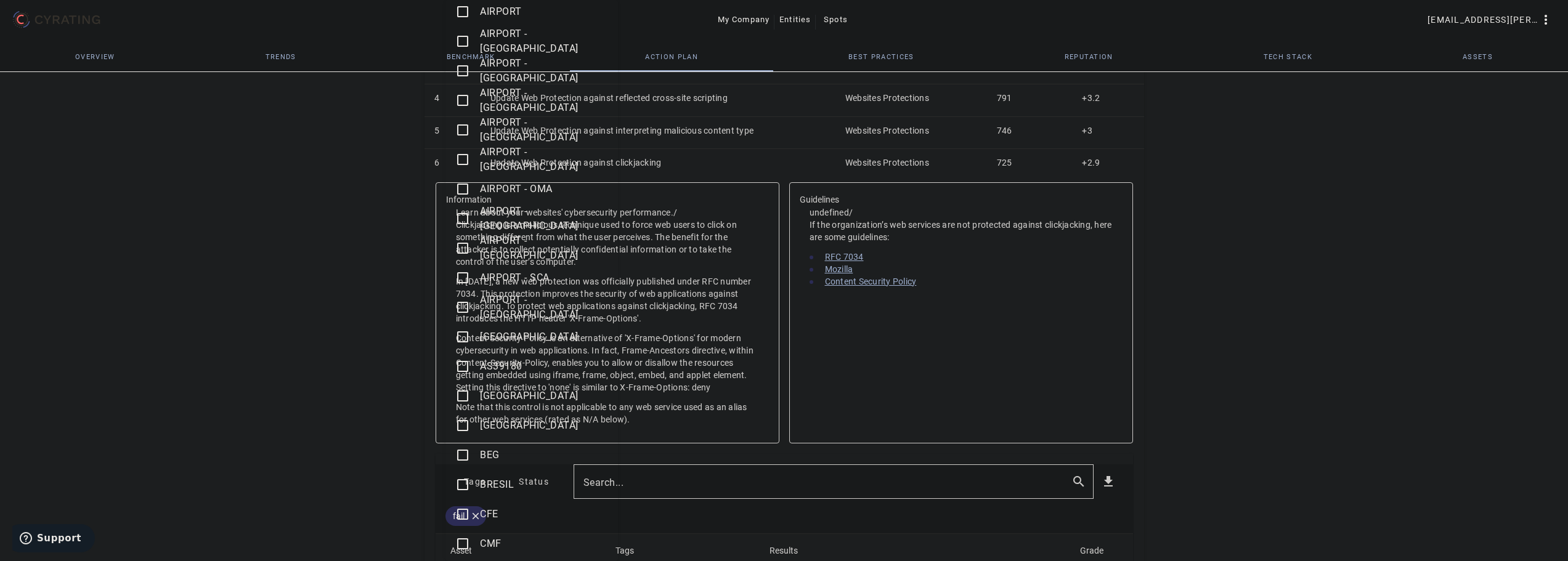
scroll to position [185, 0]
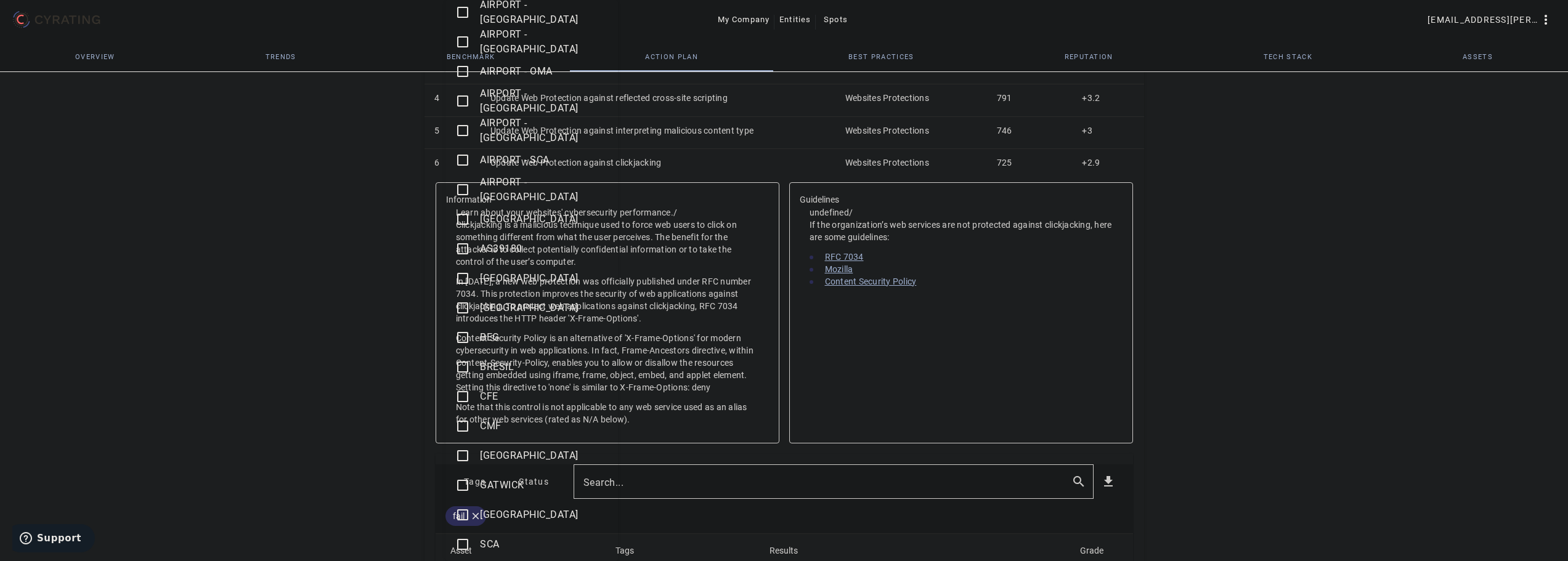
click at [465, 362] on mat-icon "check_box_outline_blank" at bounding box center [463, 367] width 15 height 15
click at [346, 402] on div at bounding box center [784, 280] width 1568 height 561
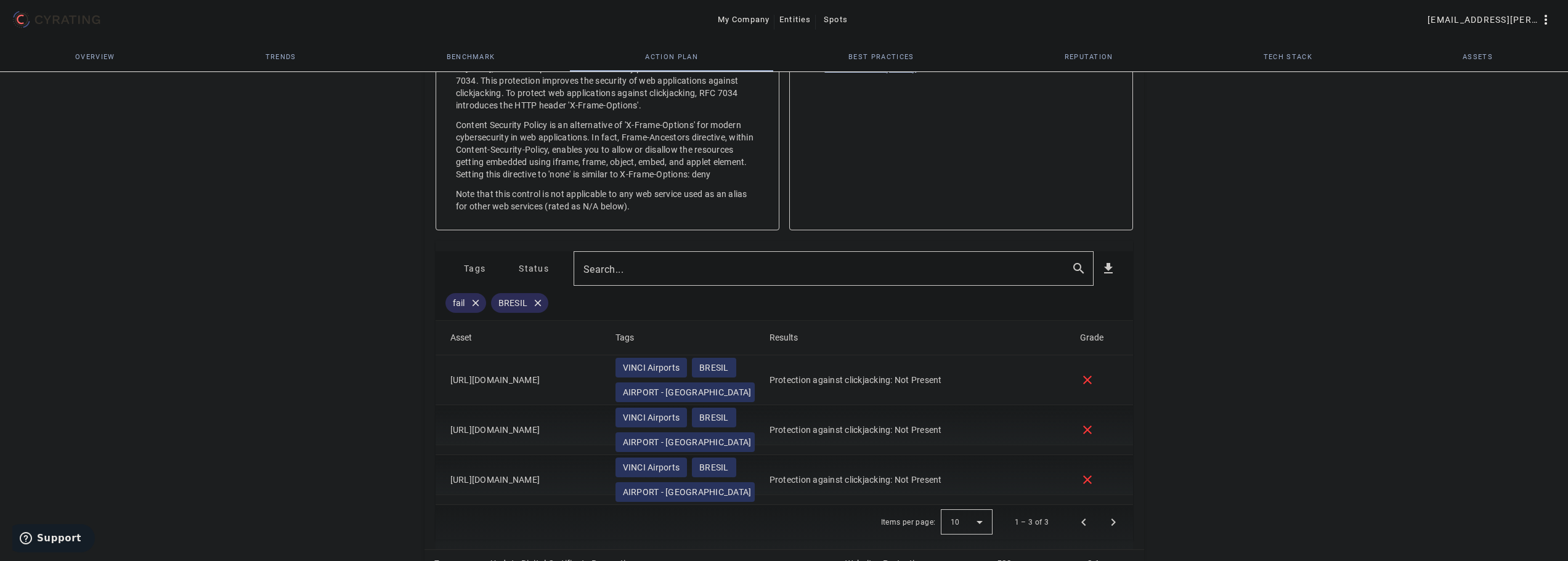
scroll to position [671, 0]
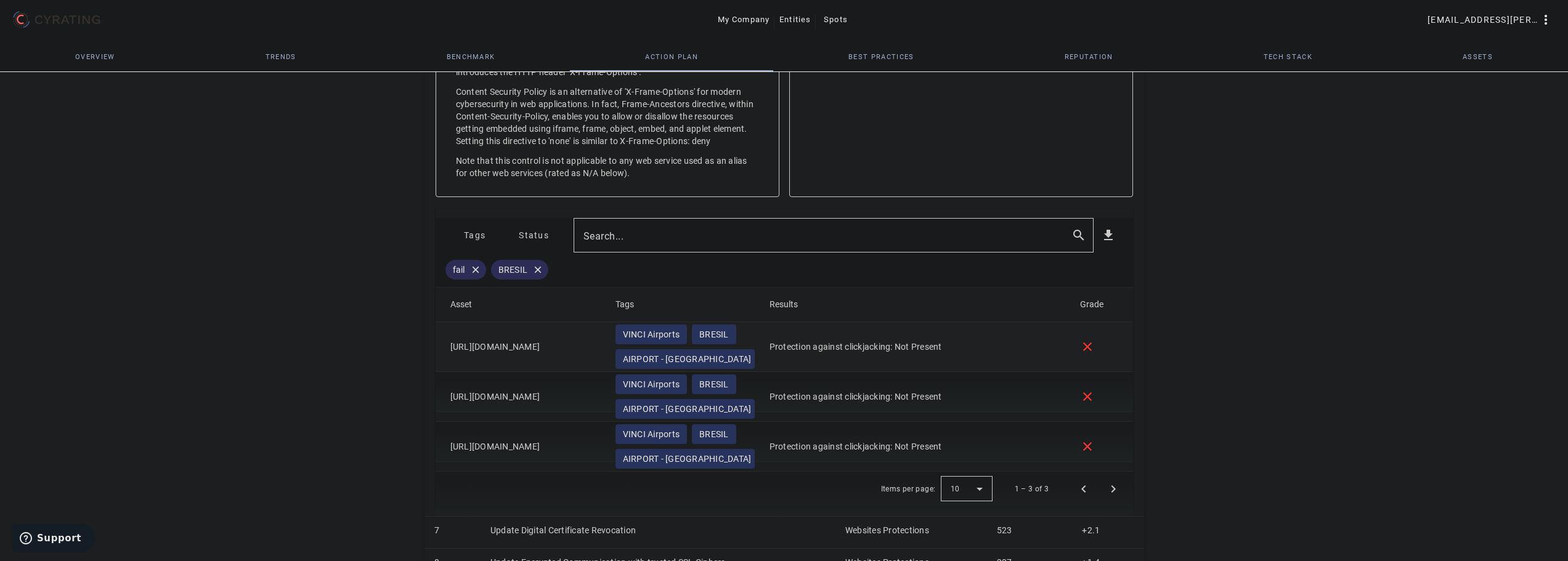
drag, startPoint x: 598, startPoint y: 453, endPoint x: 443, endPoint y: 341, distance: 191.2
click at [443, 341] on mat-table "Asset Tags Results Grade [URL][DOMAIN_NAME] VINCI Airports BRESIL AIRPORT - BRA…" at bounding box center [784, 380] width 698 height 184
click at [970, 366] on mat-cell "Protection against clickjacking: Not Present" at bounding box center [914, 347] width 310 height 50
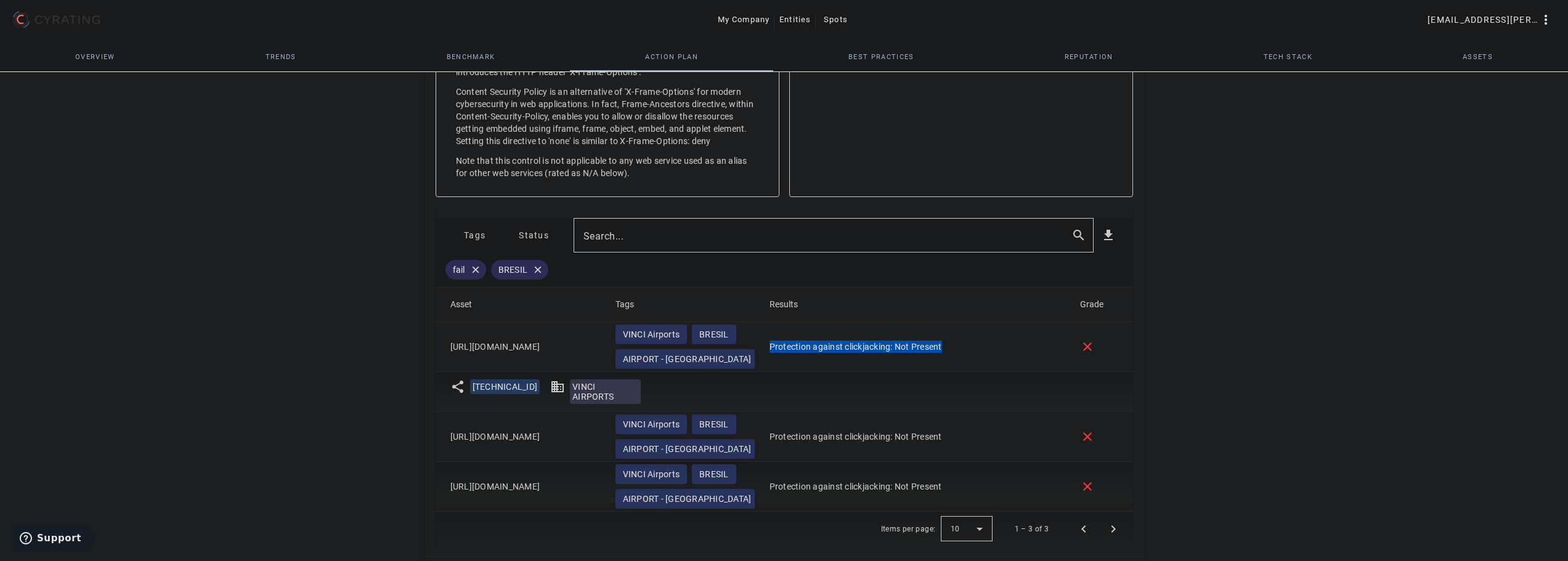
drag, startPoint x: 960, startPoint y: 349, endPoint x: 770, endPoint y: 347, distance: 190.0
click at [770, 347] on mat-cell "Protection against clickjacking: Not Present" at bounding box center [914, 347] width 310 height 50
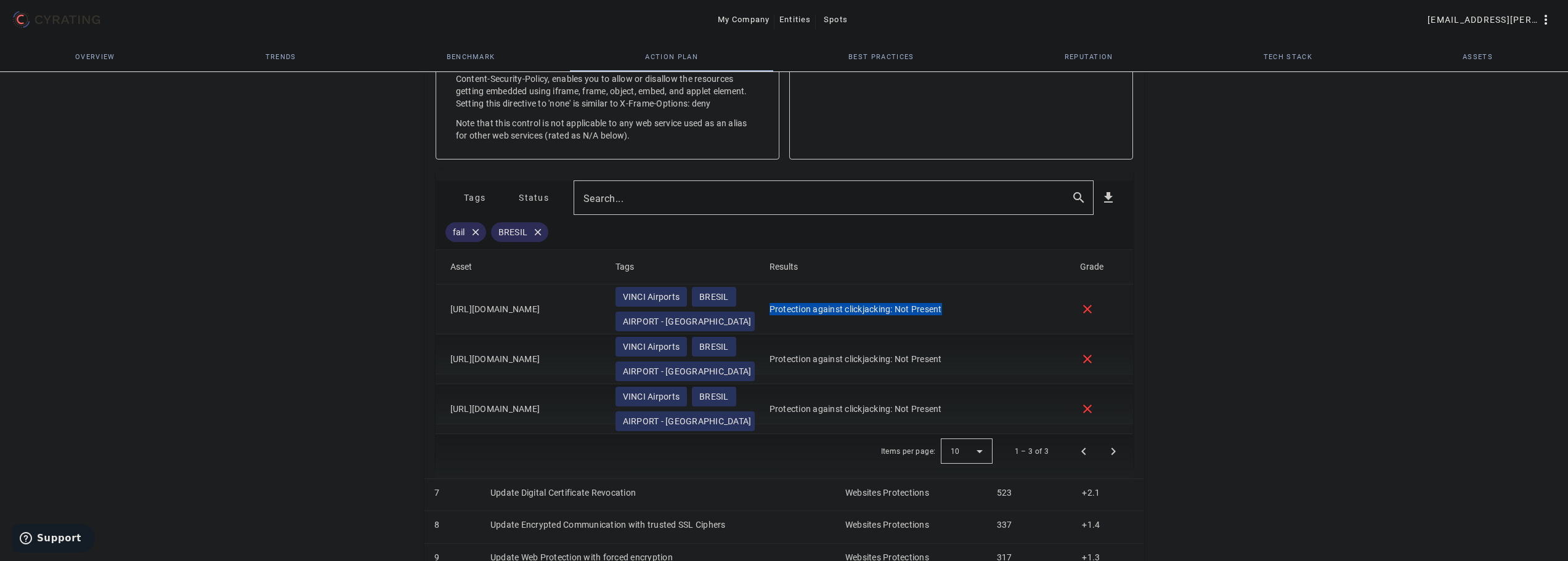
scroll to position [744, 0]
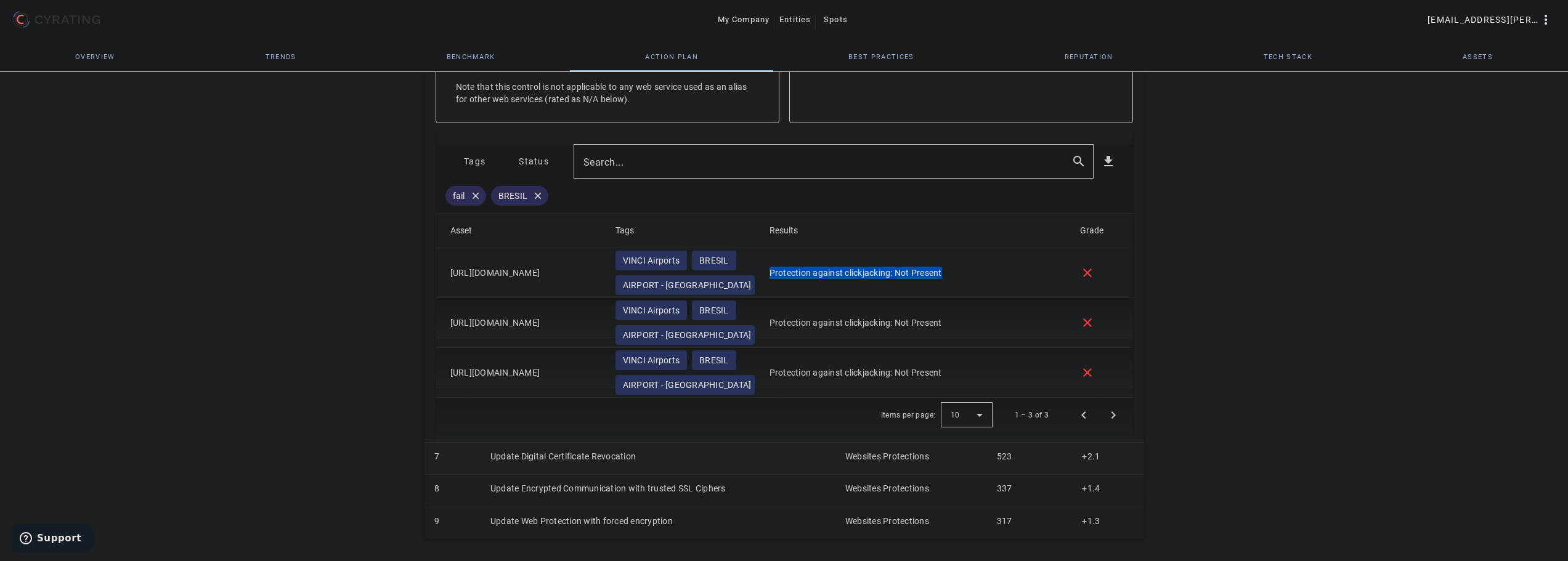
click at [533, 457] on td "Update Digital Certificate Revocation" at bounding box center [658, 458] width 355 height 32
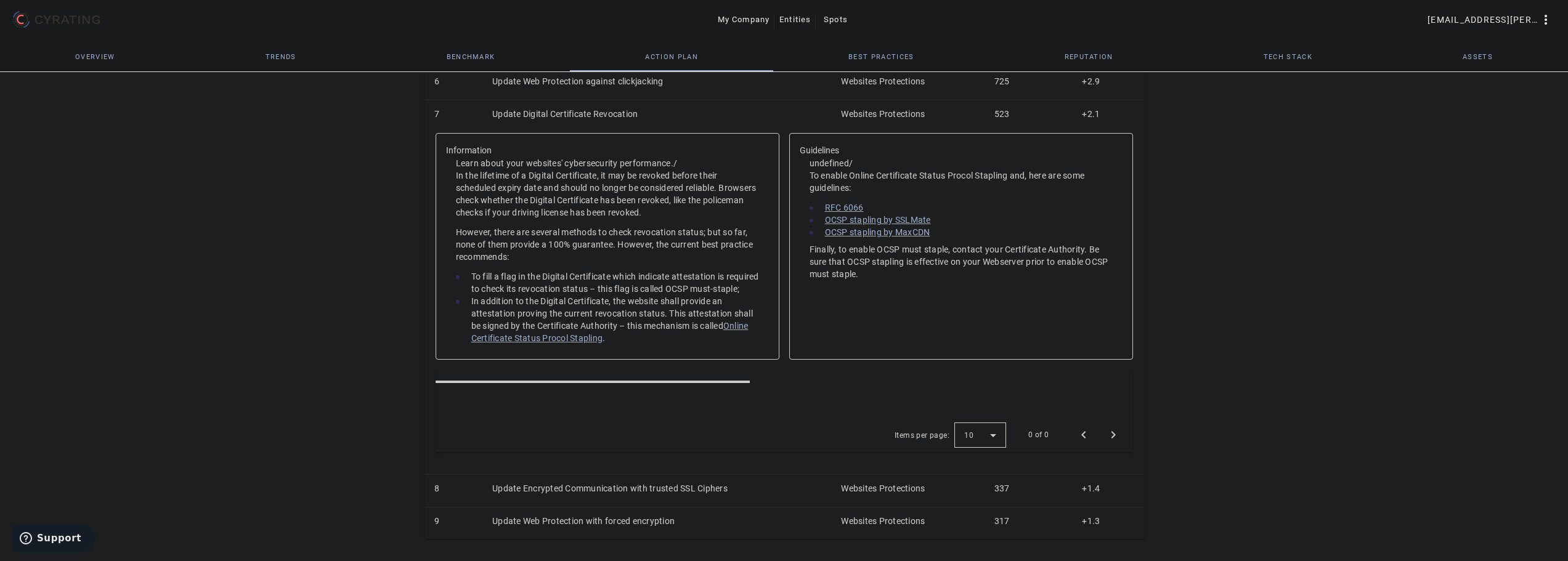
scroll to position [437, 0]
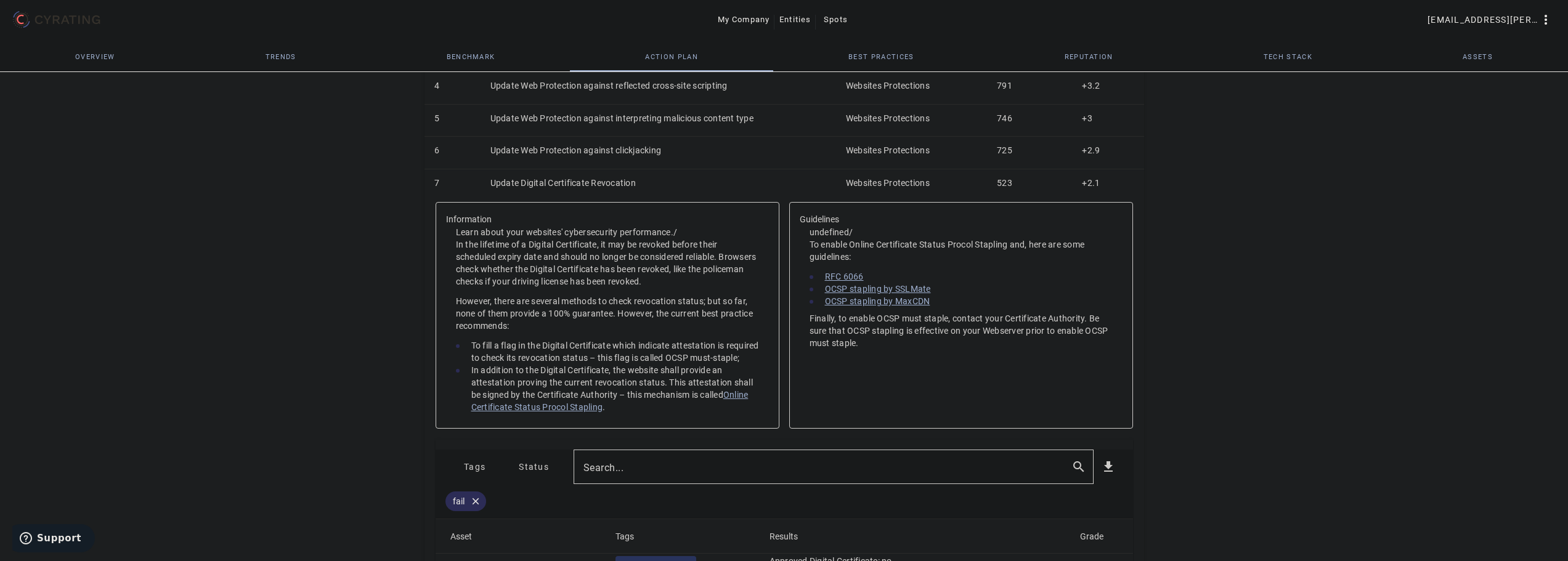
click at [490, 472] on span at bounding box center [475, 467] width 59 height 29
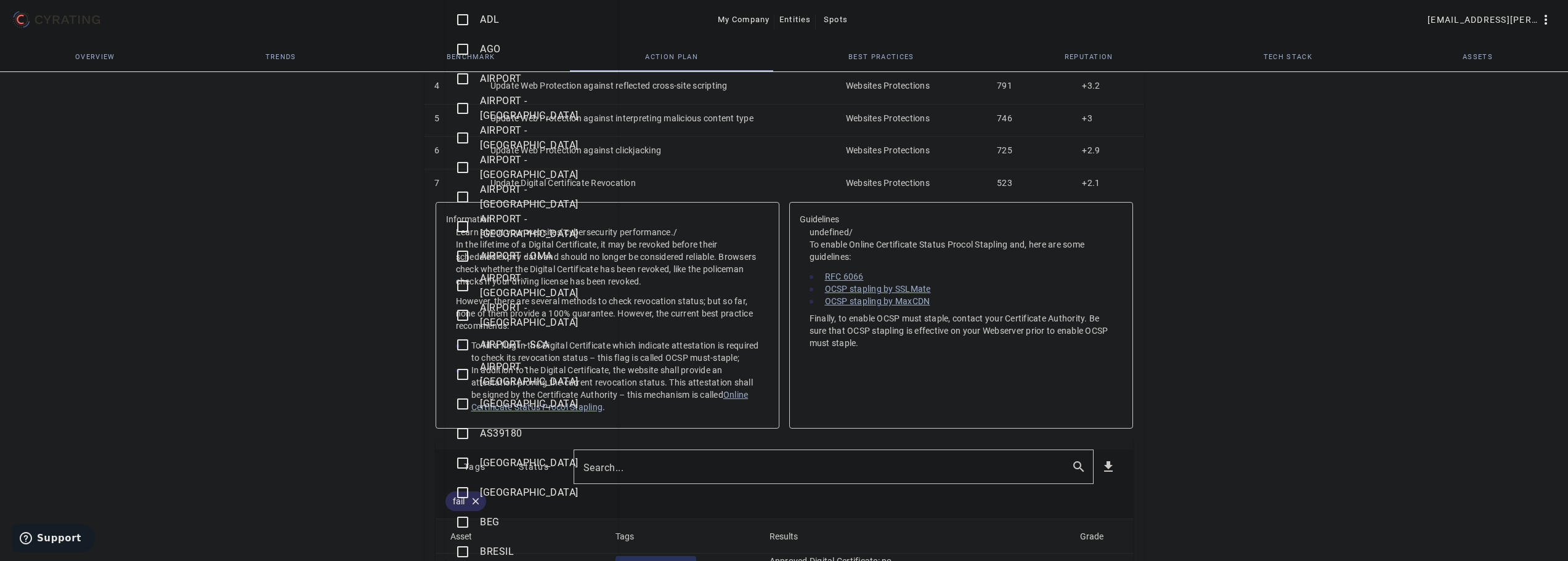
click at [461, 548] on mat-icon "check_box_outline_blank" at bounding box center [463, 551] width 15 height 15
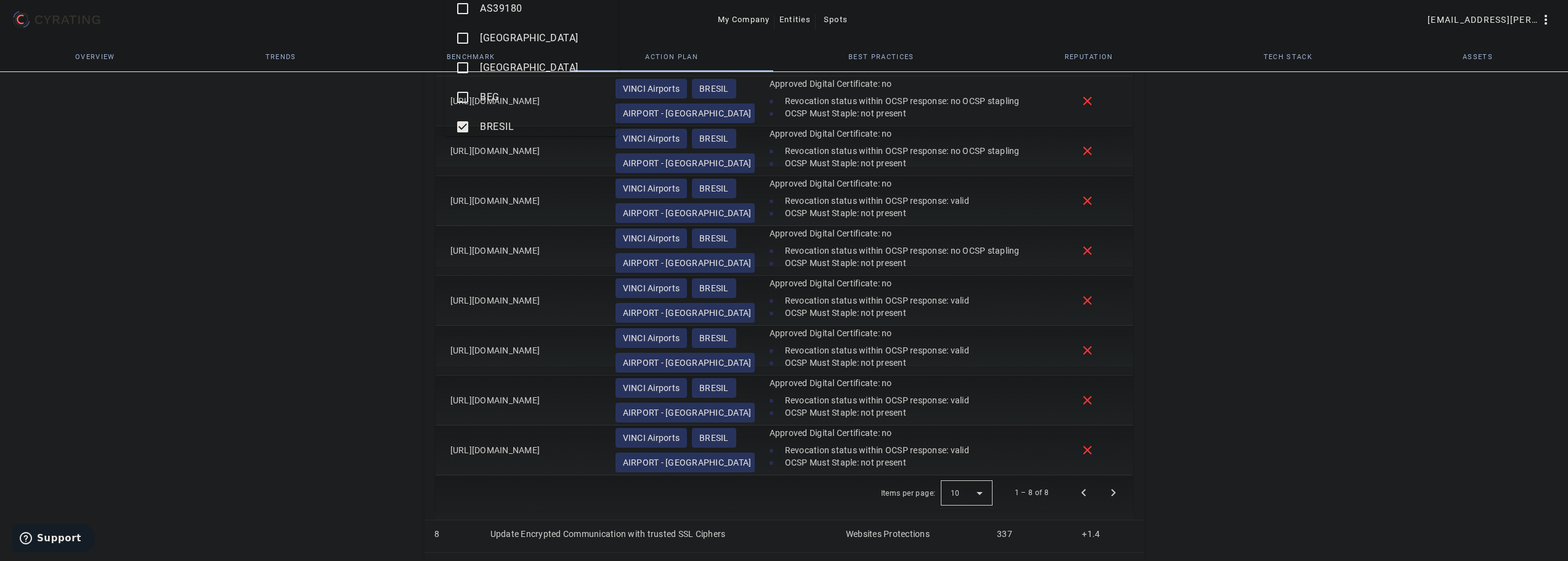
scroll to position [972, 0]
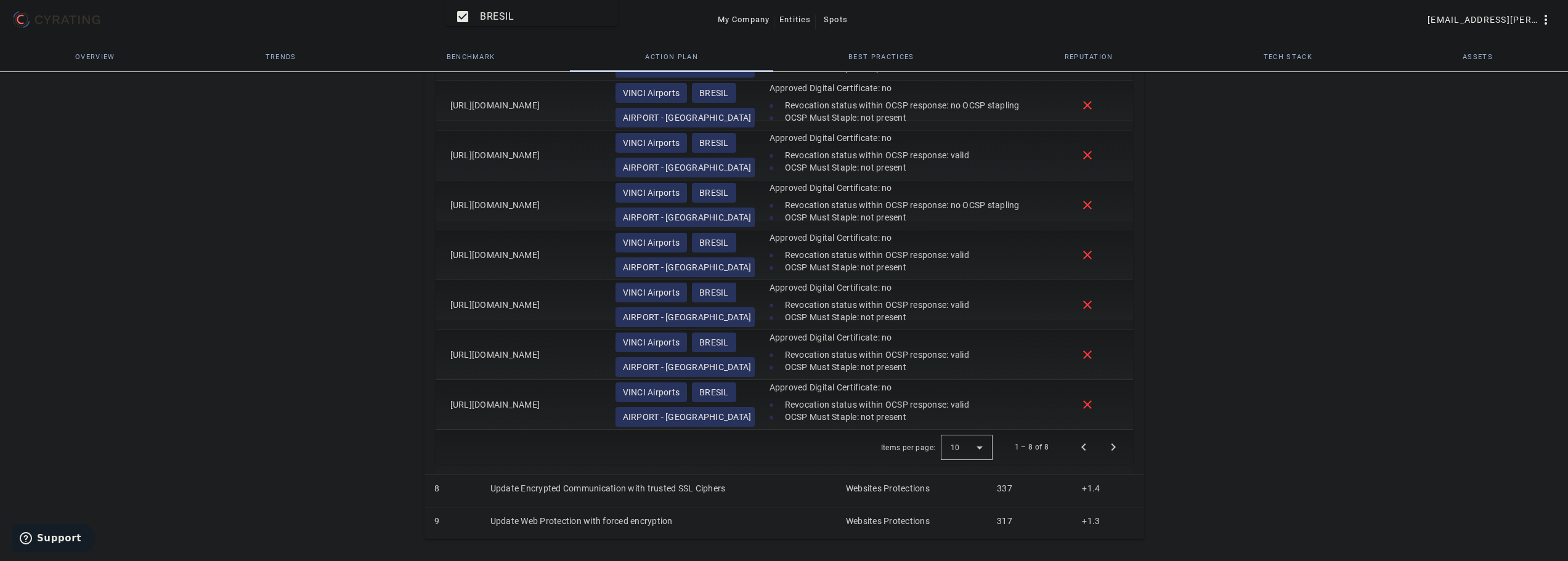
drag, startPoint x: 598, startPoint y: 414, endPoint x: 533, endPoint y: 311, distance: 121.8
click at [533, 311] on div at bounding box center [784, 280] width 1568 height 561
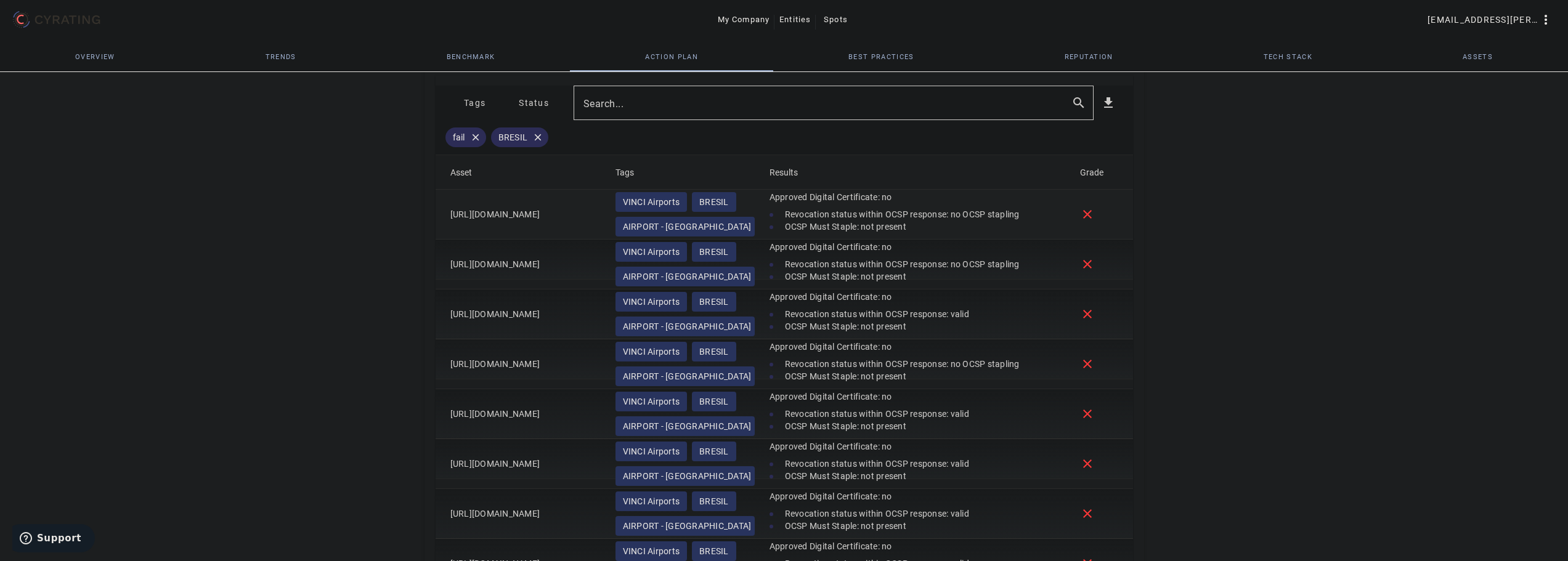
scroll to position [758, 0]
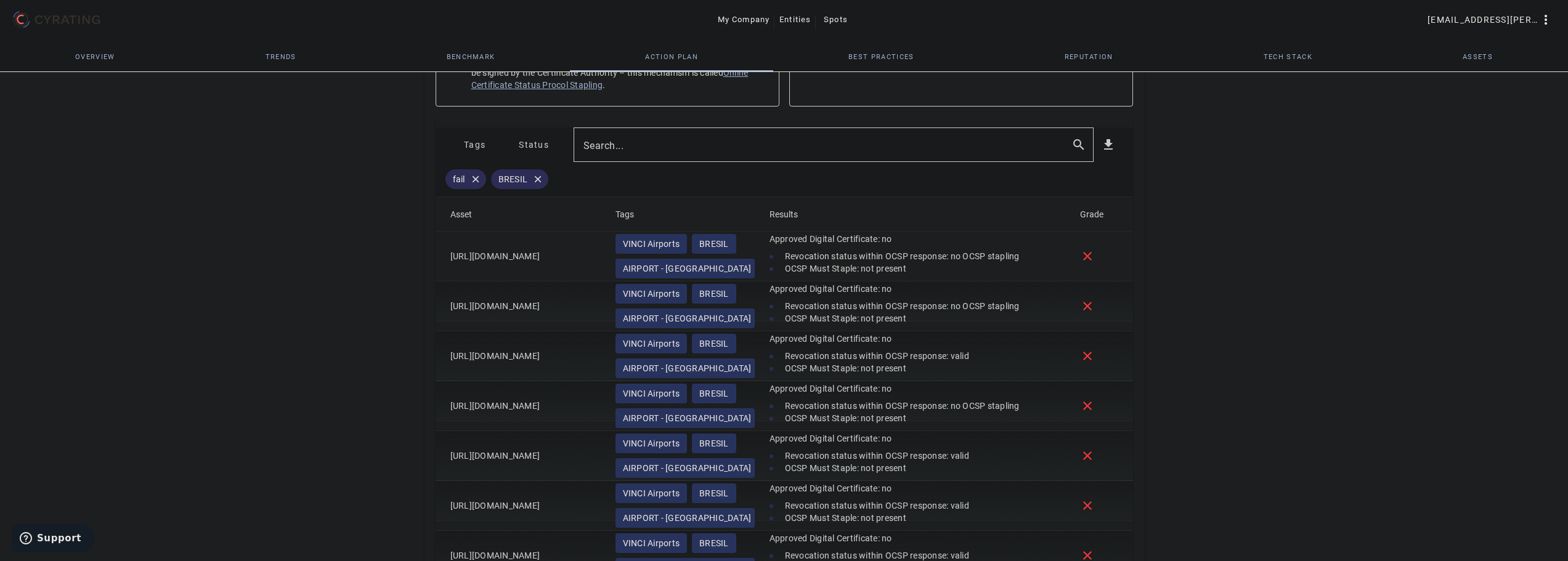
drag, startPoint x: 594, startPoint y: 436, endPoint x: 421, endPoint y: 267, distance: 241.8
click at [421, 267] on div "67 /100 VINCI AIRPORTS Travel & Leisure - FR POSITION IN ITS INDUSTRY Followers…" at bounding box center [784, 36] width 739 height 1427
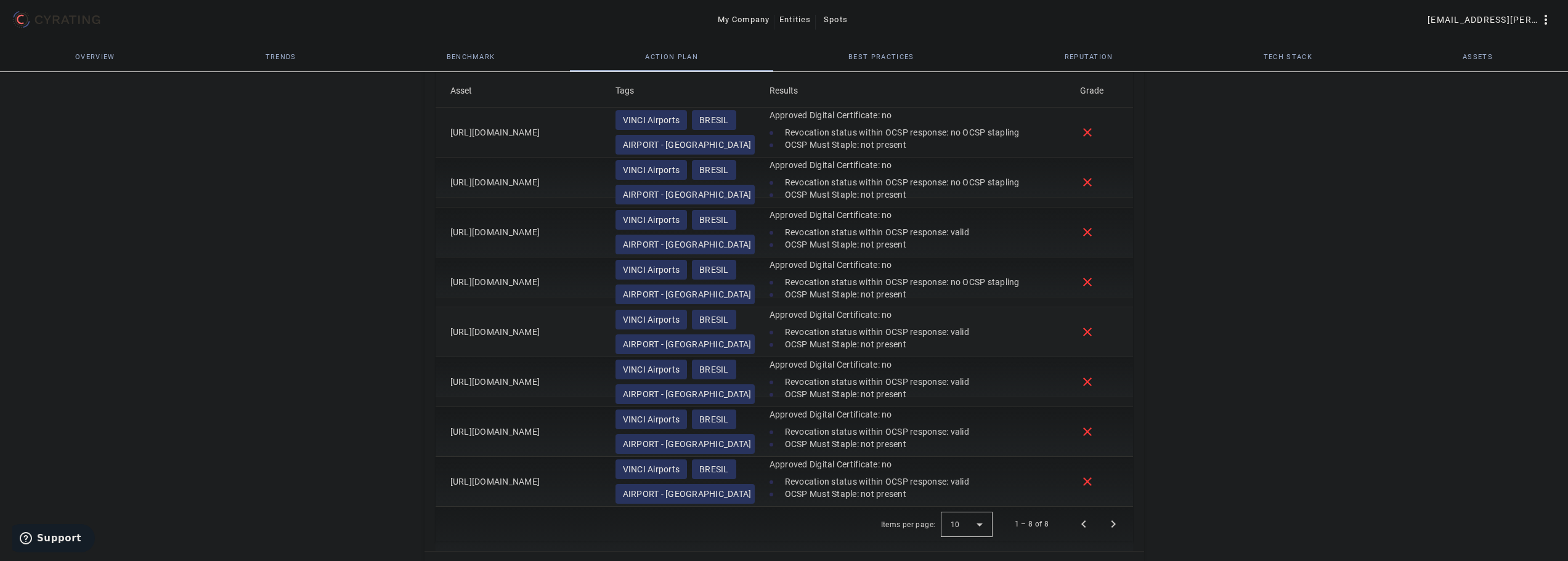
scroll to position [849, 0]
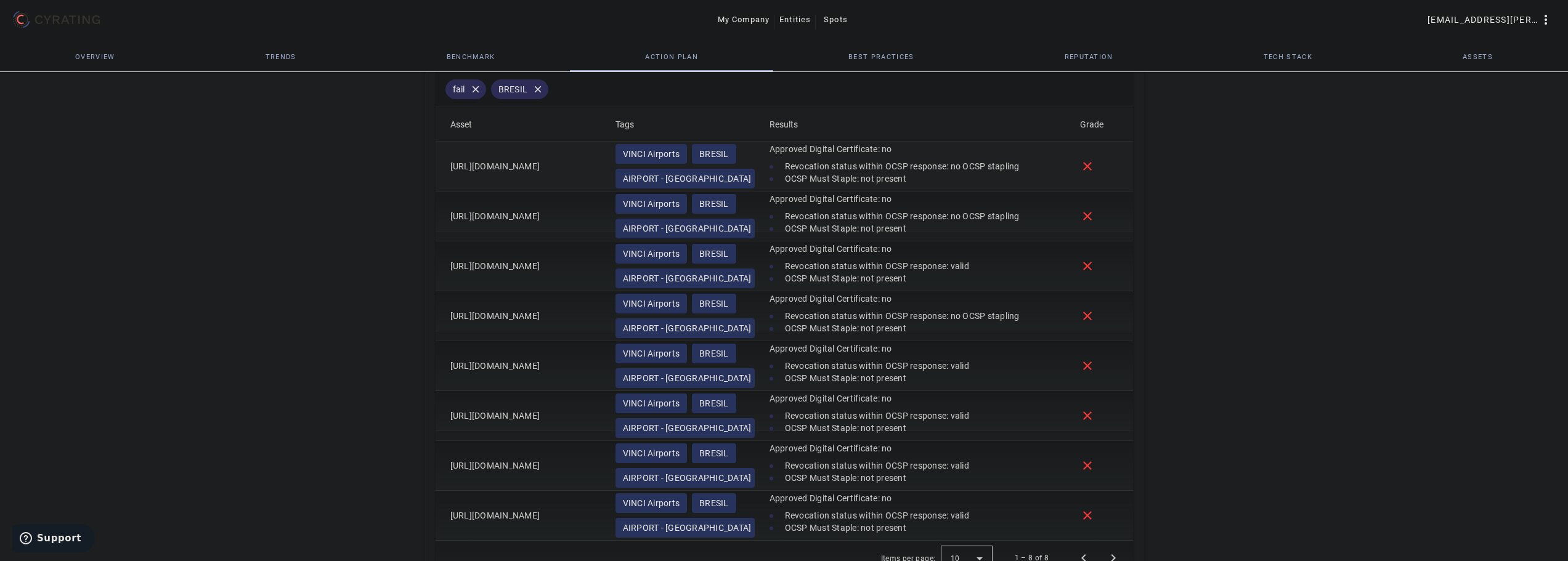
drag, startPoint x: 591, startPoint y: 402, endPoint x: 448, endPoint y: 178, distance: 265.8
click at [448, 178] on mat-table "Asset Tags Results Grade [URL][DOMAIN_NAME] VINCI Airports [GEOGRAPHIC_DATA] - …" at bounding box center [784, 323] width 698 height 434
drag, startPoint x: 940, startPoint y: 187, endPoint x: 752, endPoint y: 159, distance: 190.1
click at [752, 159] on mat-row "[URL][DOMAIN_NAME] VINCI Airports [GEOGRAPHIC_DATA] - [GEOGRAPHIC_DATA] Approve…" at bounding box center [784, 166] width 698 height 50
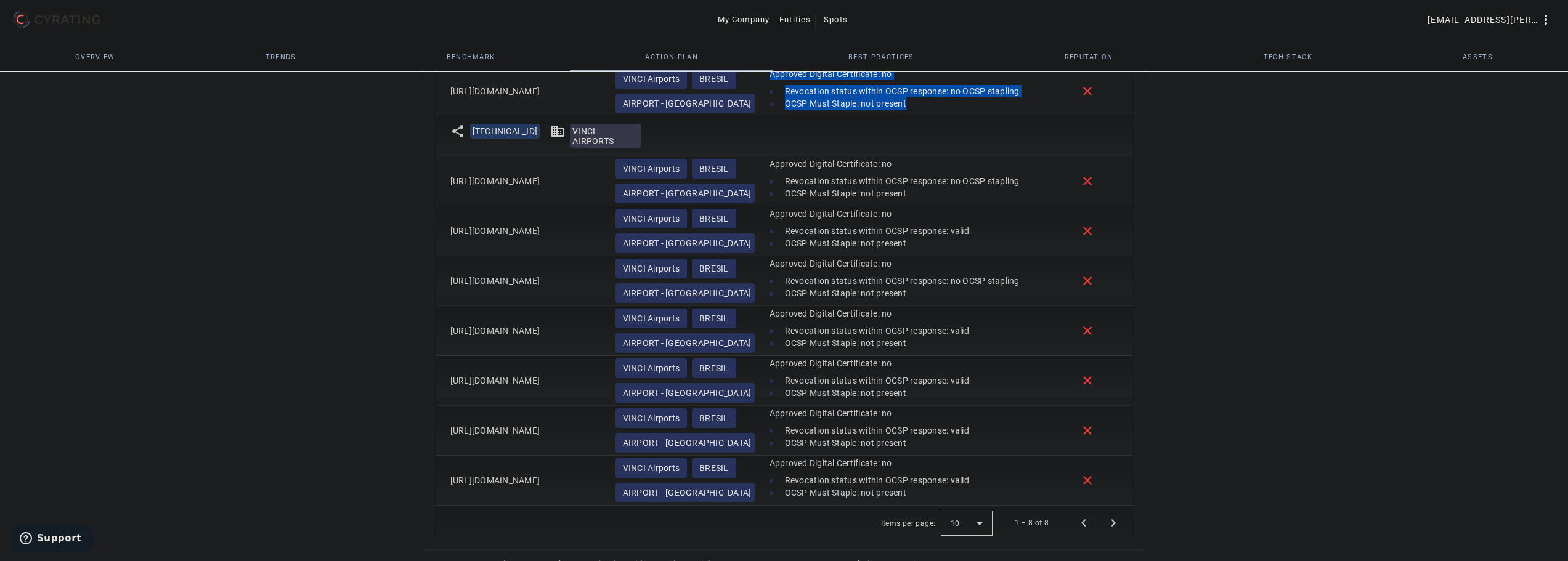
scroll to position [1002, 0]
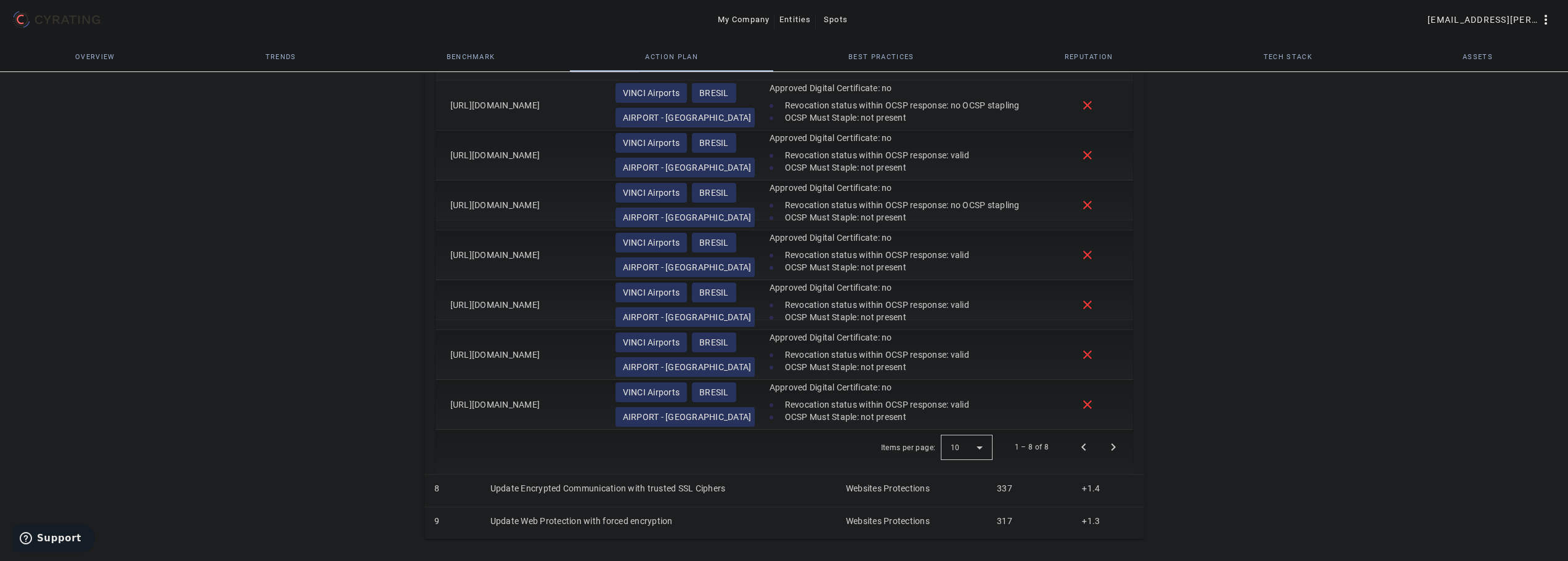
drag, startPoint x: 558, startPoint y: 488, endPoint x: 267, endPoint y: 365, distance: 315.9
click at [558, 488] on td "Update Encrypted Communication with trusted SSL Ciphers" at bounding box center [658, 491] width 356 height 32
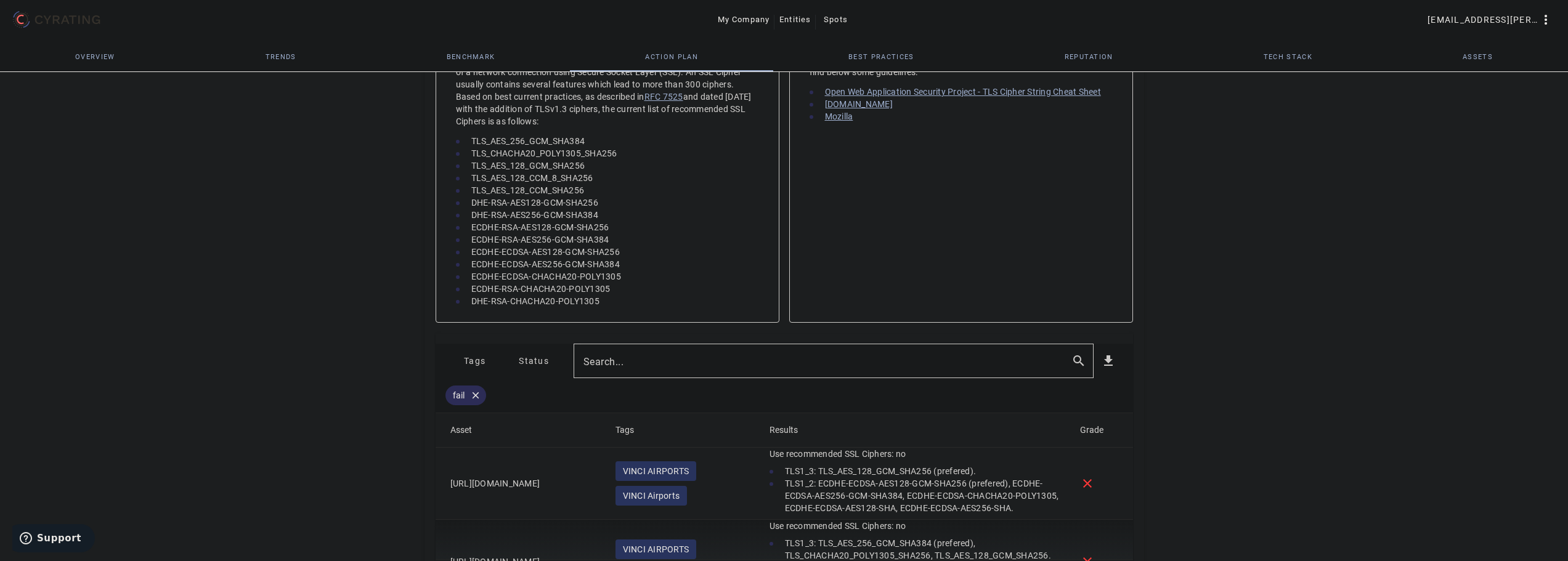
scroll to position [784, 0]
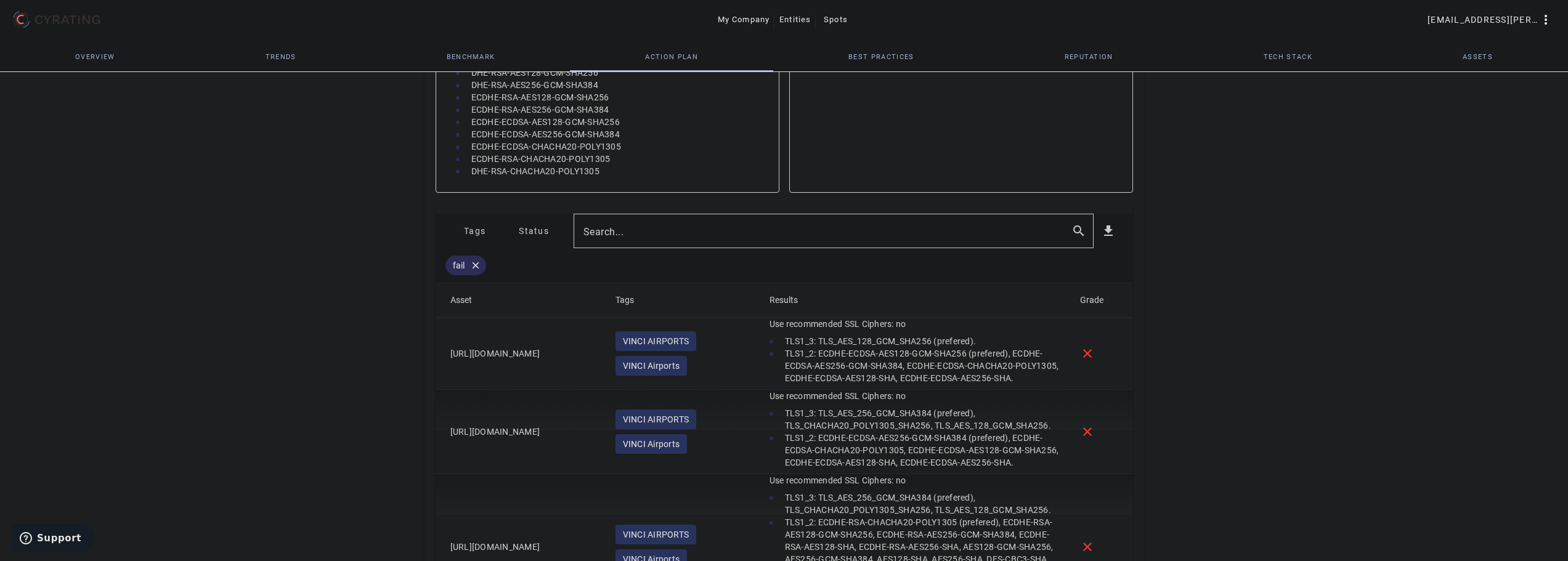
click at [476, 231] on span "Tags" at bounding box center [475, 231] width 22 height 20
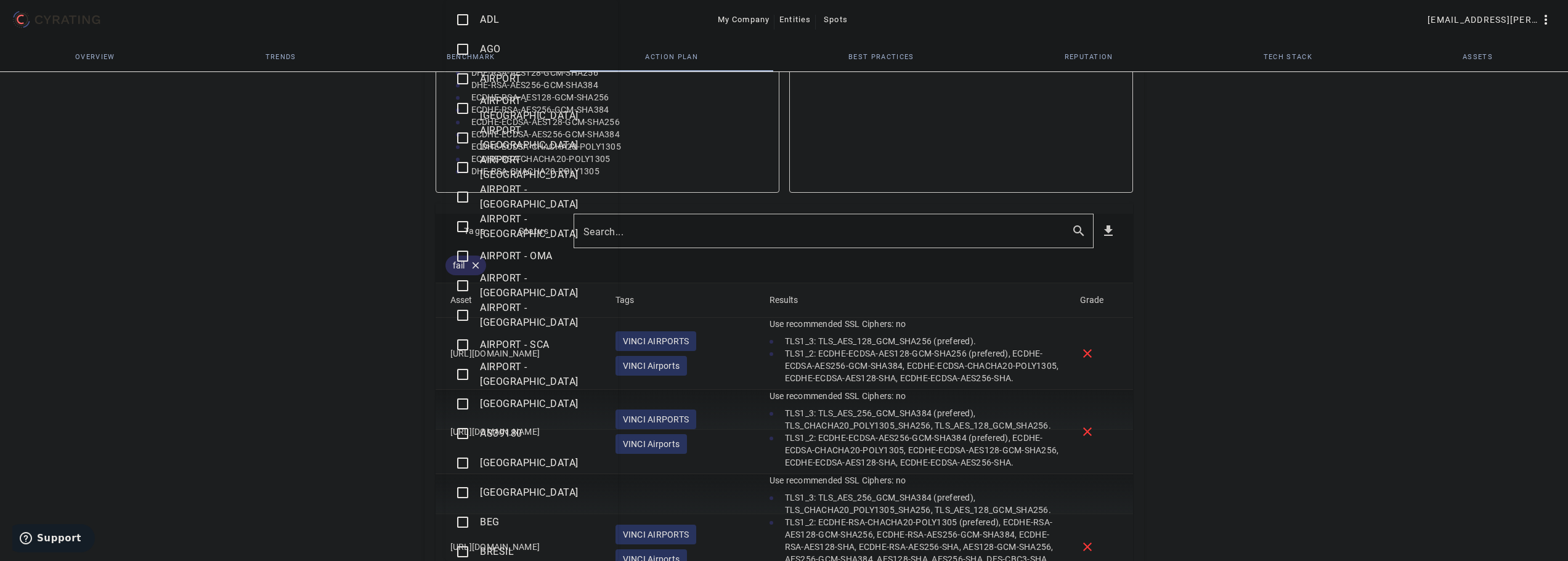
click at [462, 551] on mat-icon "check_box_outline_blank" at bounding box center [463, 551] width 15 height 15
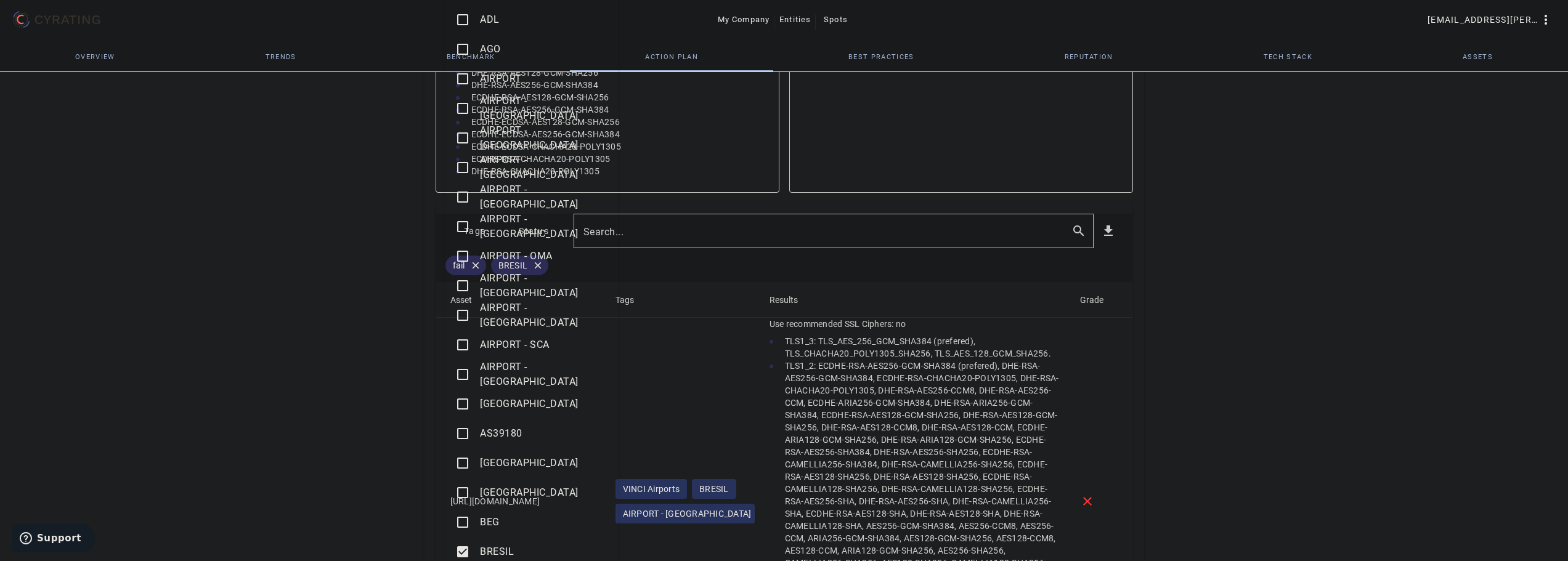
click at [275, 290] on div at bounding box center [784, 280] width 1568 height 561
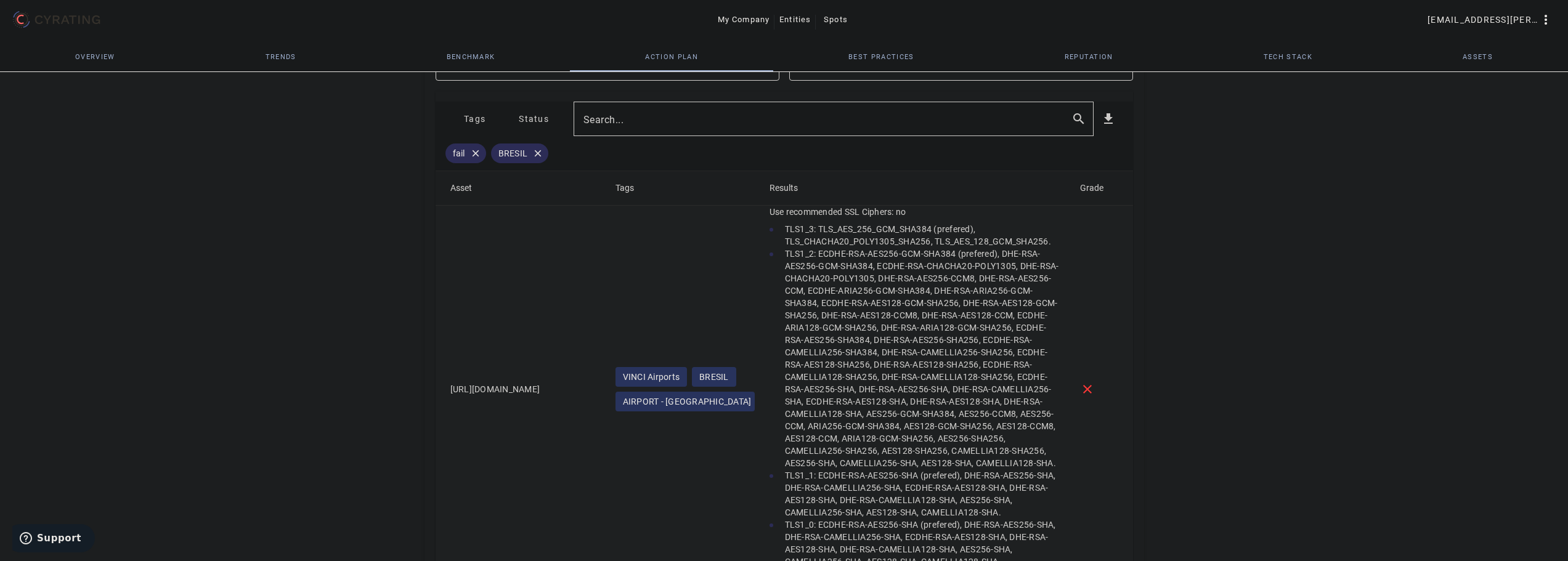
scroll to position [895, 0]
drag, startPoint x: 600, startPoint y: 422, endPoint x: 450, endPoint y: 383, distance: 155.0
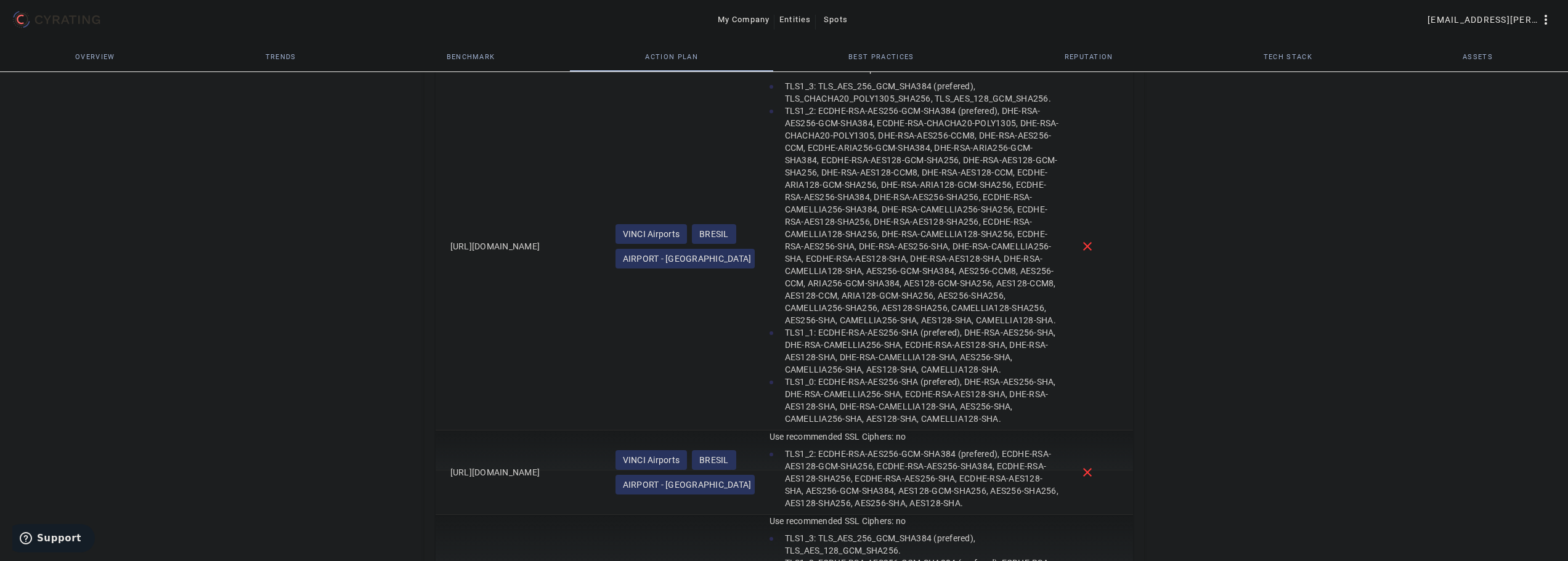
scroll to position [1080, 0]
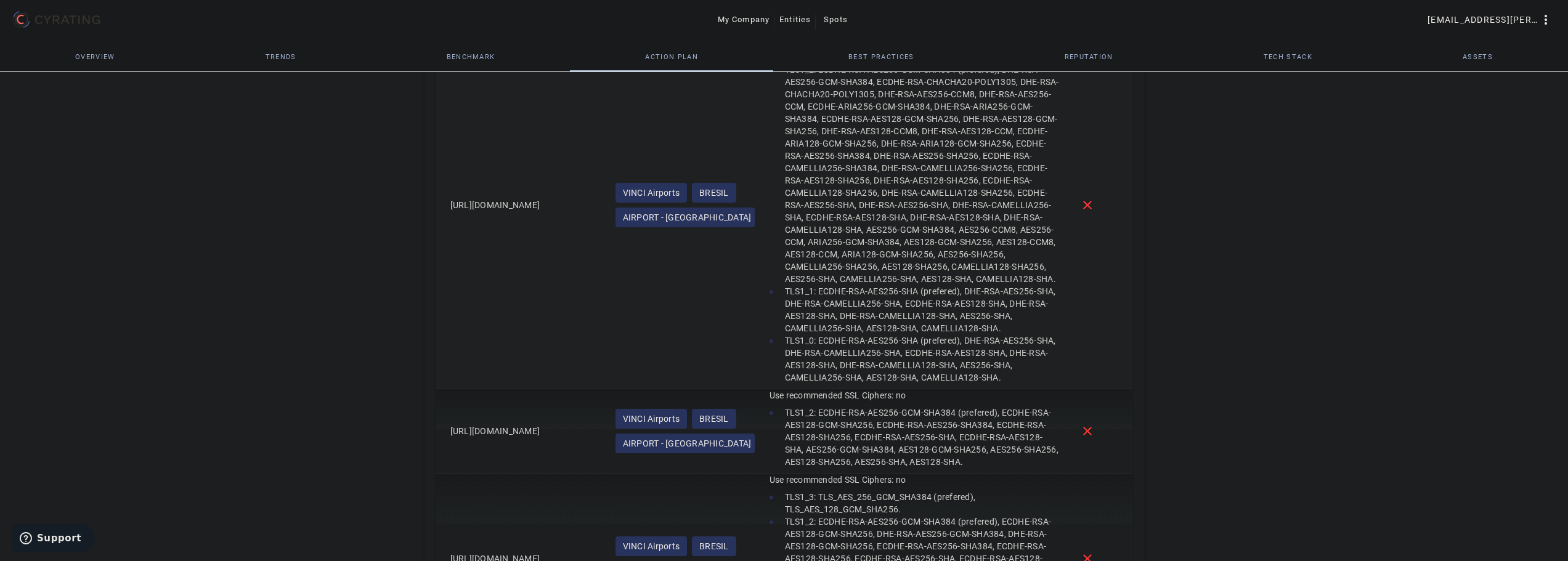
click at [1092, 344] on mat-cell "close" at bounding box center [1102, 205] width 63 height 367
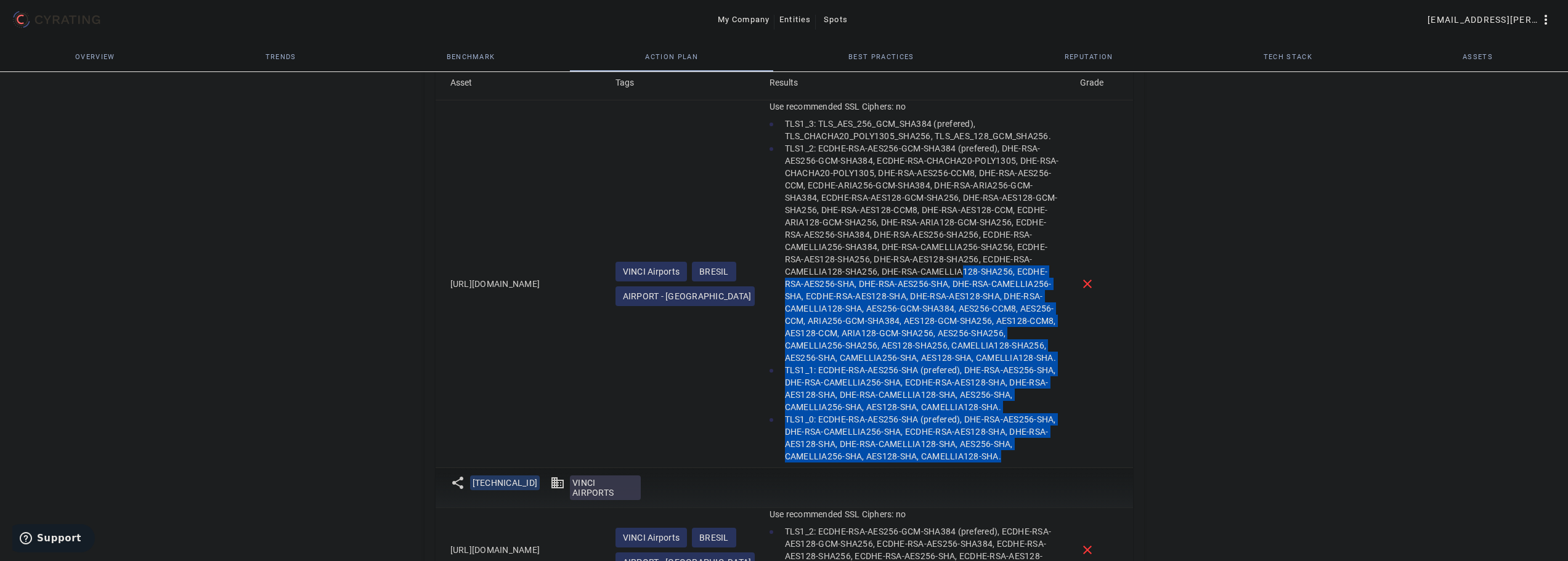
scroll to position [895, 0]
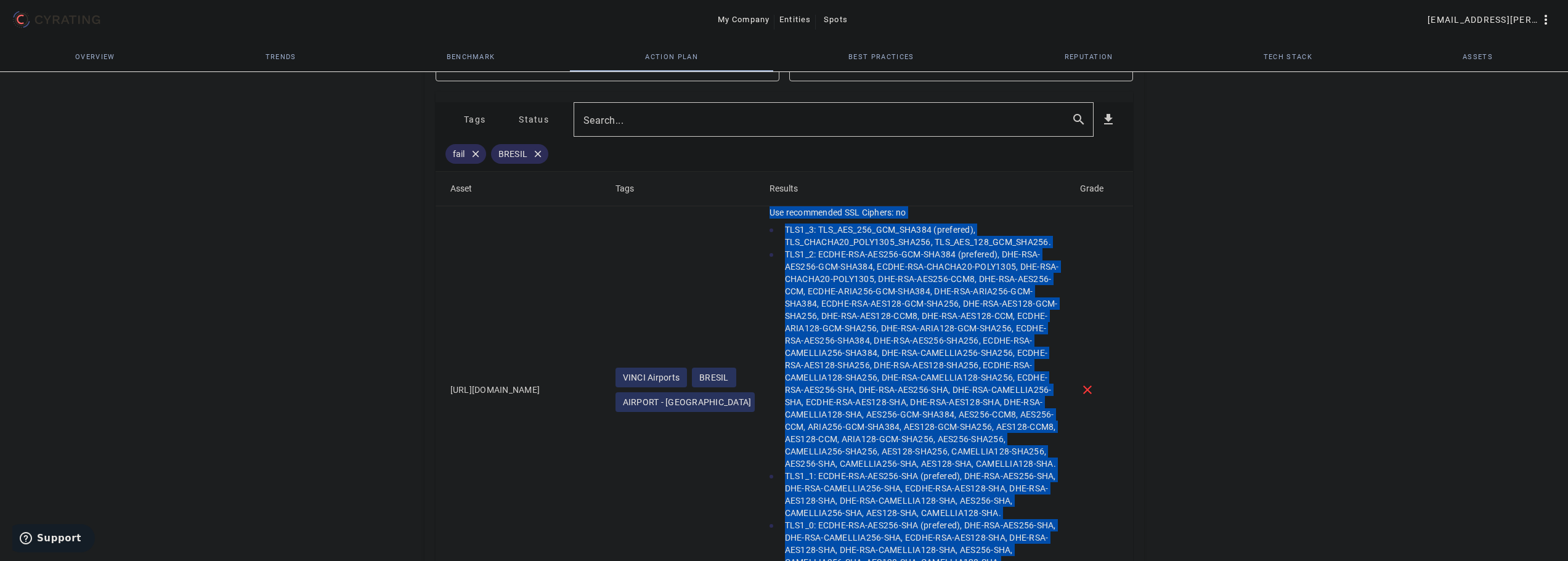
drag, startPoint x: 1017, startPoint y: 374, endPoint x: 770, endPoint y: 218, distance: 292.1
click at [770, 218] on mat-cell "Use recommended SSL Ciphers: no TLS1_3: TLS_AES_256_GCM_SHA384 (prefered), TLS_…" at bounding box center [914, 390] width 310 height 367
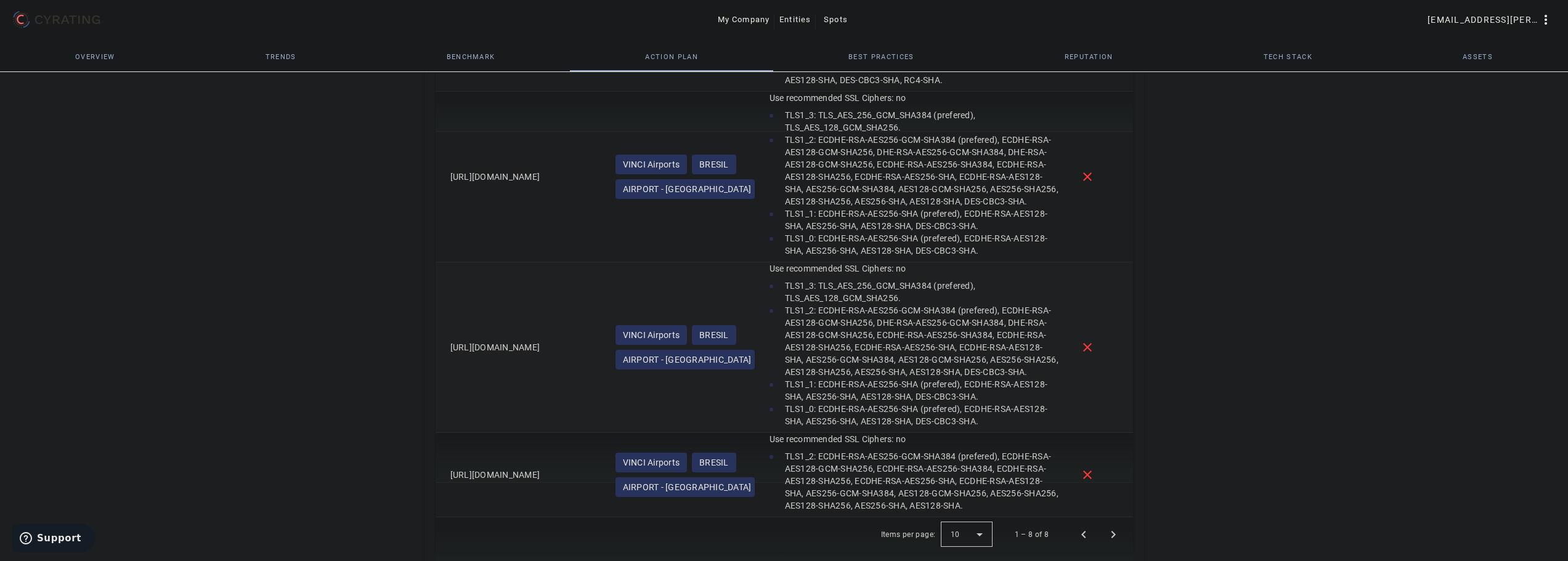
scroll to position [2065, 0]
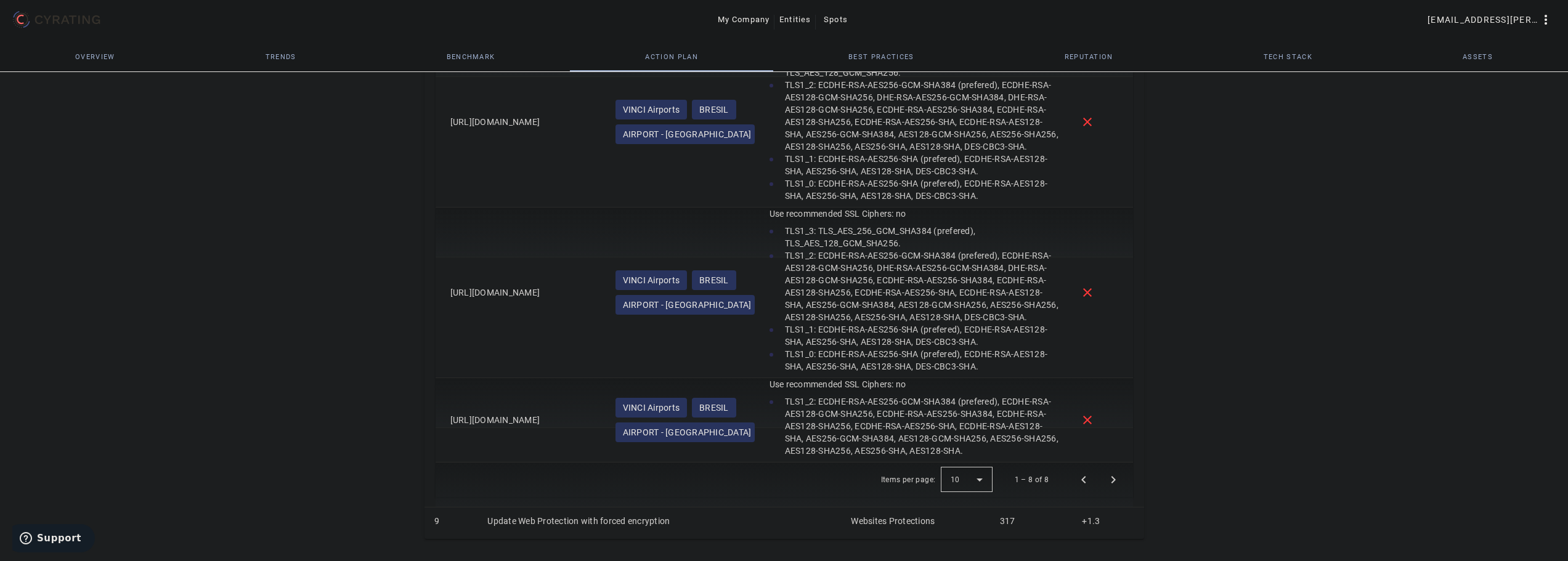
drag, startPoint x: 538, startPoint y: 521, endPoint x: 392, endPoint y: 446, distance: 164.1
click at [538, 520] on td "Update Web Protection with forced encryption" at bounding box center [659, 523] width 364 height 32
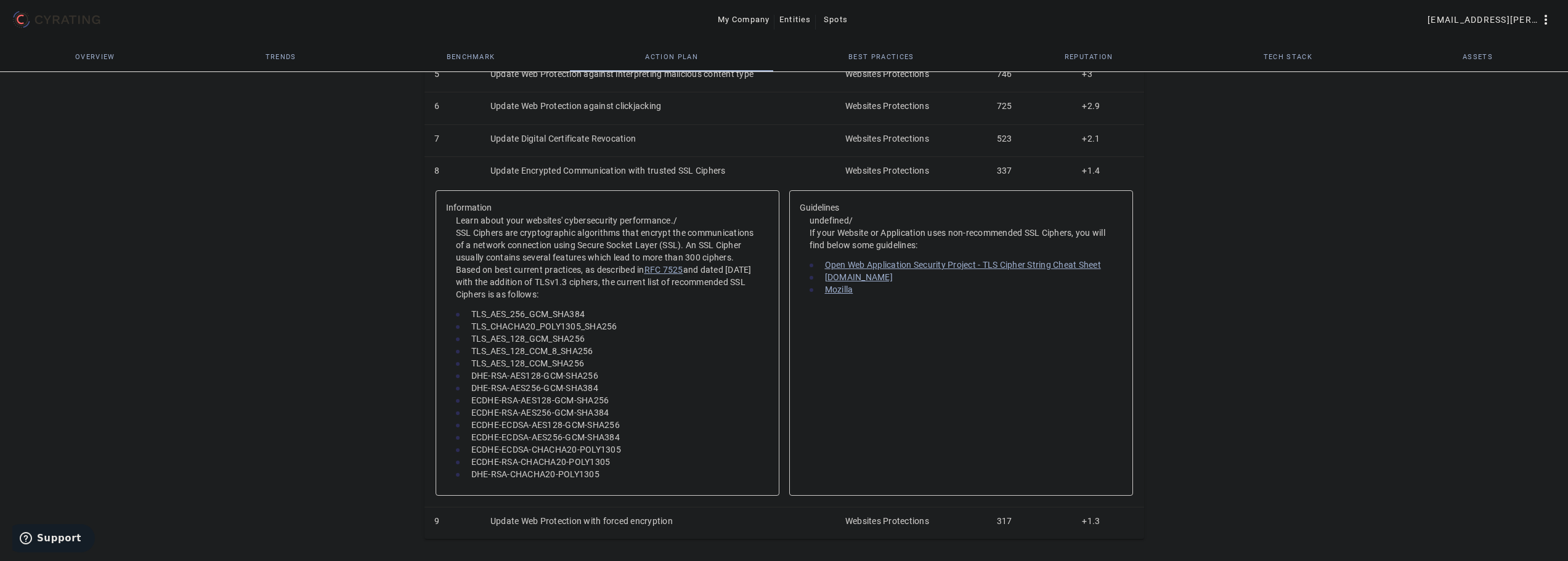
scroll to position [481, 0]
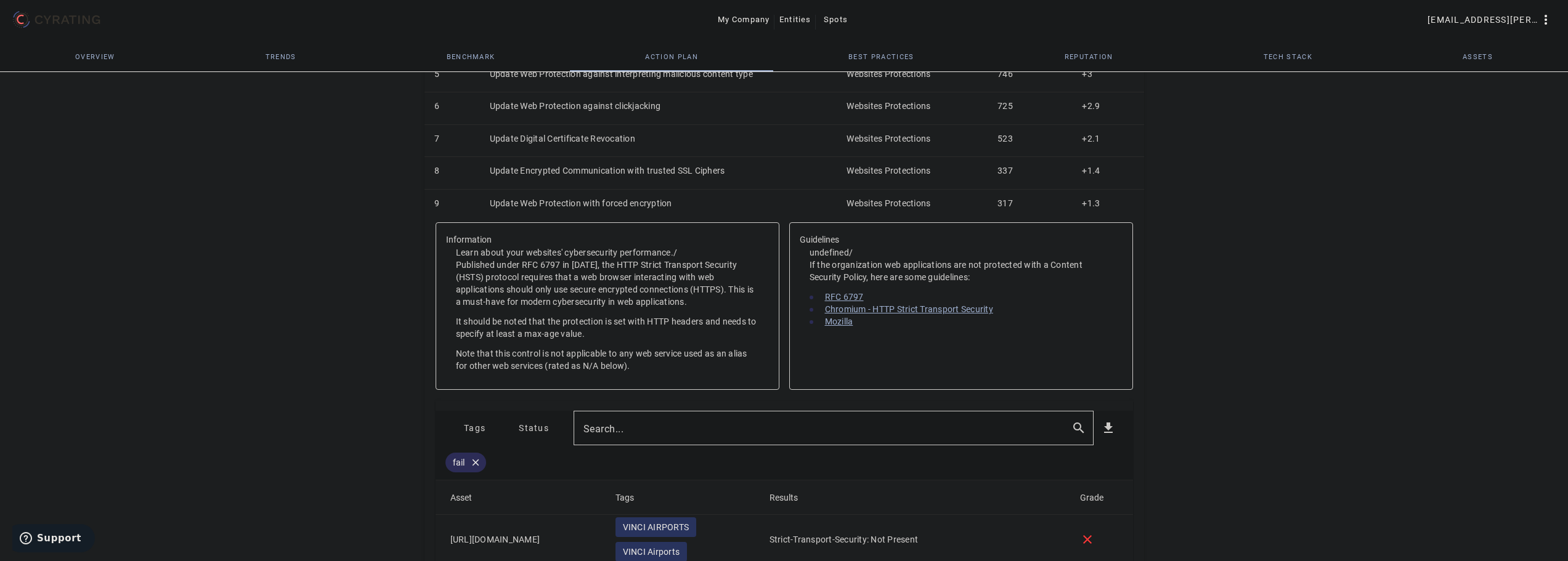
click at [493, 427] on span at bounding box center [475, 428] width 59 height 29
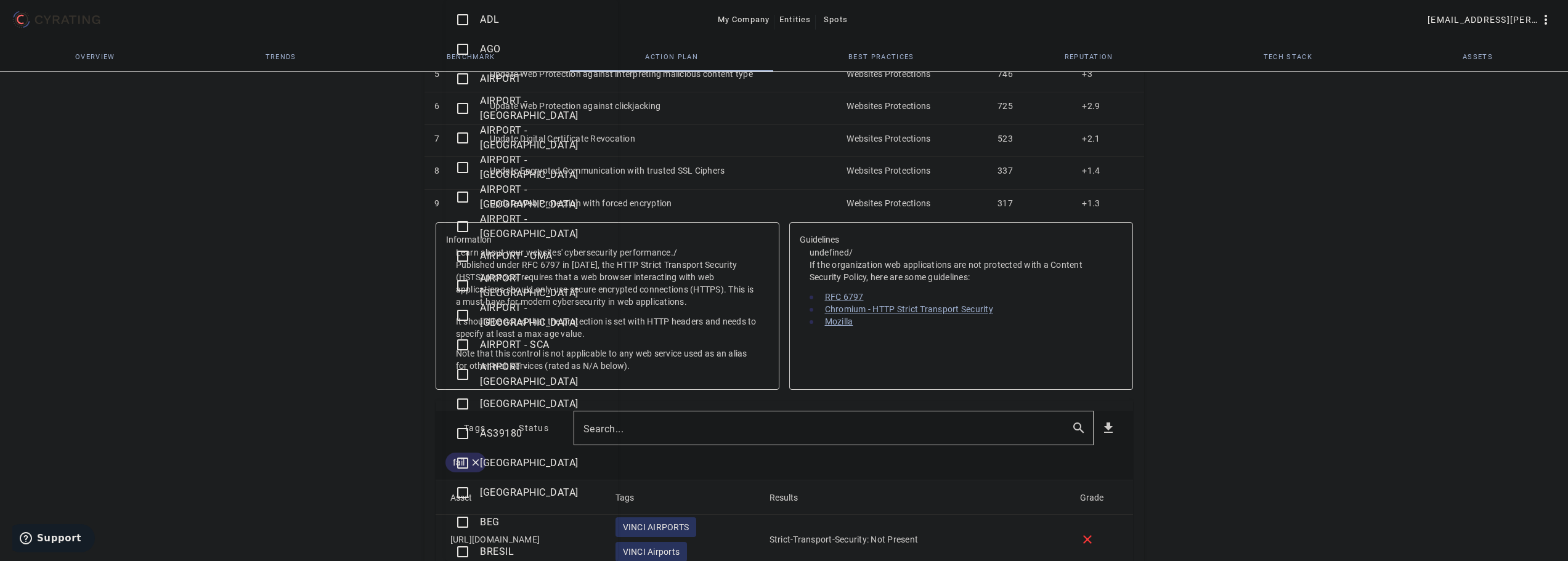
click at [461, 555] on mat-icon "check_box_outline_blank" at bounding box center [463, 551] width 15 height 15
click at [273, 380] on div at bounding box center [784, 280] width 1568 height 561
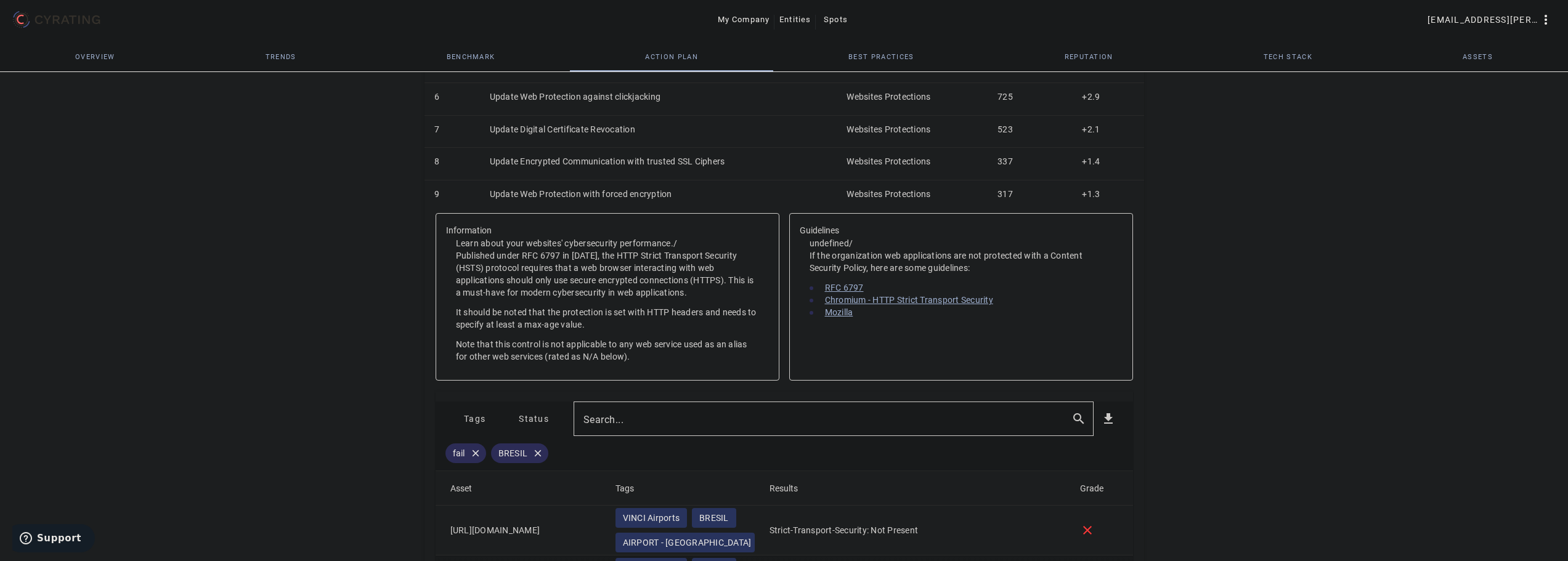
scroll to position [700, 0]
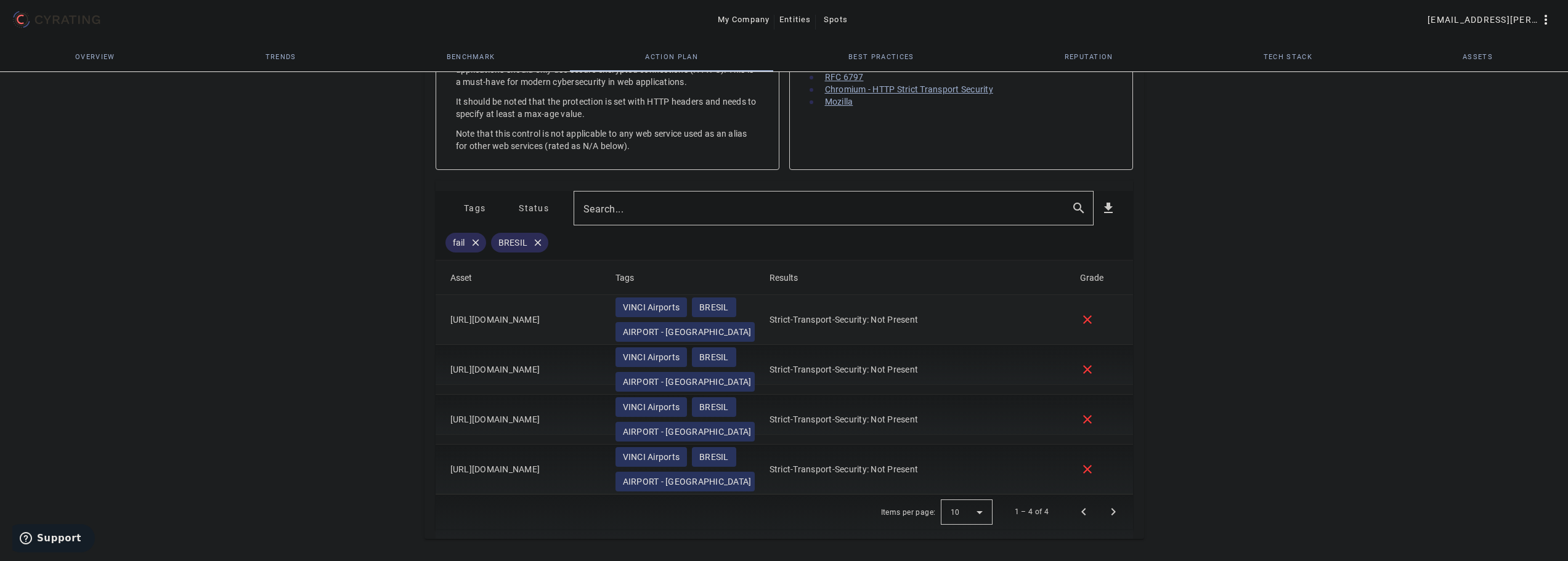
drag, startPoint x: 563, startPoint y: 442, endPoint x: 446, endPoint y: 313, distance: 174.2
click at [446, 313] on mat-table "Asset Tags Results Grade [URL][DOMAIN_NAME] VINCI Airports [GEOGRAPHIC_DATA] - …" at bounding box center [784, 377] width 698 height 234
click at [957, 317] on mat-cell "Strict-Transport-Security: Not Present" at bounding box center [914, 320] width 310 height 50
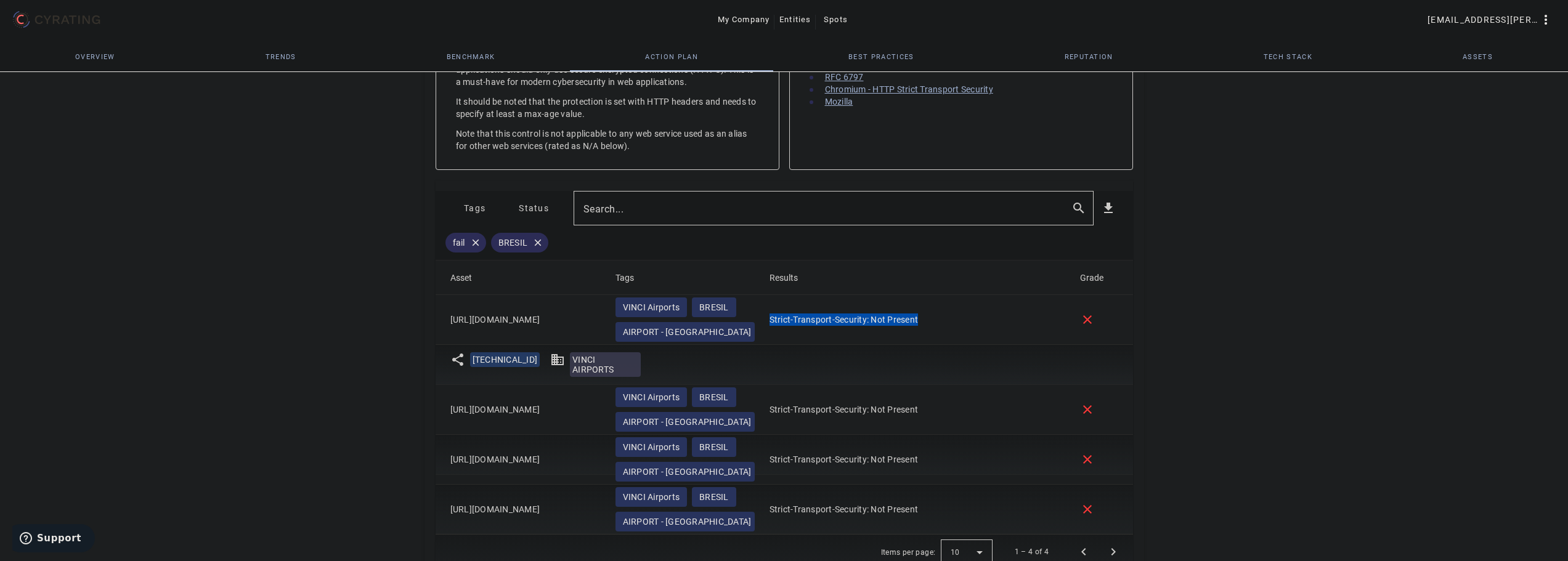
drag, startPoint x: 945, startPoint y: 323, endPoint x: 770, endPoint y: 337, distance: 175.6
click at [769, 316] on mat-cell "Strict-Transport-Security: Not Present" at bounding box center [914, 320] width 310 height 50
